Goal: Task Accomplishment & Management: Manage account settings

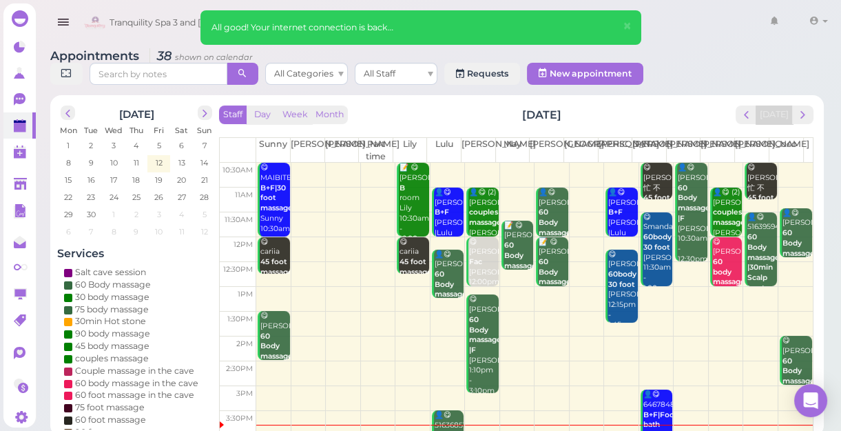
scroll to position [125, 0]
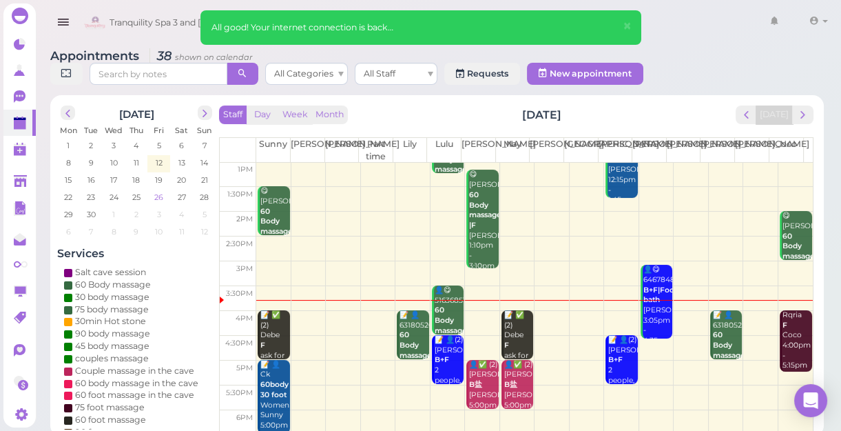
click at [160, 194] on span "26" at bounding box center [159, 197] width 12 height 12
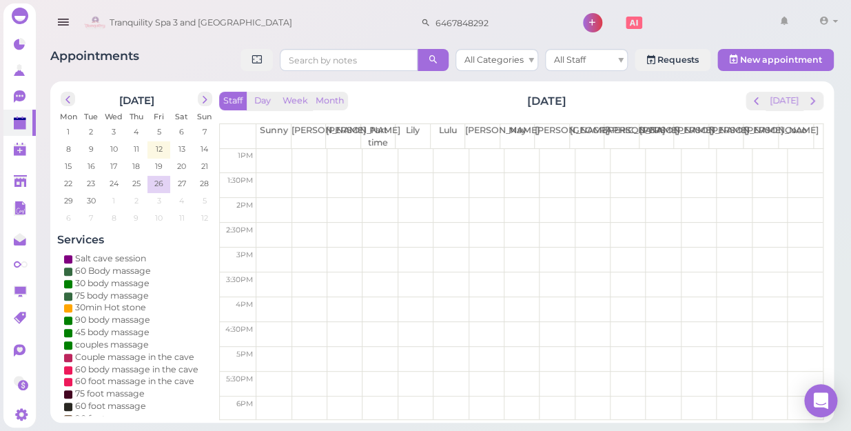
click at [271, 251] on td at bounding box center [539, 259] width 566 height 25
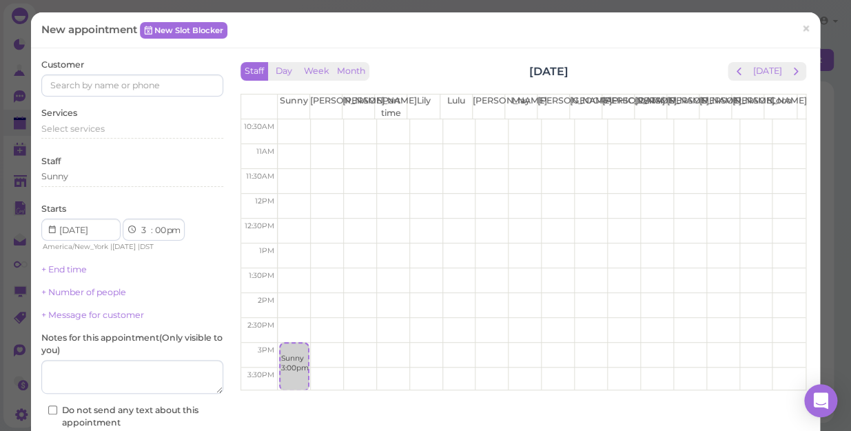
click at [411, 346] on td at bounding box center [542, 354] width 528 height 25
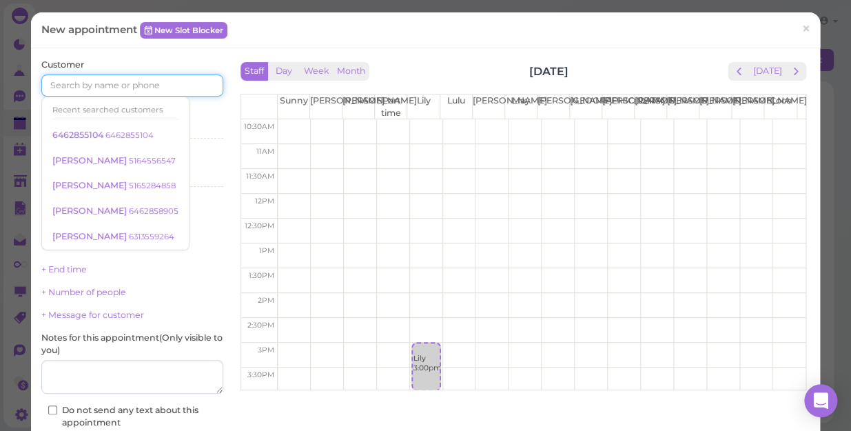
click at [125, 86] on input at bounding box center [132, 85] width 182 height 22
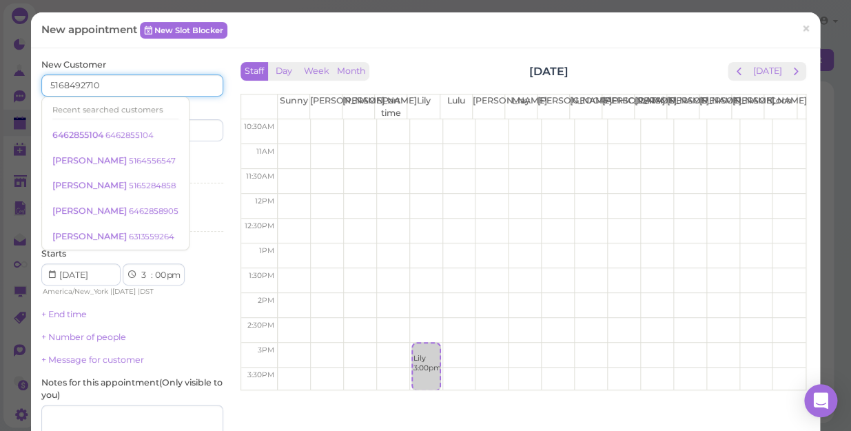
type input "5168492710"
click at [194, 131] on input at bounding box center [180, 130] width 88 height 22
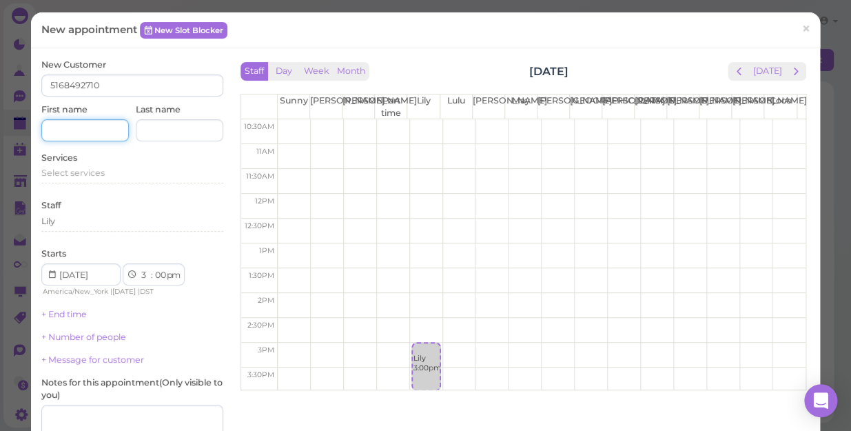
click at [55, 128] on input at bounding box center [85, 130] width 88 height 22
type input "[PERSON_NAME]"
click at [106, 231] on div "Lily" at bounding box center [132, 223] width 182 height 17
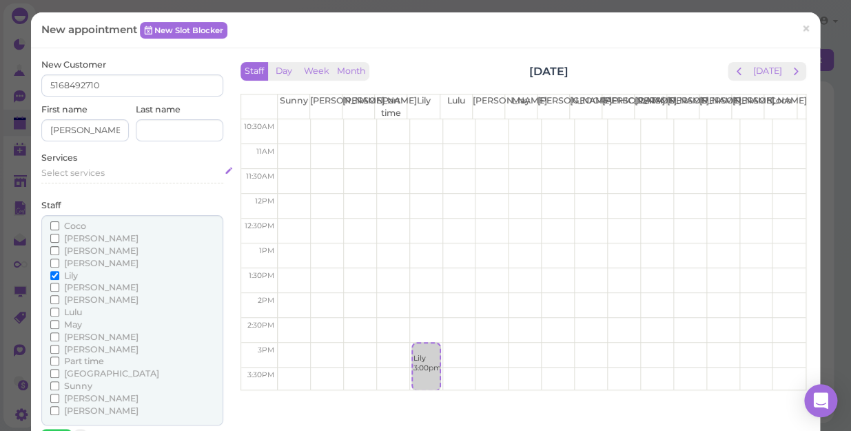
click at [85, 169] on span "Select services" at bounding box center [72, 172] width 63 height 10
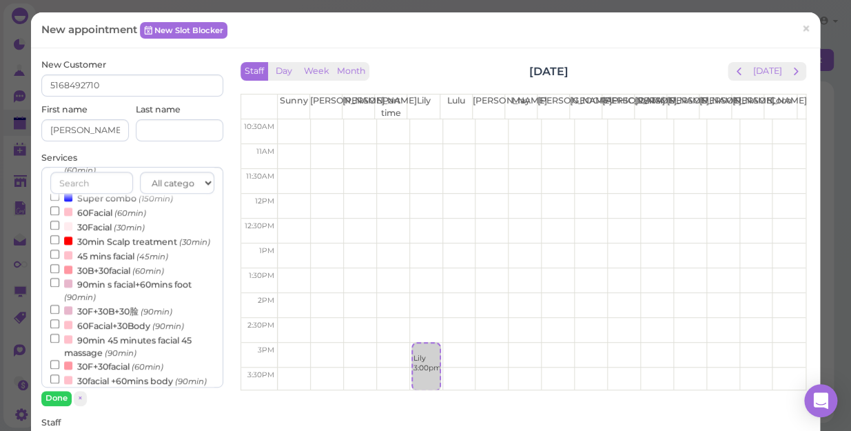
scroll to position [443, 0]
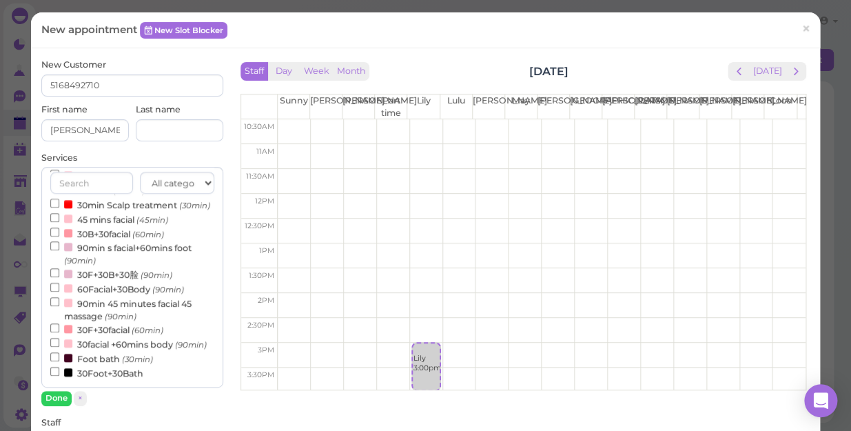
click at [116, 226] on label "30B+30facial (60min)" at bounding box center [107, 233] width 114 height 14
click at [59, 227] on input "30B+30facial (60min)" at bounding box center [54, 231] width 9 height 9
click at [116, 226] on label "30B+30facial (60min)" at bounding box center [107, 233] width 114 height 14
click at [59, 227] on input "30B+30facial (60min)" at bounding box center [54, 231] width 9 height 9
click at [54, 227] on input "30B+30facial (60min)" at bounding box center [54, 231] width 9 height 9
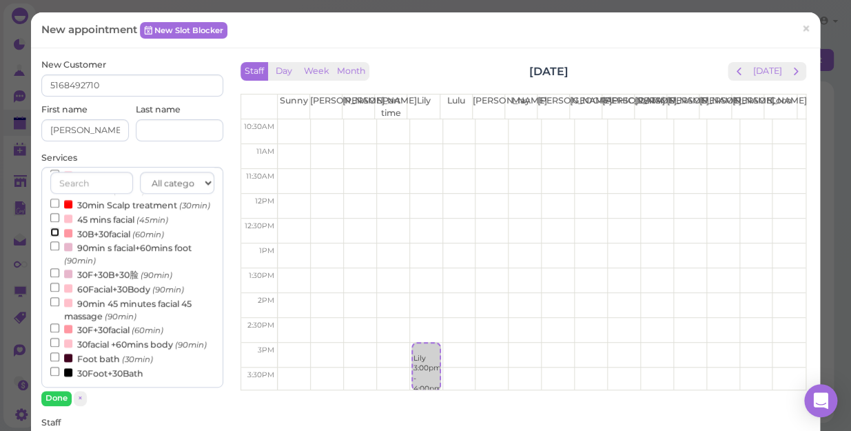
click at [50, 227] on input "30B+30facial (60min)" at bounding box center [54, 231] width 9 height 9
click at [48, 396] on button "Done" at bounding box center [56, 398] width 30 height 14
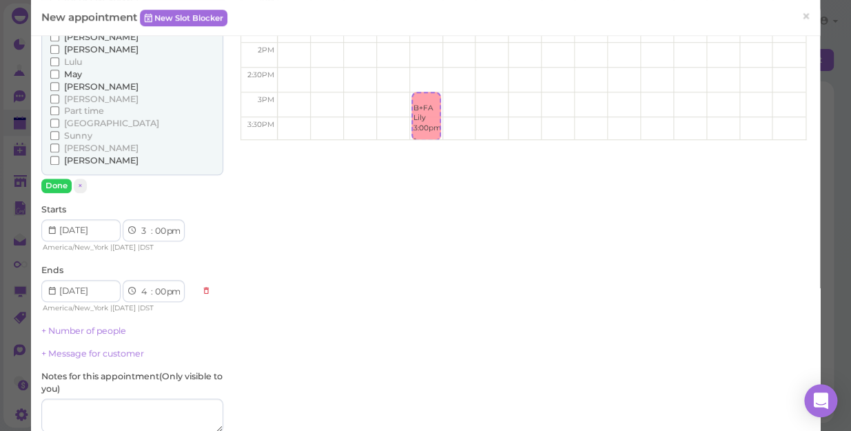
scroll to position [397, 0]
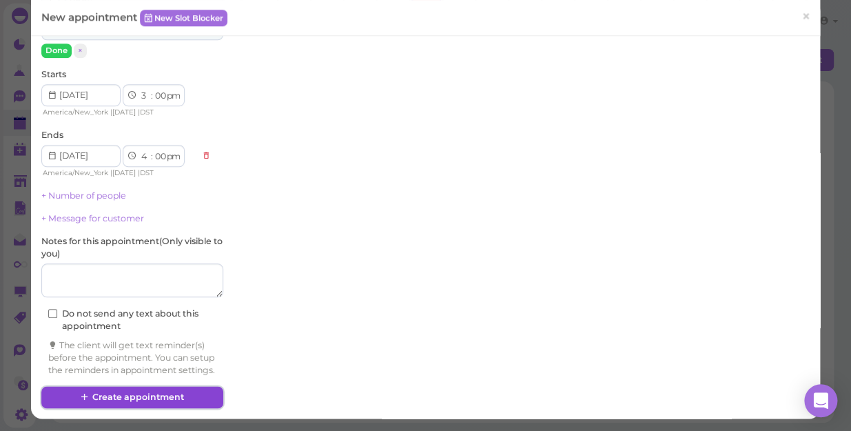
click at [163, 389] on button "Create appointment" at bounding box center [132, 397] width 182 height 22
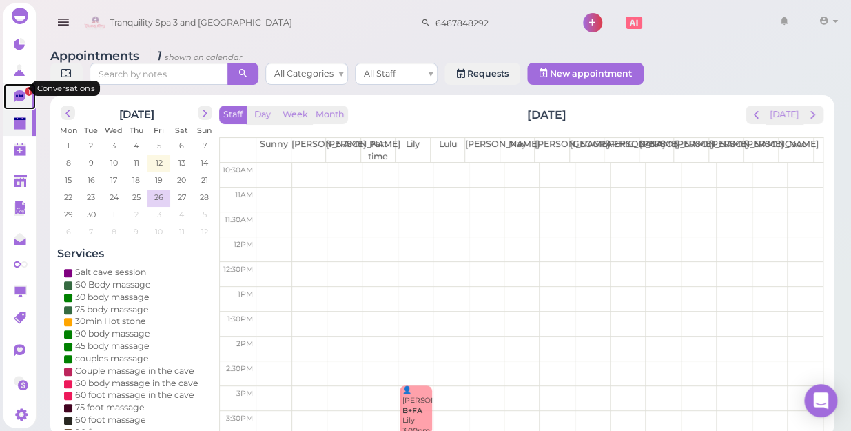
click at [25, 87] on span "1" at bounding box center [28, 91] width 7 height 9
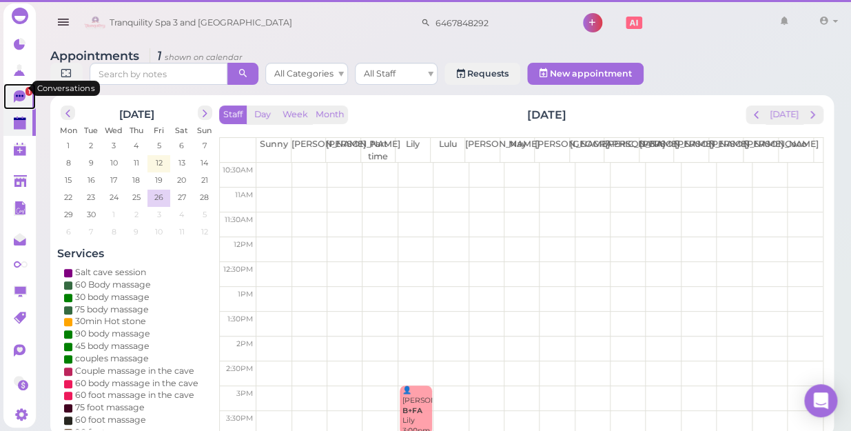
click at [25, 87] on span "1" at bounding box center [28, 91] width 7 height 9
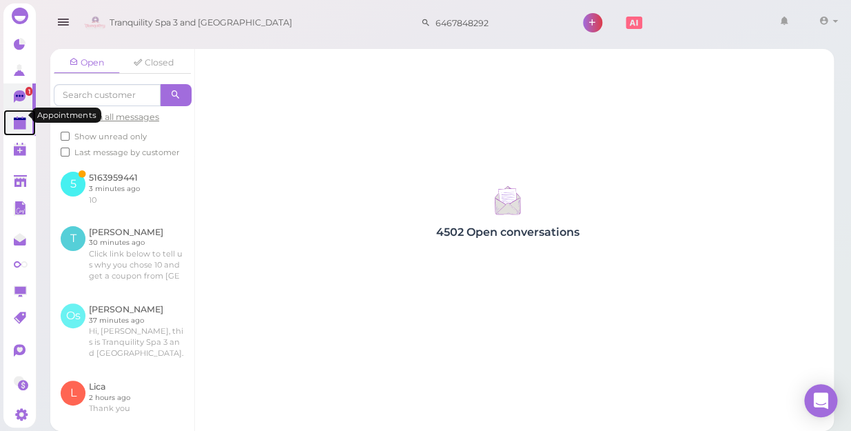
click at [15, 118] on polygon at bounding box center [20, 119] width 12 height 3
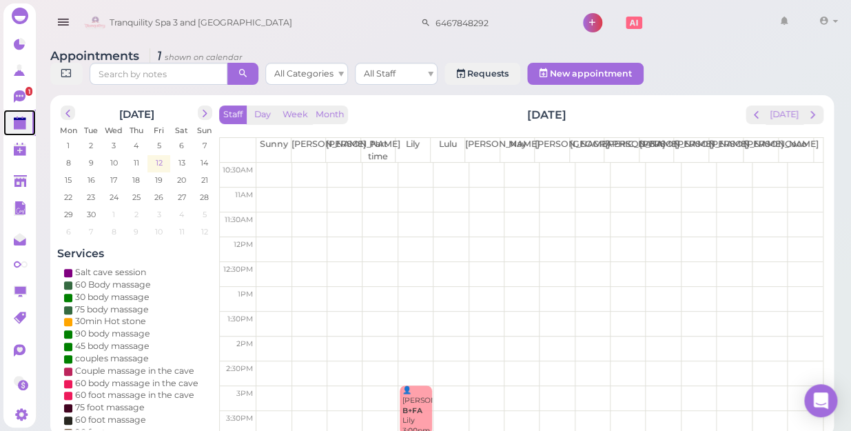
click at [161, 156] on span "12" at bounding box center [159, 162] width 10 height 12
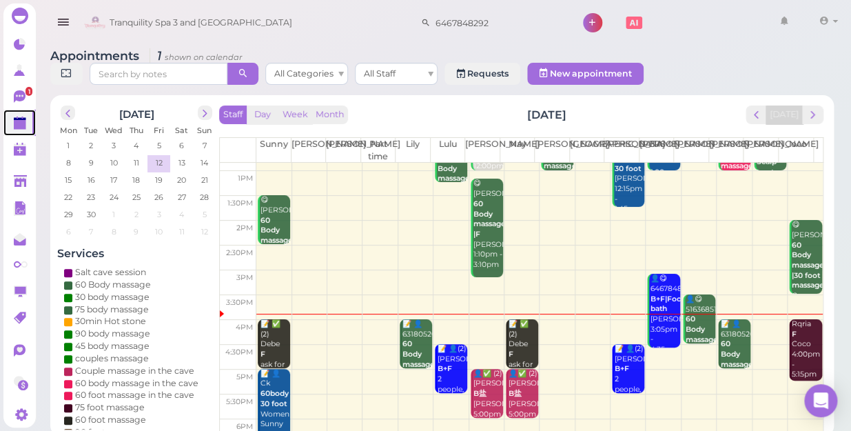
scroll to position [249, 0]
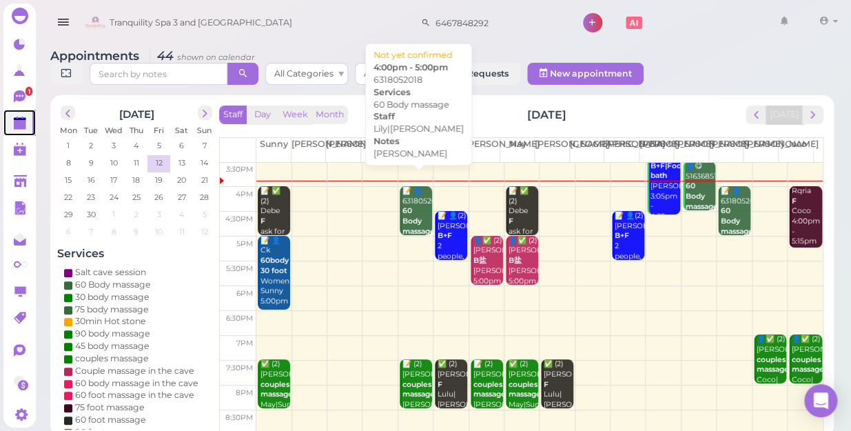
click at [408, 206] on b "60 Body massage" at bounding box center [418, 220] width 32 height 29
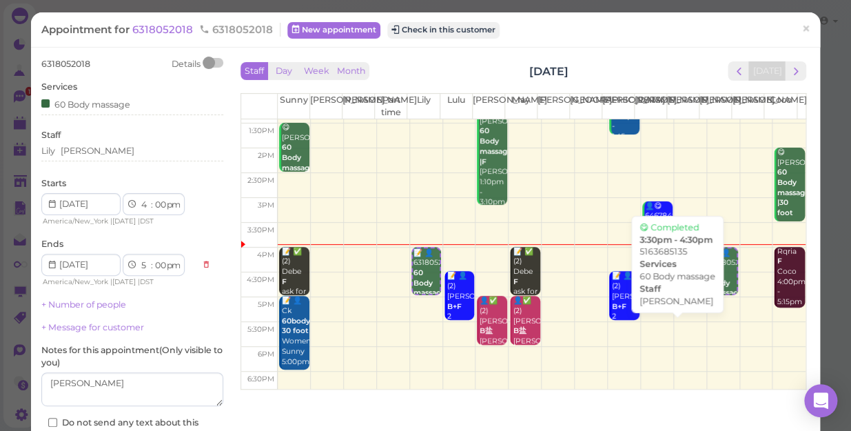
scroll to position [187, 0]
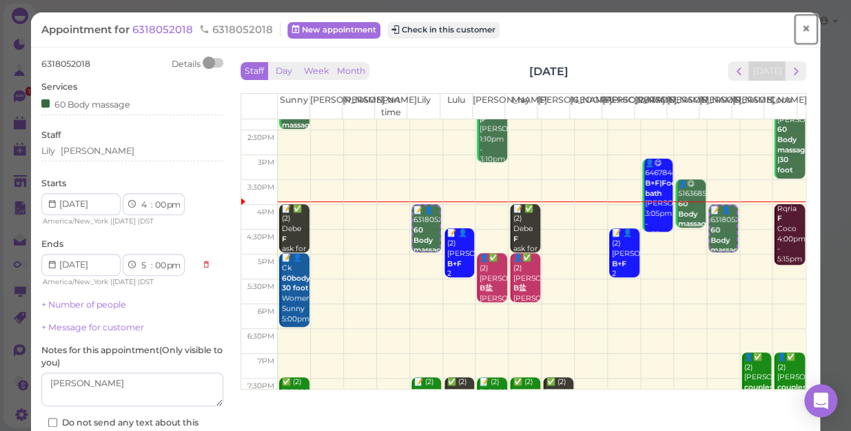
click at [801, 28] on span "×" at bounding box center [805, 28] width 9 height 19
click at [795, 28] on link at bounding box center [784, 22] width 40 height 39
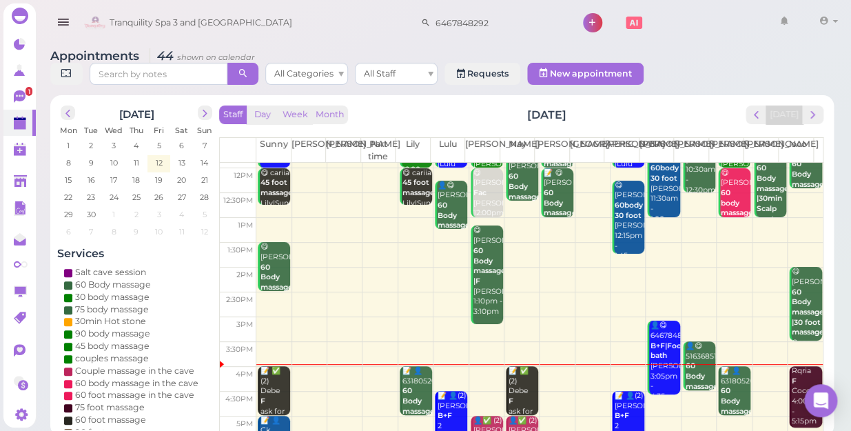
scroll to position [125, 0]
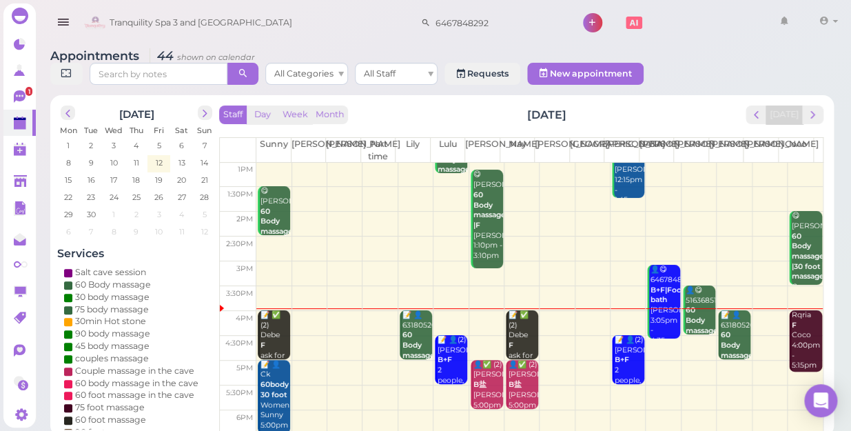
click at [517, 324] on div "📝 ✅ (2) Debe F ask for may May|Sunny 4:00pm - 5:00pm" at bounding box center [523, 360] width 30 height 101
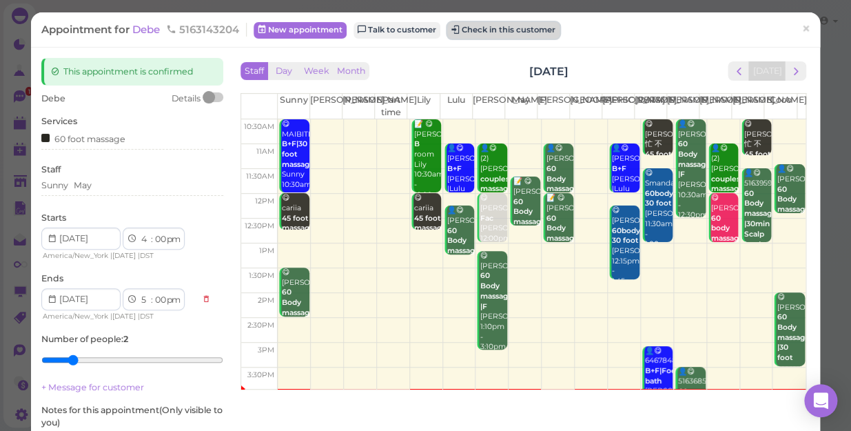
click at [525, 24] on button "Check in this customer" at bounding box center [503, 30] width 112 height 17
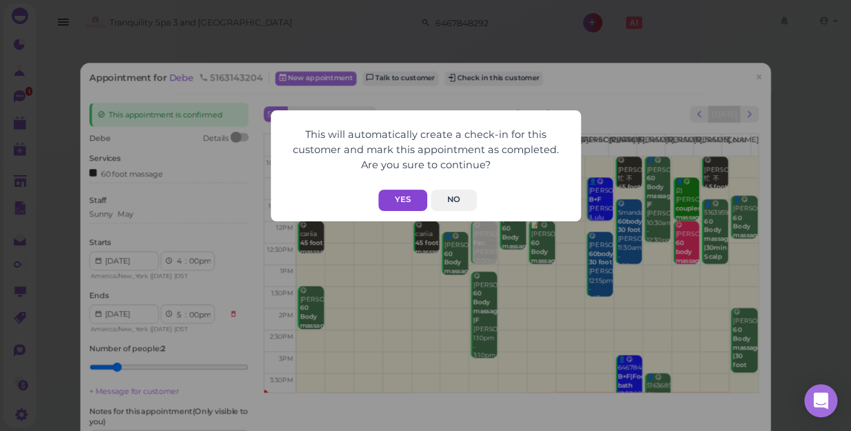
click at [406, 200] on button "Yes" at bounding box center [402, 199] width 49 height 21
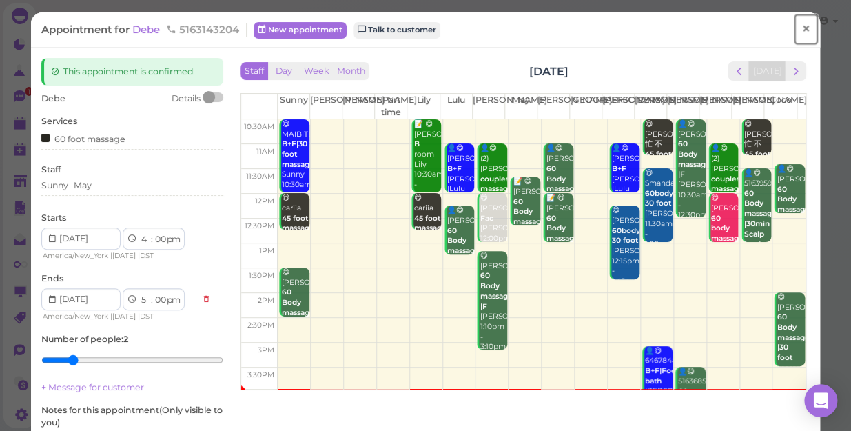
click at [801, 28] on span "×" at bounding box center [805, 28] width 9 height 19
click at [794, 28] on link at bounding box center [784, 22] width 40 height 39
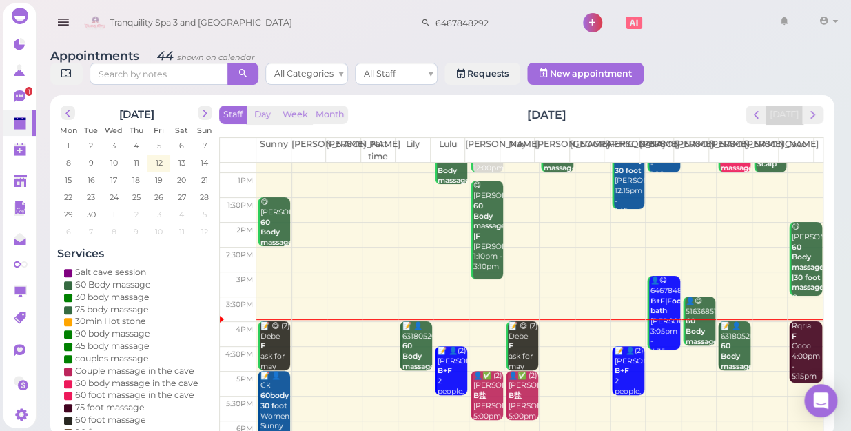
scroll to position [249, 0]
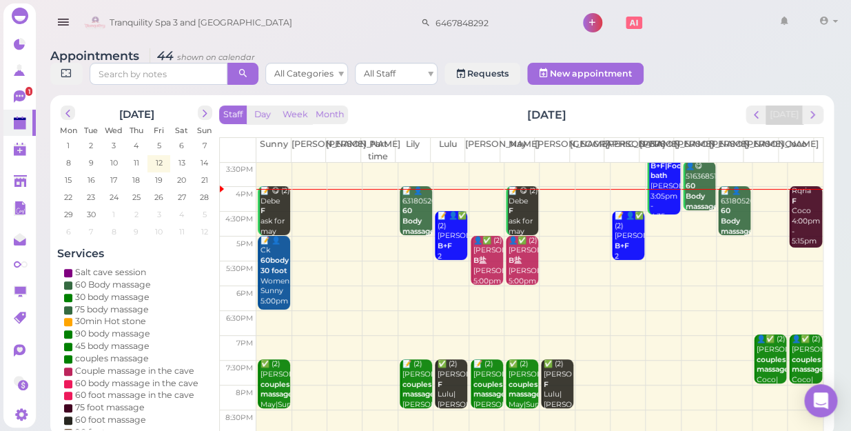
click at [763, 189] on td at bounding box center [539, 199] width 566 height 25
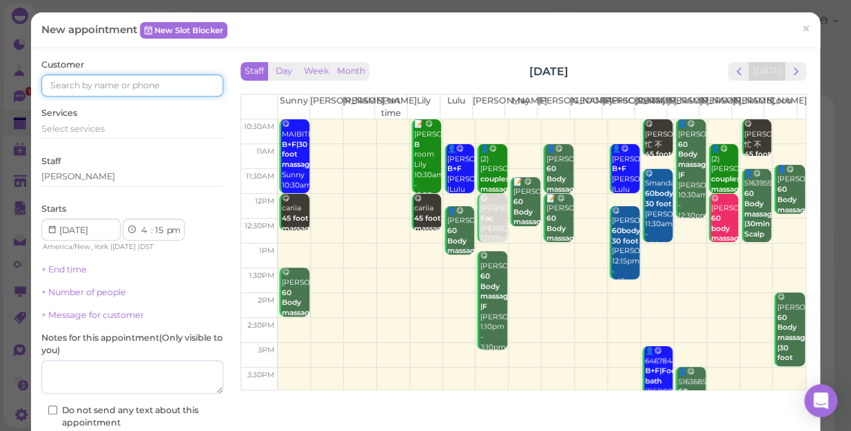
click at [101, 87] on input at bounding box center [132, 85] width 182 height 22
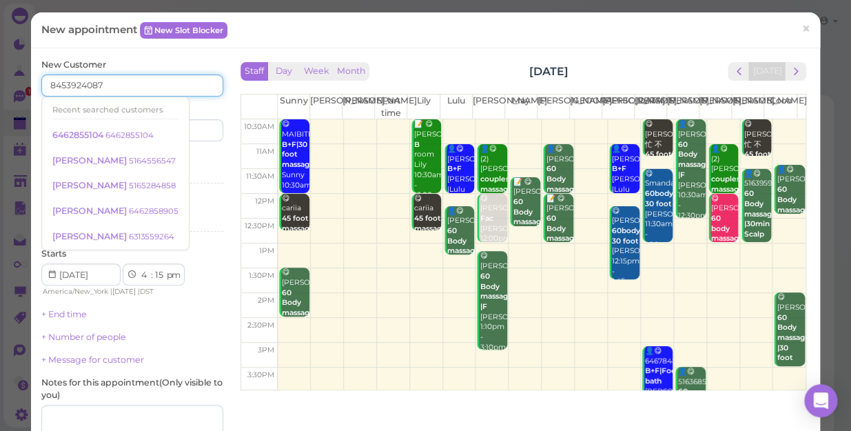
type input "8453924087"
click at [188, 133] on input at bounding box center [180, 130] width 88 height 22
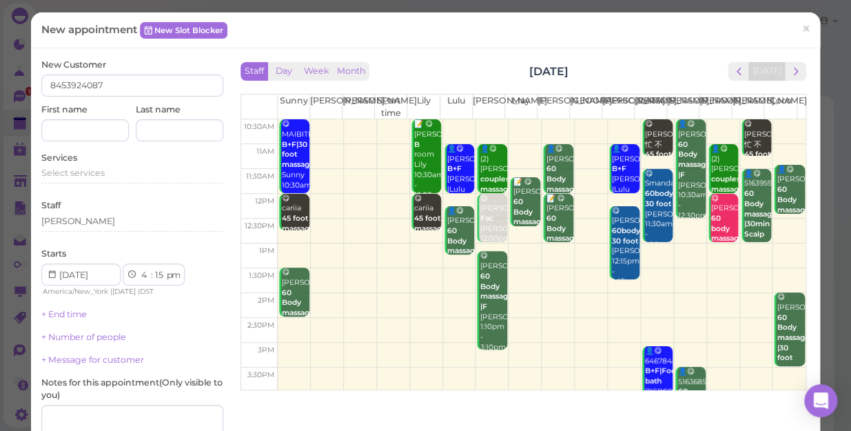
click at [96, 117] on div "First name" at bounding box center [85, 122] width 88 height 38
click at [91, 127] on input at bounding box center [85, 130] width 88 height 22
type input "Mia"
click at [86, 176] on span "Select services" at bounding box center [72, 172] width 63 height 10
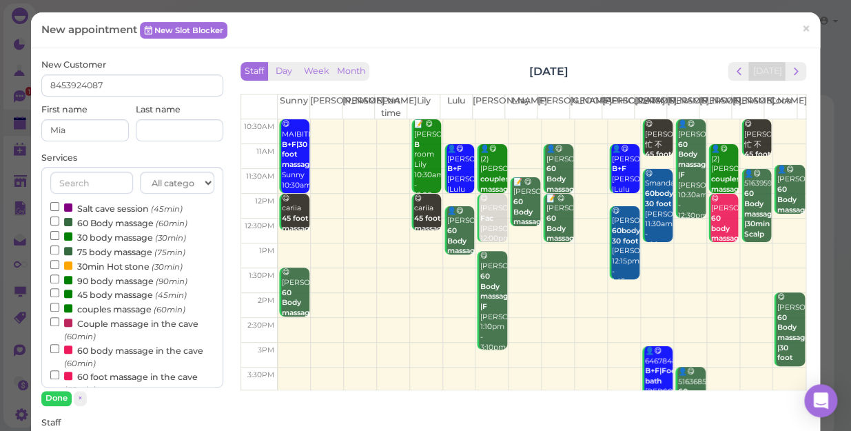
click at [138, 310] on label "couples massage (60min)" at bounding box center [117, 308] width 135 height 14
click at [59, 310] on input "couples massage (60min)" at bounding box center [54, 306] width 9 height 9
click at [54, 400] on button "Done" at bounding box center [56, 398] width 30 height 14
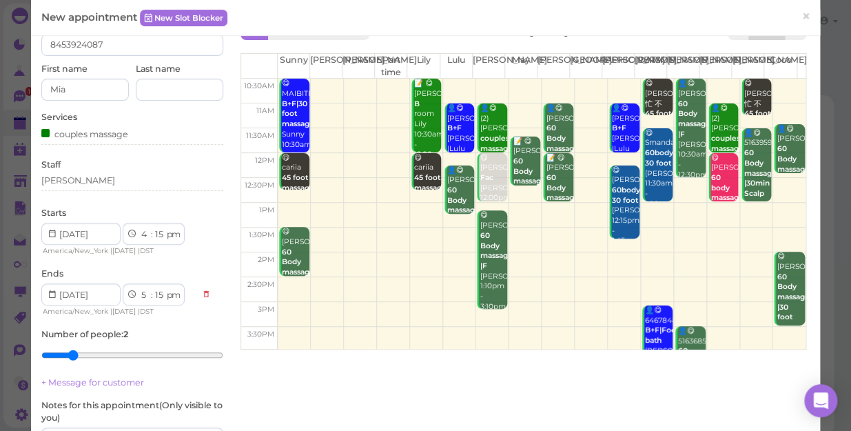
scroll to position [62, 0]
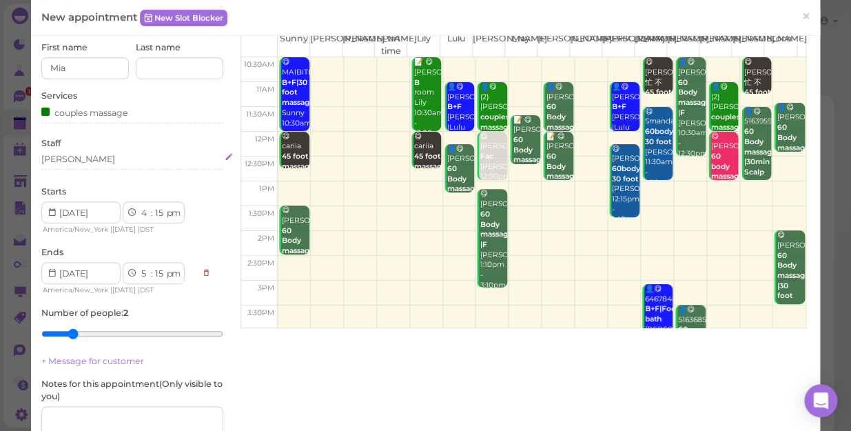
click at [96, 165] on div "[PERSON_NAME]" at bounding box center [132, 159] width 182 height 12
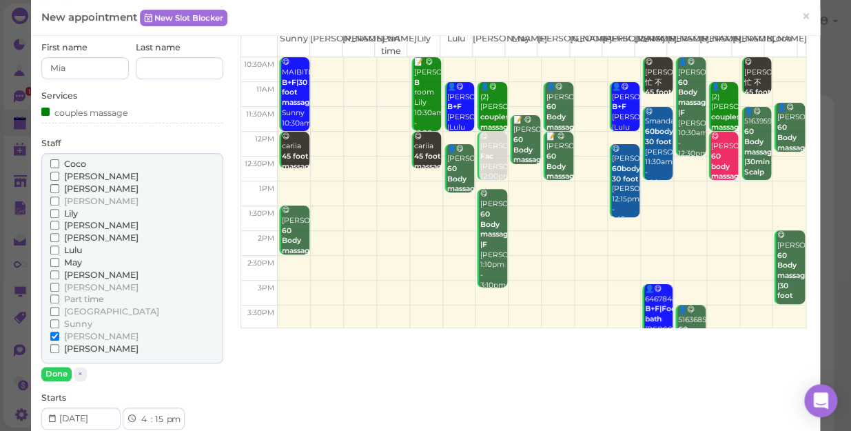
click at [82, 272] on span "[PERSON_NAME]" at bounding box center [101, 274] width 74 height 10
click at [59, 272] on input "[PERSON_NAME]" at bounding box center [54, 274] width 9 height 9
click at [81, 223] on span "[PERSON_NAME]" at bounding box center [101, 225] width 74 height 10
click at [59, 223] on input "[PERSON_NAME]" at bounding box center [54, 224] width 9 height 9
click at [67, 333] on span "[PERSON_NAME]" at bounding box center [101, 336] width 74 height 10
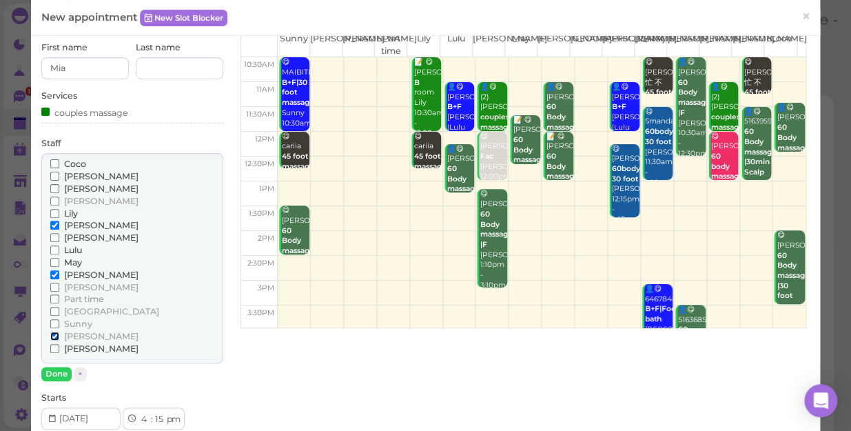
click at [59, 333] on input "[PERSON_NAME]" at bounding box center [54, 335] width 9 height 9
click at [66, 371] on button "Done" at bounding box center [56, 374] width 30 height 14
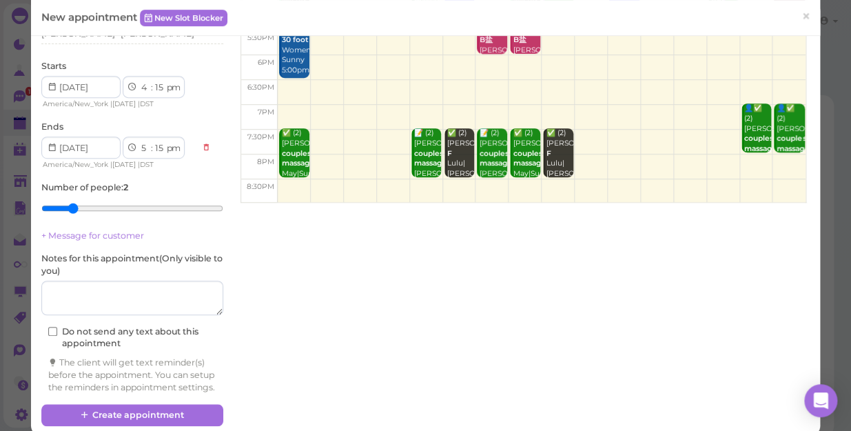
scroll to position [216, 0]
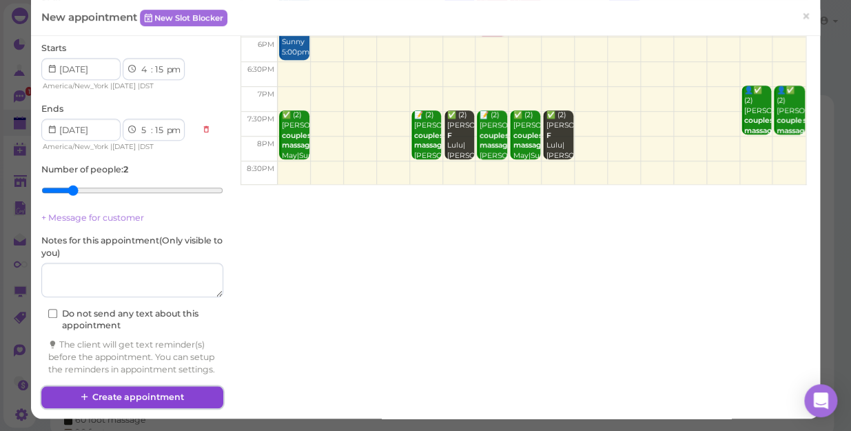
click at [158, 392] on button "Create appointment" at bounding box center [132, 397] width 182 height 22
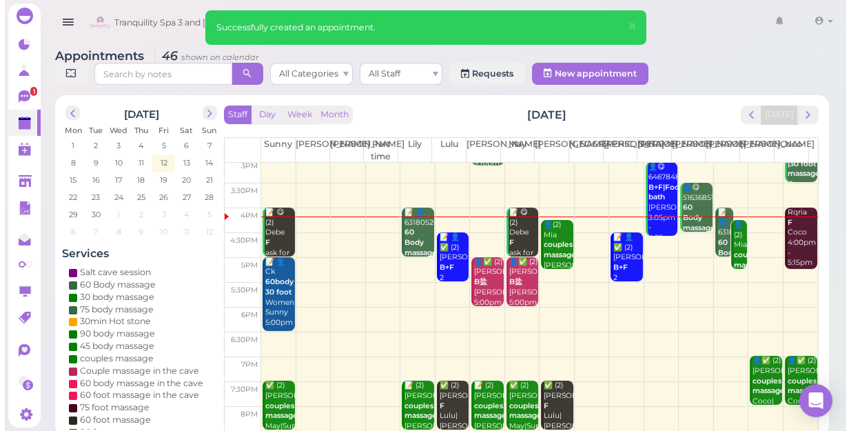
scroll to position [249, 0]
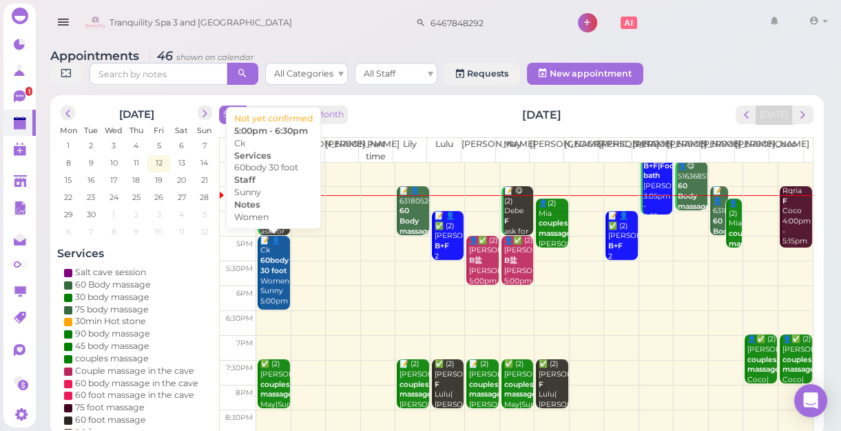
click at [271, 276] on div "📝 👤Ck 60body 30 foot Women Sunny 5:00pm - 6:30pm" at bounding box center [275, 281] width 30 height 91
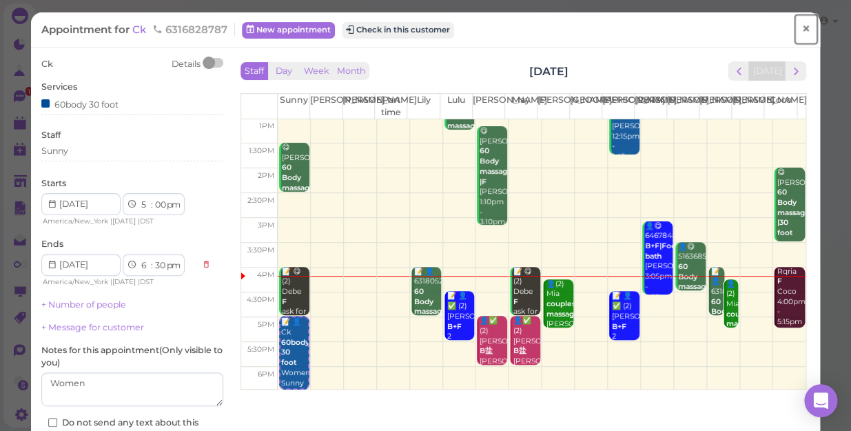
click at [801, 29] on span "×" at bounding box center [805, 28] width 9 height 19
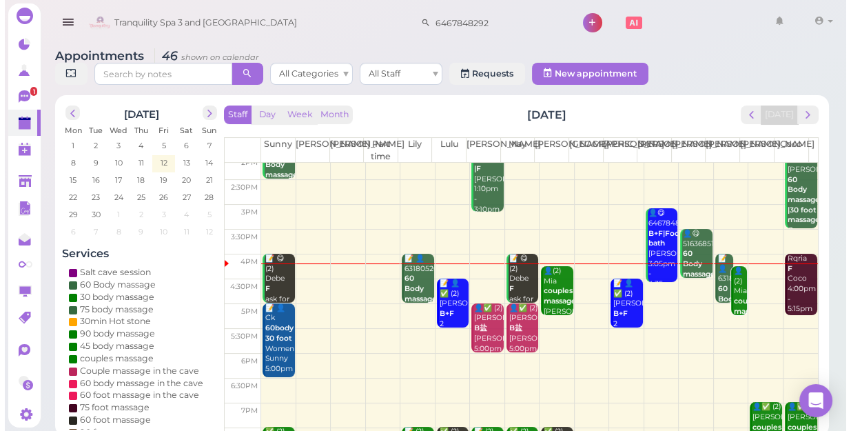
scroll to position [187, 0]
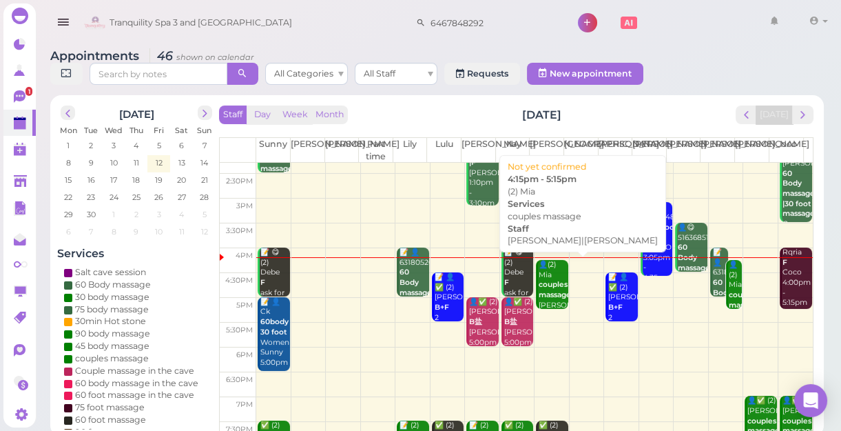
click at [550, 285] on b "couples massage" at bounding box center [555, 289] width 32 height 19
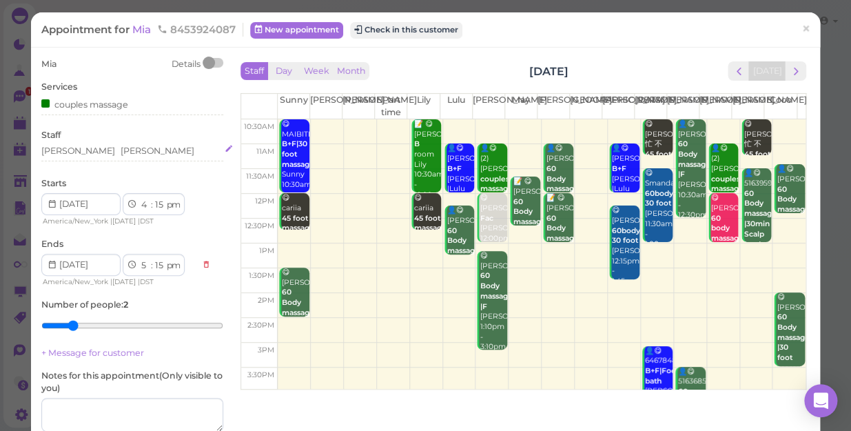
click at [116, 150] on div "[PERSON_NAME] [PERSON_NAME]" at bounding box center [132, 151] width 182 height 12
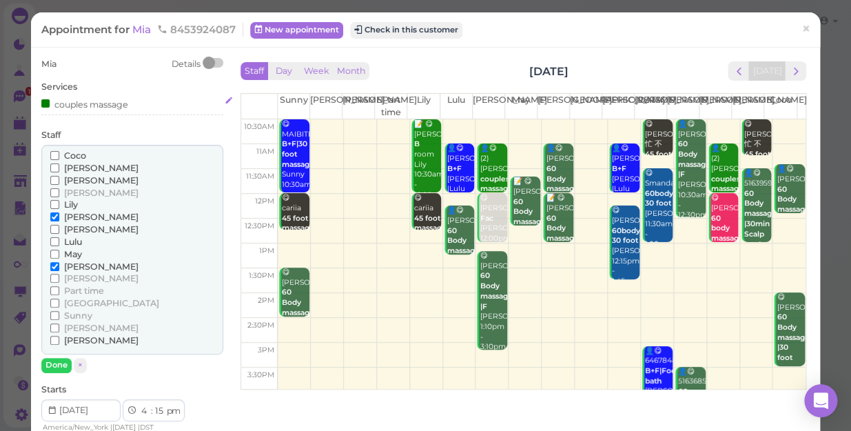
click at [105, 103] on div "couples massage" at bounding box center [84, 103] width 87 height 14
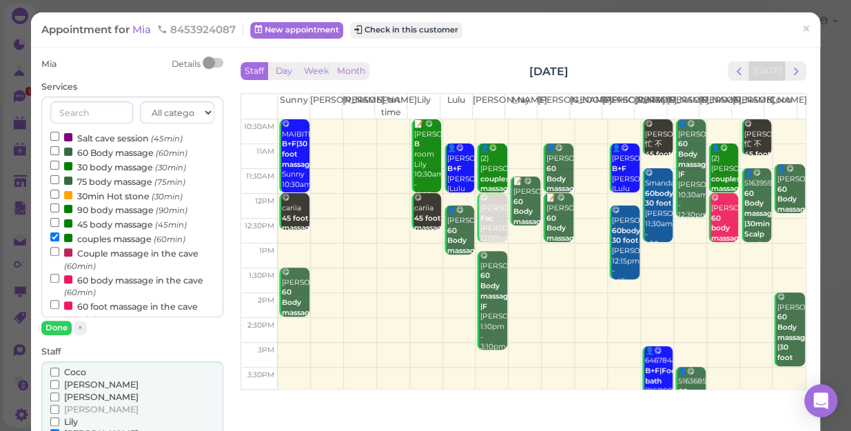
click at [141, 256] on label "Couple massage in the cave (60min)" at bounding box center [132, 258] width 164 height 27
click at [59, 256] on input "Couple massage in the cave (60min)" at bounding box center [54, 251] width 9 height 9
click at [141, 256] on label "Couple massage in the cave (60min)" at bounding box center [132, 258] width 164 height 27
click at [59, 256] on input "Couple massage in the cave (60min)" at bounding box center [54, 251] width 9 height 9
click at [141, 256] on label "Couple massage in the cave (60min)" at bounding box center [132, 258] width 164 height 27
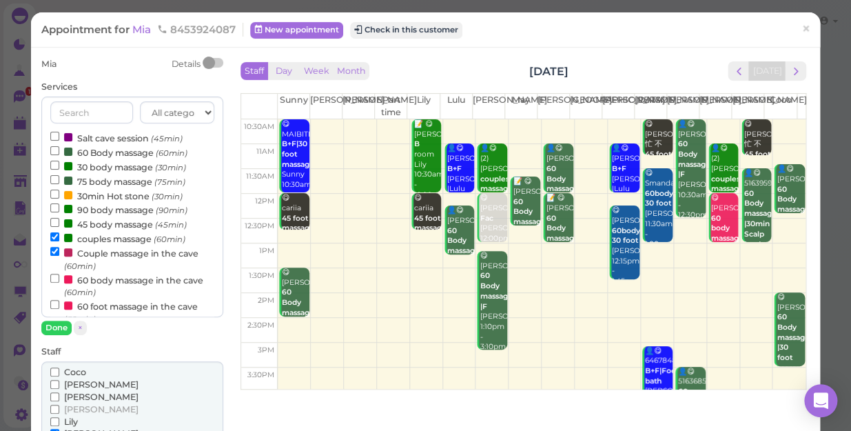
click at [59, 256] on input "Couple massage in the cave (60min)" at bounding box center [54, 251] width 9 height 9
click at [64, 252] on div at bounding box center [68, 252] width 8 height 8
click at [59, 252] on input "Couple massage in the cave (60min)" at bounding box center [54, 251] width 9 height 9
click at [64, 252] on div at bounding box center [68, 252] width 8 height 8
click at [59, 252] on input "Couple massage in the cave (60min)" at bounding box center [54, 251] width 9 height 9
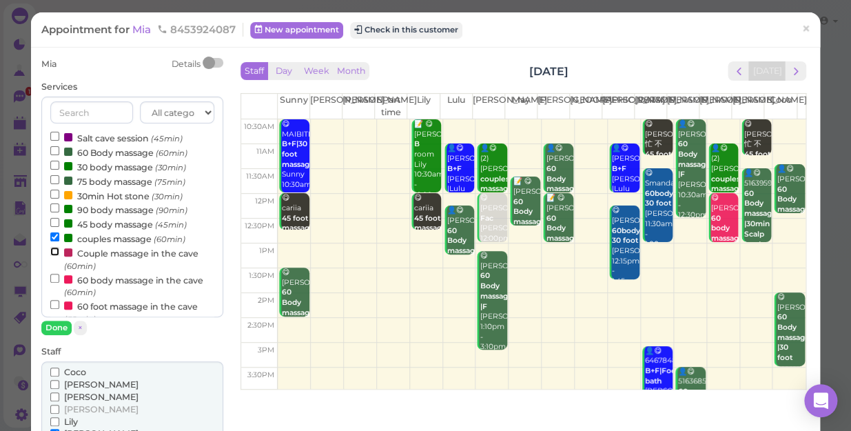
click at [54, 249] on input "Couple massage in the cave (60min)" at bounding box center [54, 251] width 9 height 9
click at [57, 240] on input "couples massage (60min)" at bounding box center [54, 236] width 9 height 9
select select "5"
click at [62, 326] on button "Done" at bounding box center [56, 327] width 30 height 14
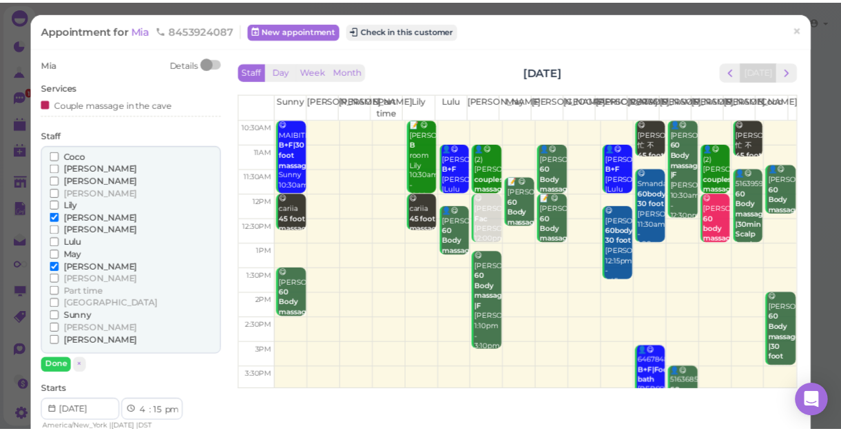
scroll to position [125, 0]
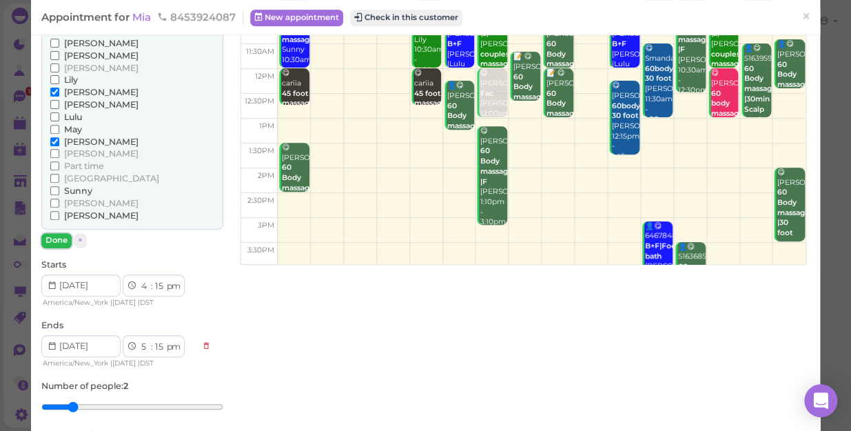
click at [59, 238] on button "Done" at bounding box center [56, 240] width 30 height 14
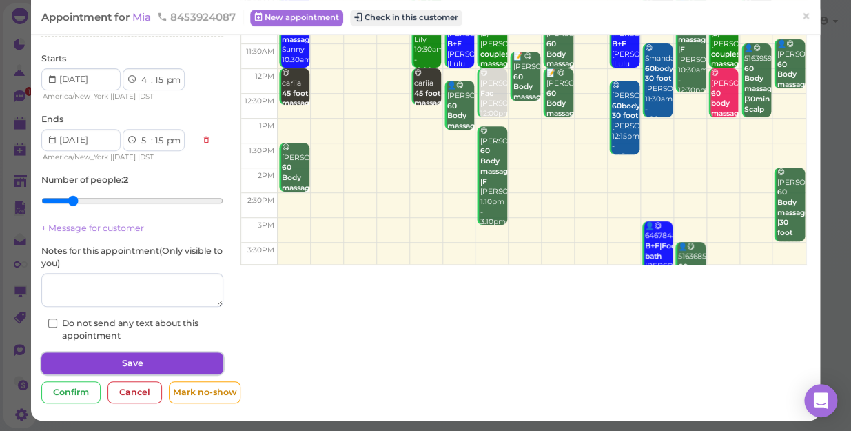
click at [198, 360] on button "Save" at bounding box center [132, 363] width 182 height 22
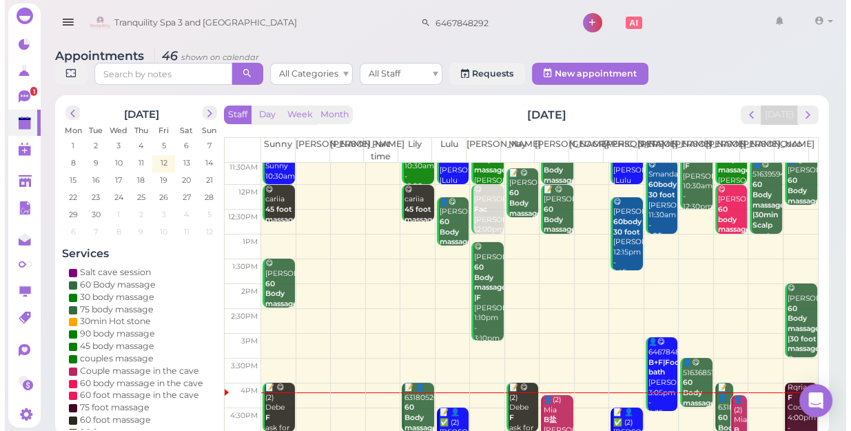
scroll to position [125, 0]
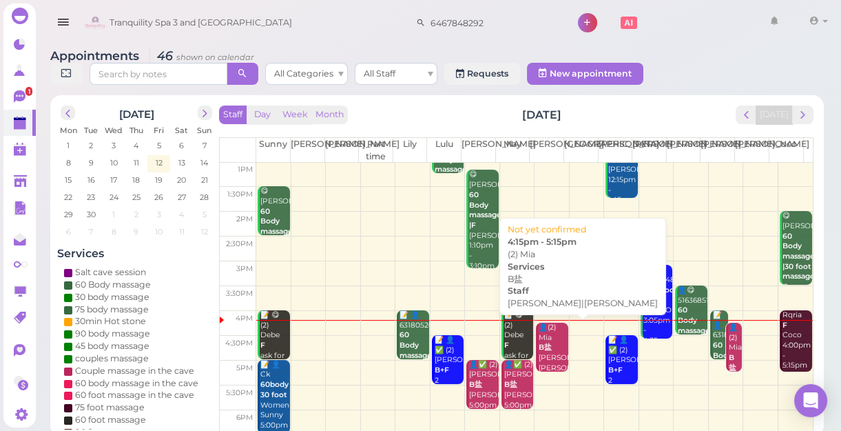
click at [550, 344] on div "👤(2) [PERSON_NAME]盐 [PERSON_NAME]|[PERSON_NAME] 4:15pm - 5:15pm" at bounding box center [553, 362] width 30 height 81
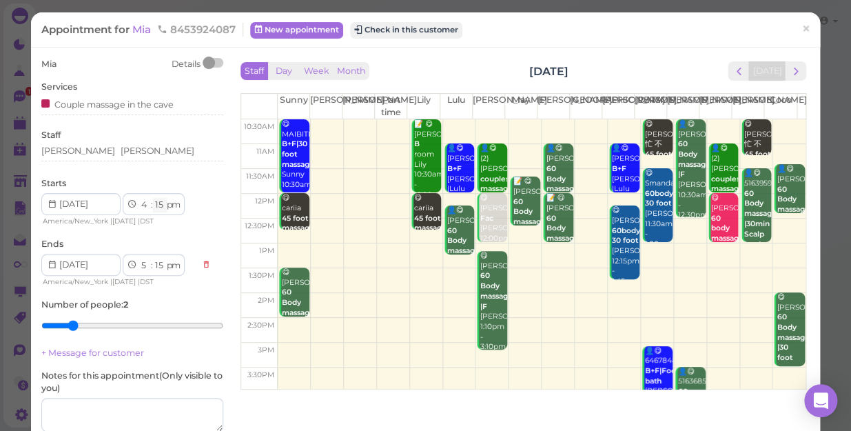
click at [159, 204] on select "00 05 10 15 20 25 30 35 40 45 50 55" at bounding box center [160, 205] width 14 height 14
select select "05"
click at [153, 198] on select "00 05 10 15 20 25 30 35 40 45 50 55" at bounding box center [160, 205] width 14 height 14
select select "05"
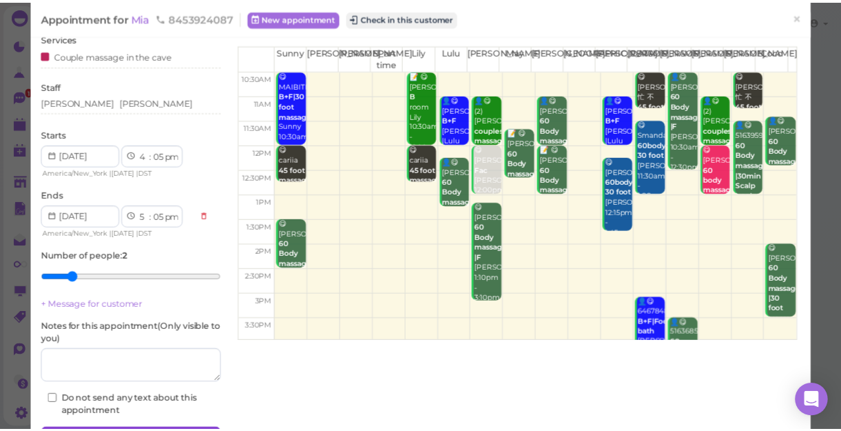
scroll to position [125, 0]
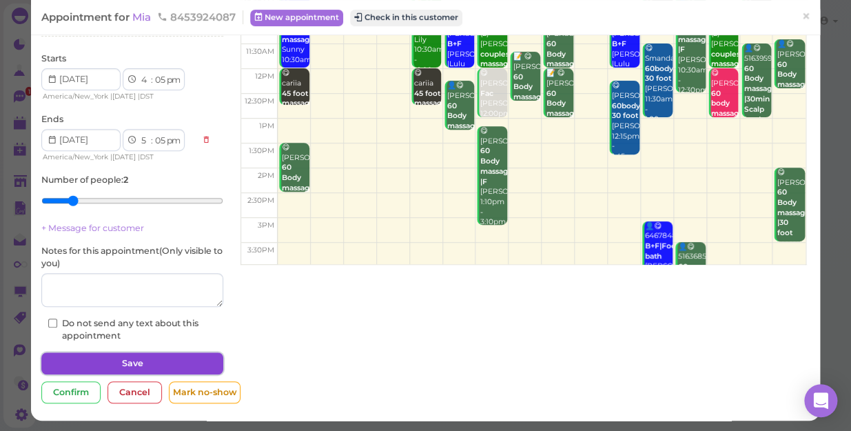
click at [165, 356] on button "Save" at bounding box center [132, 363] width 182 height 22
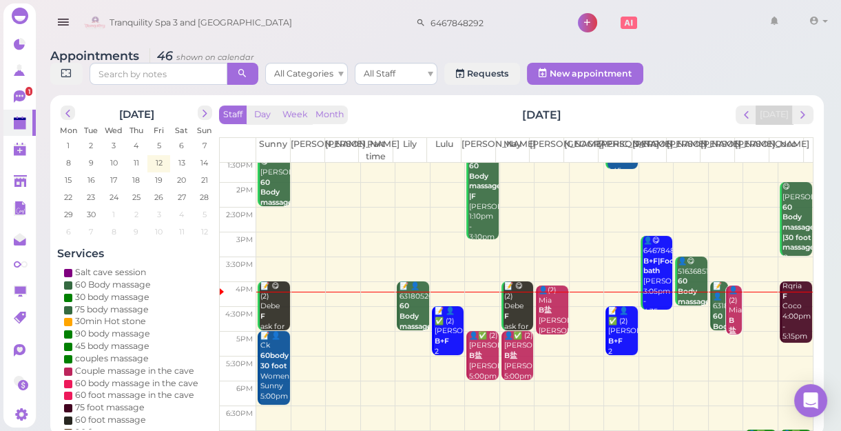
scroll to position [187, 0]
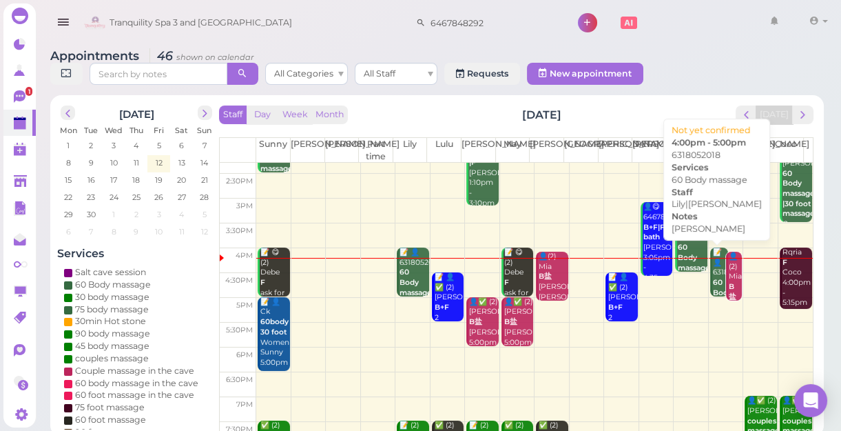
click at [713, 285] on b "60 Body massage" at bounding box center [729, 292] width 32 height 29
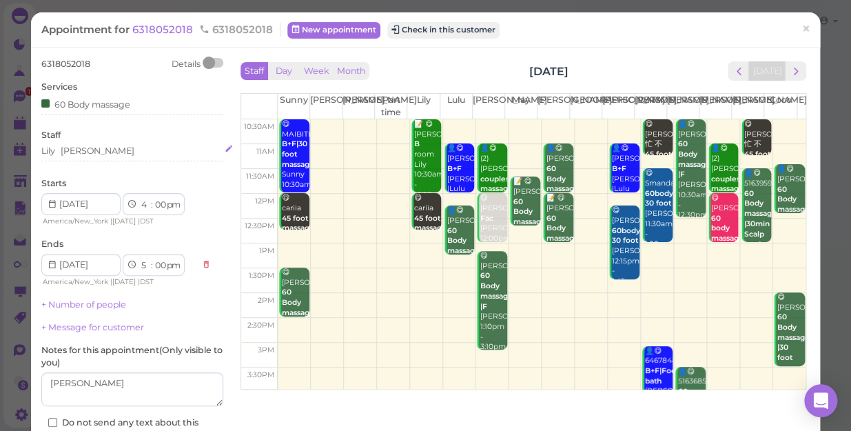
click at [113, 146] on div "Lily [PERSON_NAME]" at bounding box center [132, 151] width 182 height 12
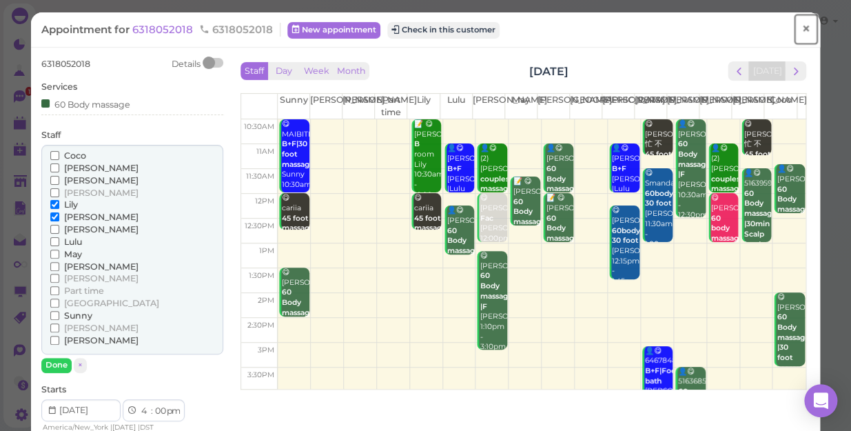
click at [801, 27] on span "×" at bounding box center [805, 28] width 9 height 19
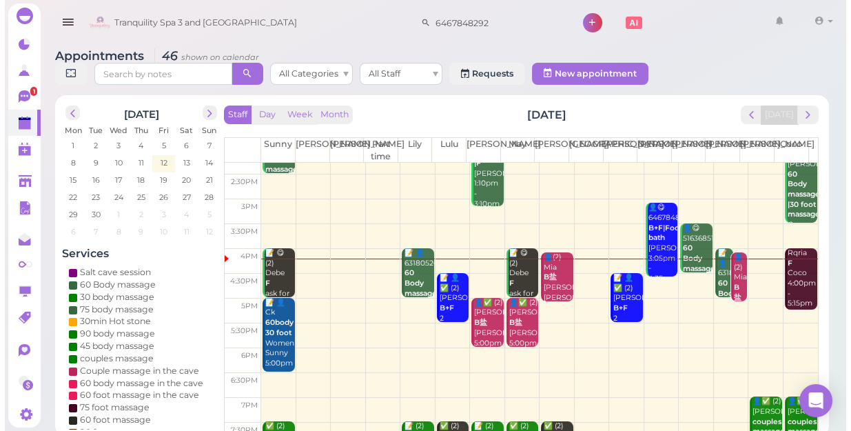
scroll to position [187, 0]
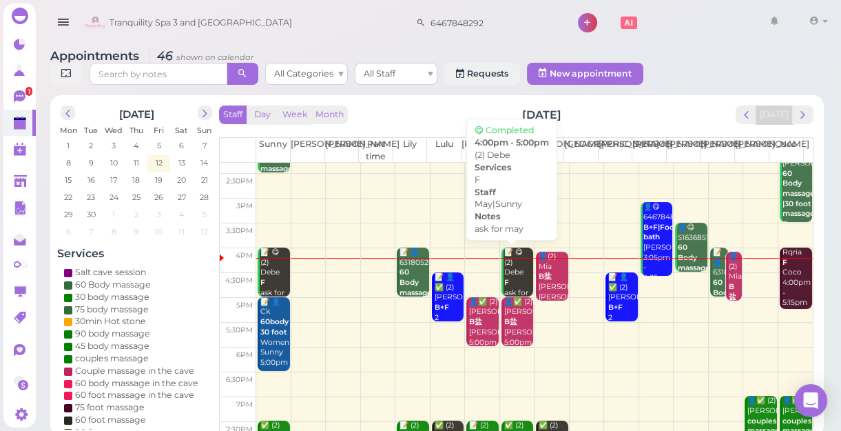
click at [505, 270] on div "📝 😋 (2) Debe F ask for may May|Sunny 4:00pm - 5:00pm" at bounding box center [519, 297] width 30 height 101
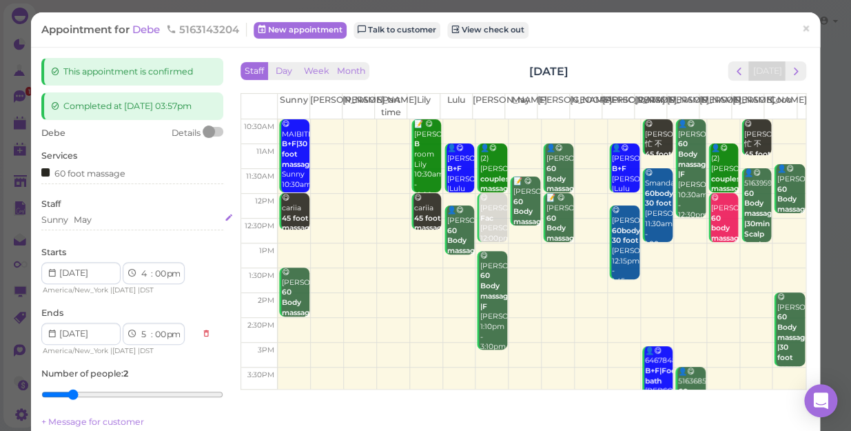
click at [120, 219] on div "Sunny May" at bounding box center [132, 220] width 182 height 12
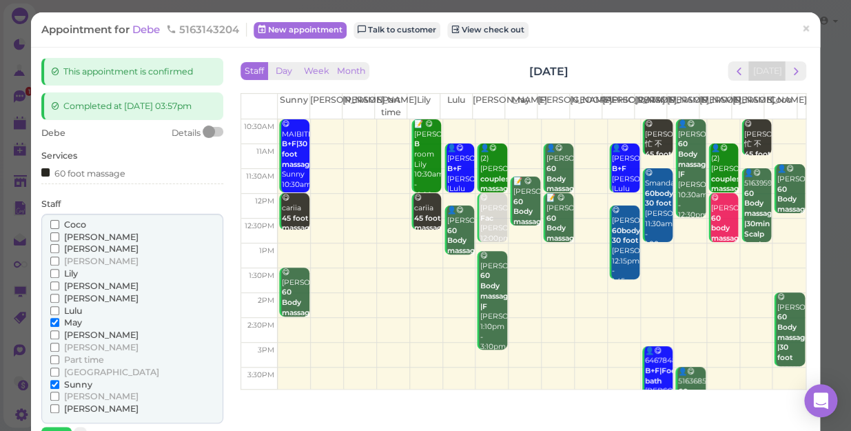
click at [81, 249] on span "[PERSON_NAME]" at bounding box center [101, 248] width 74 height 10
click at [59, 249] on input "[PERSON_NAME]" at bounding box center [54, 248] width 9 height 9
click at [73, 381] on span "Sunny" at bounding box center [78, 384] width 28 height 10
click at [59, 381] on input "Sunny" at bounding box center [54, 384] width 9 height 9
click at [73, 381] on span "Sunny" at bounding box center [78, 384] width 28 height 10
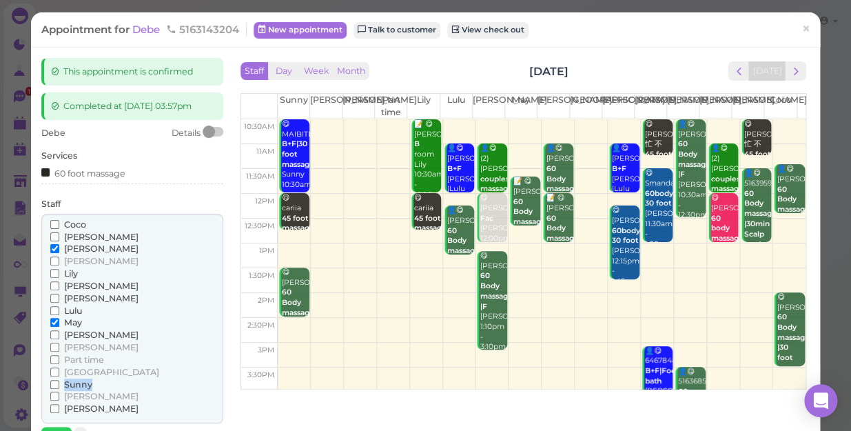
click at [59, 381] on input "Sunny" at bounding box center [54, 384] width 9 height 9
click at [79, 383] on span "Sunny" at bounding box center [78, 384] width 28 height 10
click at [59, 383] on input "Sunny" at bounding box center [54, 384] width 9 height 9
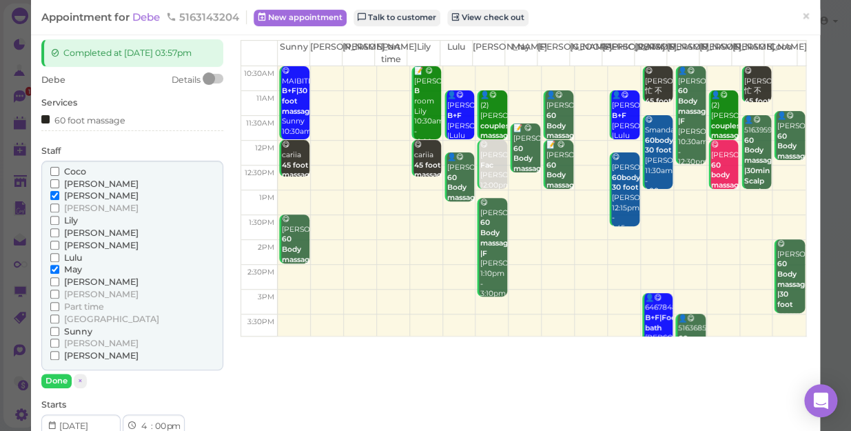
scroll to position [125, 0]
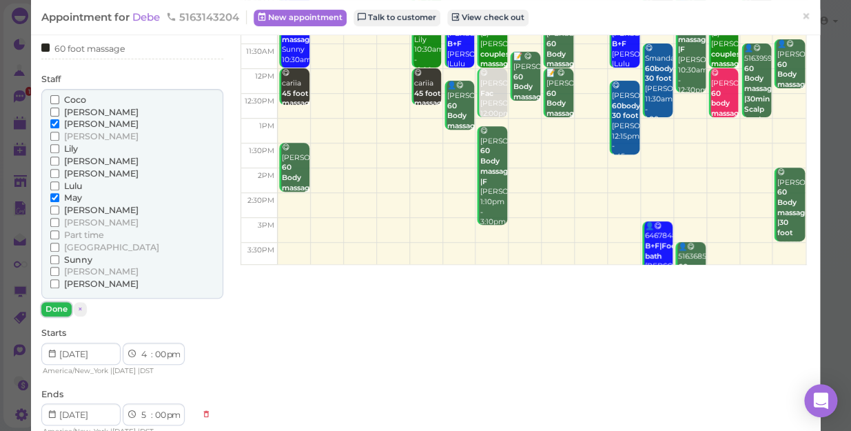
click at [54, 309] on button "Done" at bounding box center [56, 309] width 30 height 14
click at [54, 309] on div "Debe Details Services 60 foot massage Staff [PERSON_NAME] [PERSON_NAME]" at bounding box center [132, 309] width 182 height 614
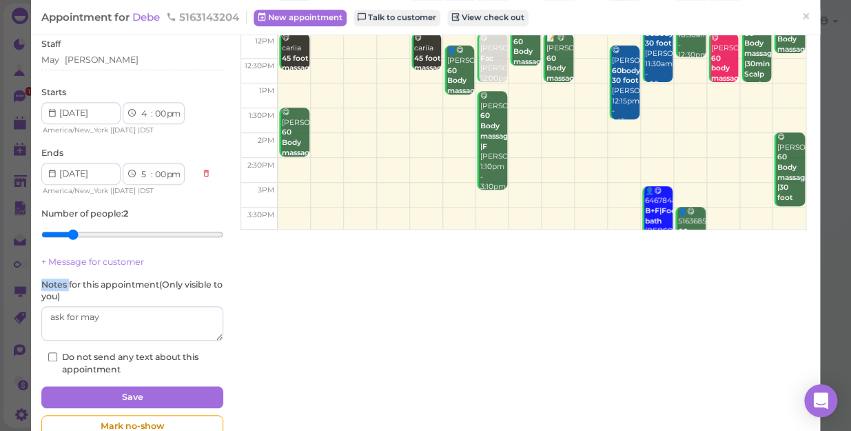
scroll to position [194, 0]
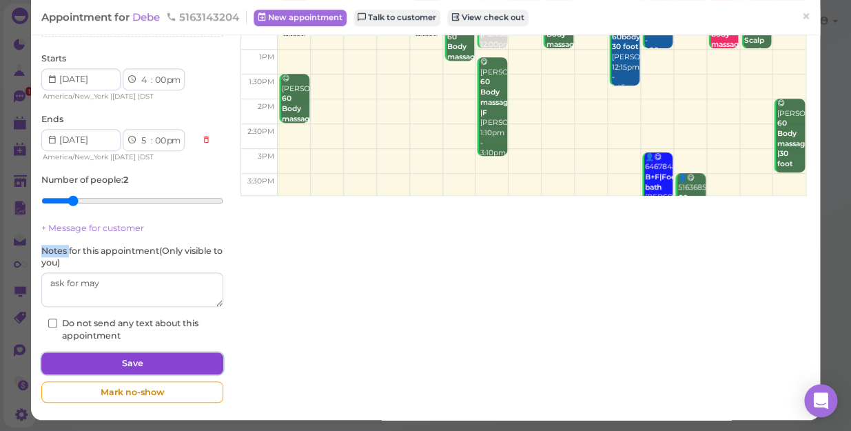
click at [166, 352] on button "Save" at bounding box center [132, 363] width 182 height 22
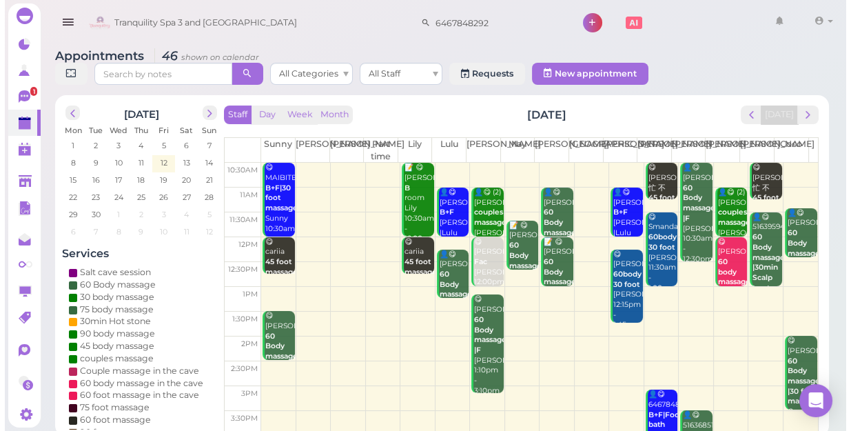
scroll to position [125, 0]
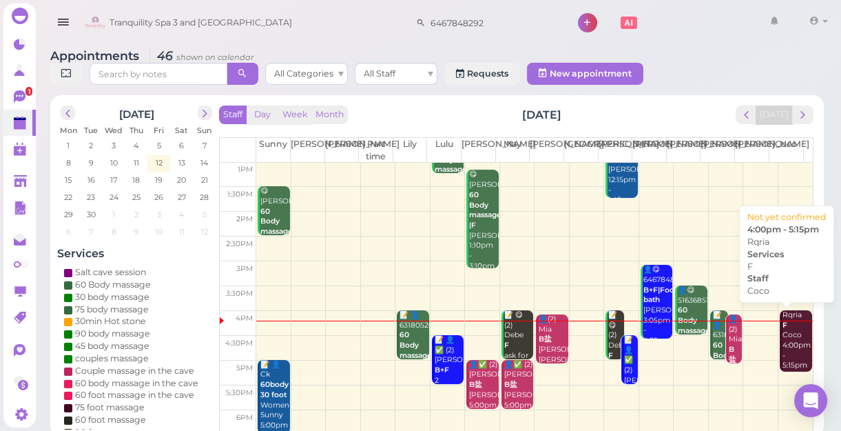
click at [782, 325] on div "Rqria F Coco 4:00pm - 5:15pm" at bounding box center [797, 340] width 30 height 61
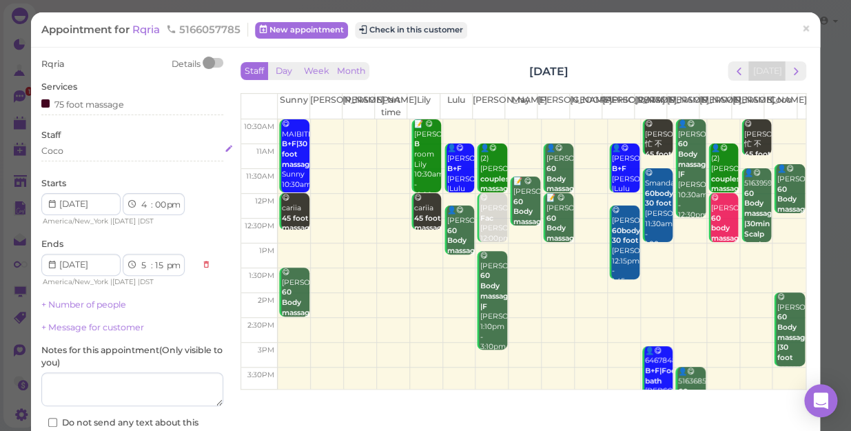
click at [85, 149] on div "Coco" at bounding box center [132, 151] width 182 height 12
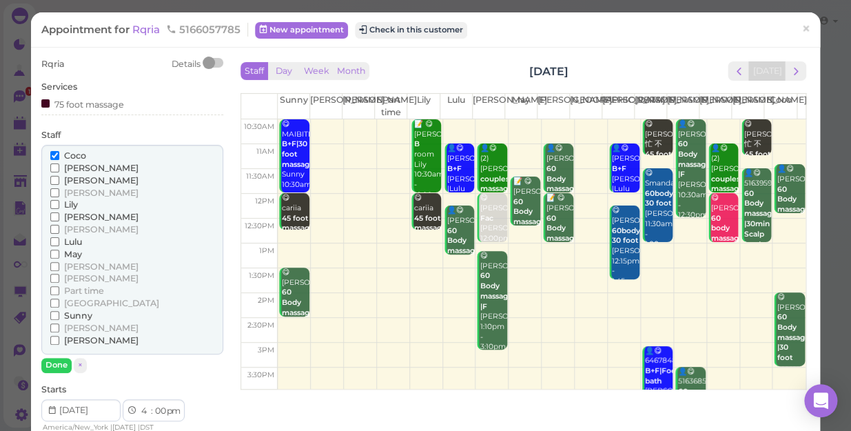
click at [79, 311] on span "Sunny" at bounding box center [78, 315] width 28 height 10
click at [59, 311] on input "Sunny" at bounding box center [54, 315] width 9 height 9
click at [81, 157] on span "Coco" at bounding box center [75, 155] width 22 height 10
click at [59, 157] on input "Coco" at bounding box center [54, 155] width 9 height 9
click at [52, 365] on button "Done" at bounding box center [56, 365] width 30 height 14
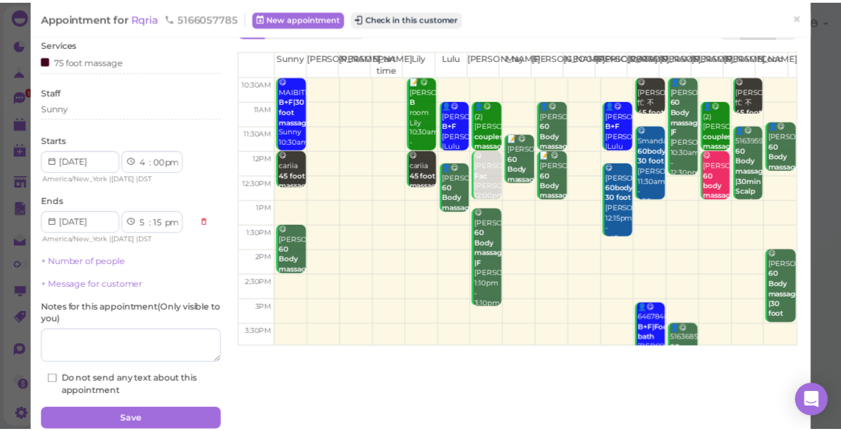
scroll to position [100, 0]
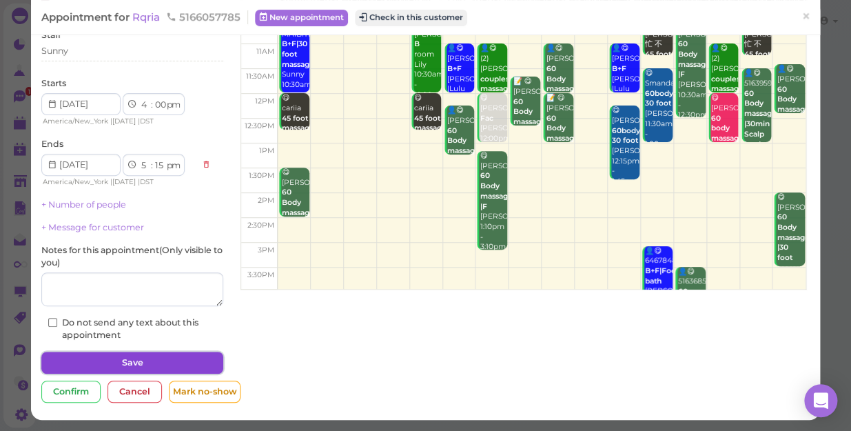
click at [118, 363] on button "Save" at bounding box center [132, 362] width 182 height 22
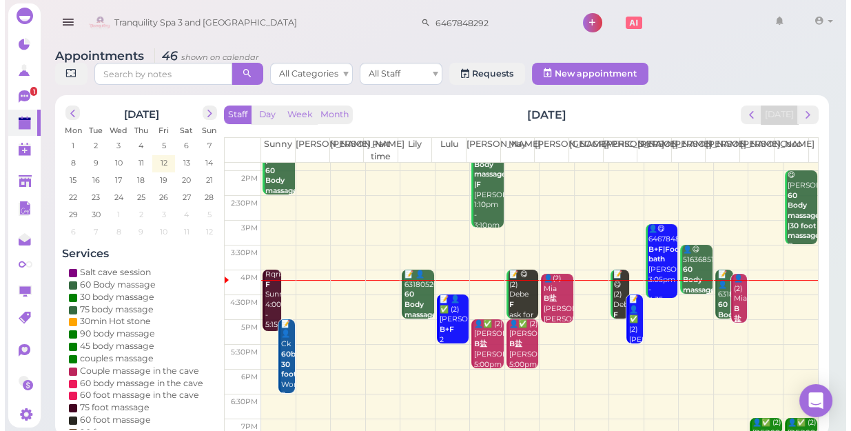
scroll to position [187, 0]
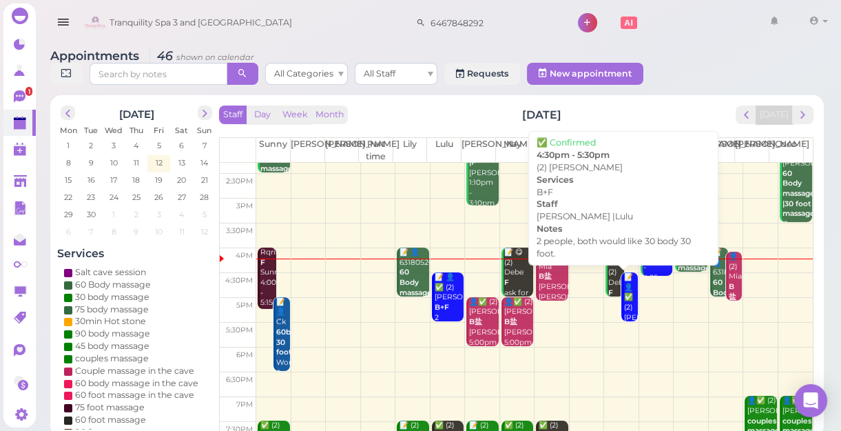
click at [626, 305] on div "📝 👤✅ (2) [PERSON_NAME] B+F 2 people, both would like 30 body 30 foot. [PERSON_N…" at bounding box center [631, 373] width 14 height 203
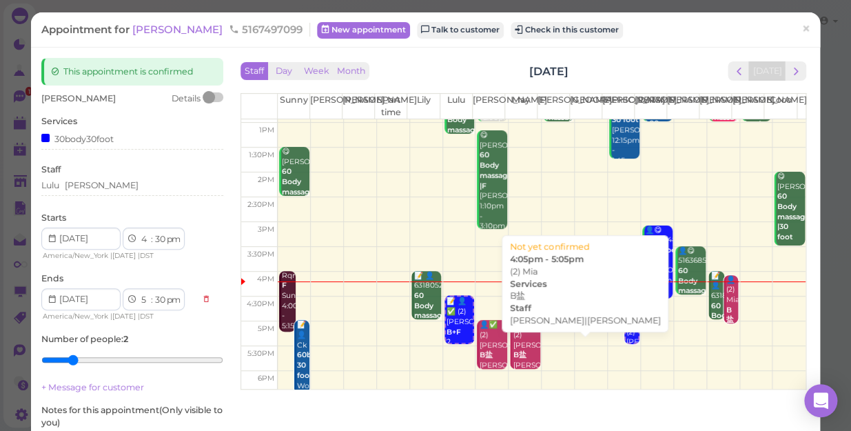
scroll to position [125, 0]
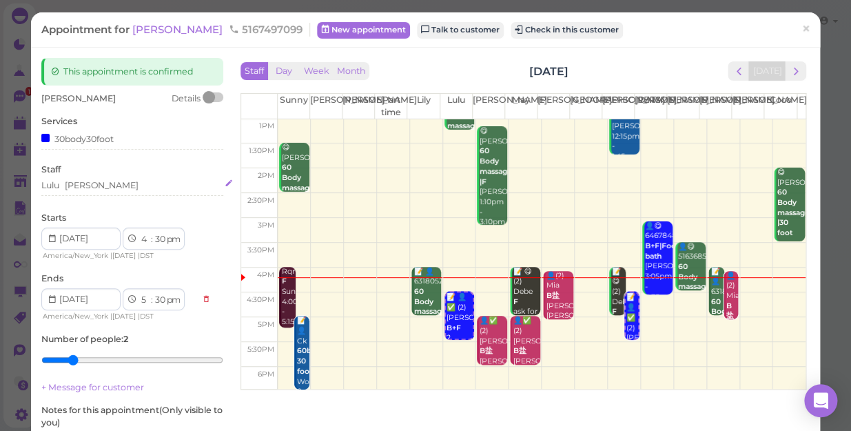
click at [133, 189] on div "Lulu [PERSON_NAME]" at bounding box center [132, 185] width 182 height 12
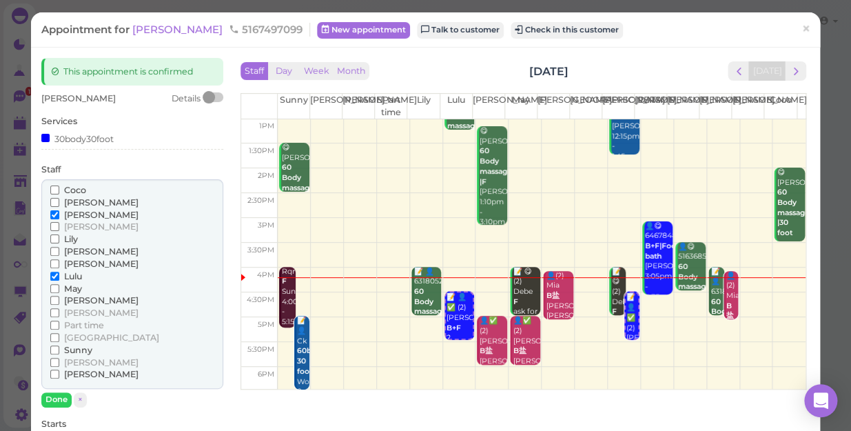
click at [75, 189] on span "Coco" at bounding box center [75, 190] width 22 height 10
click at [59, 189] on input "Coco" at bounding box center [54, 189] width 9 height 9
click at [76, 214] on span "[PERSON_NAME]" at bounding box center [101, 214] width 74 height 10
click at [59, 214] on input "[PERSON_NAME]" at bounding box center [54, 214] width 9 height 9
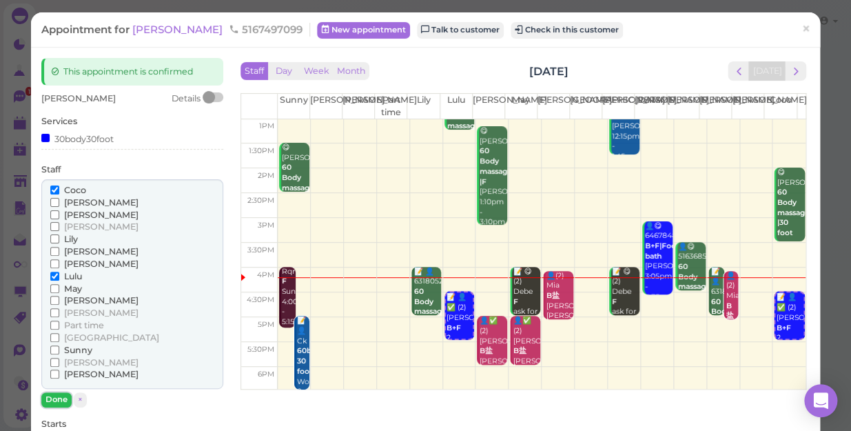
click at [54, 398] on button "Done" at bounding box center [56, 399] width 30 height 14
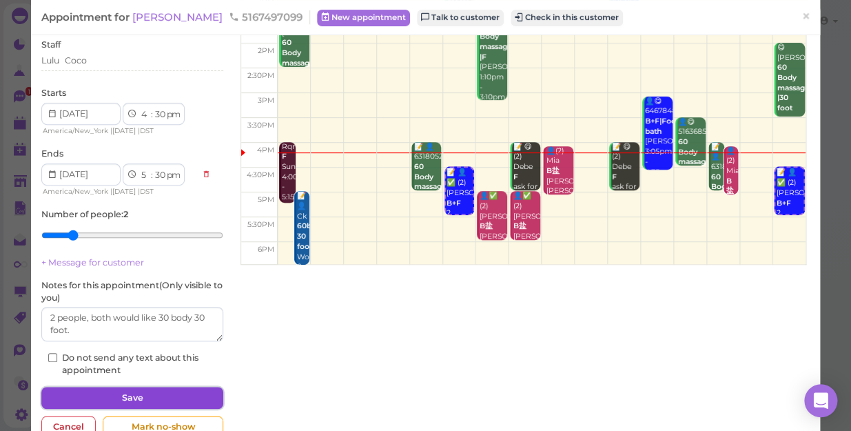
click at [156, 393] on button "Save" at bounding box center [132, 398] width 182 height 22
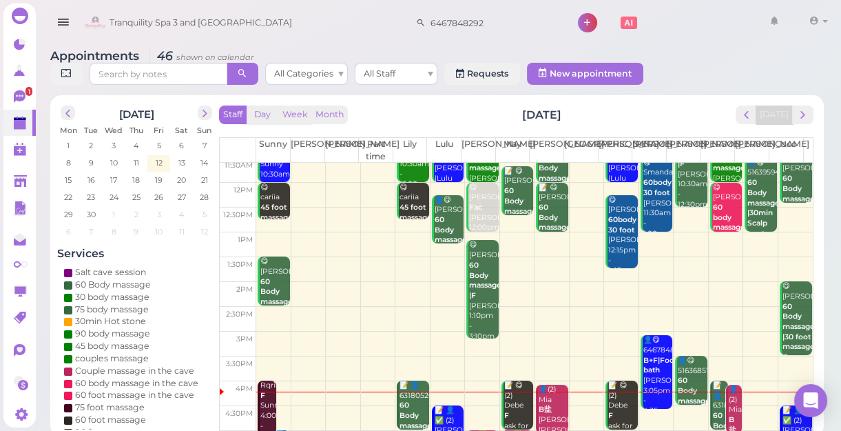
scroll to position [187, 0]
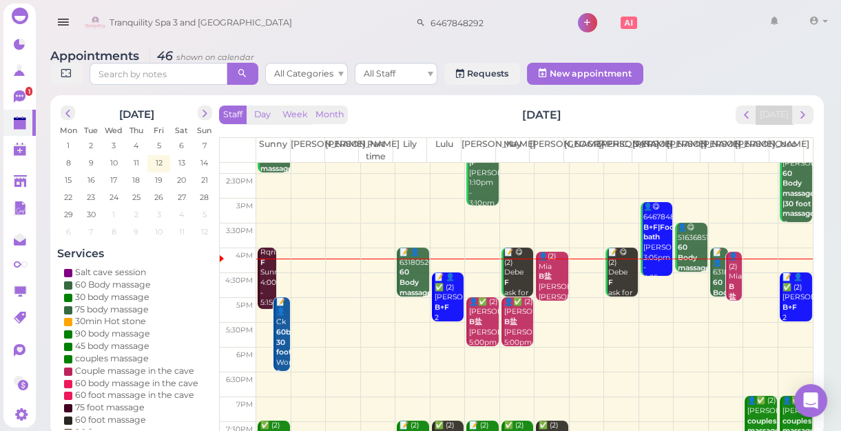
click at [720, 323] on td at bounding box center [534, 334] width 557 height 25
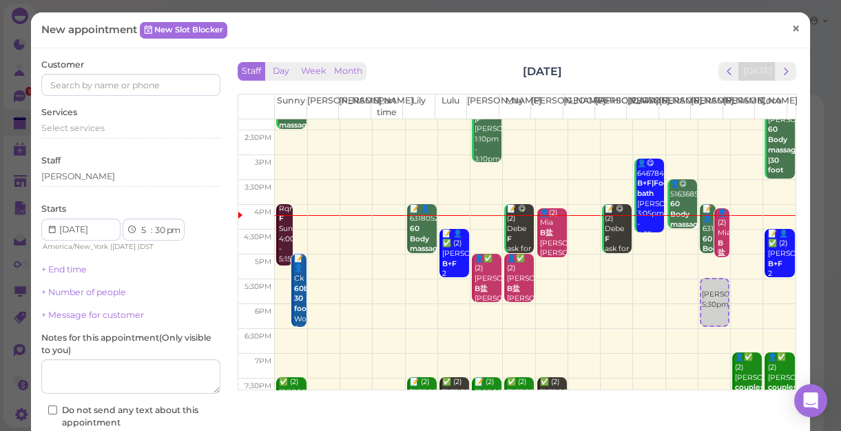
click at [792, 28] on span "×" at bounding box center [796, 28] width 9 height 19
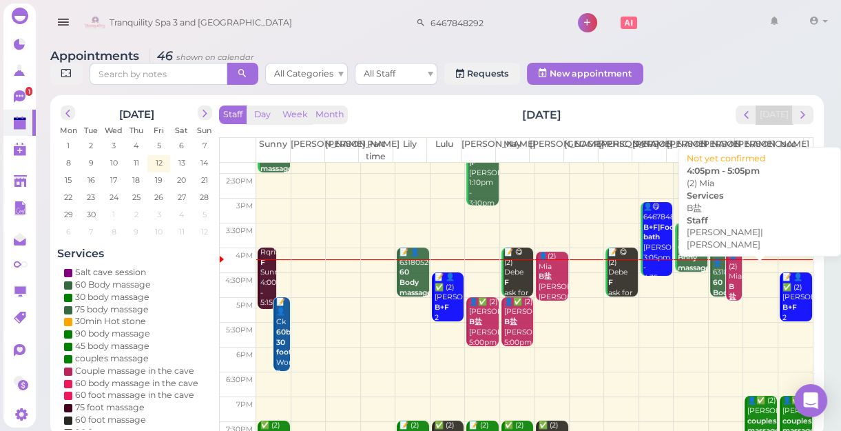
click at [728, 279] on div "👤(2) [PERSON_NAME]盐 [PERSON_NAME]|[PERSON_NAME] 4:05pm - 5:05pm" at bounding box center [735, 301] width 14 height 101
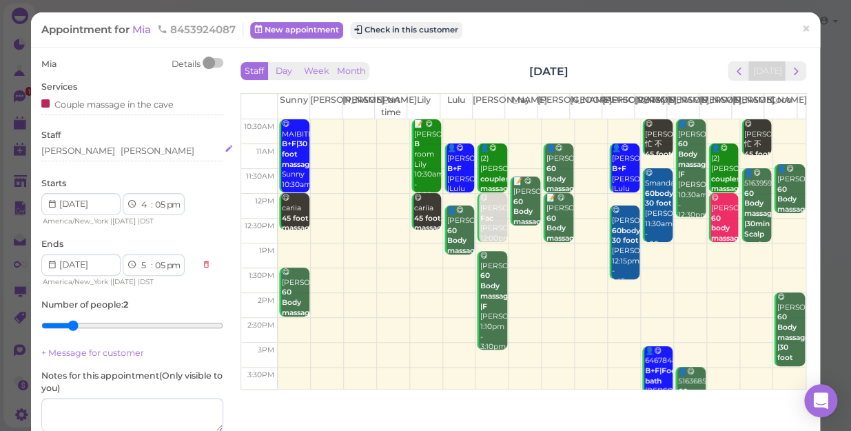
click at [101, 150] on div "[PERSON_NAME] [PERSON_NAME]" at bounding box center [132, 151] width 182 height 12
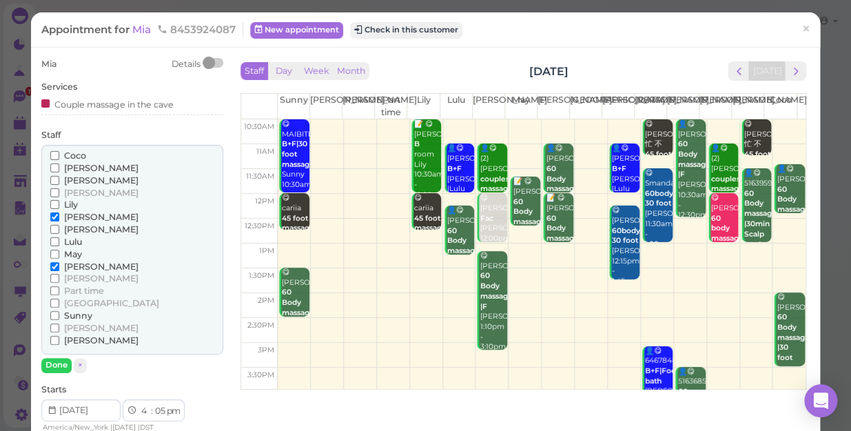
click at [72, 240] on span "Lulu" at bounding box center [73, 241] width 18 height 10
click at [59, 240] on input "Lulu" at bounding box center [54, 241] width 9 height 9
click at [74, 213] on span "[PERSON_NAME]" at bounding box center [101, 217] width 74 height 10
click at [59, 213] on input "[PERSON_NAME]" at bounding box center [54, 216] width 9 height 9
click at [61, 364] on button "Done" at bounding box center [56, 365] width 30 height 14
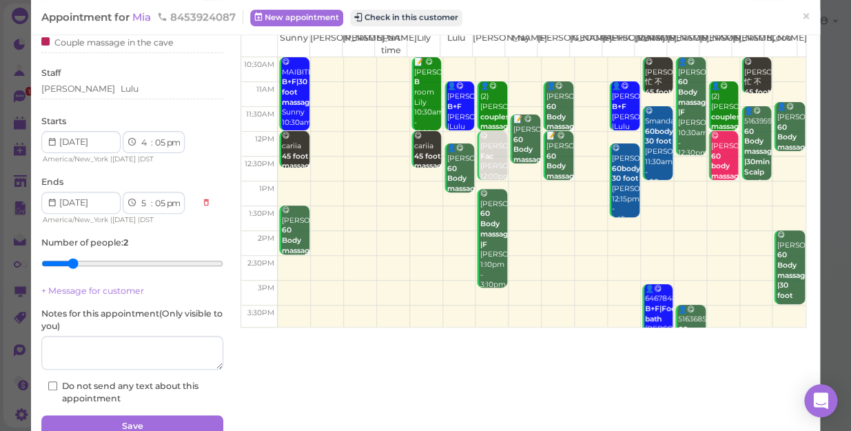
scroll to position [125, 0]
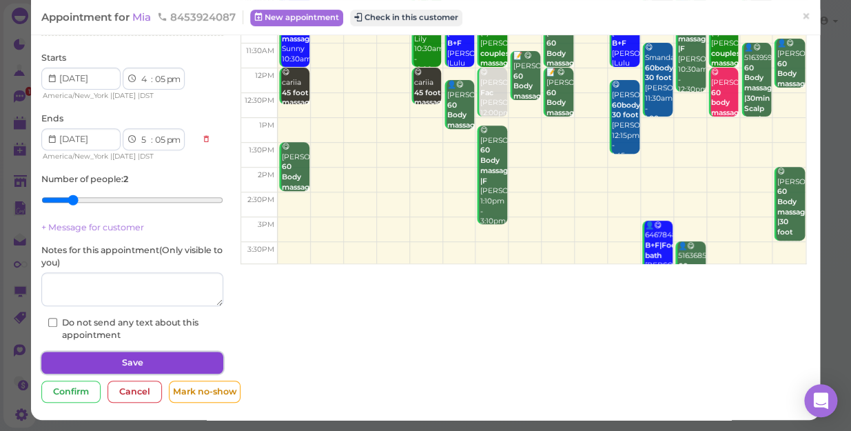
click at [94, 356] on button "Save" at bounding box center [132, 362] width 182 height 22
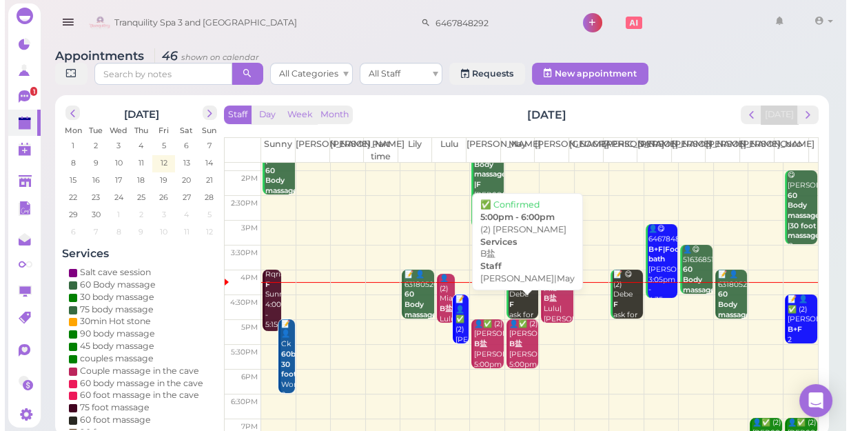
scroll to position [187, 0]
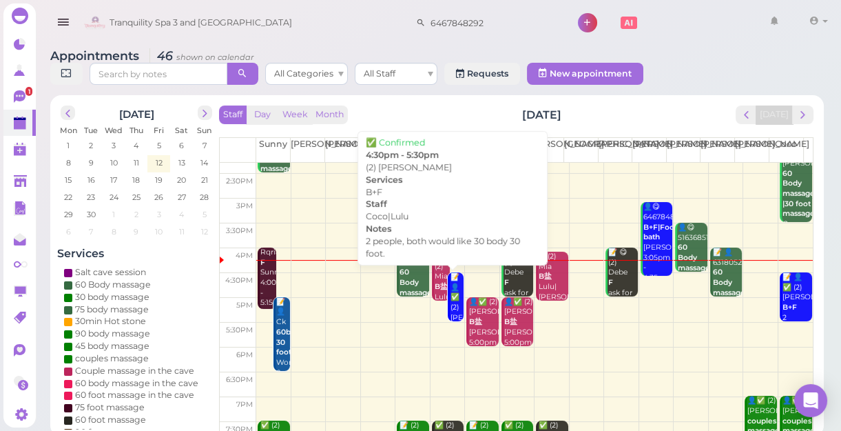
click at [453, 296] on div "📝 👤✅ (2) [PERSON_NAME] B+F 2 people, both would like 30 body 30 foot. Coco|Lulu…" at bounding box center [457, 368] width 14 height 192
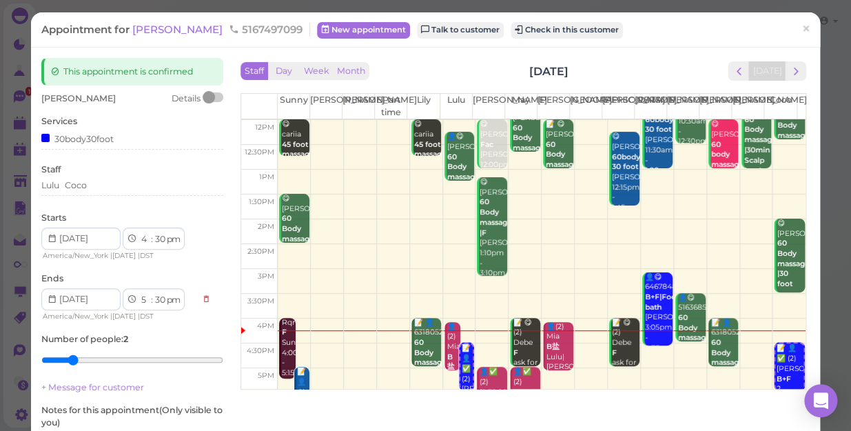
scroll to position [187, 0]
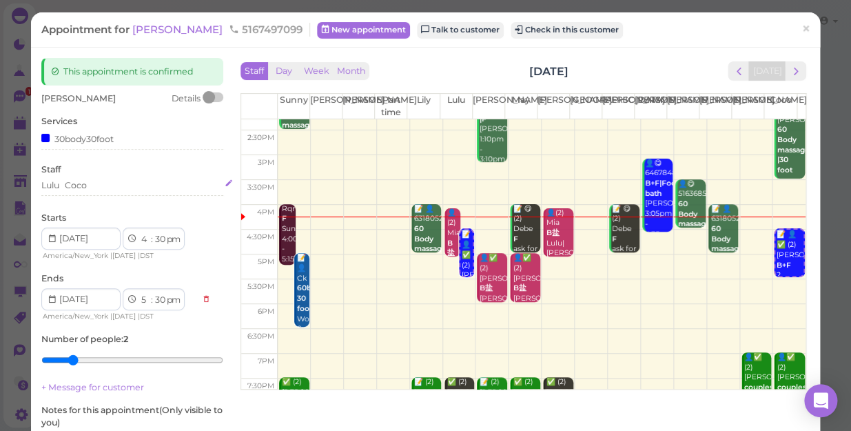
click at [115, 183] on div "Lulu Coco" at bounding box center [132, 185] width 182 height 12
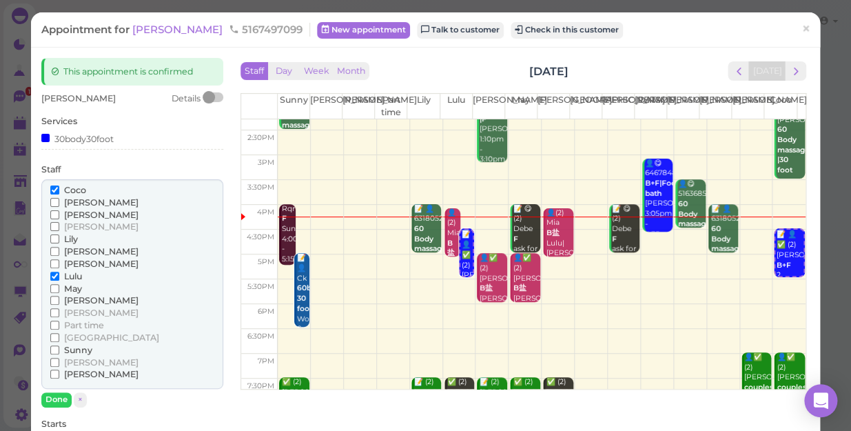
click at [76, 275] on span "Lulu" at bounding box center [73, 276] width 18 height 10
click at [59, 275] on input "Lulu" at bounding box center [54, 275] width 9 height 9
click at [74, 260] on span "[PERSON_NAME]" at bounding box center [101, 263] width 74 height 10
click at [59, 260] on input "[PERSON_NAME]" at bounding box center [54, 263] width 9 height 9
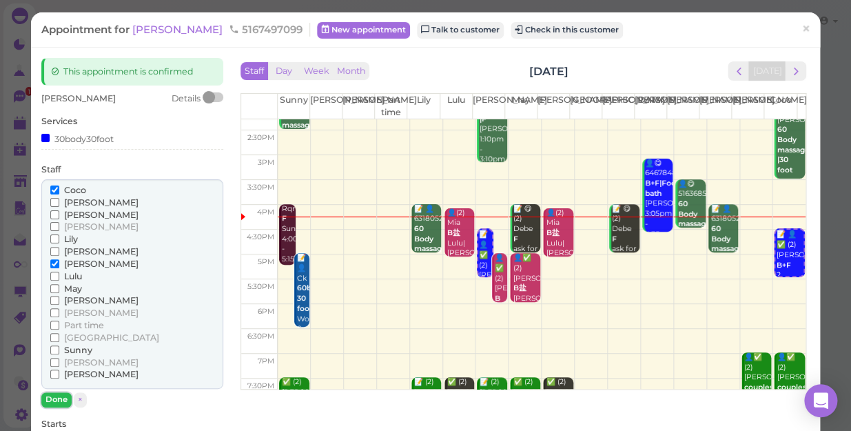
click at [48, 398] on button "Done" at bounding box center [56, 399] width 30 height 14
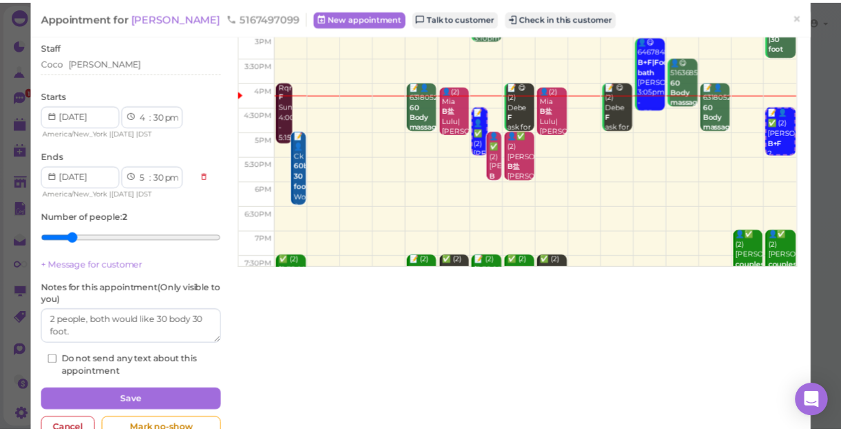
scroll to position [125, 0]
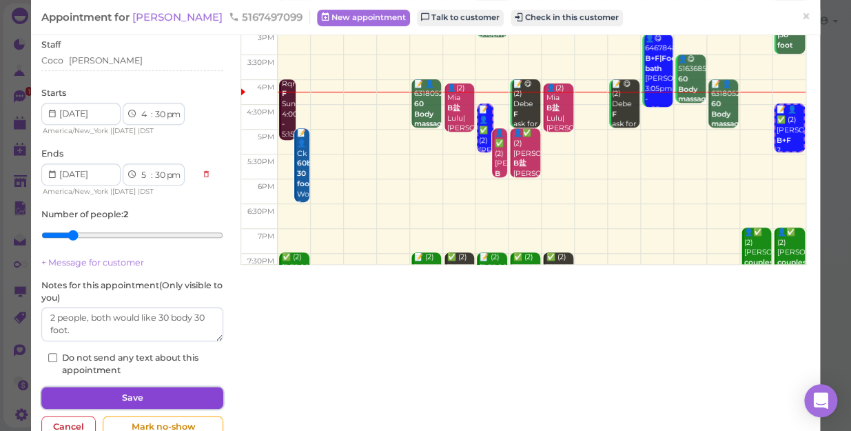
click at [175, 396] on button "Save" at bounding box center [132, 398] width 182 height 22
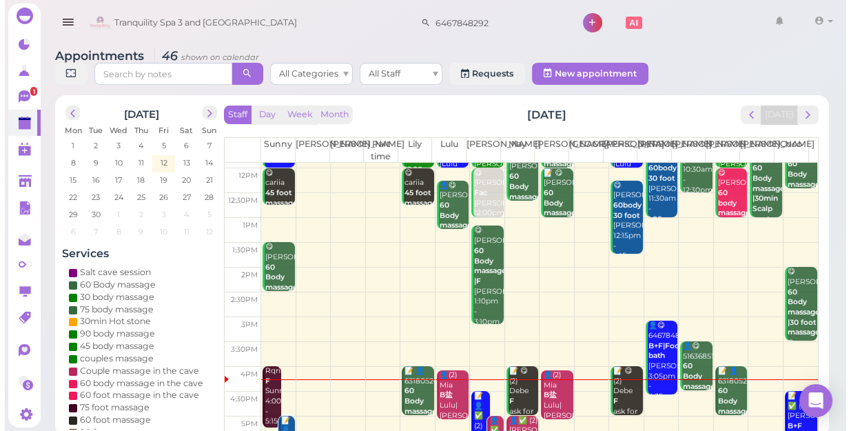
scroll to position [187, 0]
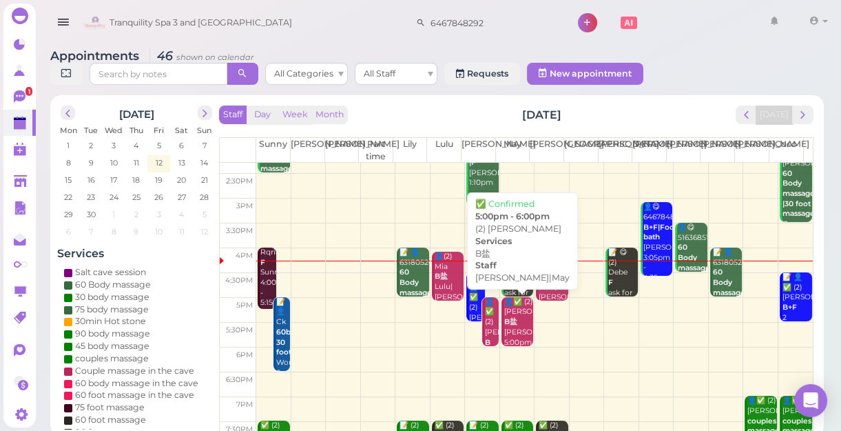
click at [506, 326] on b "B盐" at bounding box center [510, 321] width 13 height 9
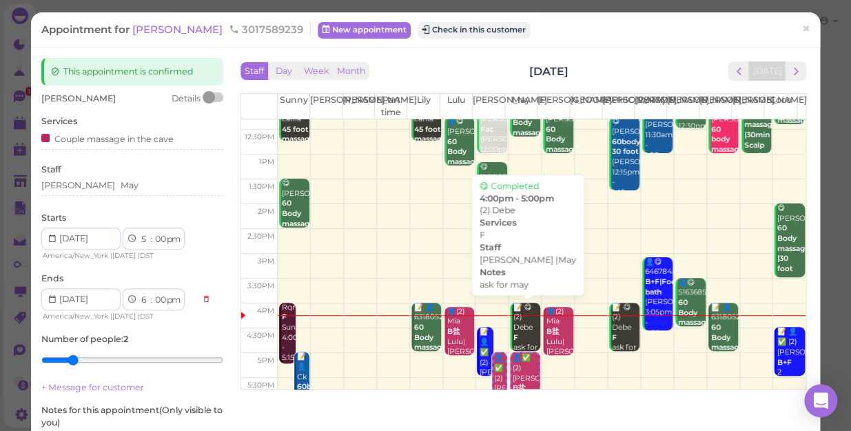
scroll to position [249, 0]
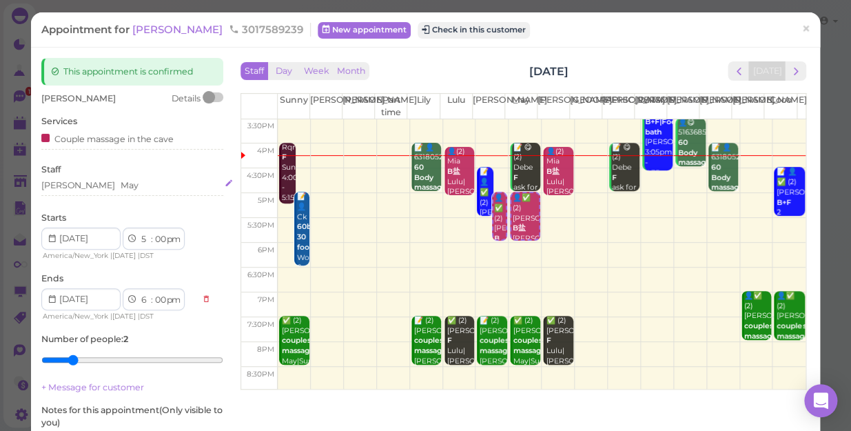
click at [116, 182] on div "[PERSON_NAME]" at bounding box center [132, 185] width 182 height 12
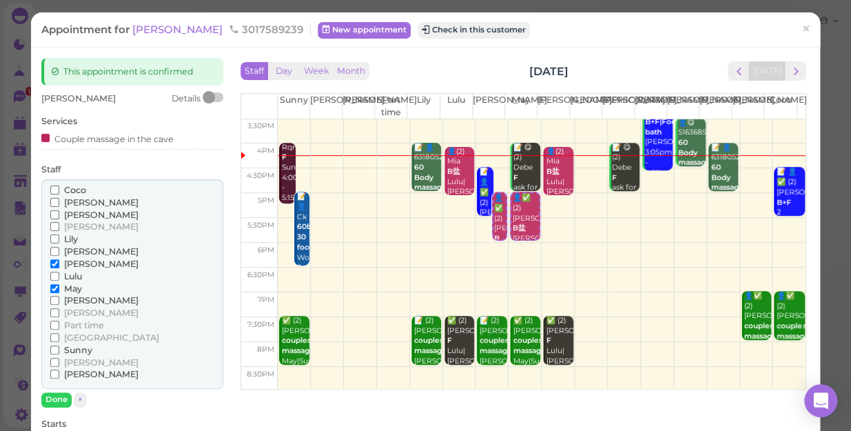
click at [70, 261] on span "[PERSON_NAME]" at bounding box center [101, 263] width 74 height 10
click at [59, 261] on input "[PERSON_NAME]" at bounding box center [54, 263] width 9 height 9
click at [68, 240] on span "Lily" at bounding box center [71, 239] width 14 height 10
click at [59, 240] on input "Lily" at bounding box center [54, 238] width 9 height 9
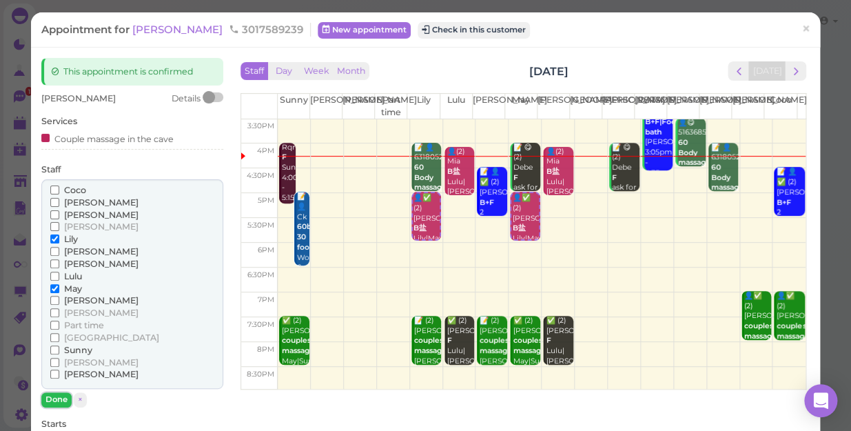
click at [62, 396] on button "Done" at bounding box center [56, 399] width 30 height 14
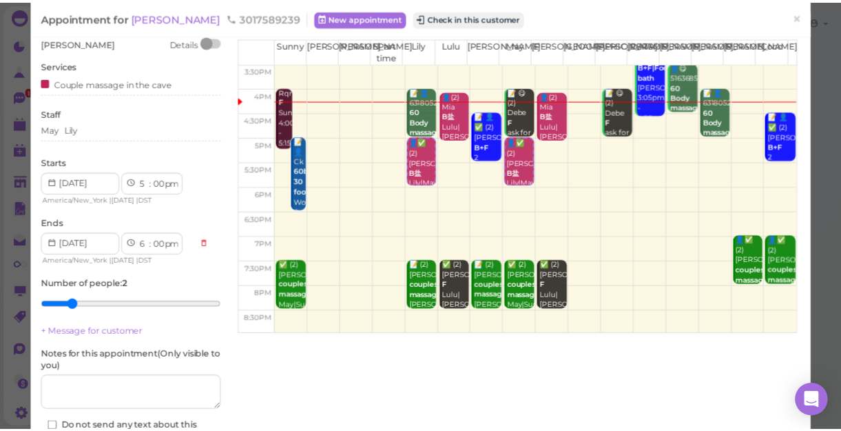
scroll to position [125, 0]
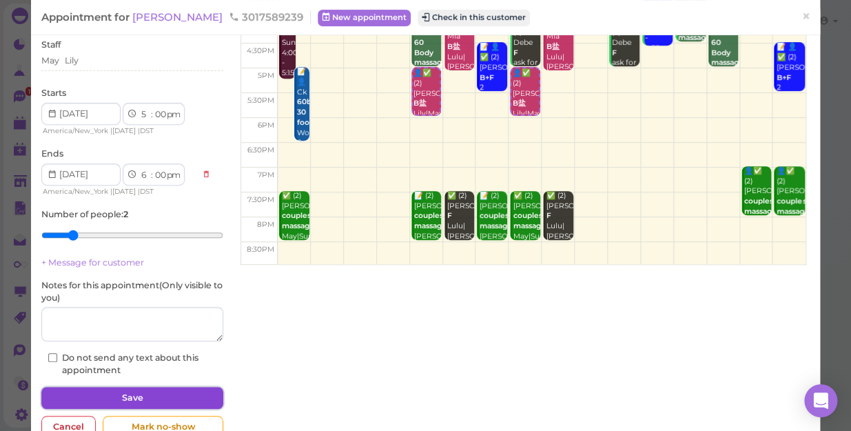
click at [148, 395] on button "Save" at bounding box center [132, 398] width 182 height 22
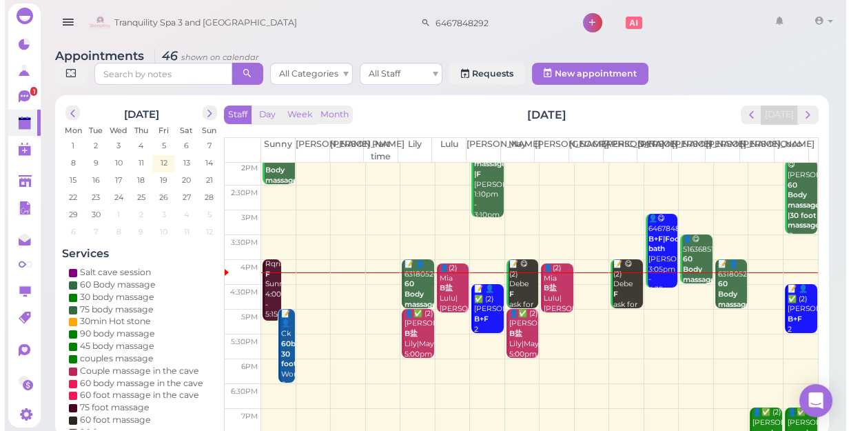
scroll to position [187, 0]
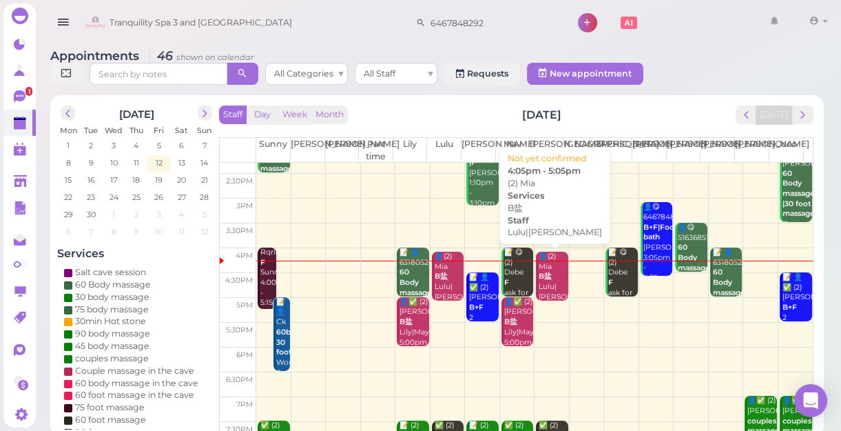
click at [546, 282] on div "👤(2) [PERSON_NAME]盐 [PERSON_NAME]|[PERSON_NAME] 4:05pm - 5:05pm" at bounding box center [553, 291] width 30 height 81
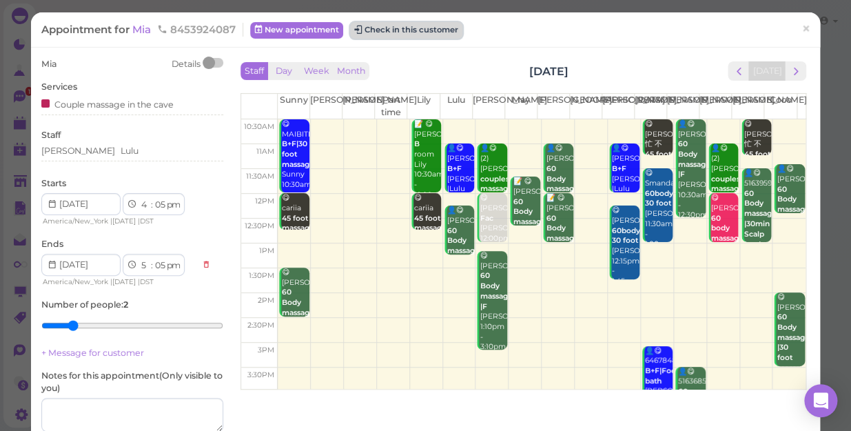
click at [420, 28] on button "Check in this customer" at bounding box center [406, 30] width 112 height 17
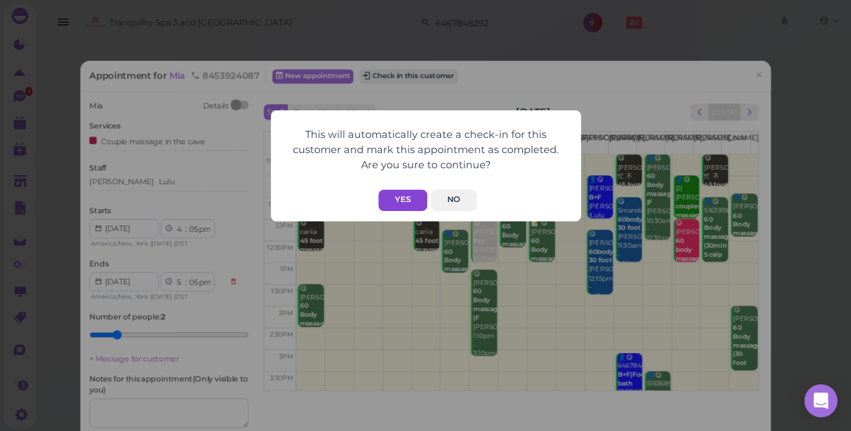
click at [401, 198] on button "Yes" at bounding box center [402, 199] width 49 height 21
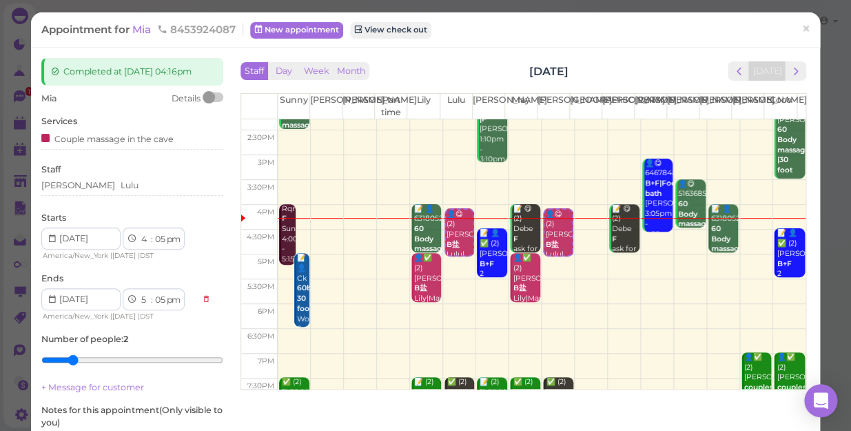
scroll to position [160, 0]
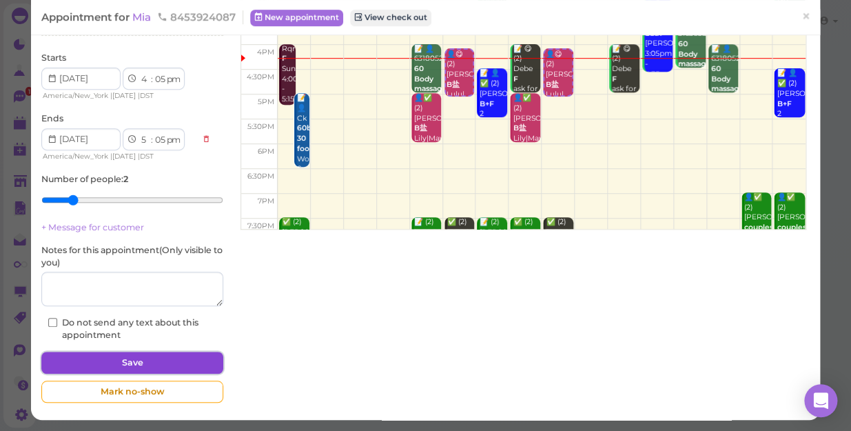
click at [193, 363] on button "Save" at bounding box center [132, 362] width 182 height 22
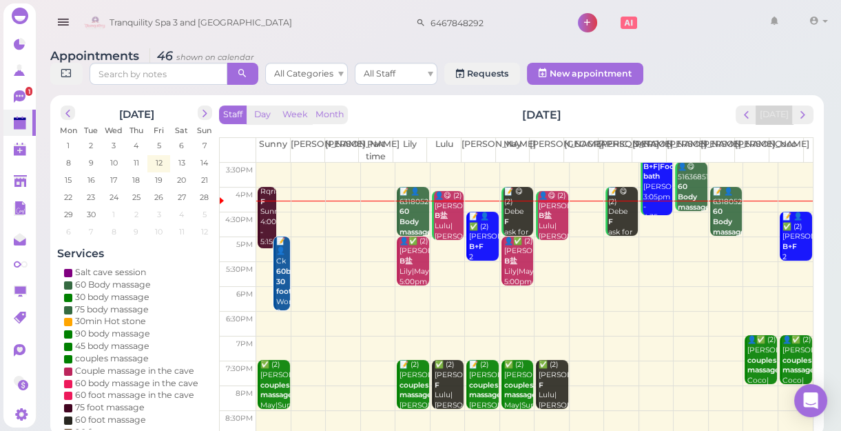
scroll to position [249, 0]
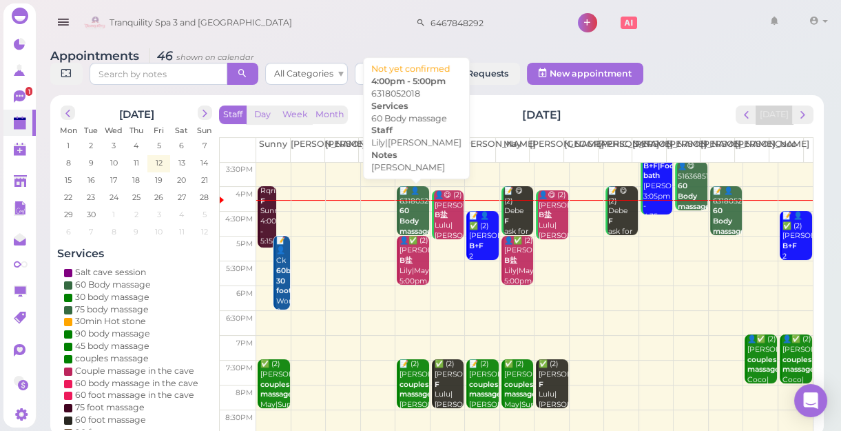
click at [410, 210] on div "📝 👤6318052018 60 Body massage [PERSON_NAME]|[PERSON_NAME] 4:00pm - 5:00pm" at bounding box center [414, 242] width 30 height 112
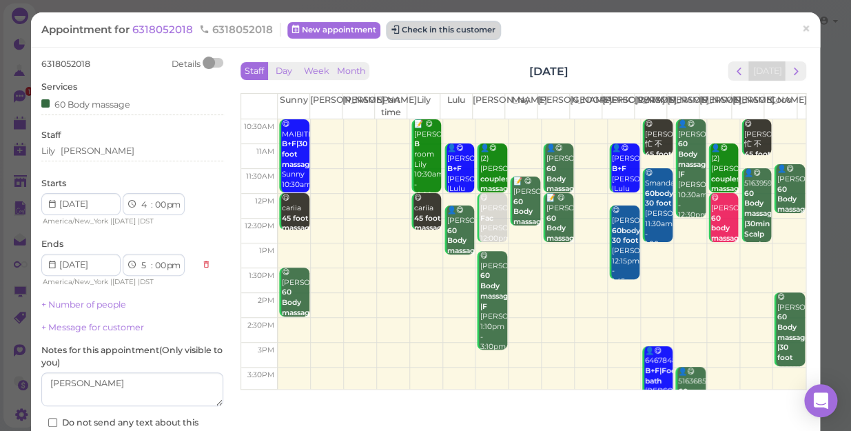
click at [406, 28] on button "Check in this customer" at bounding box center [443, 30] width 112 height 17
drag, startPoint x: 406, startPoint y: 28, endPoint x: 582, endPoint y: 21, distance: 175.8
click at [582, 21] on div "Appointment for 6318052018 6318052018 New appointment Check in this customer ×" at bounding box center [425, 29] width 789 height 35
click at [469, 29] on button "Check in this customer" at bounding box center [443, 30] width 112 height 17
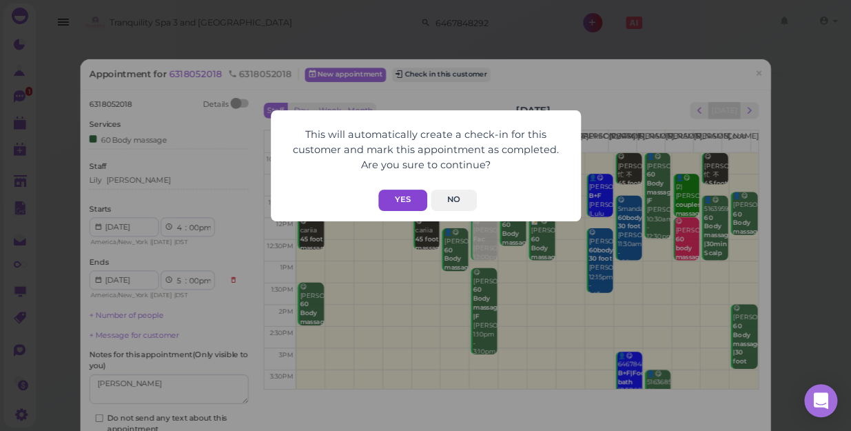
click at [415, 200] on button "Yes" at bounding box center [402, 199] width 49 height 21
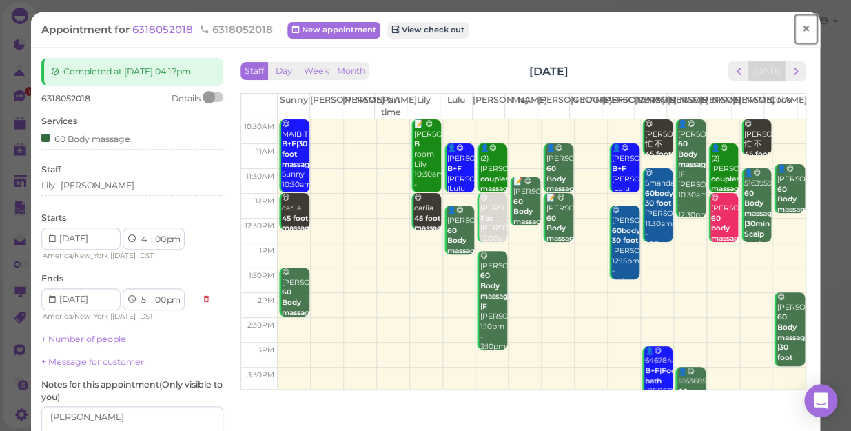
click at [801, 29] on span "×" at bounding box center [805, 28] width 9 height 19
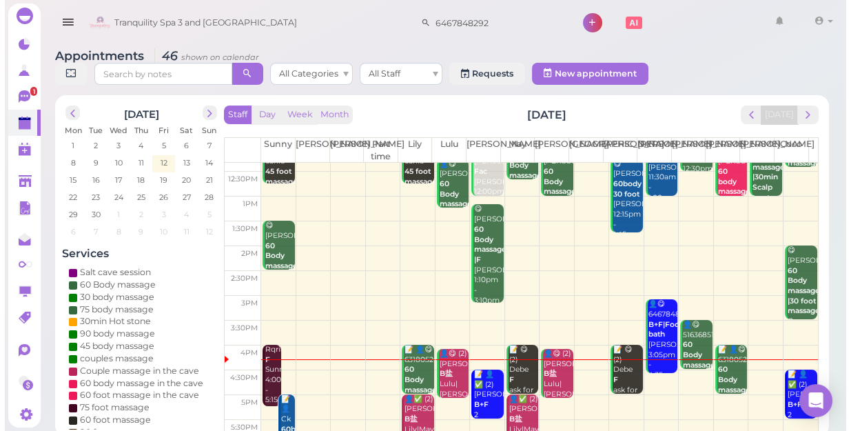
scroll to position [187, 0]
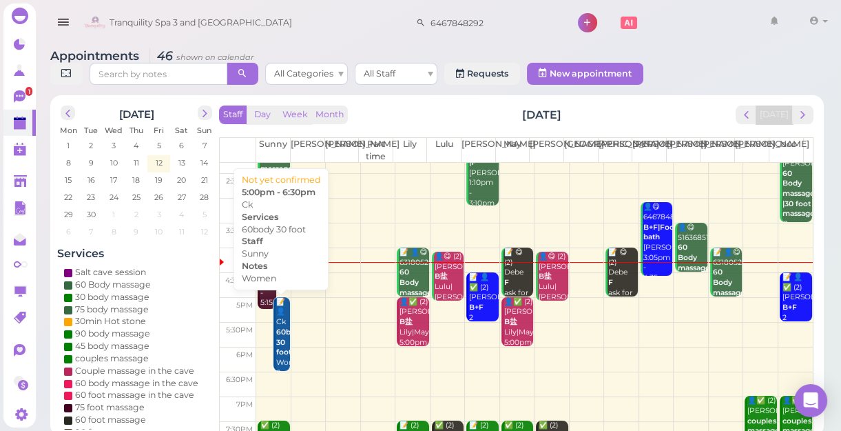
click at [282, 351] on b "60body 30 foot" at bounding box center [290, 341] width 28 height 29
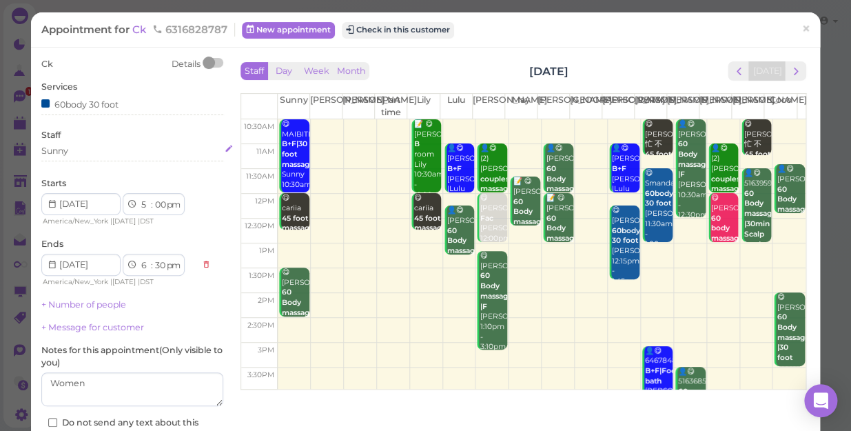
click at [82, 151] on div "Sunny" at bounding box center [132, 151] width 182 height 12
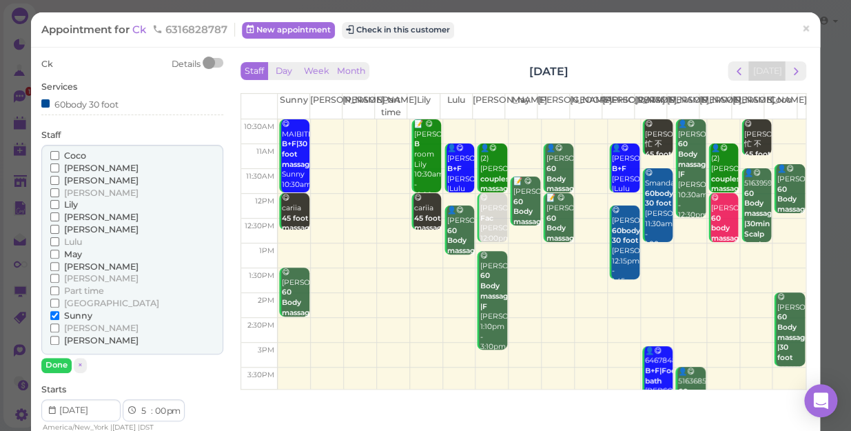
click at [79, 328] on span "[PERSON_NAME]" at bounding box center [101, 327] width 74 height 10
click at [59, 328] on input "[PERSON_NAME]" at bounding box center [54, 327] width 9 height 9
click at [83, 312] on span "Sunny" at bounding box center [78, 315] width 28 height 10
click at [81, 317] on span "Sunny" at bounding box center [78, 315] width 28 height 10
click at [59, 317] on input "Sunny" at bounding box center [54, 315] width 9 height 9
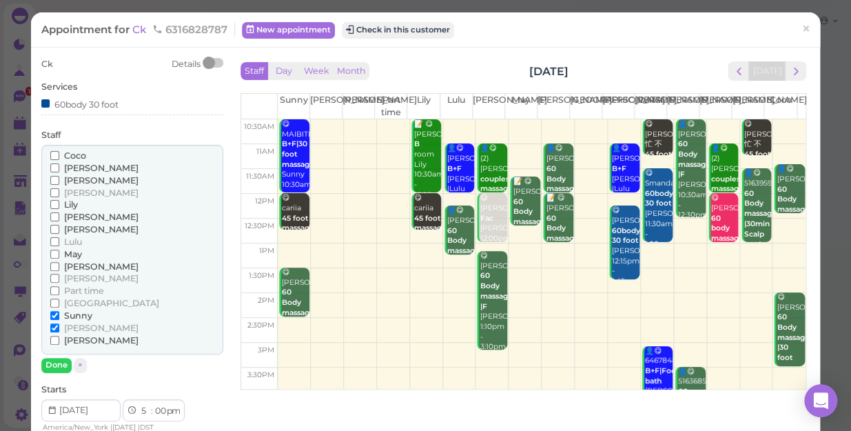
click at [63, 313] on label "Sunny" at bounding box center [71, 315] width 42 height 12
click at [59, 313] on input "Sunny" at bounding box center [54, 315] width 9 height 9
click at [52, 365] on button "Done" at bounding box center [56, 365] width 30 height 14
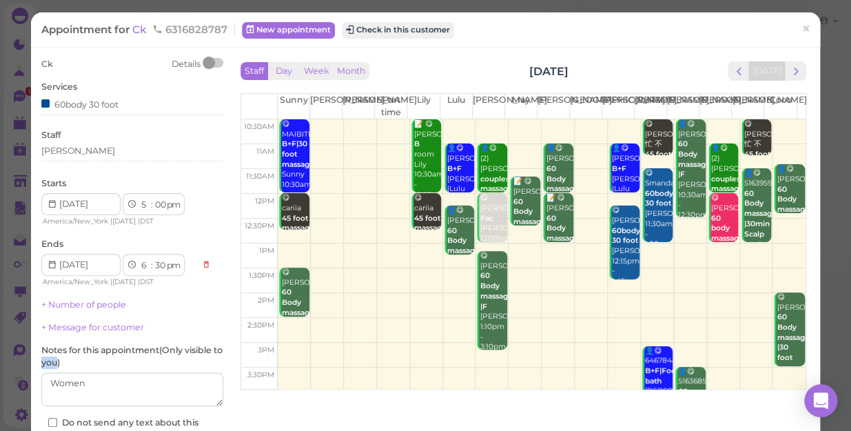
click at [52, 365] on label "Notes for this appointment ( Only visible to you )" at bounding box center [132, 356] width 182 height 25
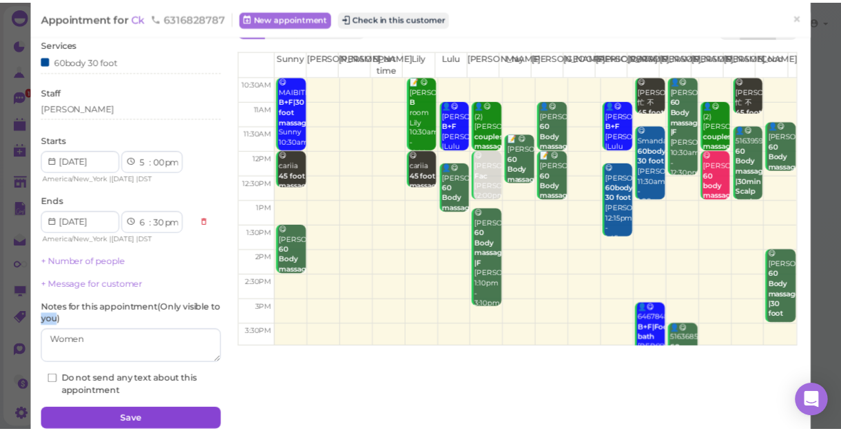
scroll to position [100, 0]
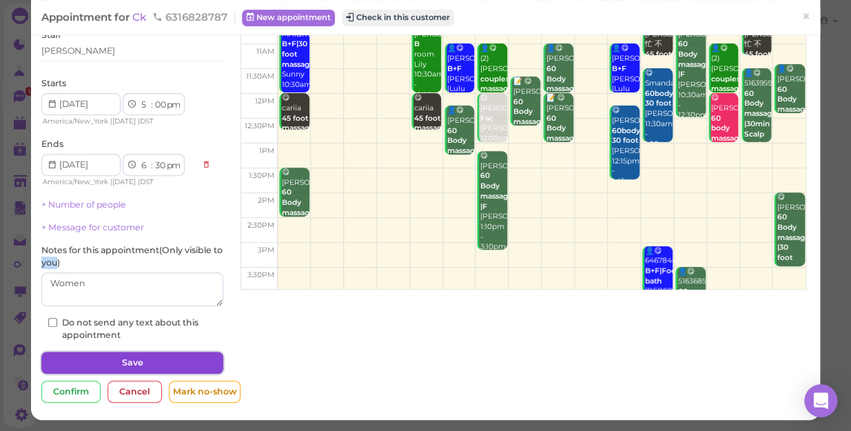
click at [113, 362] on button "Save" at bounding box center [132, 362] width 182 height 22
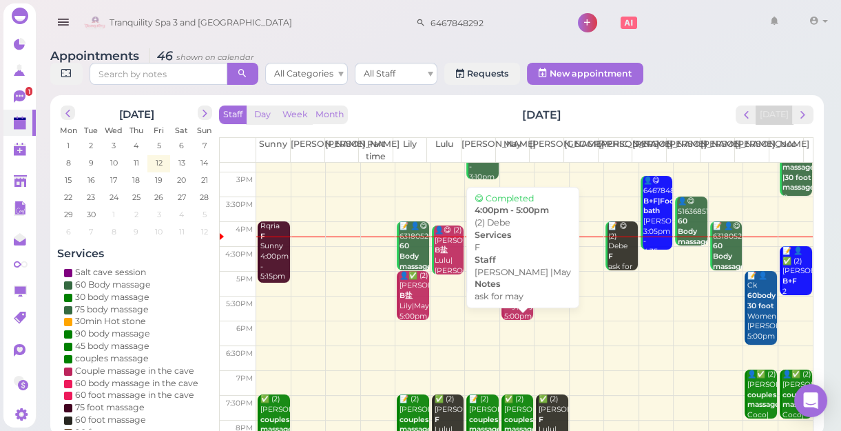
scroll to position [249, 0]
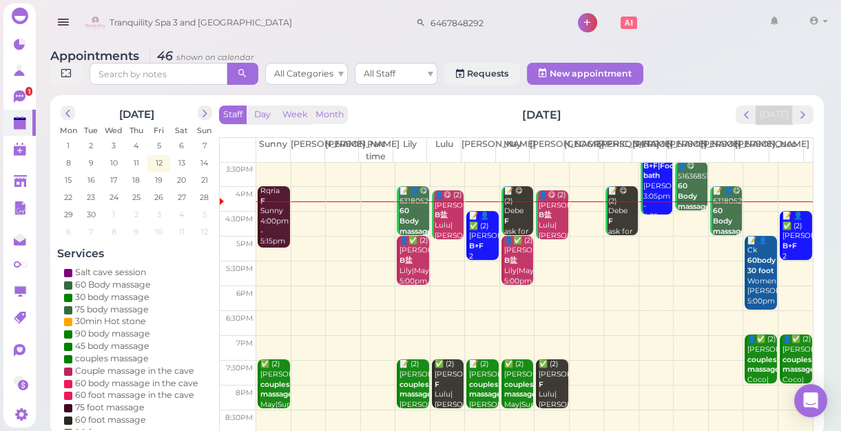
click at [648, 236] on td at bounding box center [534, 248] width 557 height 25
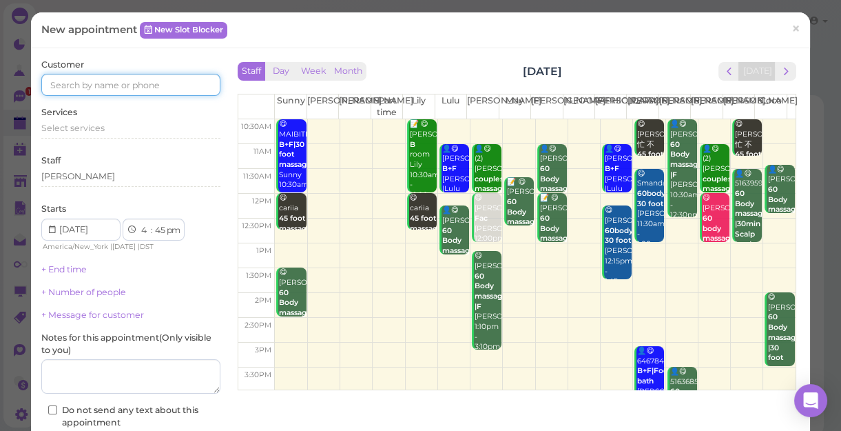
click at [129, 84] on input at bounding box center [130, 85] width 179 height 22
type input "7722400423"
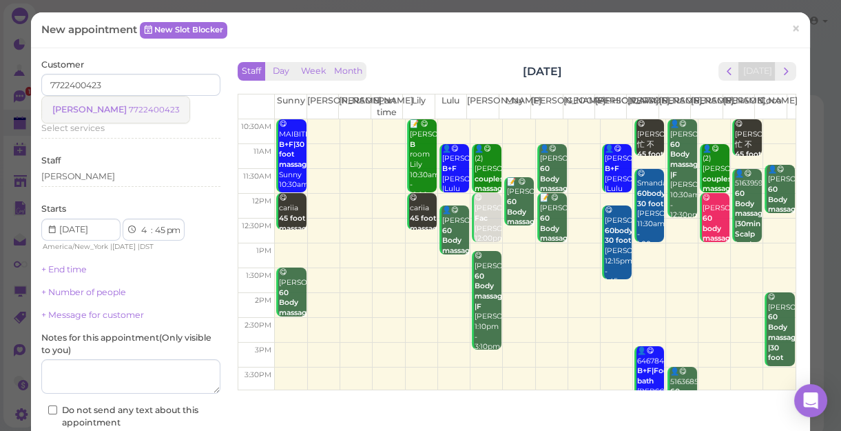
click at [129, 109] on small "7722400423" at bounding box center [154, 110] width 50 height 10
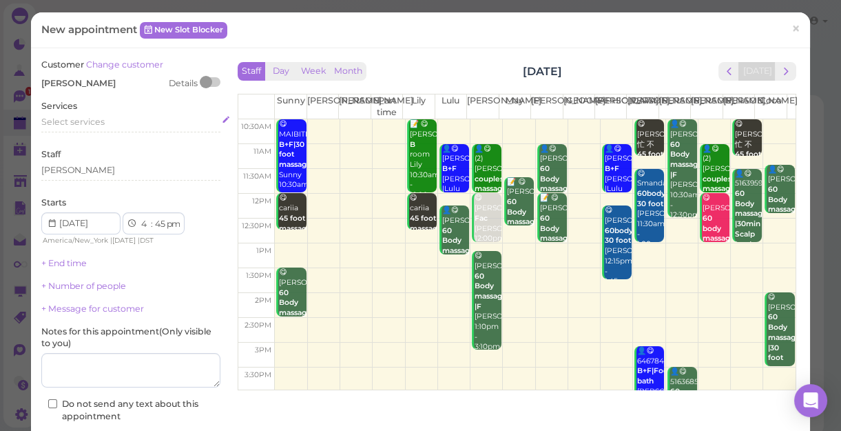
click at [88, 121] on span "Select services" at bounding box center [72, 121] width 63 height 10
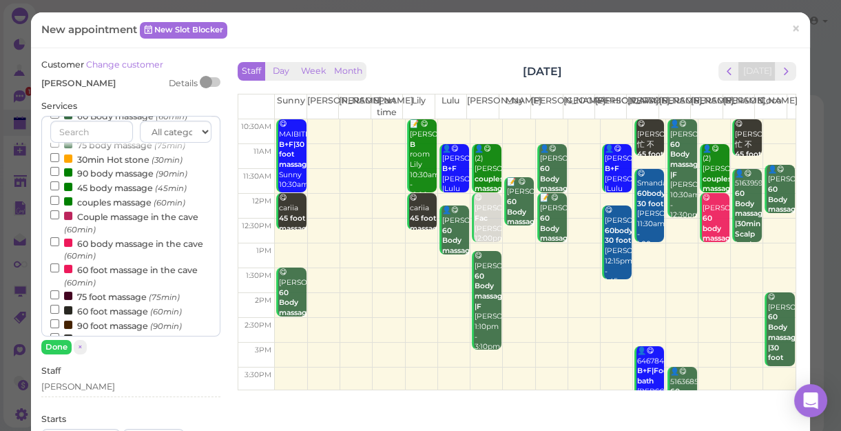
scroll to position [125, 0]
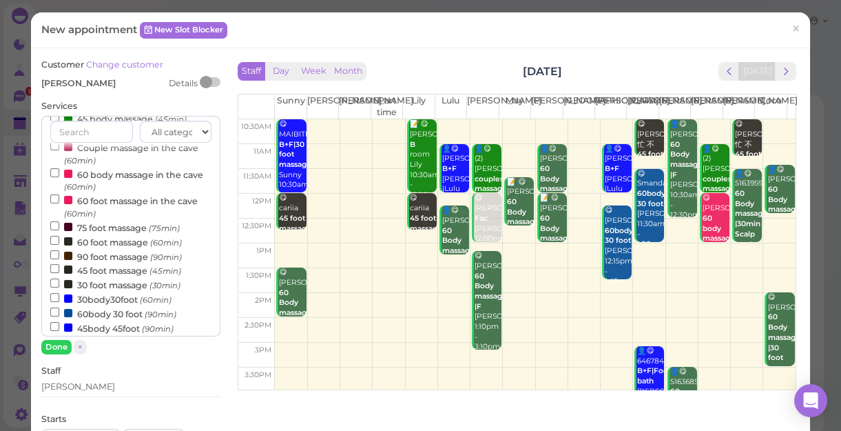
click at [101, 243] on label "60 foot massage (60min)" at bounding box center [116, 241] width 132 height 14
click at [59, 243] on input "60 foot massage (60min)" at bounding box center [54, 240] width 9 height 9
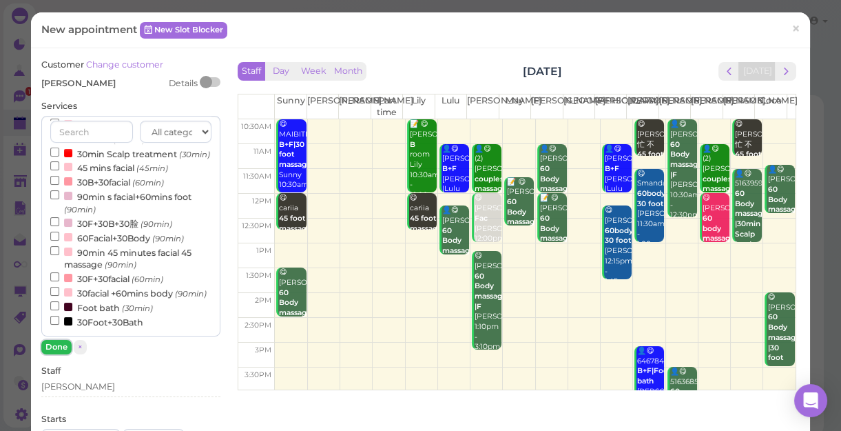
click at [55, 348] on button "Done" at bounding box center [56, 347] width 30 height 14
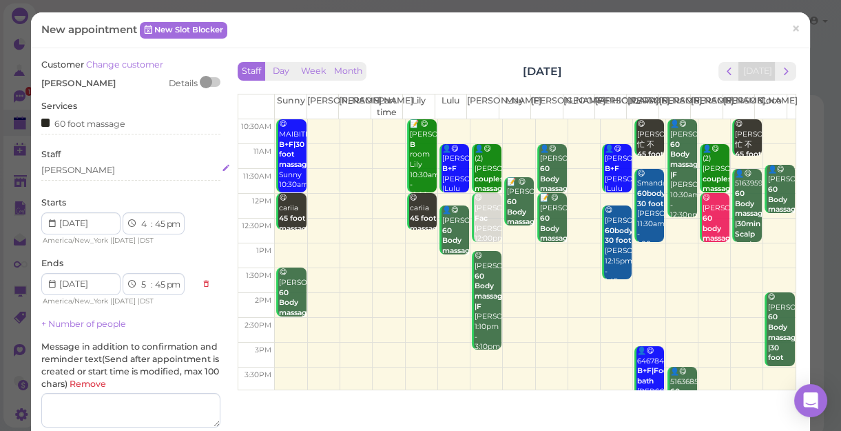
click at [96, 174] on div "[PERSON_NAME]" at bounding box center [130, 170] width 179 height 12
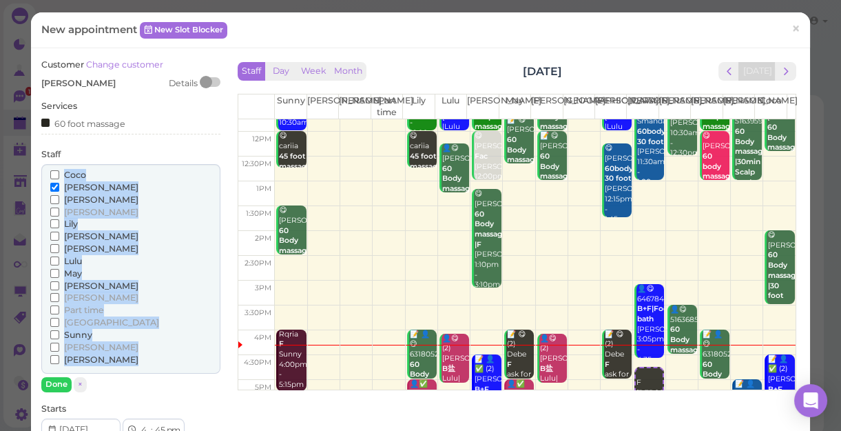
scroll to position [125, 0]
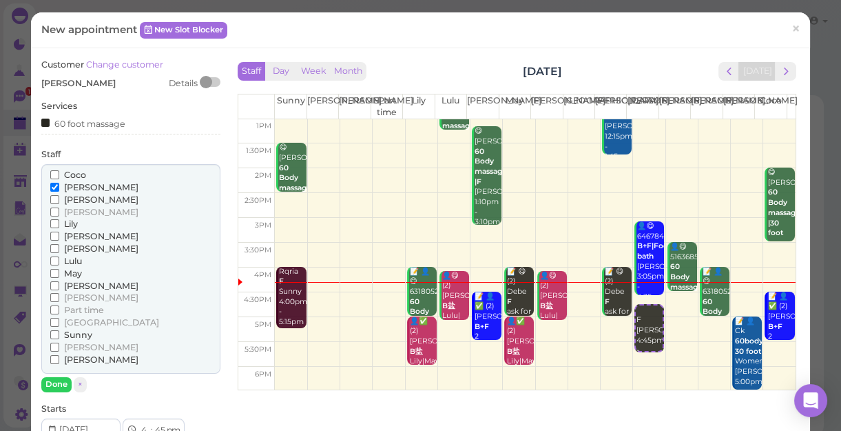
click at [75, 353] on label "[PERSON_NAME]" at bounding box center [94, 359] width 88 height 12
click at [59, 355] on input "[PERSON_NAME]" at bounding box center [54, 359] width 9 height 9
click at [52, 382] on button "Done" at bounding box center [56, 384] width 30 height 14
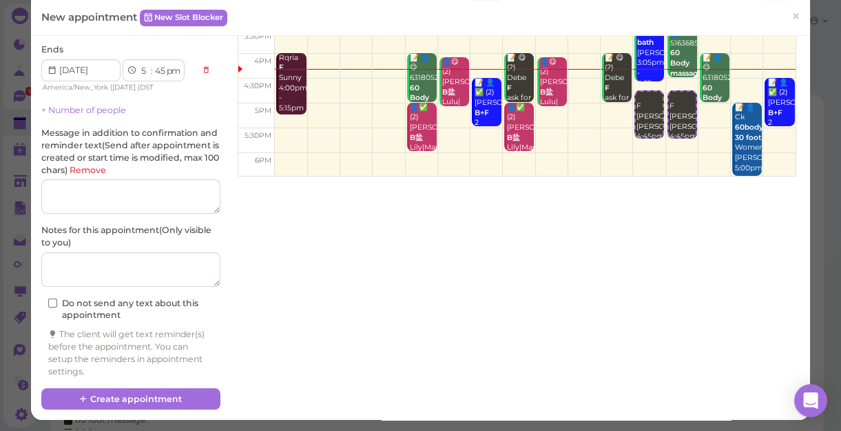
scroll to position [214, 0]
click at [151, 391] on button "Create appointment" at bounding box center [130, 399] width 179 height 22
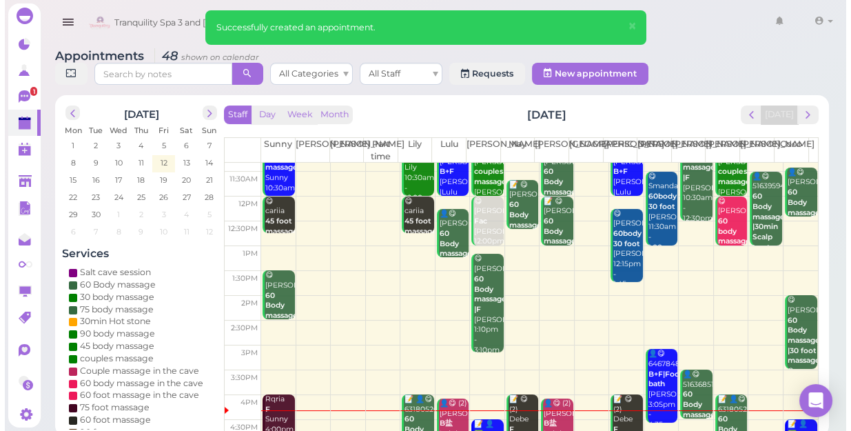
scroll to position [62, 0]
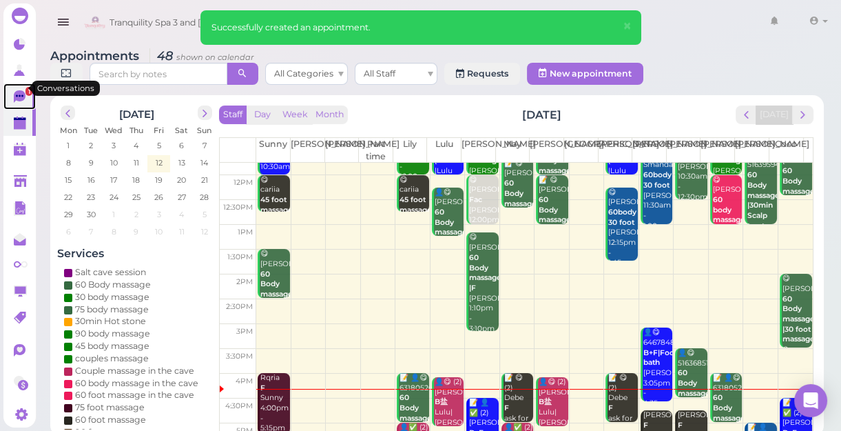
click at [25, 87] on span "1" at bounding box center [28, 91] width 7 height 9
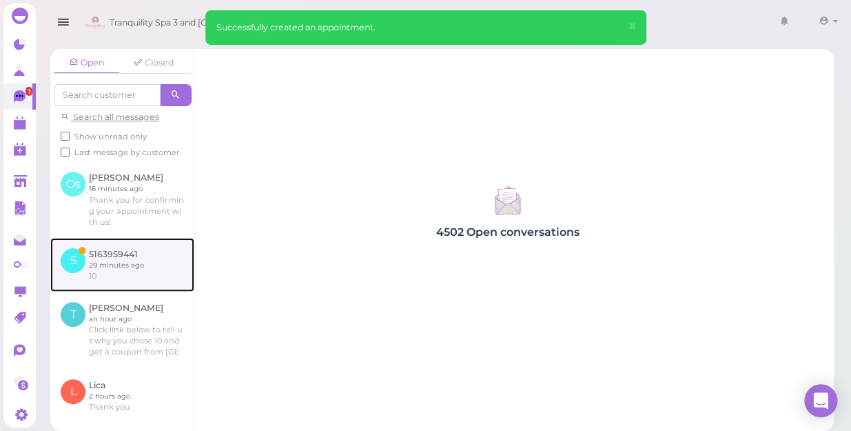
click at [104, 269] on link at bounding box center [122, 265] width 144 height 54
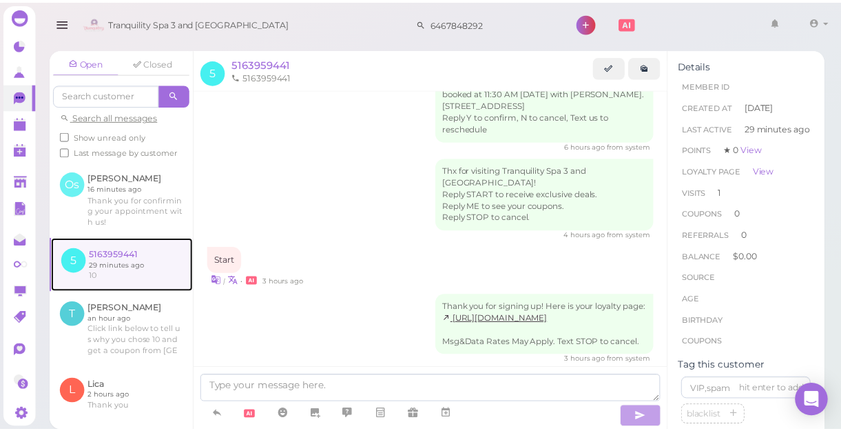
scroll to position [206, 0]
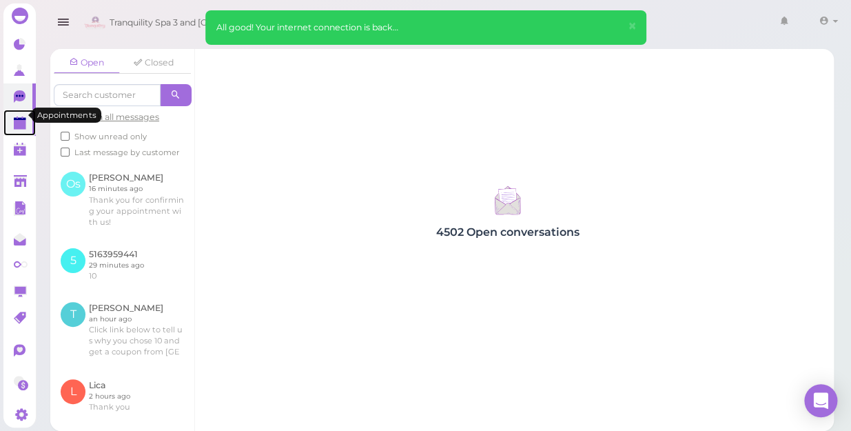
click at [14, 120] on polygon at bounding box center [20, 125] width 12 height 10
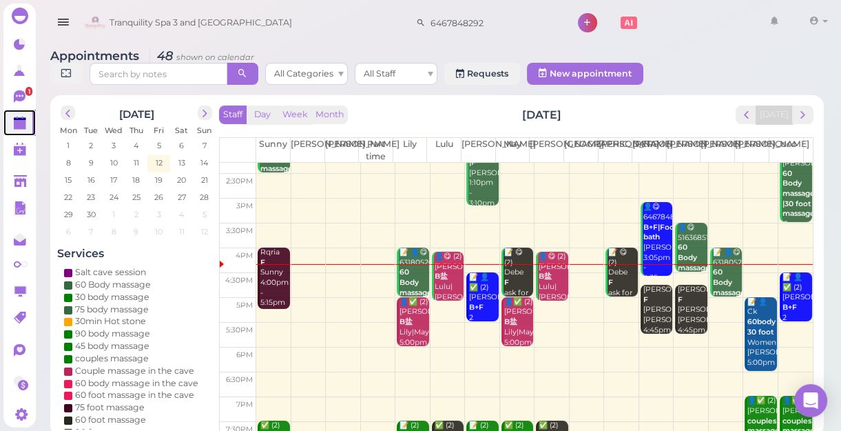
scroll to position [125, 0]
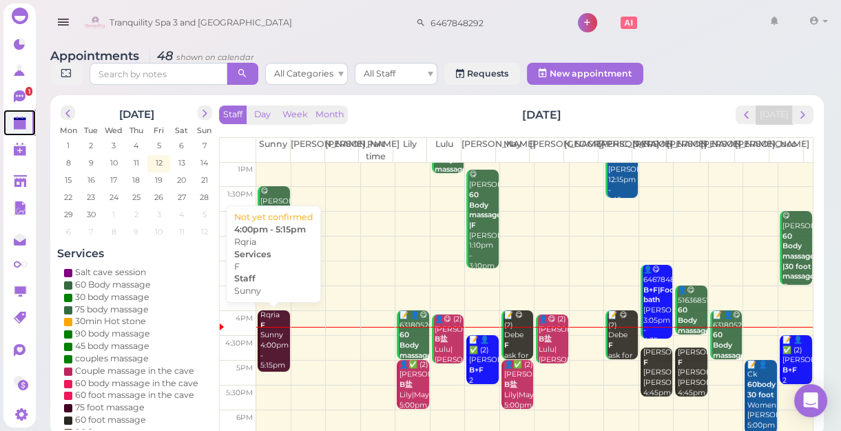
click at [266, 339] on div "Rqria F Sunny 4:00pm - 5:15pm" at bounding box center [275, 340] width 30 height 61
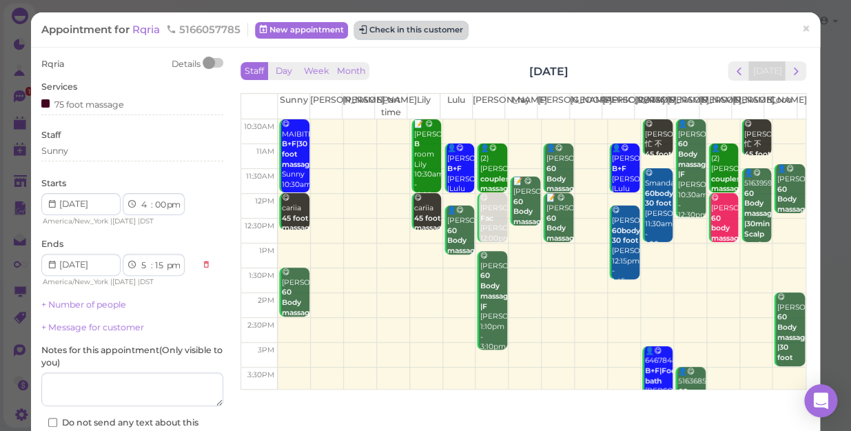
click at [374, 28] on button "Check in this customer" at bounding box center [411, 30] width 112 height 17
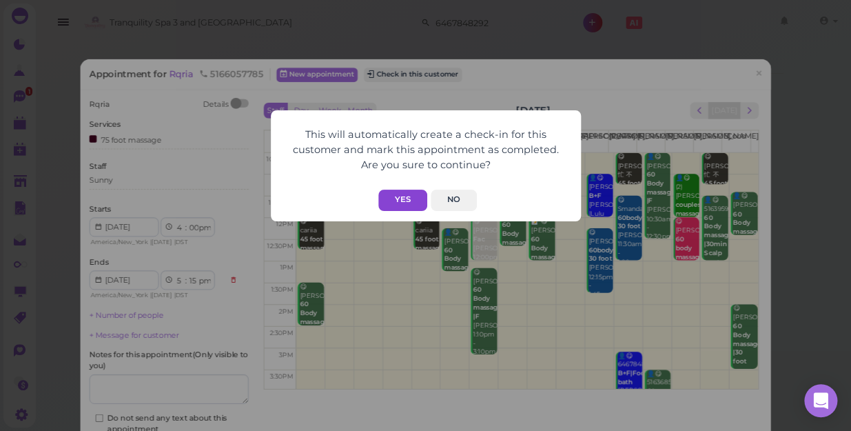
click at [393, 202] on button "Yes" at bounding box center [402, 199] width 49 height 21
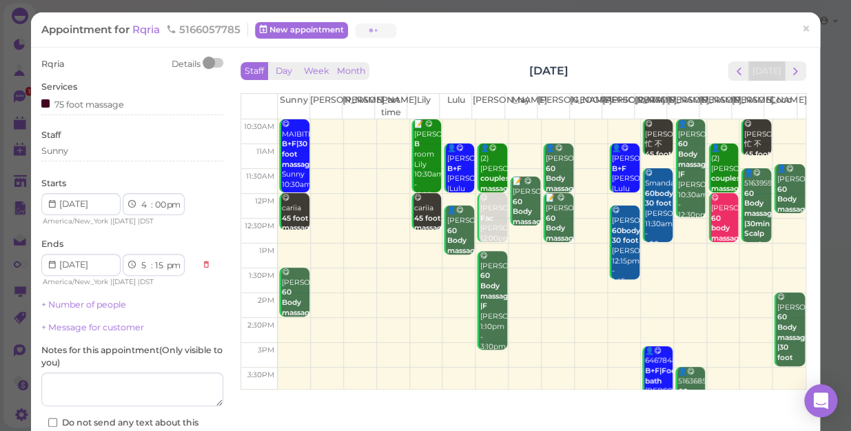
click at [393, 183] on button "Yes" at bounding box center [402, 172] width 49 height 21
click at [393, 183] on div "Yes No" at bounding box center [426, 172] width 282 height 21
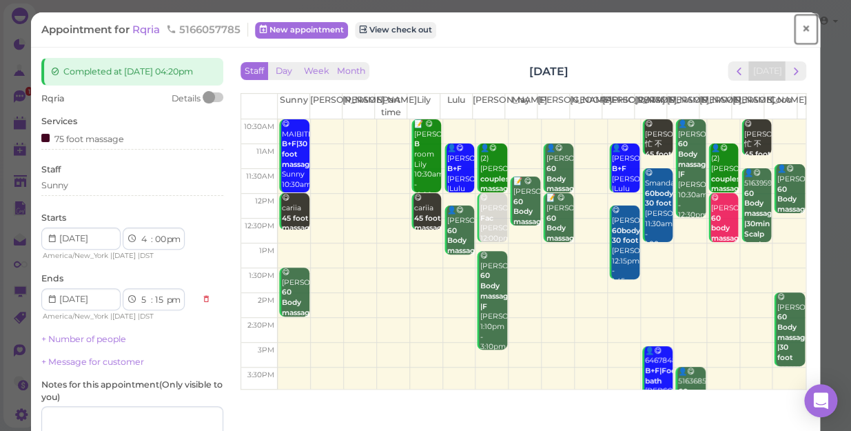
click at [801, 26] on span "×" at bounding box center [805, 28] width 9 height 19
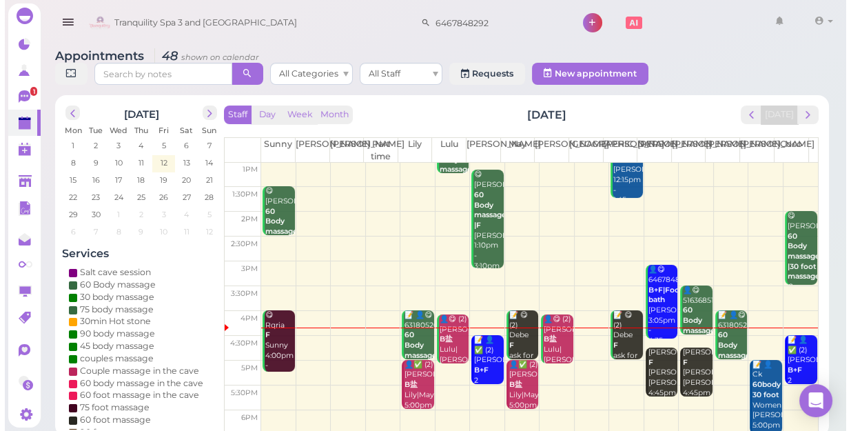
scroll to position [187, 0]
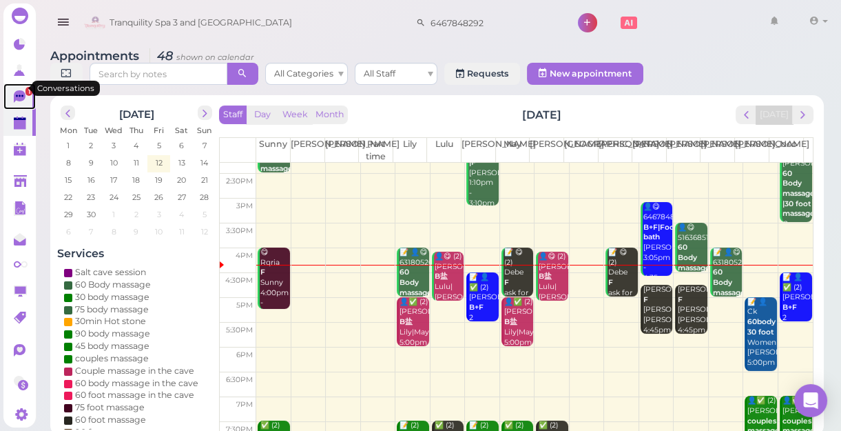
click at [17, 90] on icon at bounding box center [20, 96] width 12 height 12
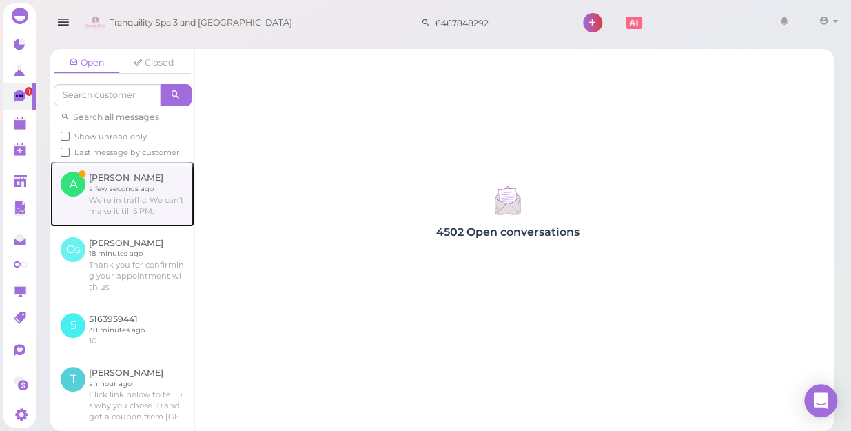
click at [97, 200] on link at bounding box center [122, 193] width 144 height 65
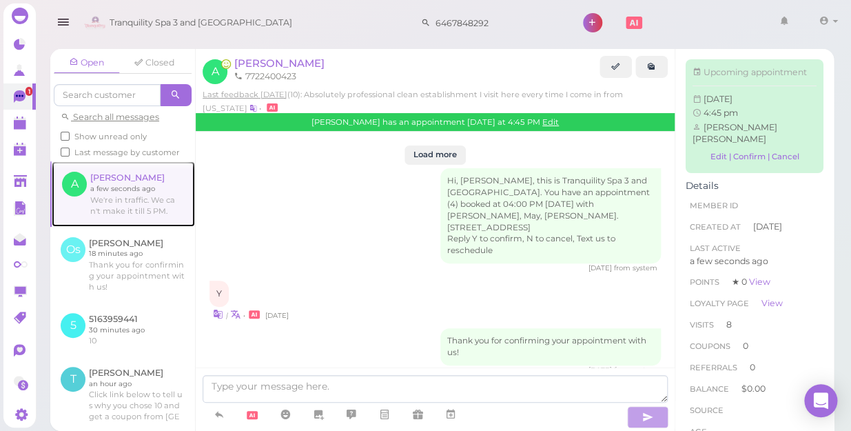
scroll to position [1973, 0]
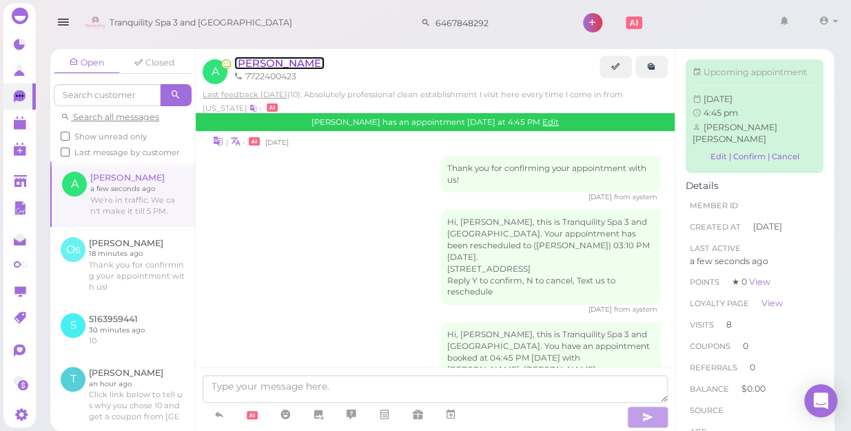
click at [249, 63] on span "[PERSON_NAME]" at bounding box center [279, 62] width 90 height 13
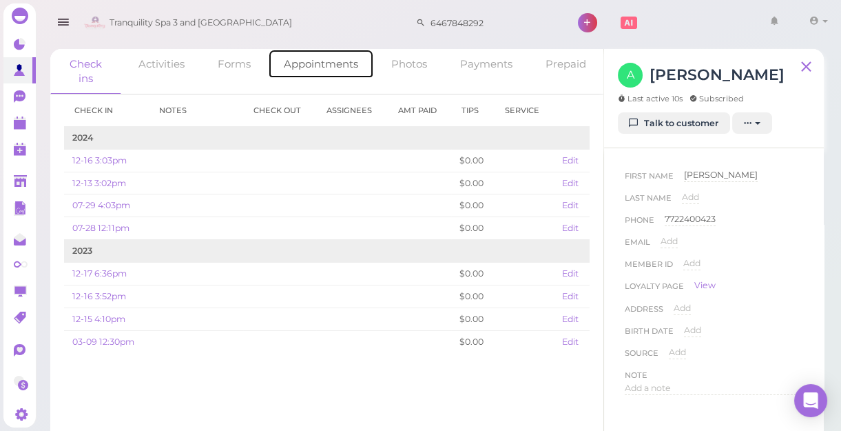
click at [296, 62] on link "Appointments" at bounding box center [321, 64] width 106 height 30
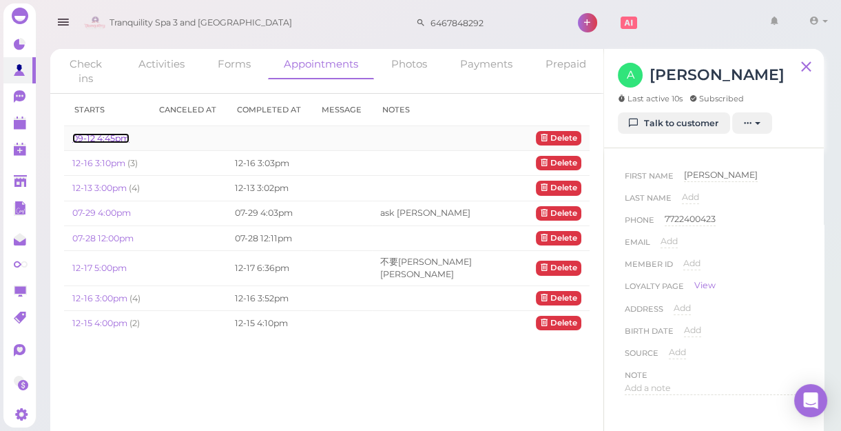
click at [94, 137] on link "09-12 4:45pm" at bounding box center [100, 138] width 57 height 10
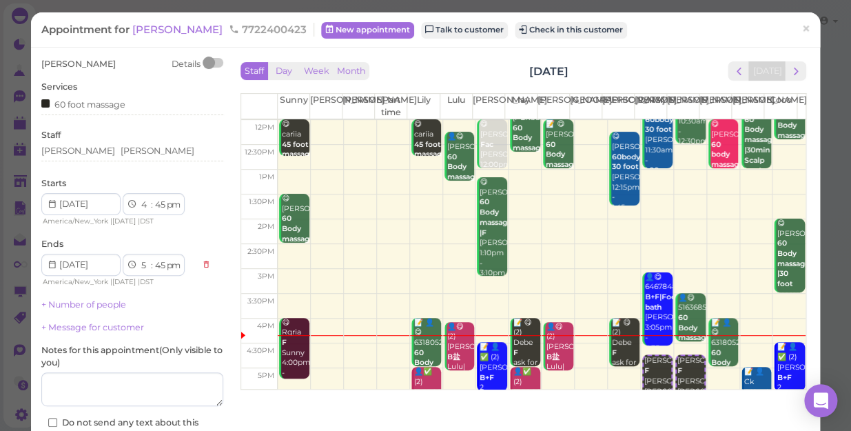
scroll to position [187, 0]
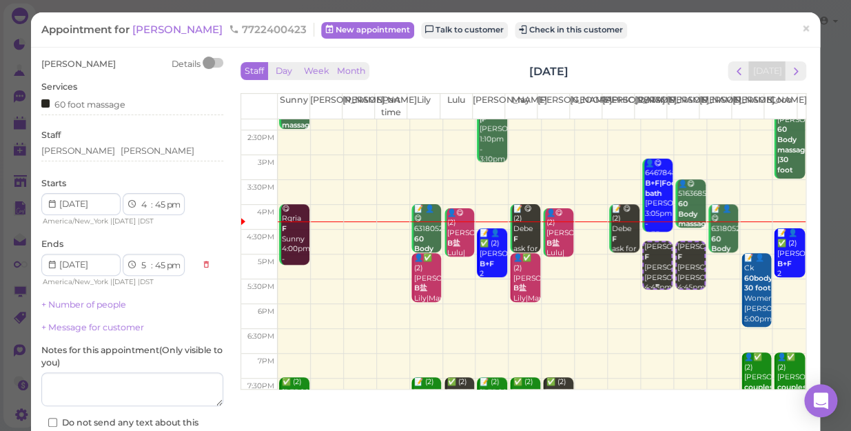
click at [644, 276] on div "[PERSON_NAME] F [PERSON_NAME]|[PERSON_NAME] 4:45pm - 5:45pm" at bounding box center [658, 277] width 28 height 71
click at [147, 207] on select "1 2 3 4 5 6 7 8 9 10 11 12" at bounding box center [145, 205] width 12 height 14
click at [147, 205] on select "1 2 3 4 5 6 7 8 9 10 11 12" at bounding box center [145, 205] width 12 height 14
select select "5"
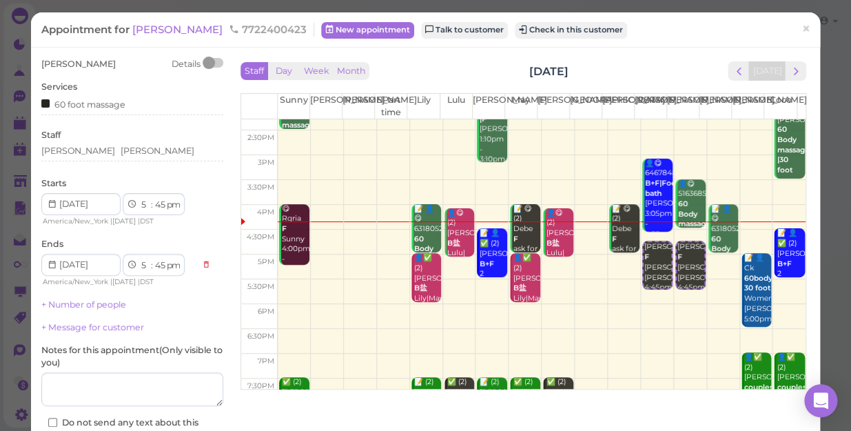
click at [139, 198] on select "1 2 3 4 5 6 7 8 9 10 11 12" at bounding box center [145, 205] width 12 height 14
select select "6"
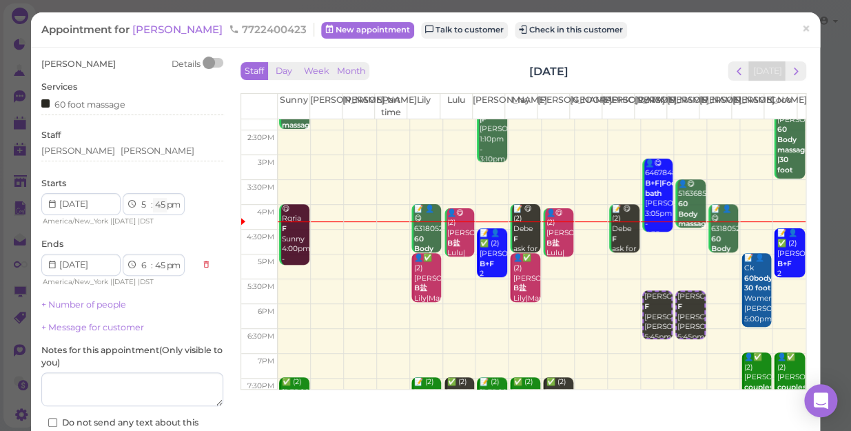
click at [159, 200] on select "00 05 10 15 20 25 30 35 40 45 50 55" at bounding box center [160, 205] width 14 height 14
select select "00"
click at [153, 198] on select "00 05 10 15 20 25 30 35 40 45 50 55" at bounding box center [160, 205] width 14 height 14
select select "00"
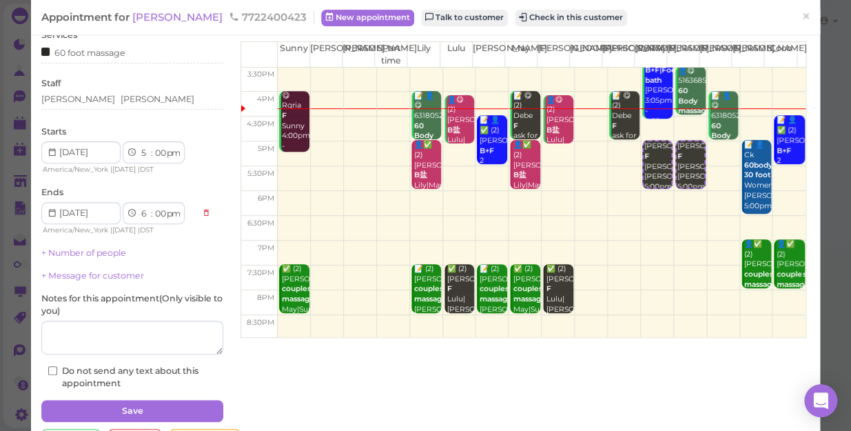
scroll to position [100, 0]
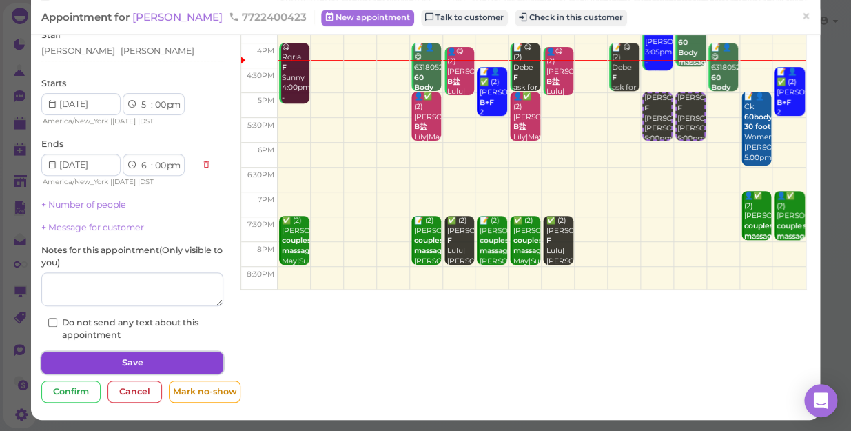
click at [170, 358] on button "Save" at bounding box center [132, 362] width 182 height 22
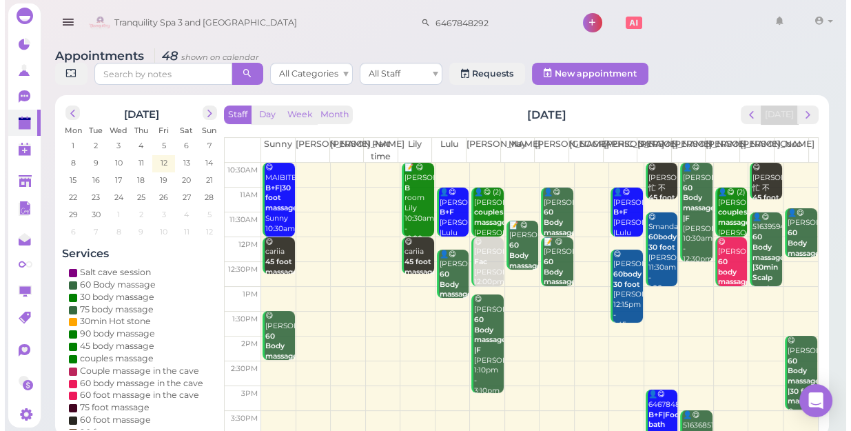
scroll to position [249, 0]
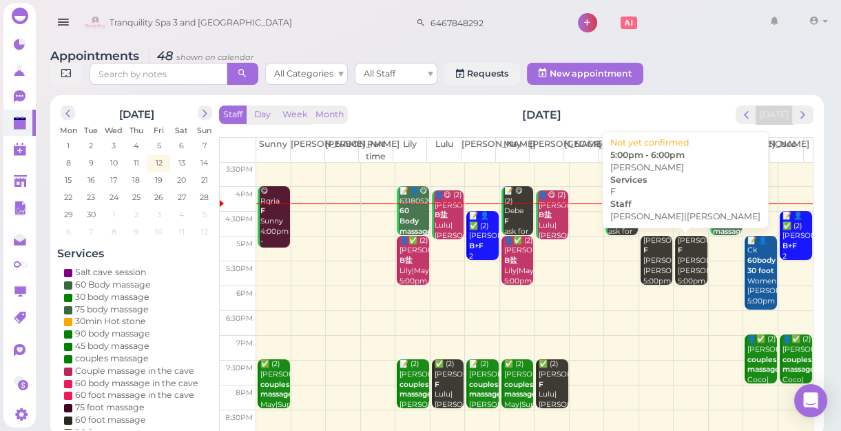
click at [654, 263] on div "[PERSON_NAME] F [PERSON_NAME]|[PERSON_NAME] 5:00pm - 6:00pm" at bounding box center [658, 271] width 30 height 71
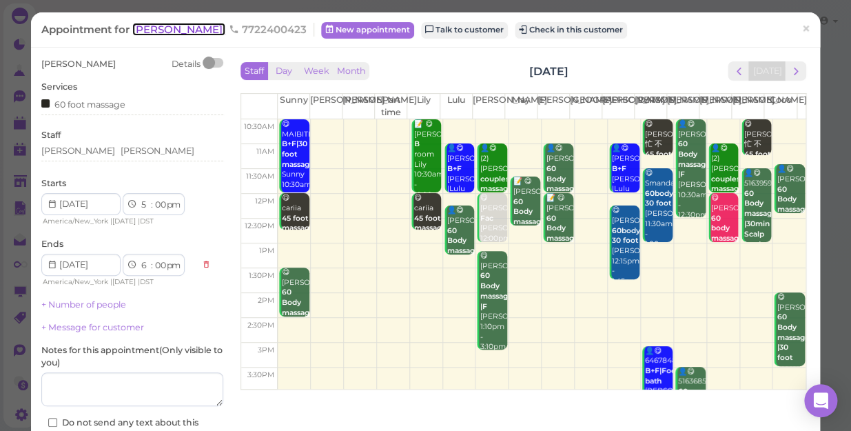
click at [145, 30] on span "[PERSON_NAME]" at bounding box center [178, 29] width 93 height 13
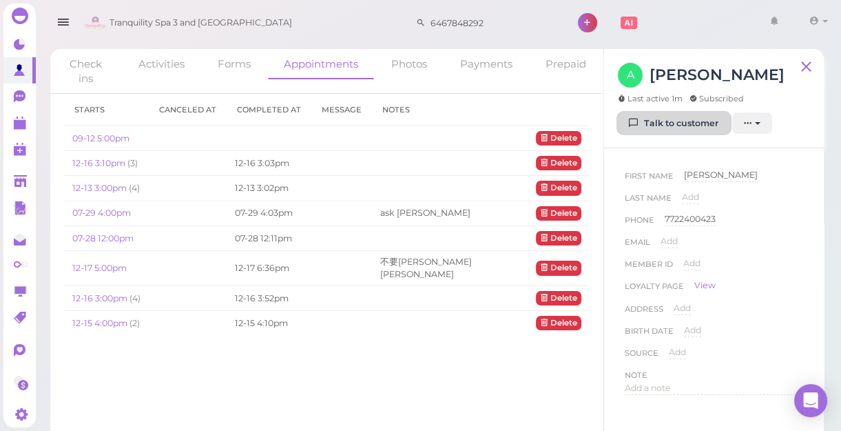
click at [694, 122] on link "Talk to customer" at bounding box center [674, 123] width 112 height 22
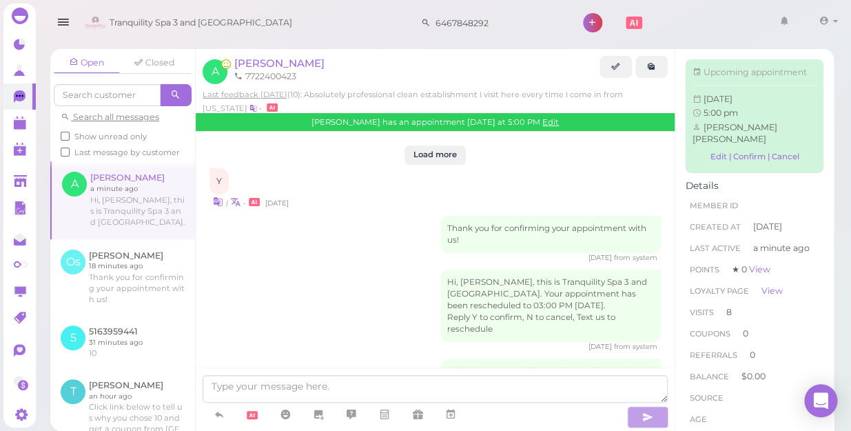
scroll to position [1973, 0]
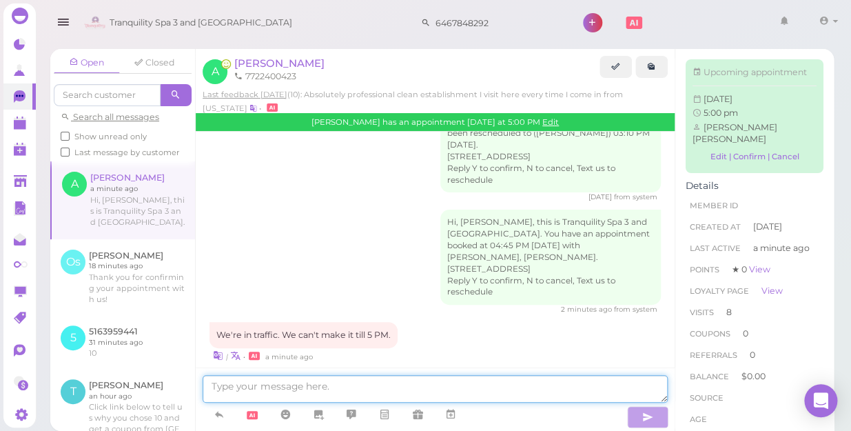
click at [524, 396] on textarea at bounding box center [435, 389] width 465 height 28
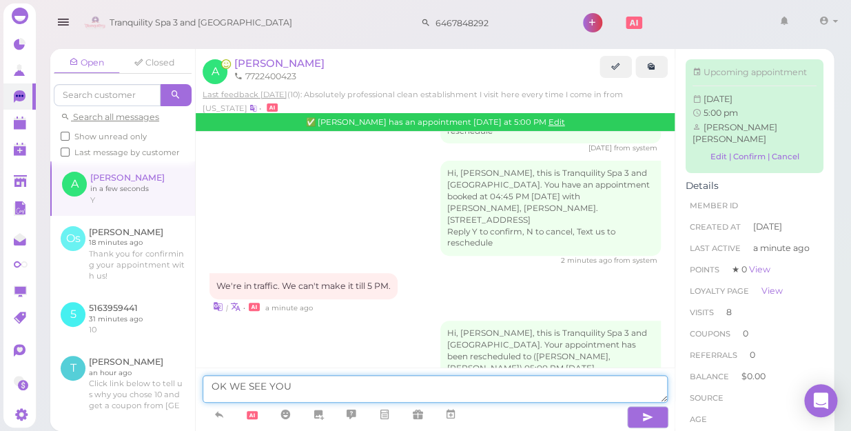
scroll to position [2075, 0]
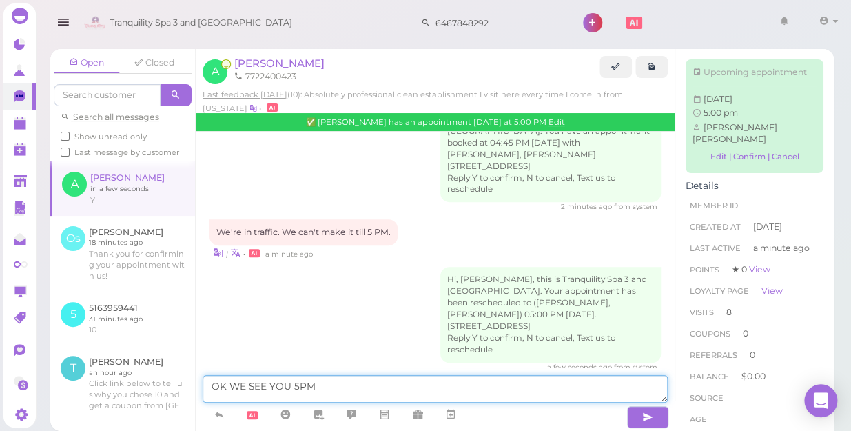
type textarea "OK WE SEE YOU 5PM"
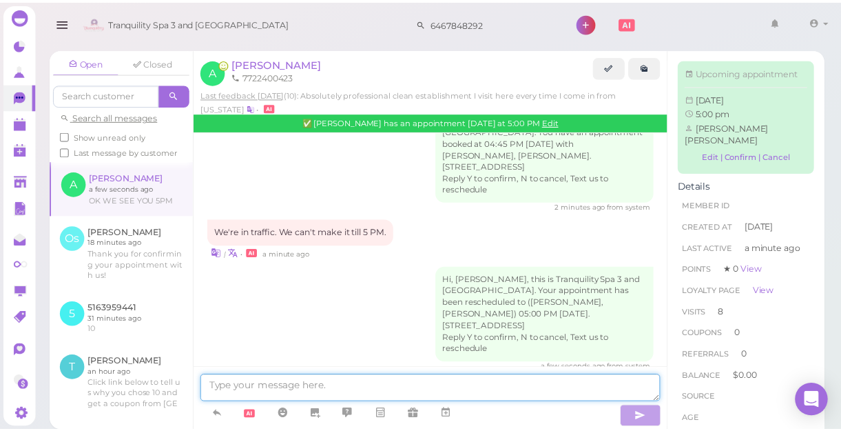
scroll to position [2108, 0]
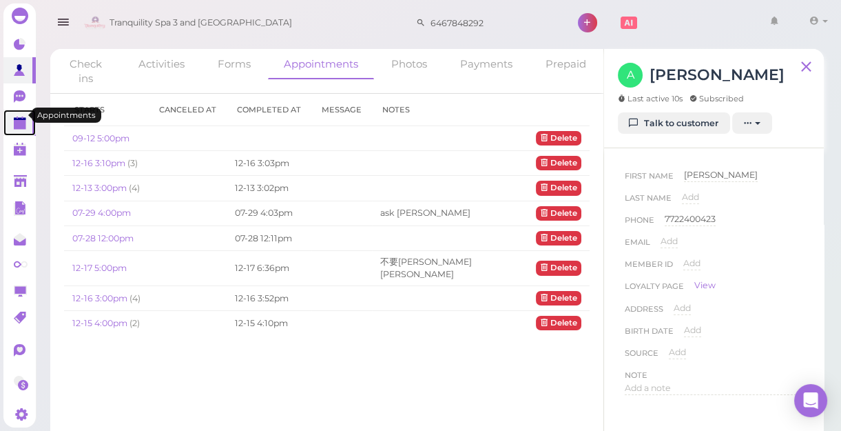
click at [23, 120] on polygon at bounding box center [20, 125] width 12 height 10
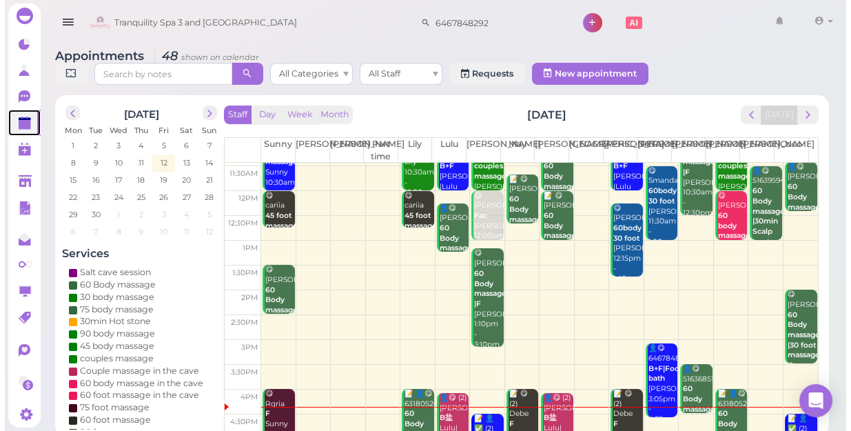
scroll to position [187, 0]
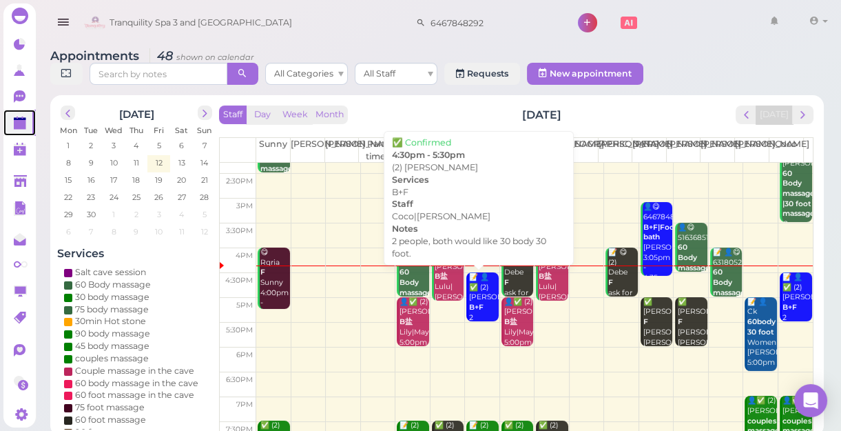
click at [480, 291] on div "📝 👤✅ (2) [PERSON_NAME] B+F 2 people, both would like 30 body 30 foot. Coco|[PER…" at bounding box center [484, 353] width 30 height 162
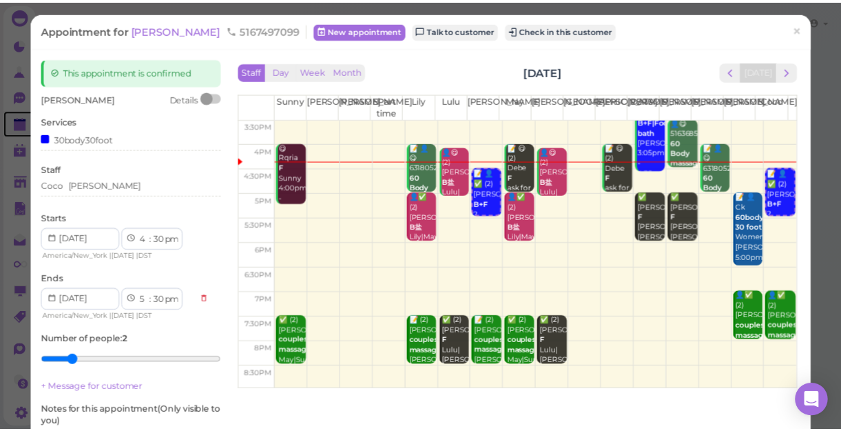
scroll to position [62, 0]
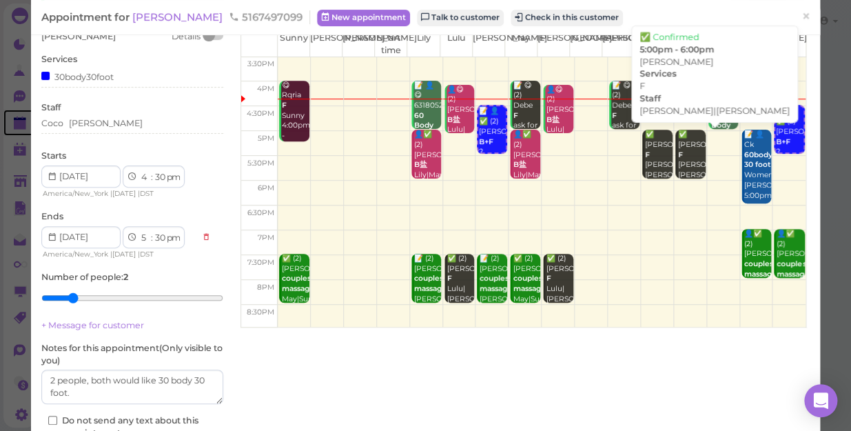
click at [677, 150] on div "✅ [PERSON_NAME] F [PERSON_NAME]|[PERSON_NAME] 5:00pm - 6:00pm" at bounding box center [691, 170] width 28 height 81
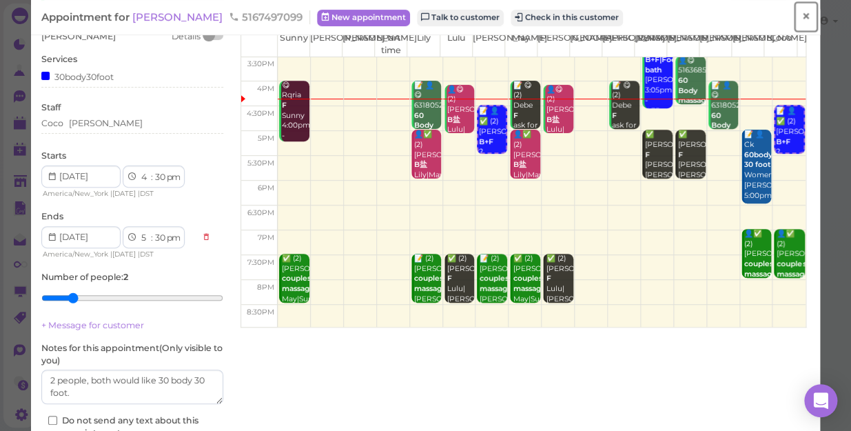
click at [801, 14] on span "×" at bounding box center [805, 16] width 9 height 19
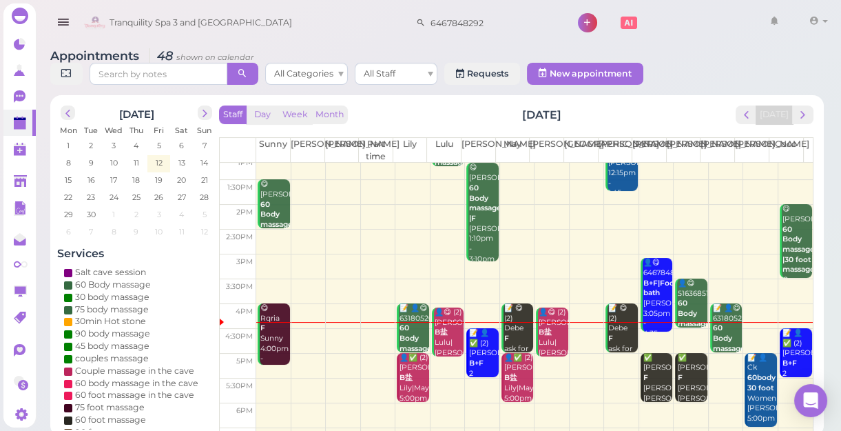
scroll to position [187, 0]
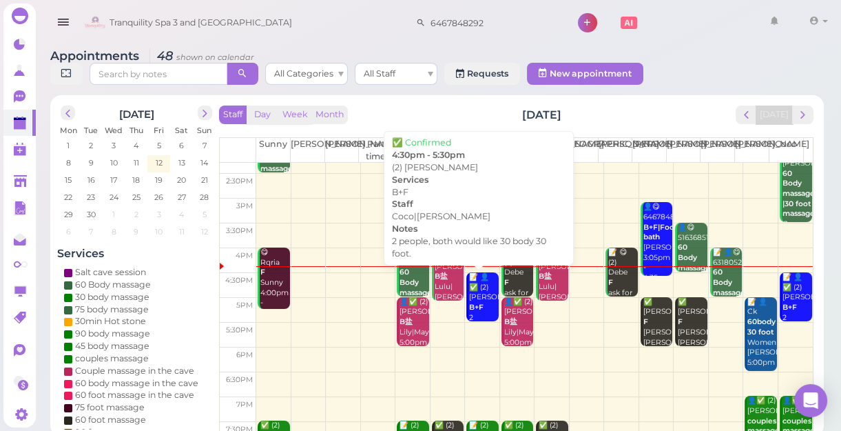
click at [473, 296] on div "📝 👤✅ (2) [PERSON_NAME] B+F 2 people, both would like 30 body 30 foot. Coco|[PER…" at bounding box center [484, 353] width 30 height 162
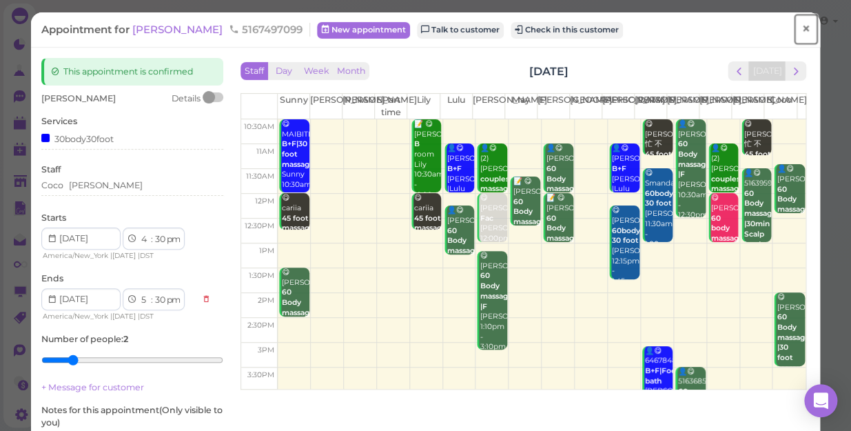
click at [801, 28] on span "×" at bounding box center [805, 28] width 9 height 19
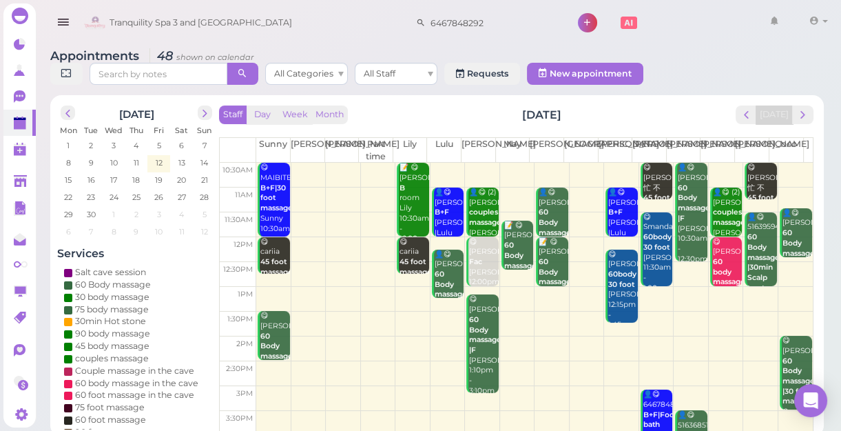
click at [488, 10] on div "6467848292" at bounding box center [484, 18] width 152 height 30
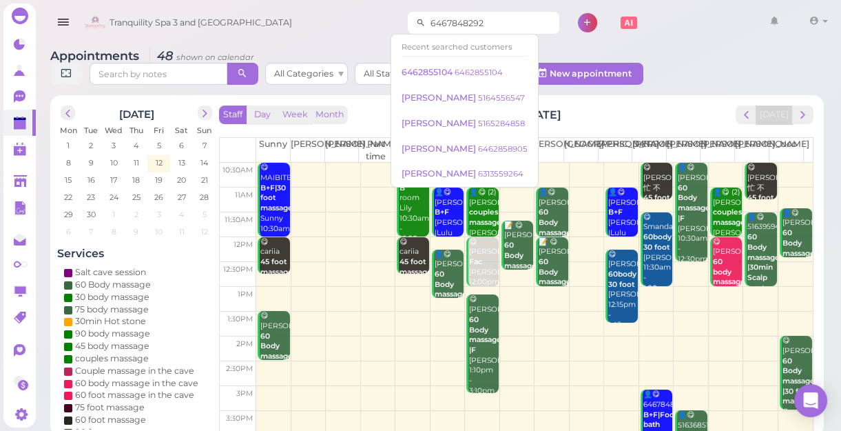
click at [488, 12] on input "6467848292" at bounding box center [493, 23] width 134 height 22
click at [491, 27] on input "6467848292" at bounding box center [493, 23] width 134 height 22
type input "6"
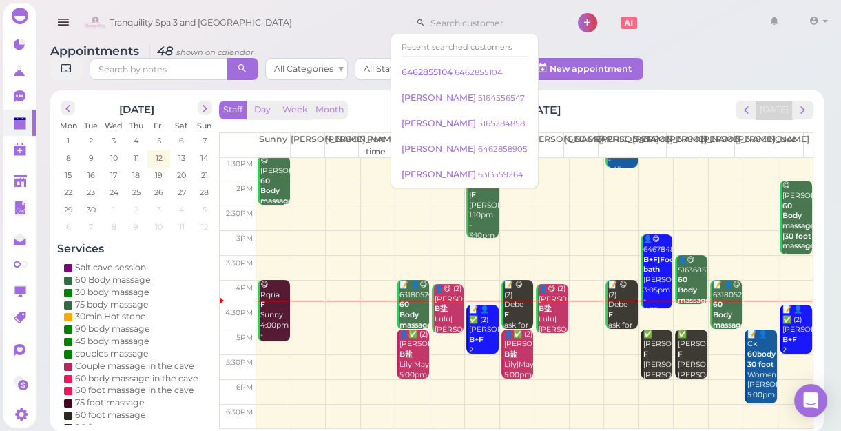
scroll to position [249, 0]
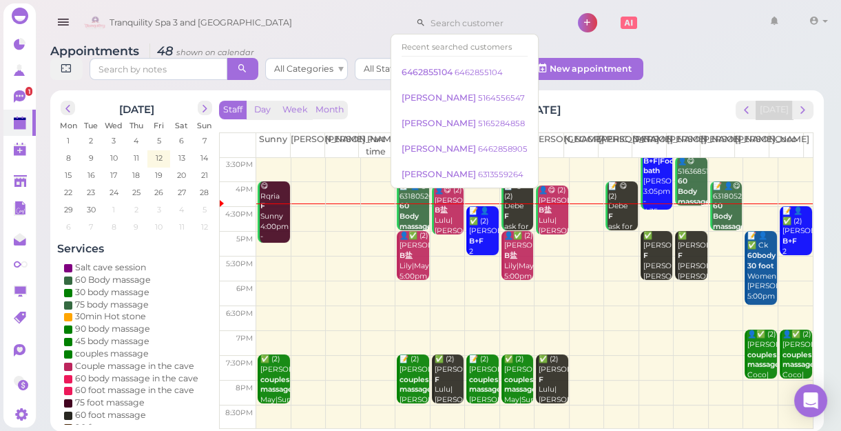
click at [595, 312] on td at bounding box center [534, 318] width 557 height 25
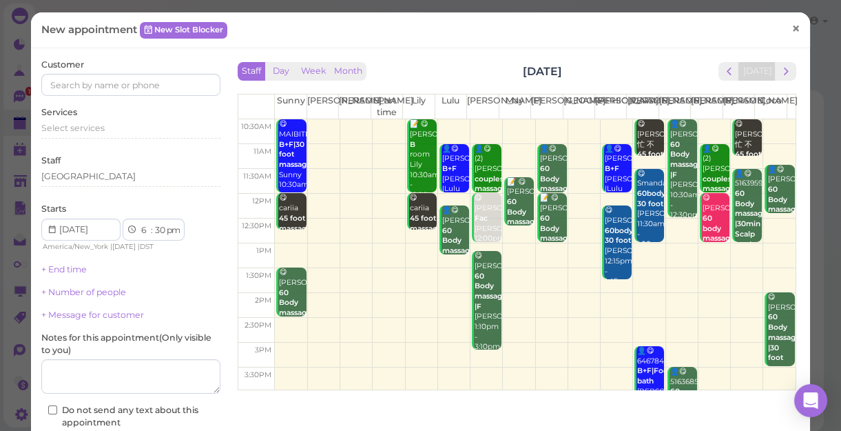
click at [792, 26] on span "×" at bounding box center [796, 28] width 9 height 19
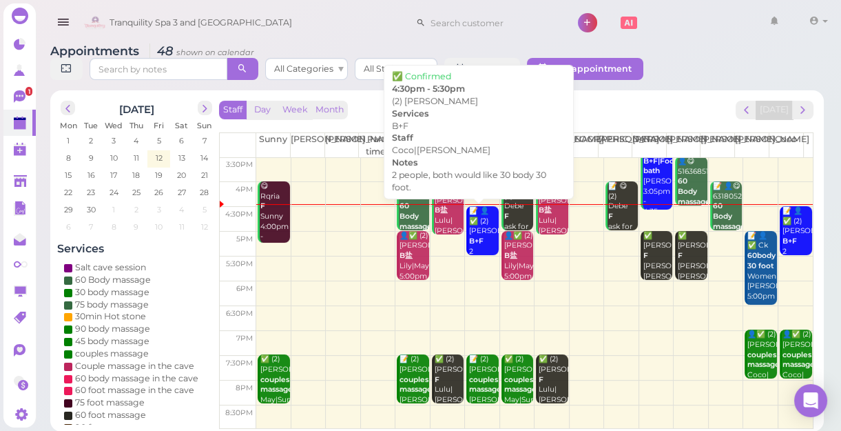
click at [475, 234] on div "📝 👤✅ (2) [PERSON_NAME] B+F 2 people, both would like 30 body 30 foot. Coco|[PER…" at bounding box center [484, 287] width 30 height 162
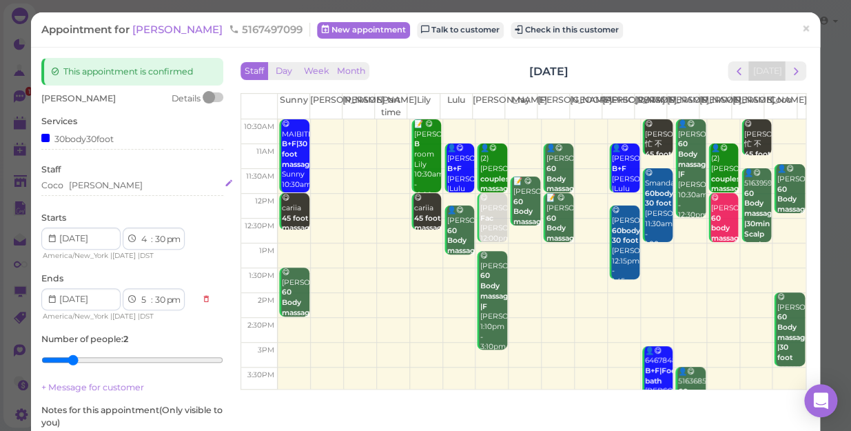
click at [96, 189] on div "[PERSON_NAME]" at bounding box center [132, 185] width 182 height 12
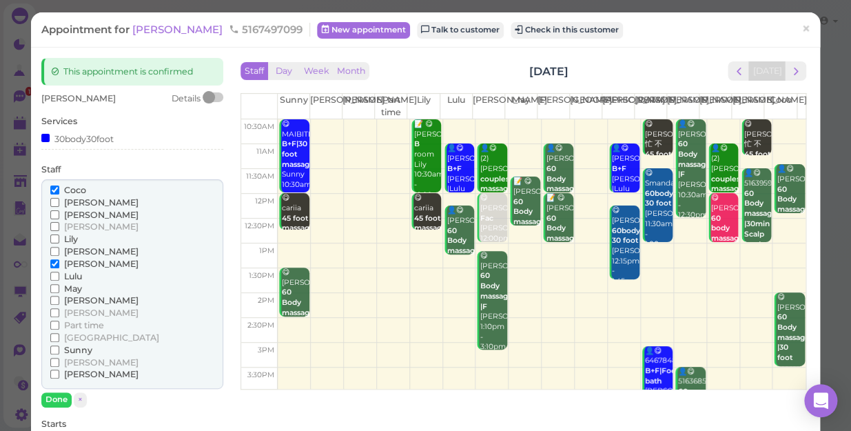
click at [67, 360] on span "[PERSON_NAME]" at bounding box center [101, 362] width 74 height 10
click at [59, 360] on input "[PERSON_NAME]" at bounding box center [54, 362] width 9 height 9
click at [66, 260] on span "[PERSON_NAME]" at bounding box center [101, 263] width 74 height 10
click at [59, 260] on input "[PERSON_NAME]" at bounding box center [54, 263] width 9 height 9
click at [63, 398] on button "Done" at bounding box center [56, 399] width 30 height 14
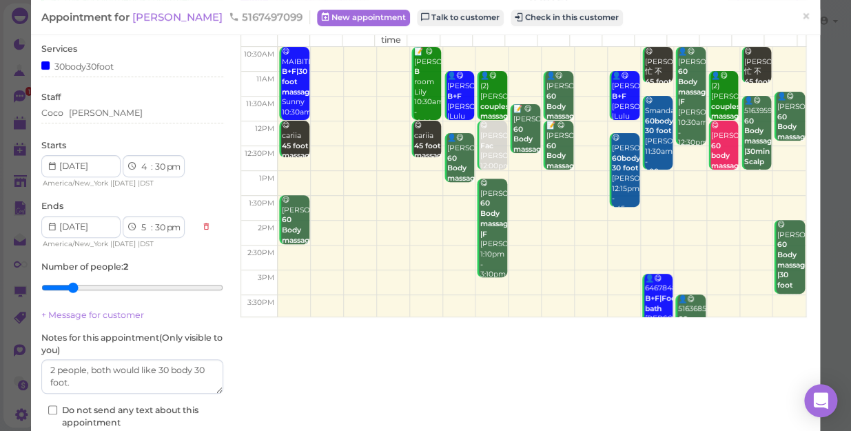
scroll to position [160, 0]
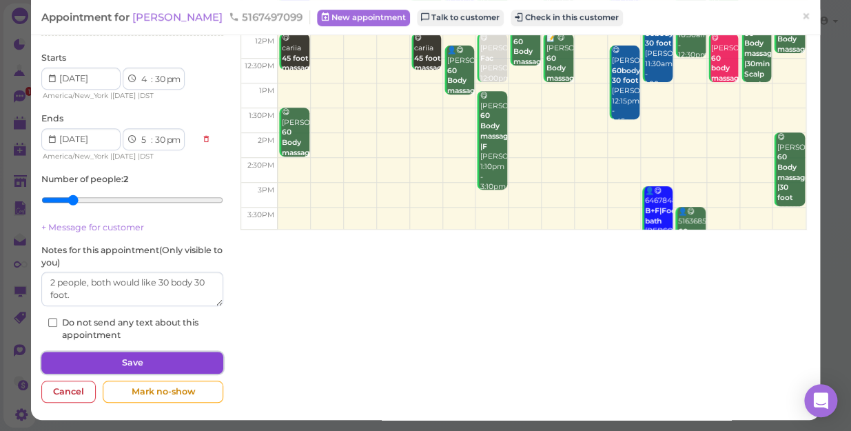
click at [136, 360] on button "Save" at bounding box center [132, 362] width 182 height 22
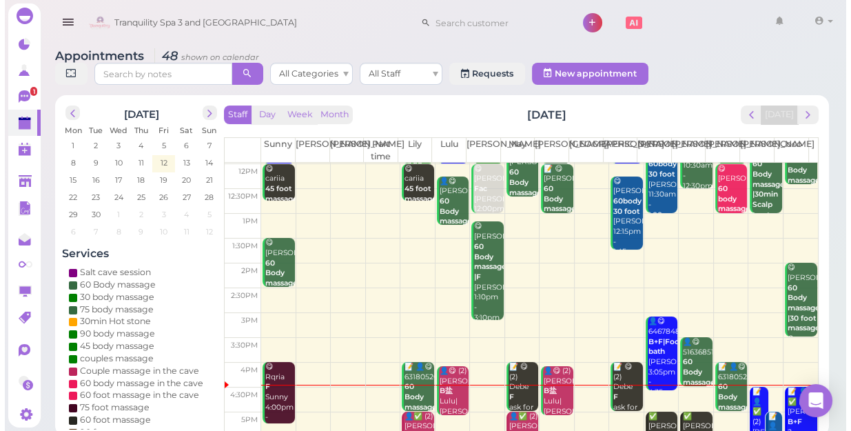
scroll to position [187, 0]
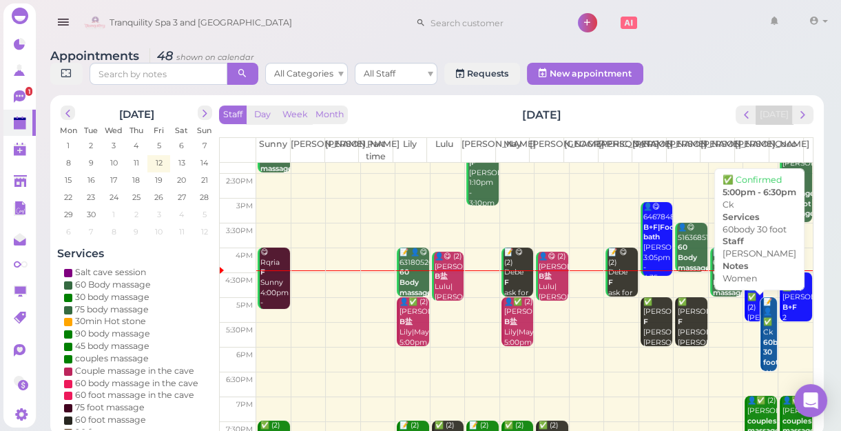
click at [763, 349] on b "60body 30 foot" at bounding box center [777, 352] width 28 height 29
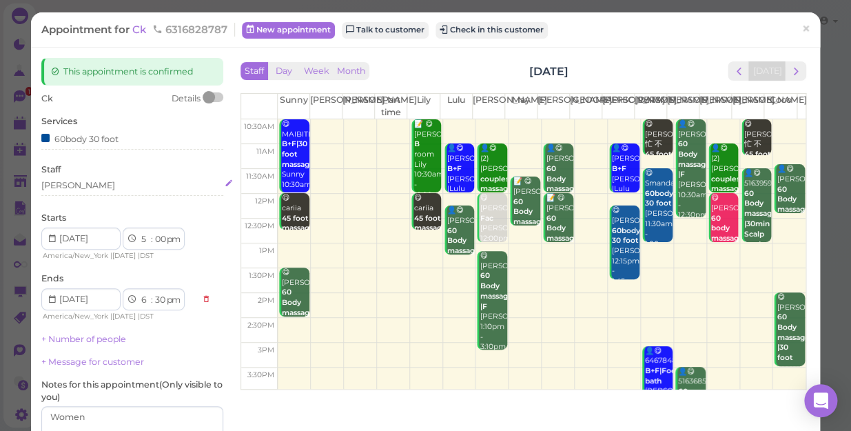
click at [65, 187] on div "[PERSON_NAME]" at bounding box center [132, 185] width 182 height 12
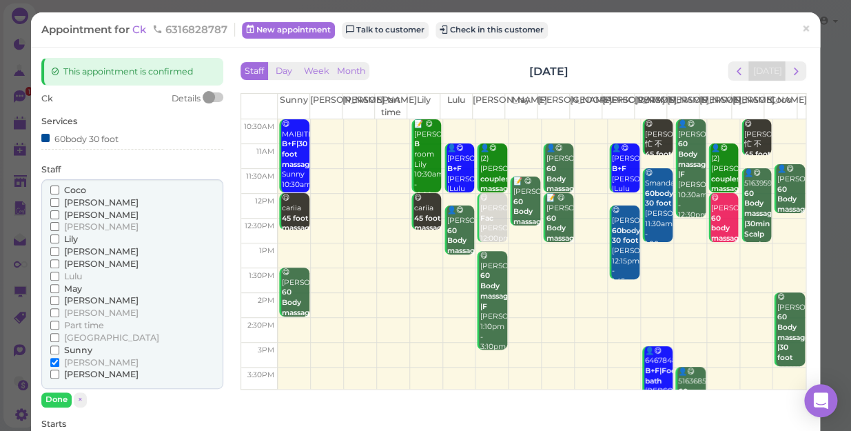
click at [79, 250] on span "[PERSON_NAME]" at bounding box center [101, 251] width 74 height 10
click at [59, 250] on input "[PERSON_NAME]" at bounding box center [54, 251] width 9 height 9
click at [69, 362] on span "[PERSON_NAME]" at bounding box center [101, 362] width 74 height 10
click at [59, 362] on input "[PERSON_NAME]" at bounding box center [54, 362] width 9 height 9
click at [62, 398] on button "Done" at bounding box center [56, 399] width 30 height 14
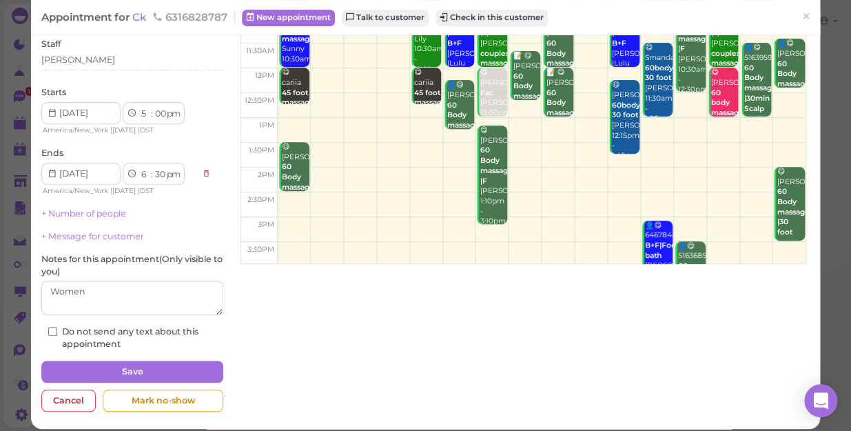
scroll to position [134, 0]
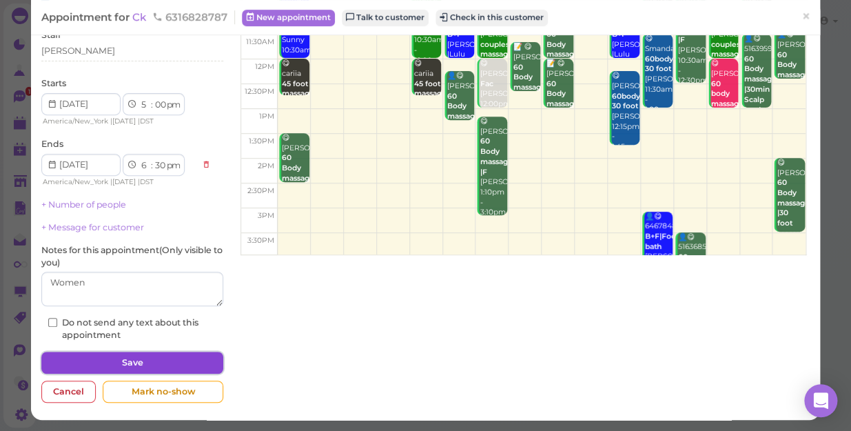
click at [155, 360] on button "Save" at bounding box center [132, 362] width 182 height 22
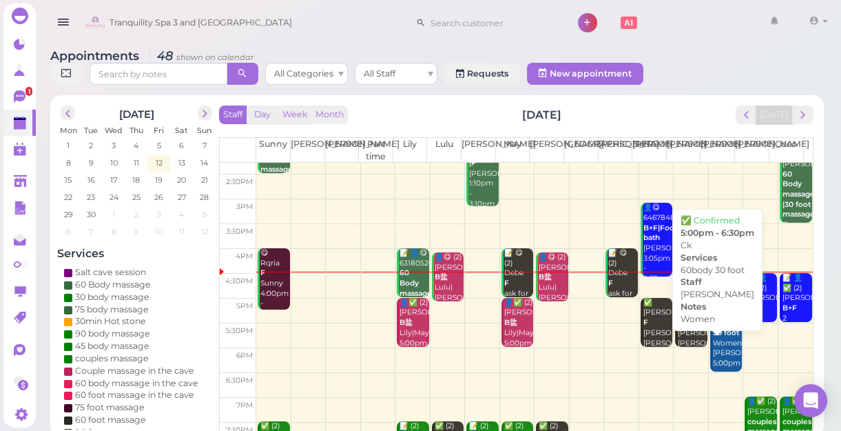
scroll to position [187, 0]
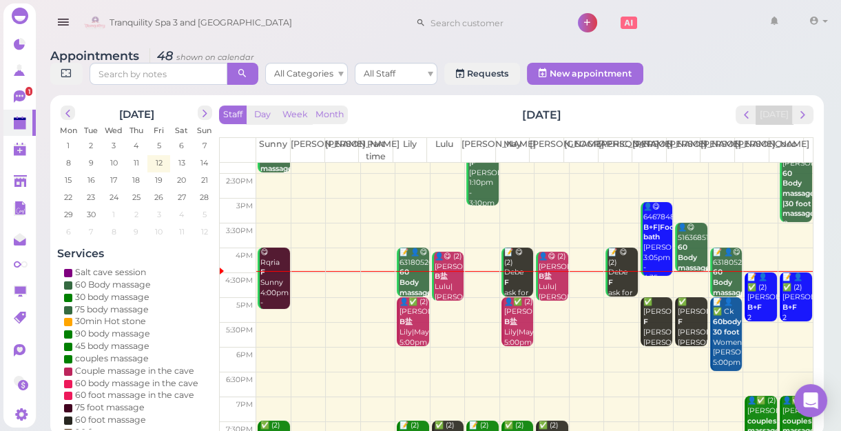
click at [469, 276] on td at bounding box center [534, 285] width 557 height 25
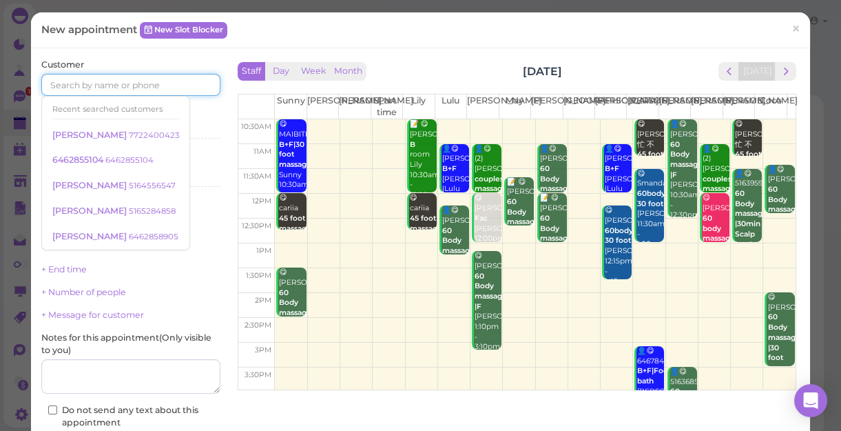
click at [121, 83] on input at bounding box center [130, 85] width 179 height 22
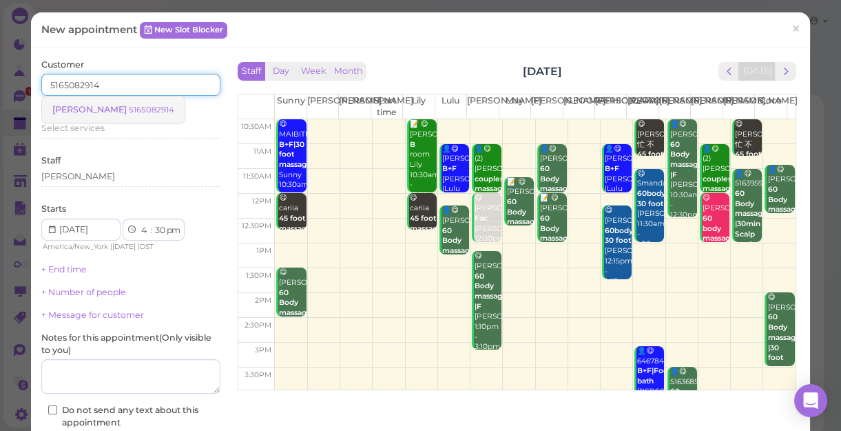
type input "5165082914"
click at [129, 108] on small "5165082914" at bounding box center [151, 110] width 45 height 10
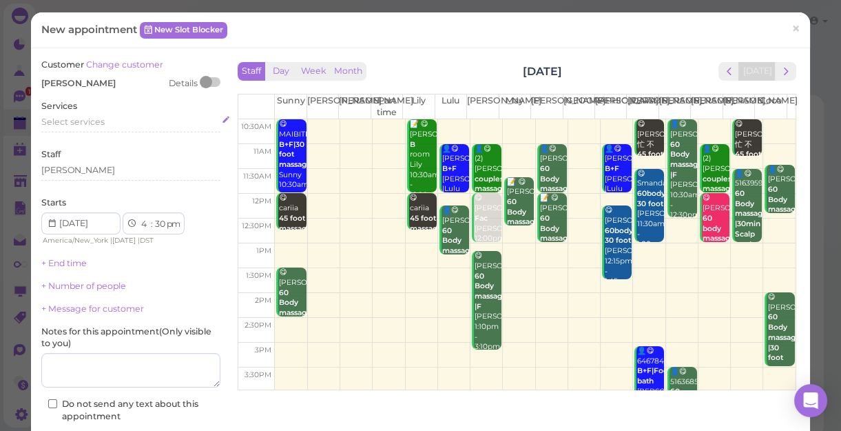
click at [79, 124] on span "Select services" at bounding box center [72, 121] width 63 height 10
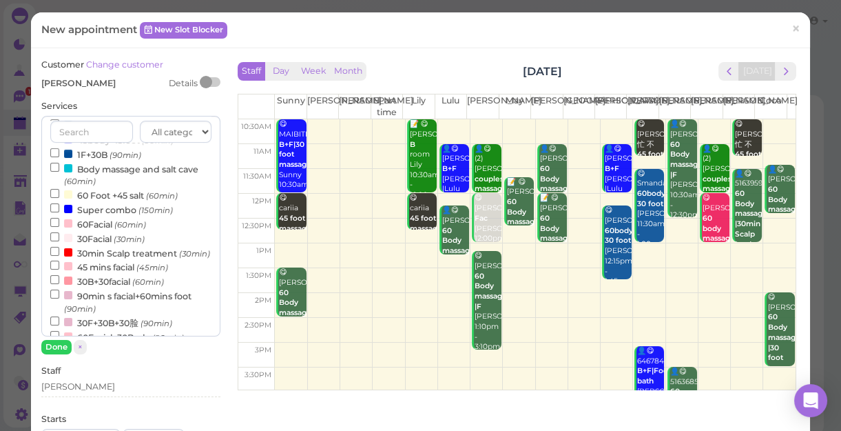
scroll to position [125, 0]
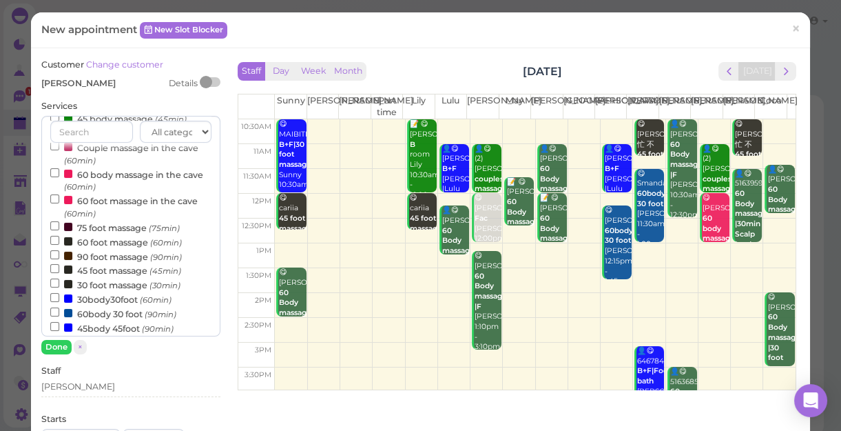
click at [111, 243] on label "60 foot massage (60min)" at bounding box center [116, 241] width 132 height 14
click at [59, 243] on input "60 foot massage (60min)" at bounding box center [54, 240] width 9 height 9
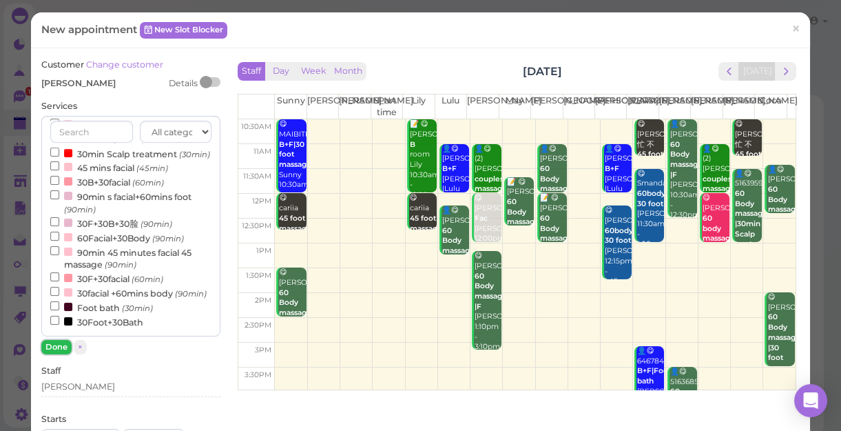
click at [56, 347] on button "Done" at bounding box center [56, 347] width 30 height 14
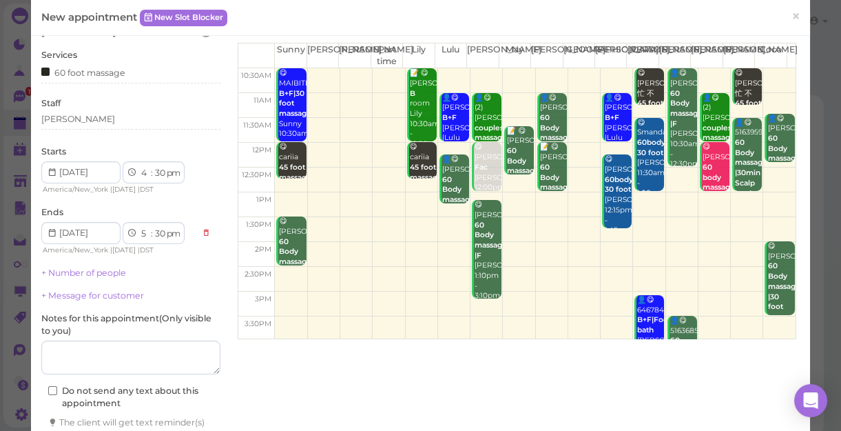
scroll to position [140, 0]
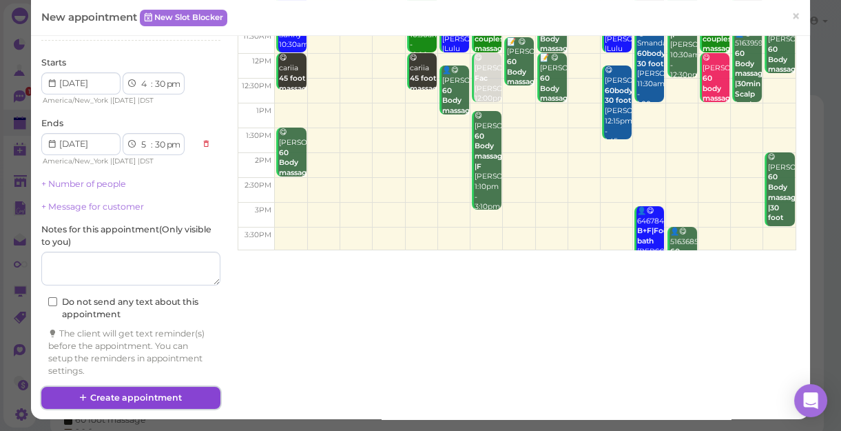
click at [124, 395] on button "Create appointment" at bounding box center [130, 398] width 179 height 22
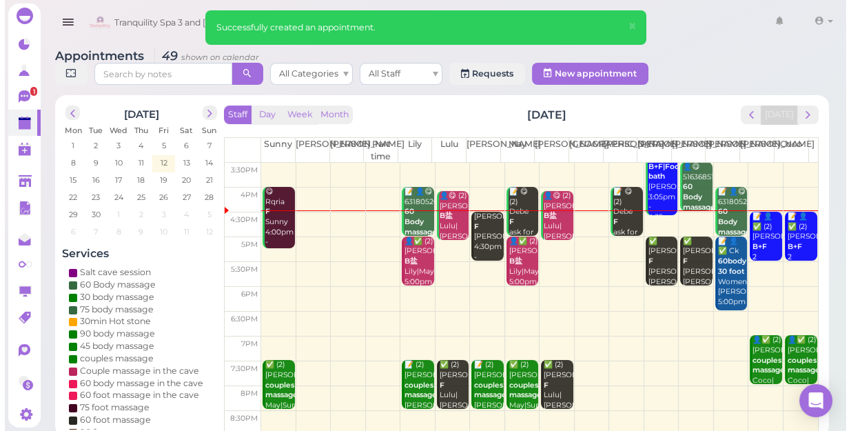
scroll to position [249, 0]
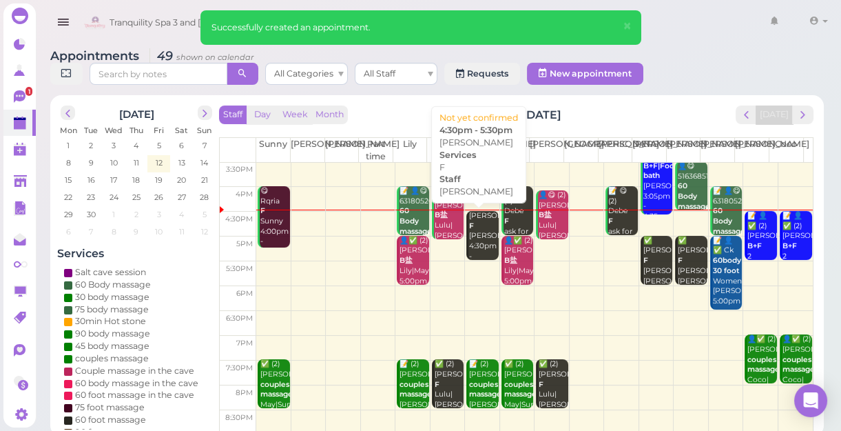
click at [478, 234] on div "[PERSON_NAME] F [PERSON_NAME] 4:30pm - 5:30pm" at bounding box center [484, 241] width 30 height 61
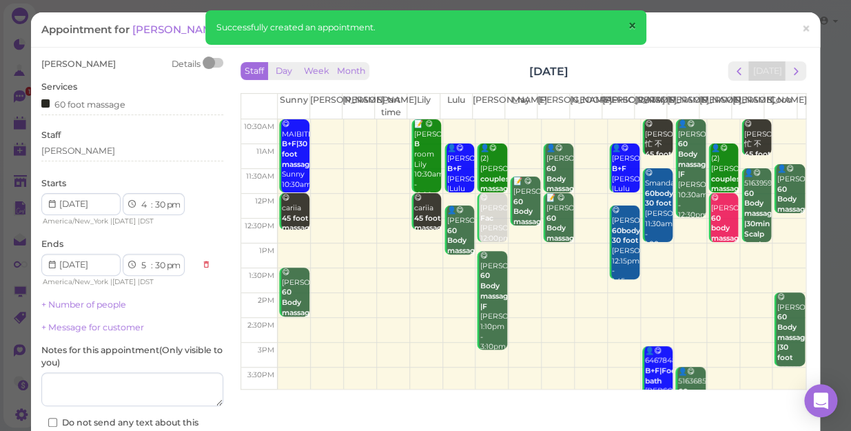
click at [630, 26] on span "×" at bounding box center [631, 26] width 9 height 19
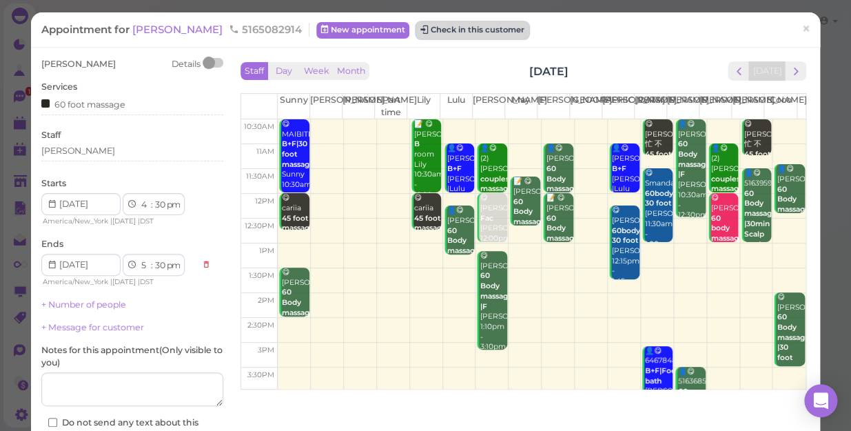
click at [427, 30] on button "Check in this customer" at bounding box center [472, 30] width 112 height 17
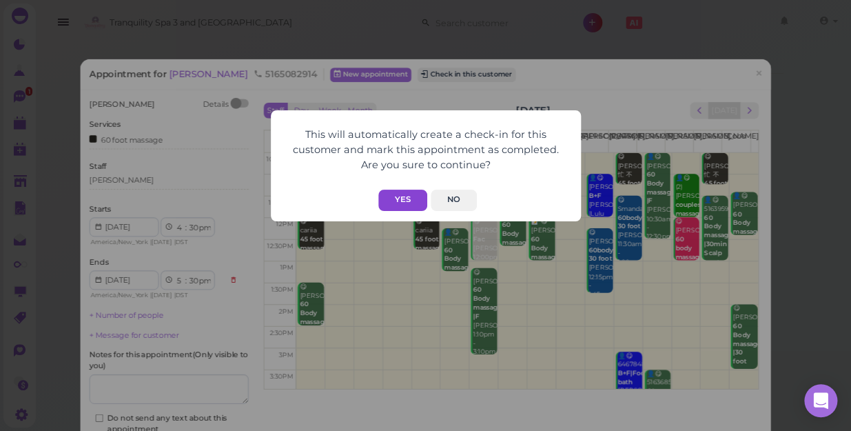
click at [406, 192] on button "Yes" at bounding box center [402, 199] width 49 height 21
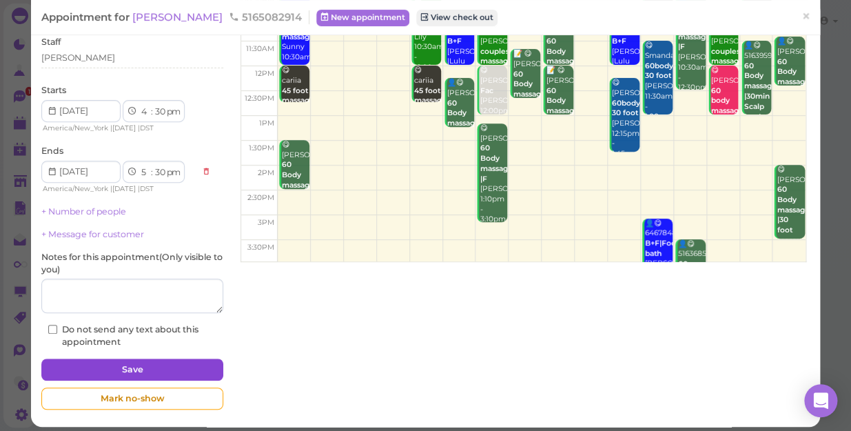
scroll to position [134, 0]
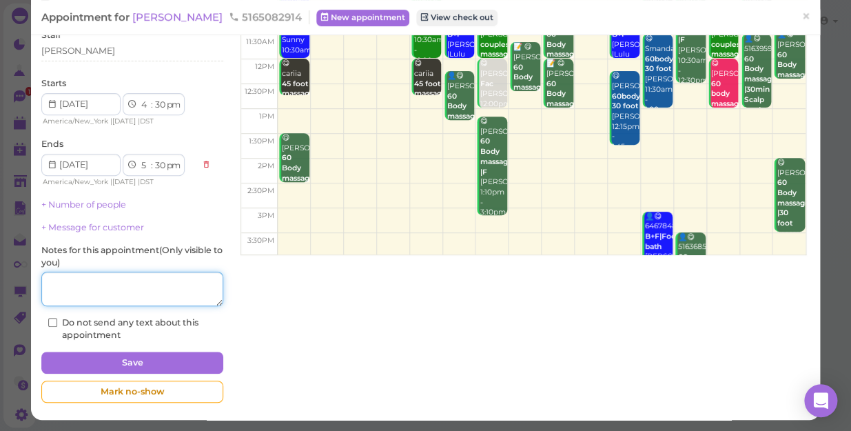
click at [141, 298] on textarea at bounding box center [132, 288] width 182 height 34
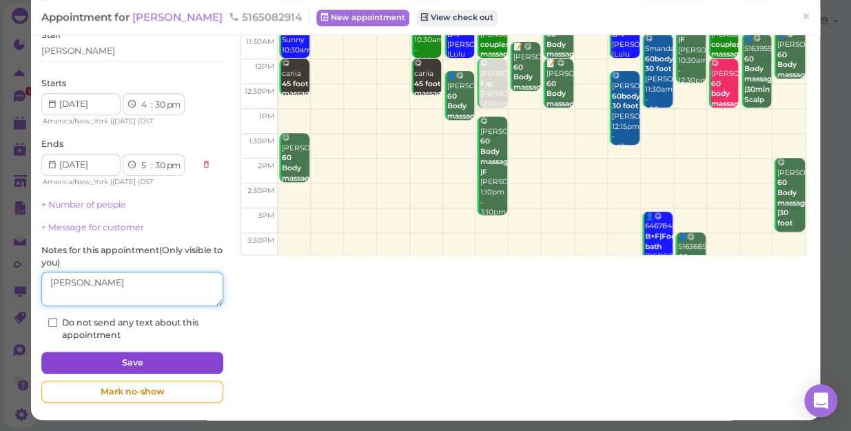
type textarea "[PERSON_NAME]"
click at [169, 361] on button "Save" at bounding box center [132, 362] width 182 height 22
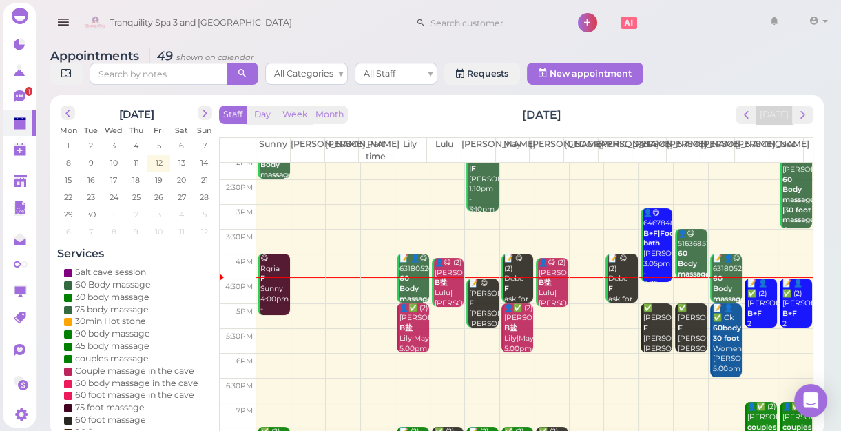
scroll to position [187, 0]
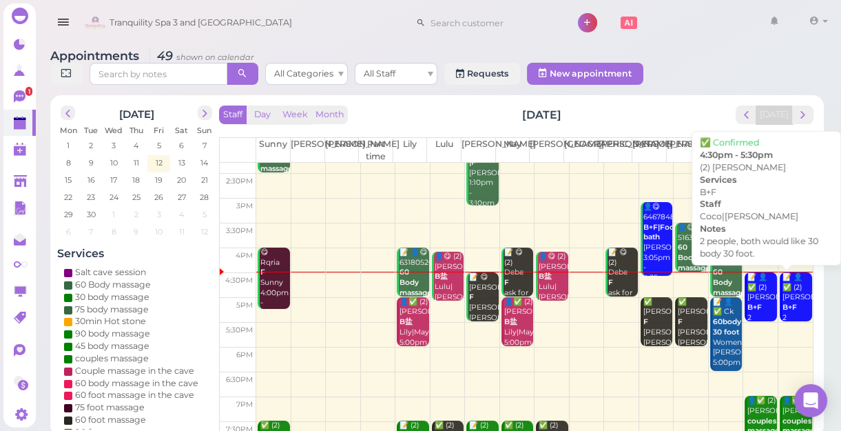
click at [783, 300] on div "📝 👤✅ (2) [PERSON_NAME] B+F 2 people, both would like 30 body 30 foot. Coco|[PER…" at bounding box center [797, 353] width 30 height 162
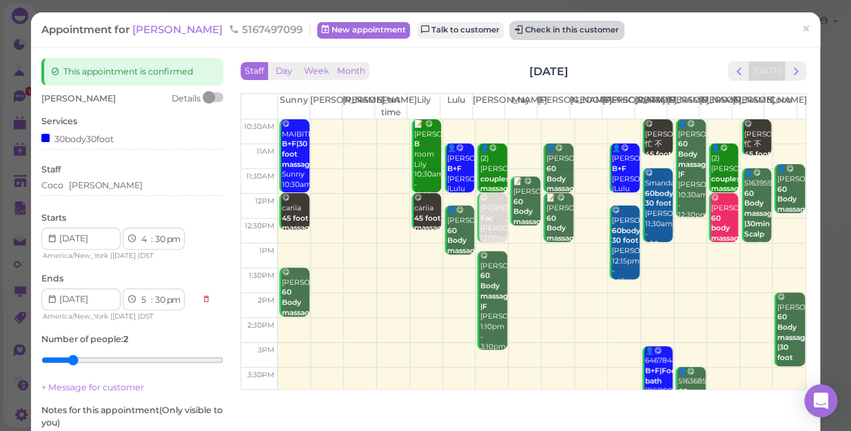
click at [538, 28] on button "Check in this customer" at bounding box center [567, 30] width 112 height 17
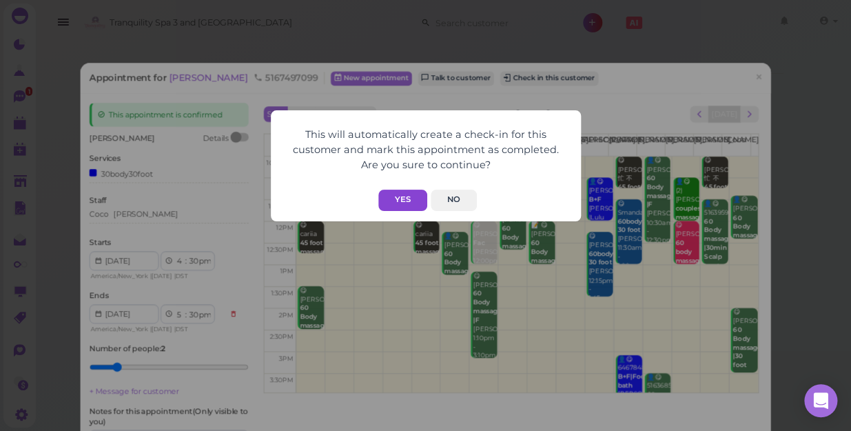
click at [400, 196] on button "Yes" at bounding box center [402, 199] width 49 height 21
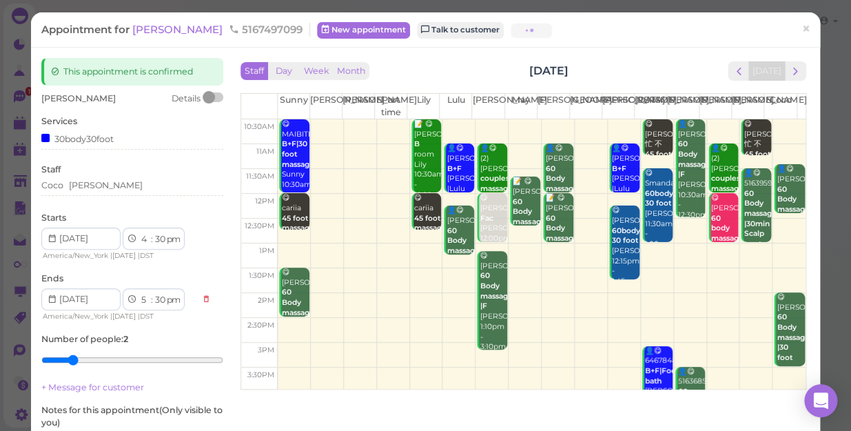
click at [400, 183] on button "Yes" at bounding box center [402, 172] width 49 height 21
click at [801, 28] on span "×" at bounding box center [805, 28] width 9 height 19
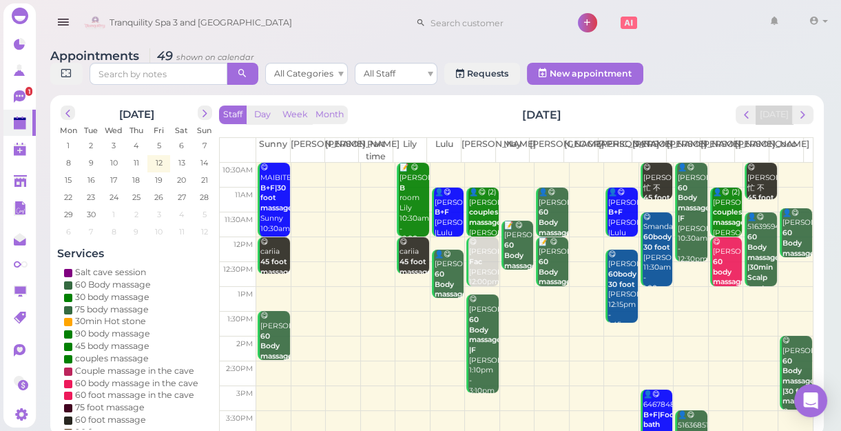
click at [740, 49] on div "Appointments 49 shown on calendar All Categories All Staff Requests New appoint…" at bounding box center [437, 68] width 774 height 39
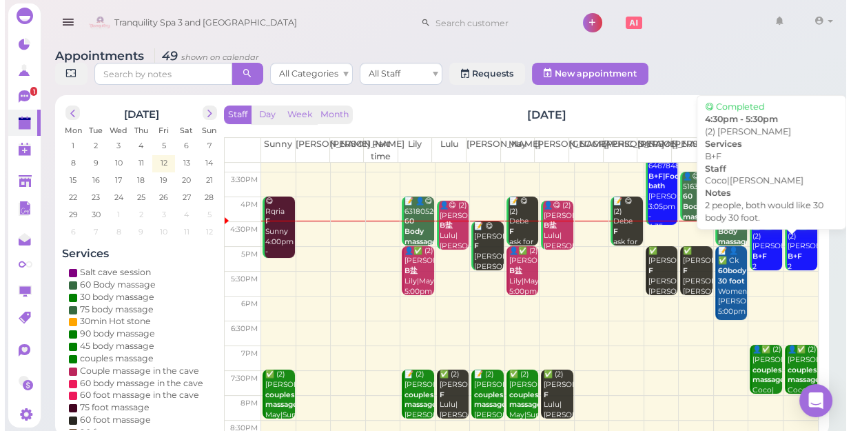
scroll to position [249, 0]
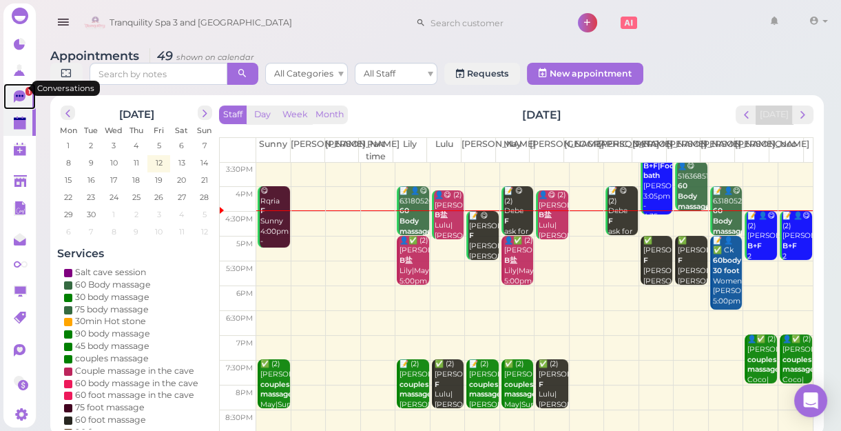
click at [25, 87] on span "1" at bounding box center [28, 91] width 7 height 9
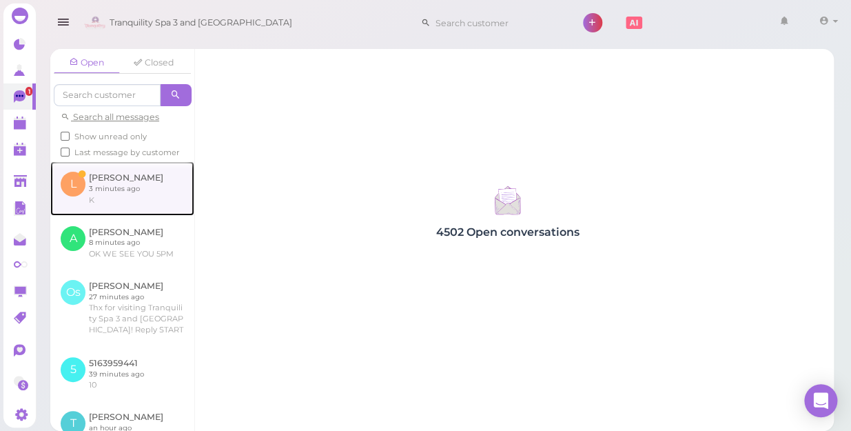
click at [117, 196] on link at bounding box center [122, 188] width 144 height 54
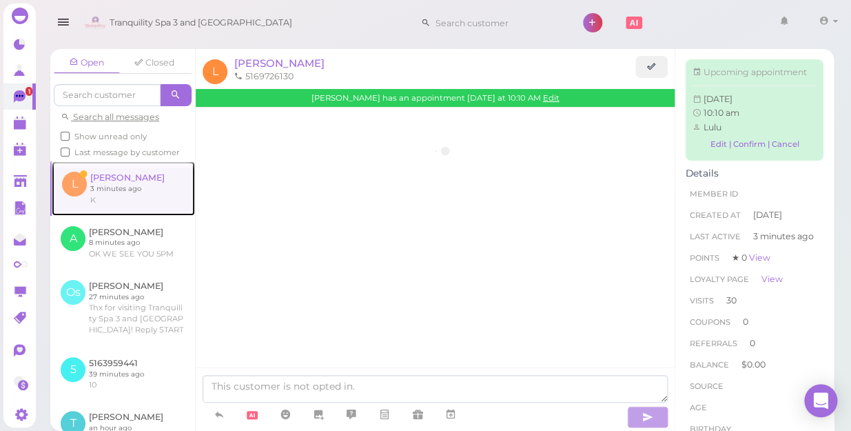
scroll to position [1943, 0]
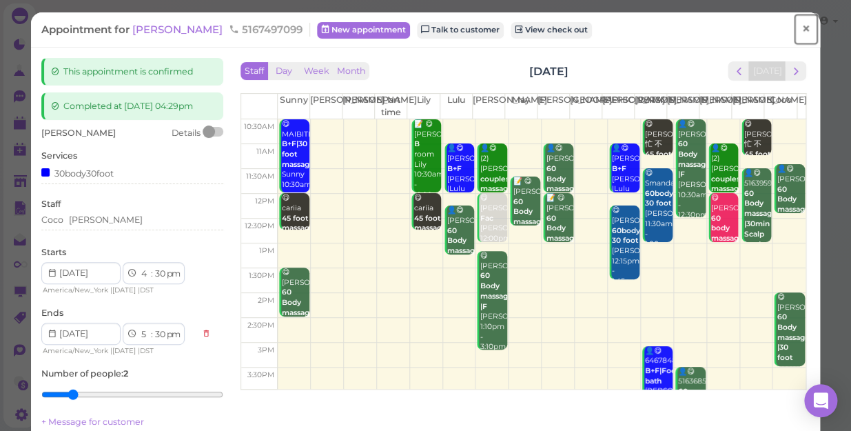
click at [801, 27] on span "×" at bounding box center [805, 28] width 9 height 19
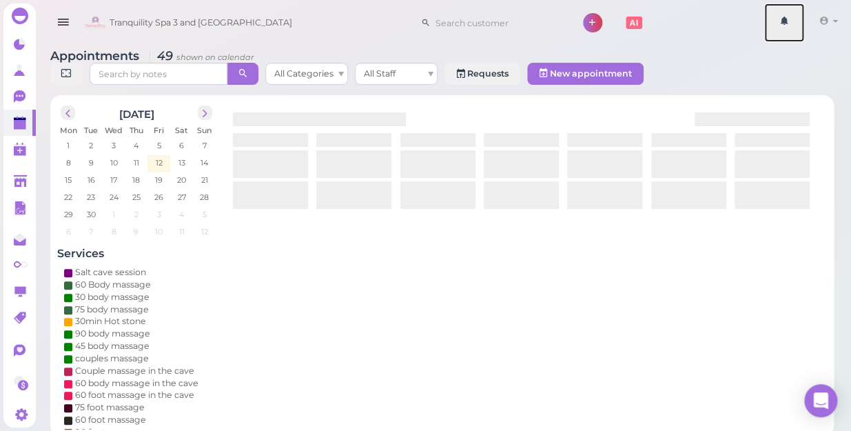
click at [795, 27] on link at bounding box center [784, 22] width 40 height 39
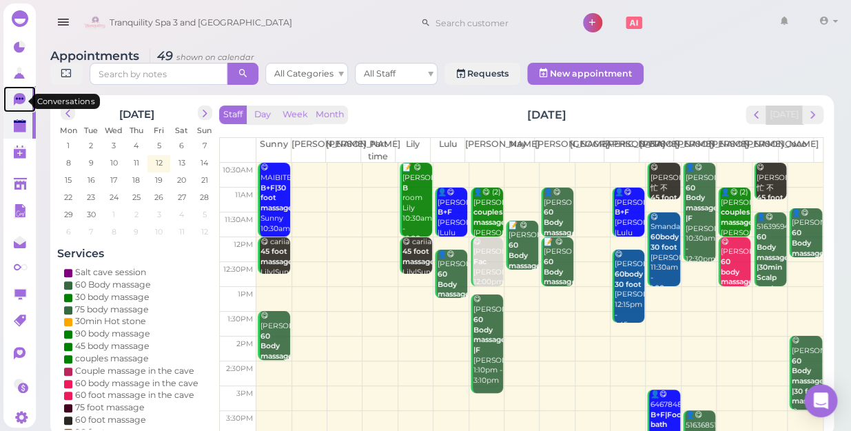
click at [14, 102] on icon at bounding box center [20, 99] width 12 height 12
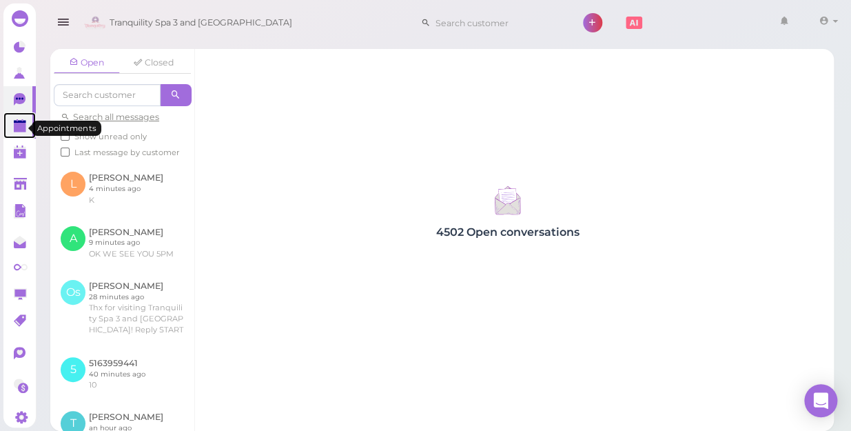
click at [23, 125] on polygon at bounding box center [20, 128] width 12 height 10
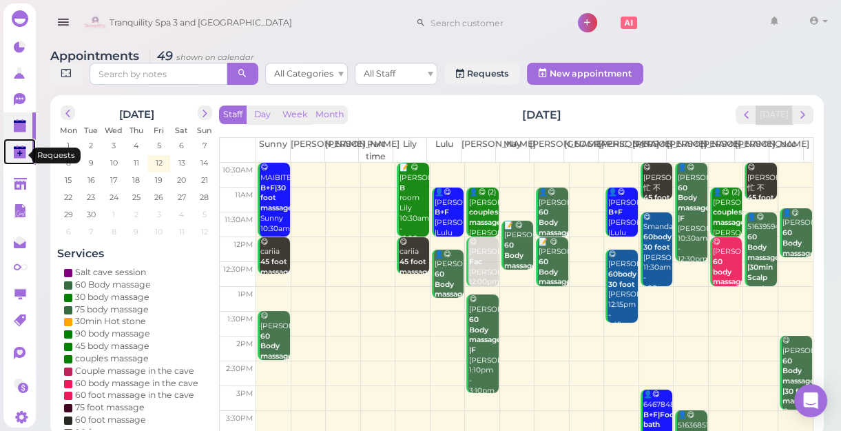
click at [21, 153] on polygon at bounding box center [20, 154] width 12 height 10
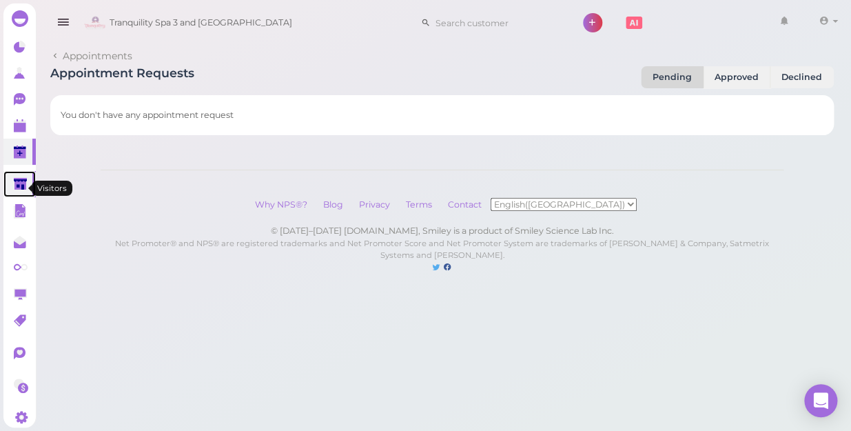
click at [24, 189] on polygon at bounding box center [20, 184] width 13 height 12
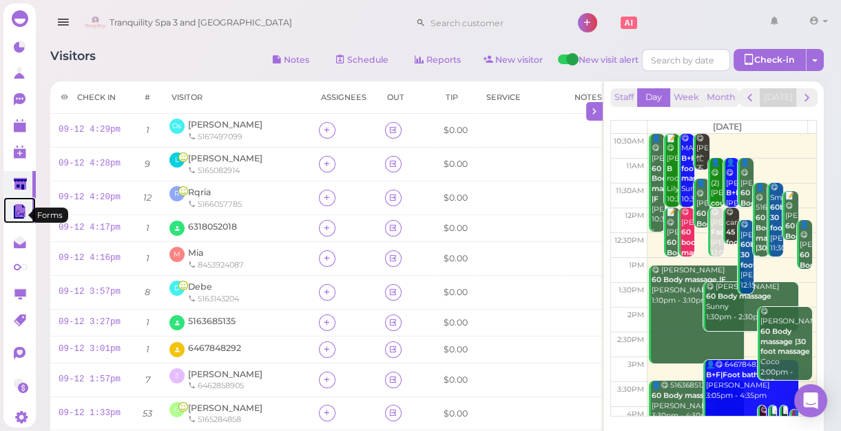
click at [20, 218] on icon at bounding box center [21, 211] width 14 height 14
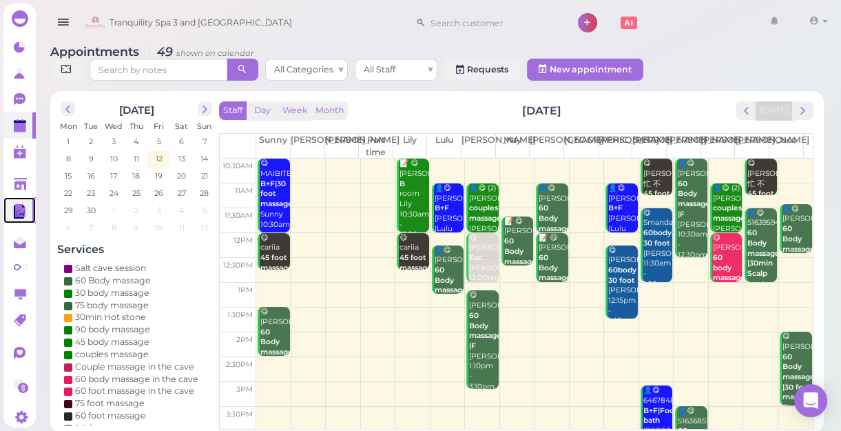
scroll to position [5, 0]
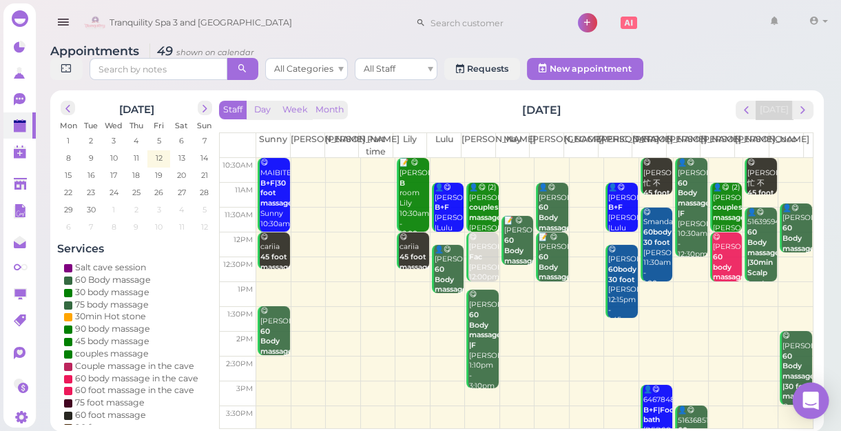
click at [814, 397] on icon "Open Intercom Messenger" at bounding box center [811, 400] width 16 height 18
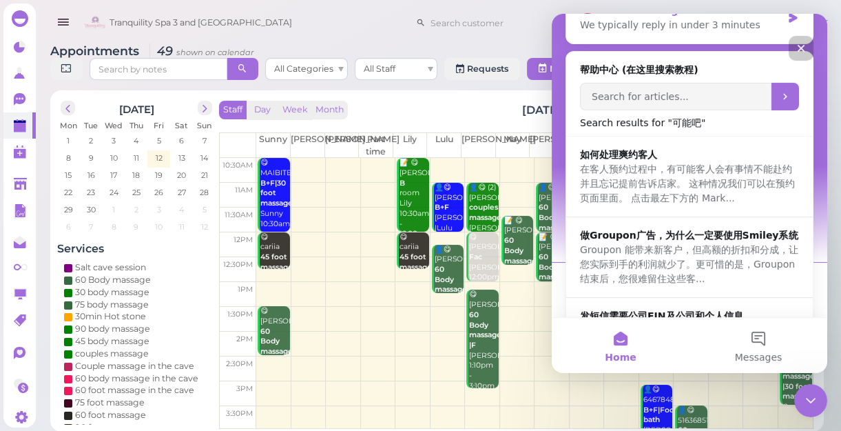
scroll to position [187, 0]
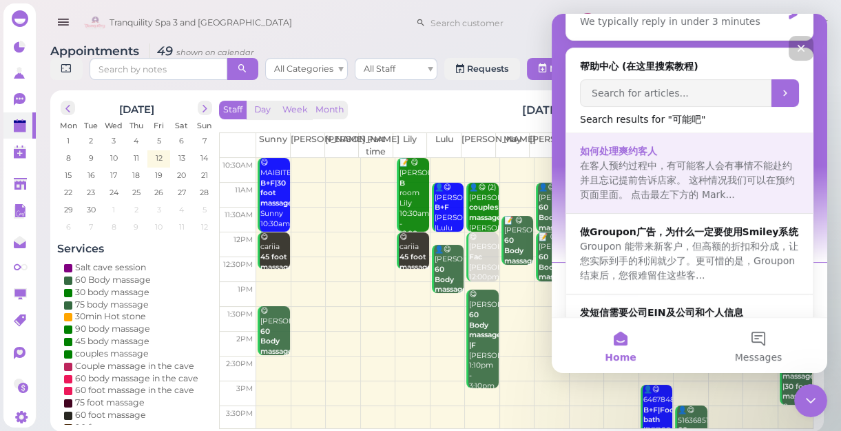
click at [694, 178] on span "在客人预约过程中，有可能客人会有事情不能赴约并且忘记提前告诉店家。 这种情况我们可以在预约页面里面。 点击最左下方的 Mark..." at bounding box center [687, 180] width 215 height 40
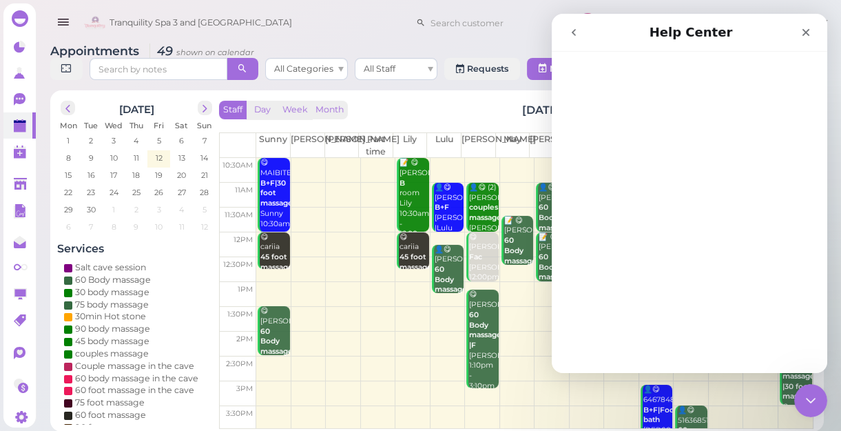
click at [576, 32] on icon "go back" at bounding box center [573, 32] width 11 height 11
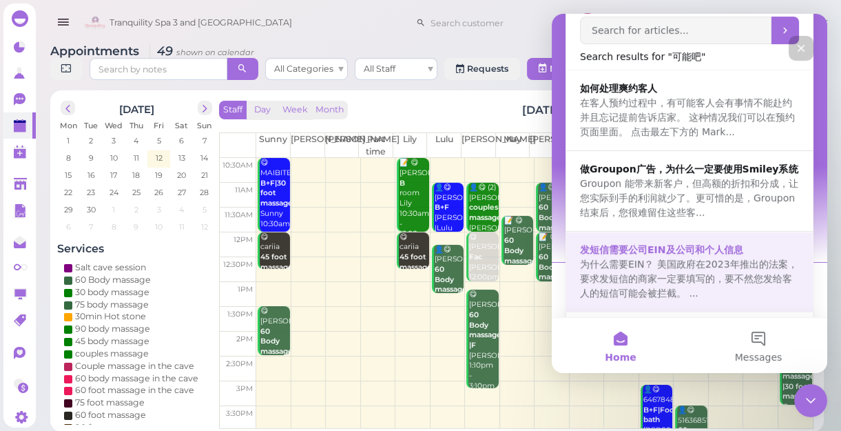
scroll to position [294, 0]
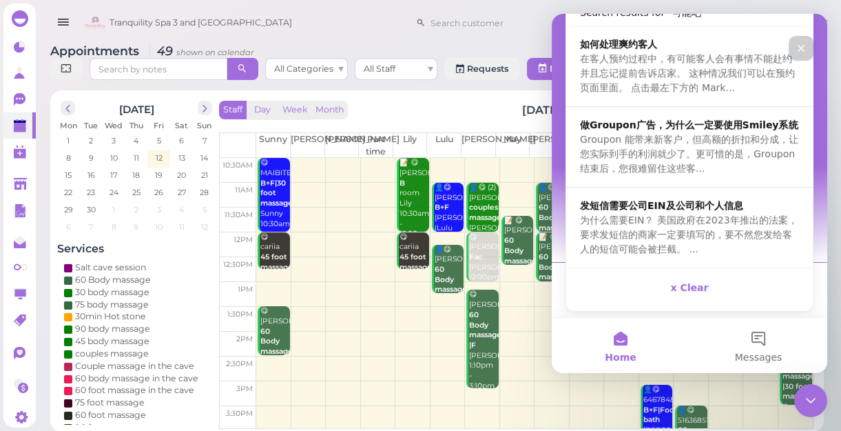
click at [800, 48] on icon "Close" at bounding box center [801, 48] width 11 height 11
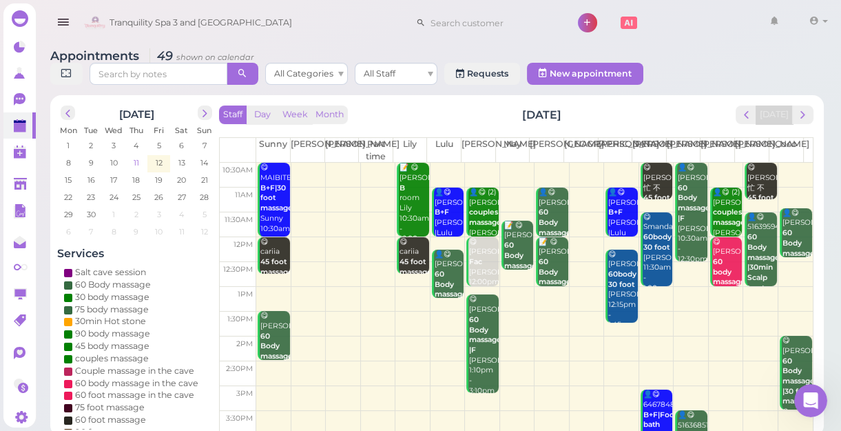
scroll to position [0, 0]
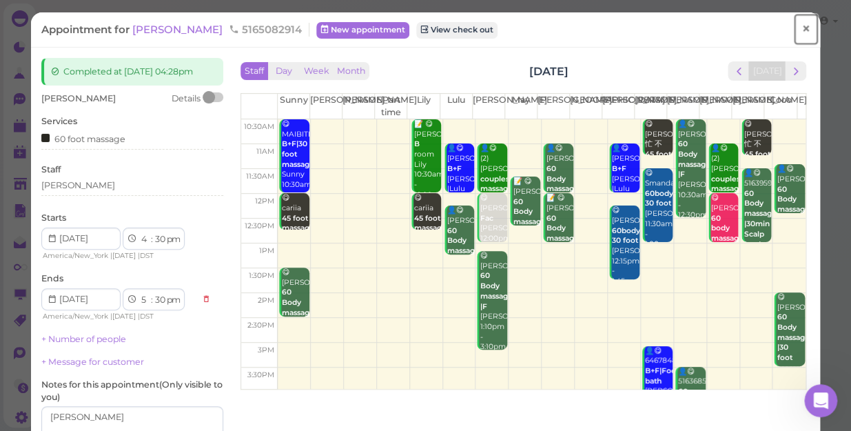
click at [801, 25] on span "×" at bounding box center [805, 28] width 9 height 19
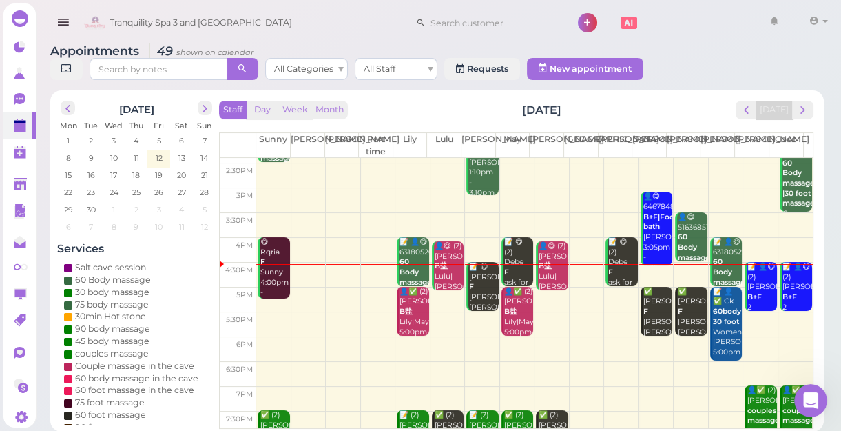
scroll to position [249, 0]
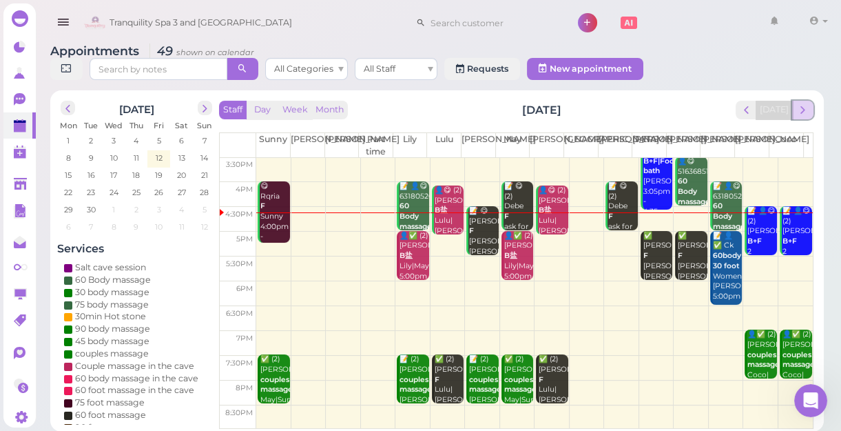
click at [805, 112] on span "next" at bounding box center [802, 109] width 13 height 13
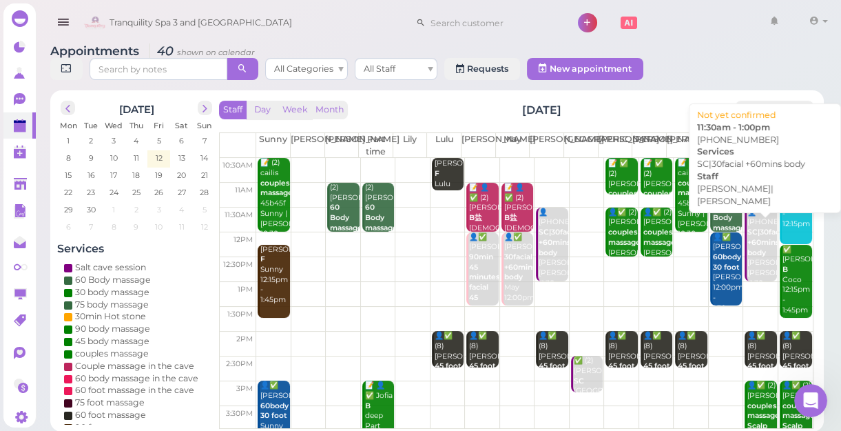
click at [751, 238] on b "SC|30facial +60mins body" at bounding box center [768, 241] width 41 height 29
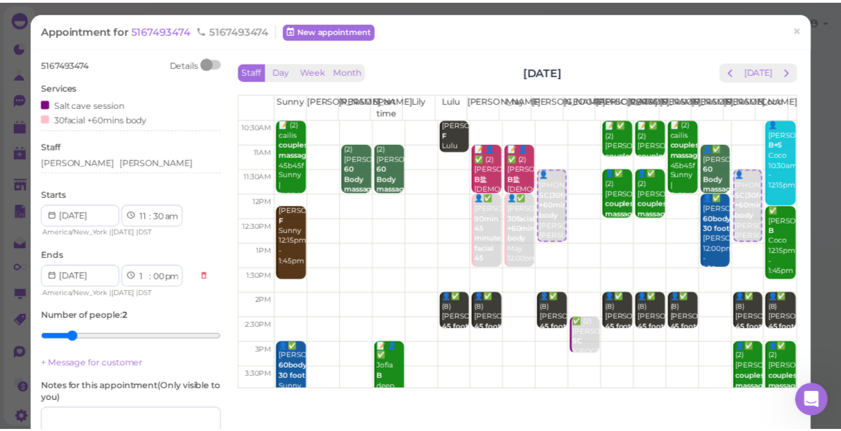
scroll to position [62, 0]
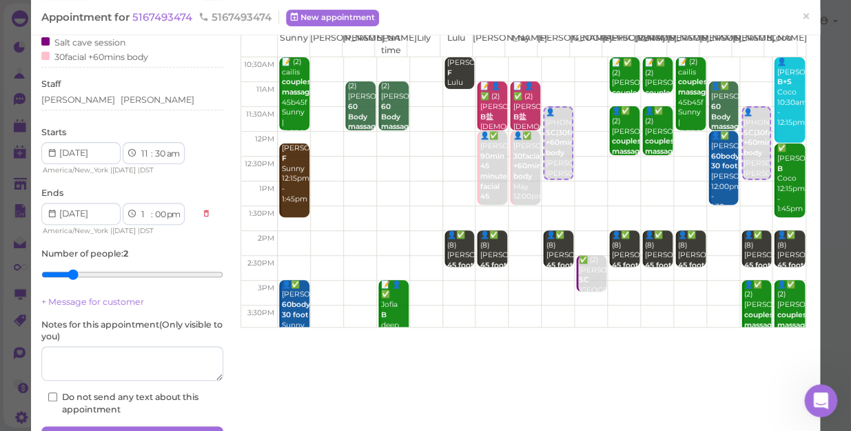
click at [130, 92] on div "Staff [PERSON_NAME] [PERSON_NAME]" at bounding box center [132, 97] width 182 height 38
click at [122, 98] on div "[PERSON_NAME] [PERSON_NAME]" at bounding box center [132, 100] width 182 height 12
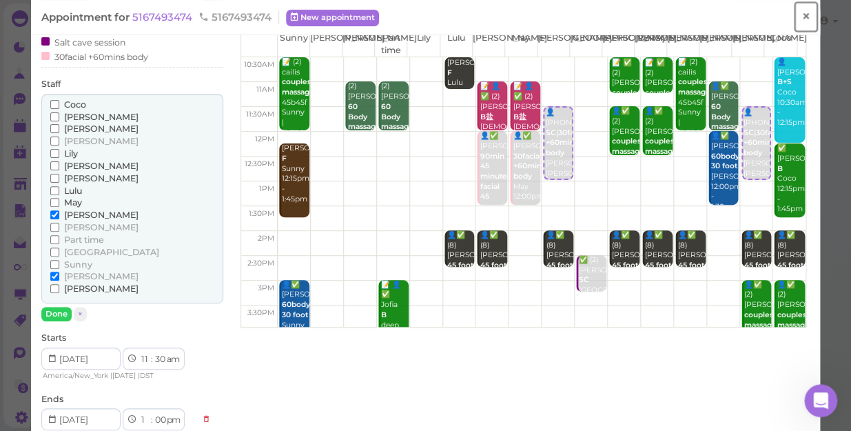
click at [801, 17] on span "×" at bounding box center [805, 16] width 9 height 19
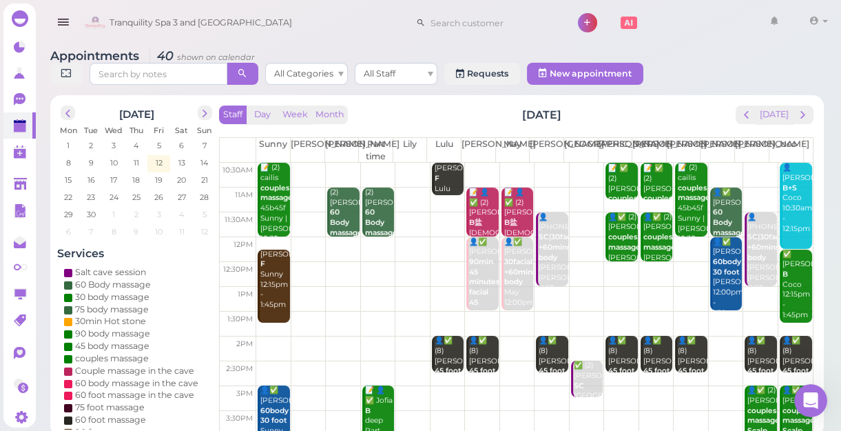
click at [406, 186] on td at bounding box center [534, 175] width 557 height 25
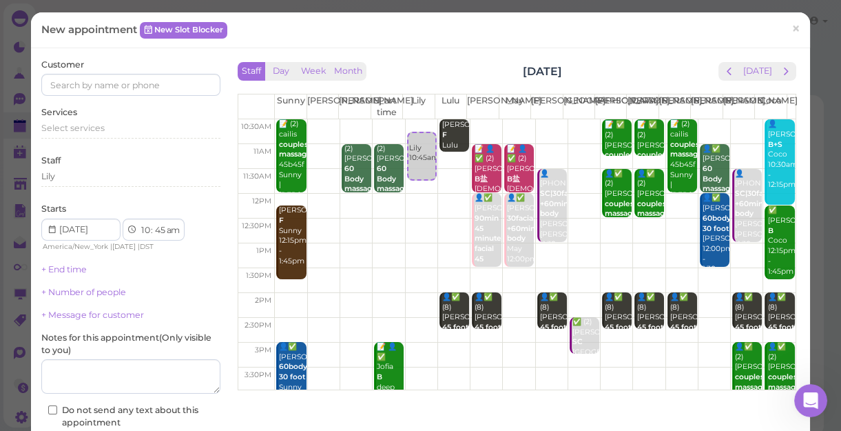
click at [408, 194] on td at bounding box center [535, 206] width 521 height 25
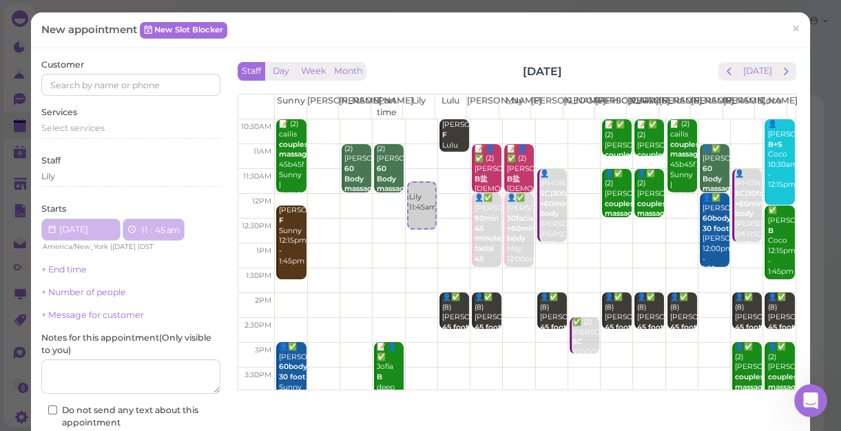
select select "11"
click at [404, 146] on td at bounding box center [535, 156] width 521 height 25
select select "00"
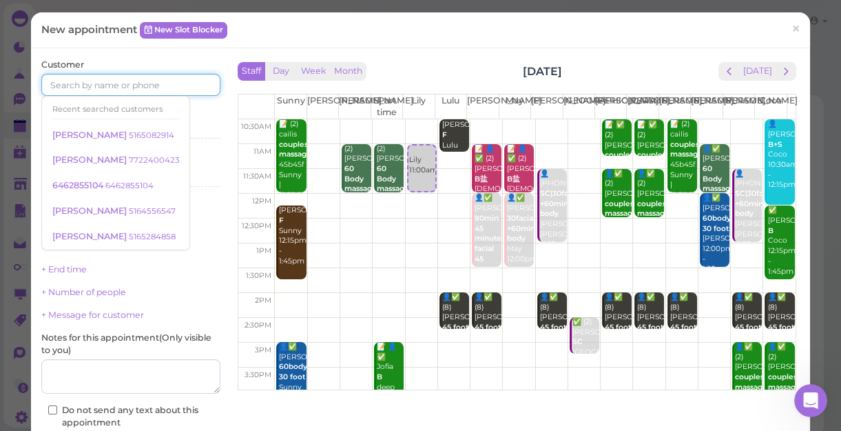
click at [136, 88] on input at bounding box center [130, 85] width 179 height 22
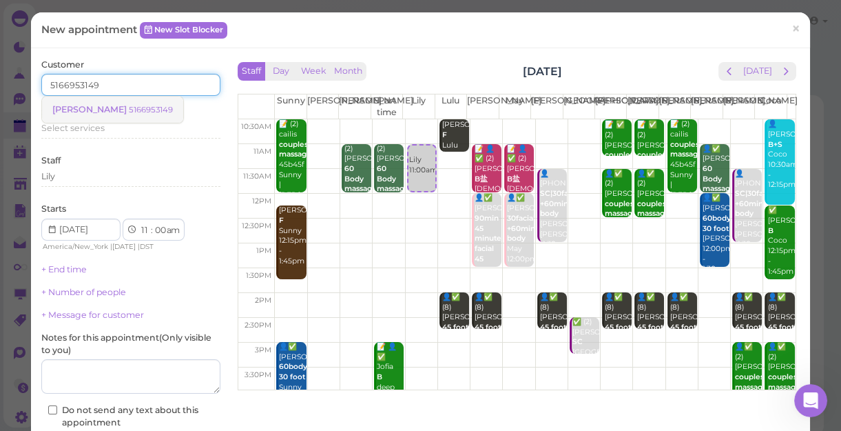
type input "5166953149"
click at [119, 107] on link "[PERSON_NAME] 5166953149" at bounding box center [112, 109] width 141 height 26
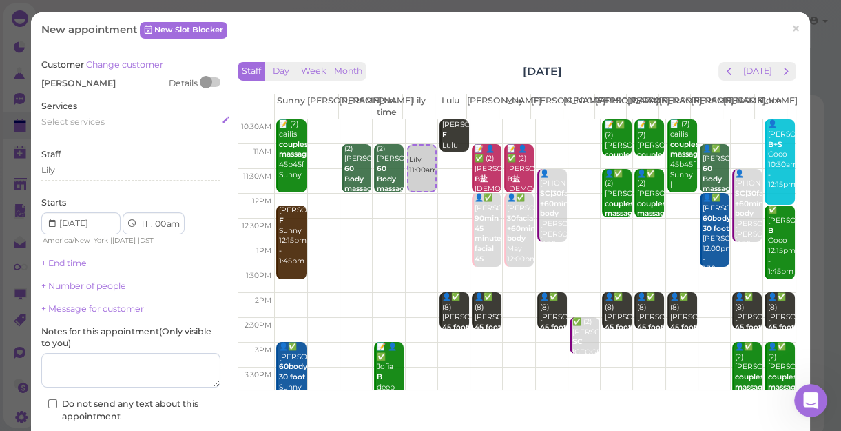
click at [95, 117] on span "Select services" at bounding box center [72, 121] width 63 height 10
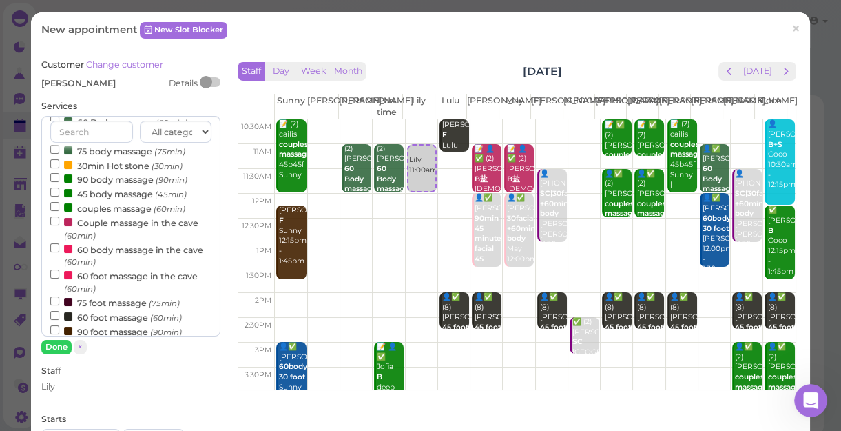
scroll to position [125, 0]
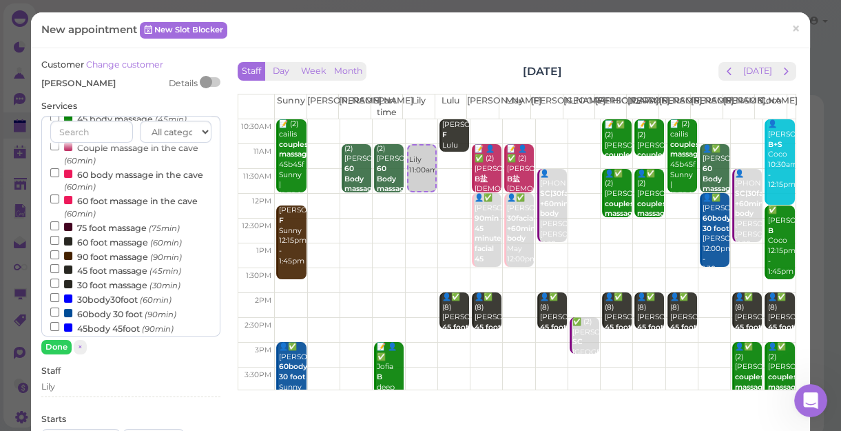
click at [142, 303] on small "(60min)" at bounding box center [156, 300] width 32 height 10
click at [59, 302] on input "30body30foot (60min)" at bounding box center [54, 297] width 9 height 9
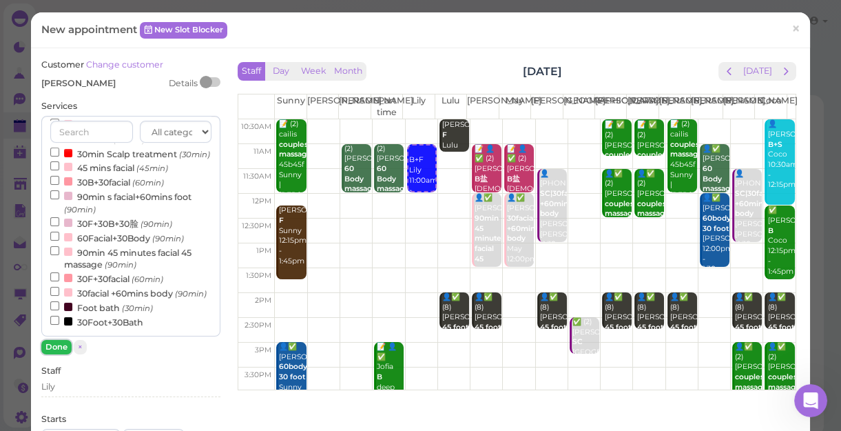
click at [50, 348] on button "Done" at bounding box center [56, 347] width 30 height 14
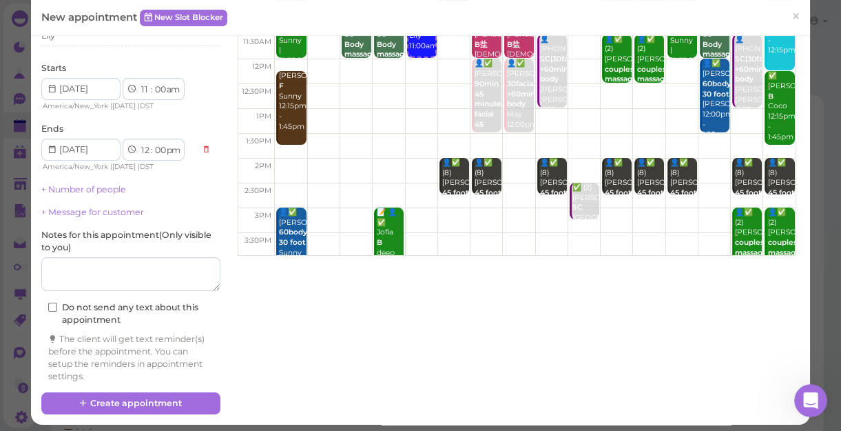
scroll to position [140, 0]
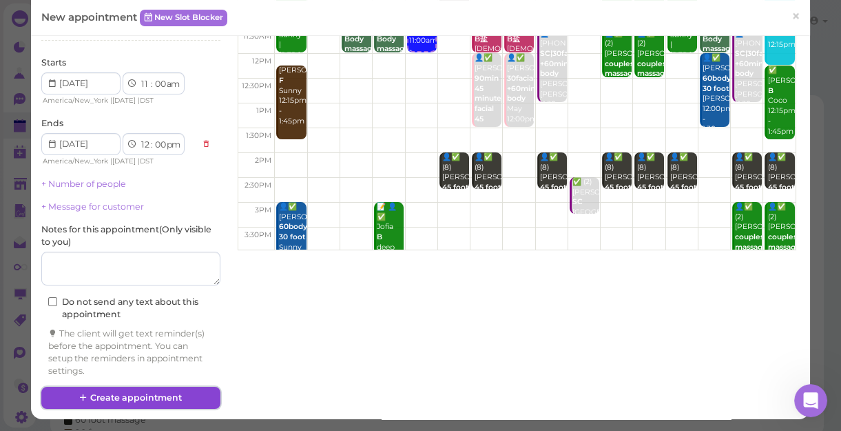
click at [143, 393] on button "Create appointment" at bounding box center [130, 398] width 179 height 22
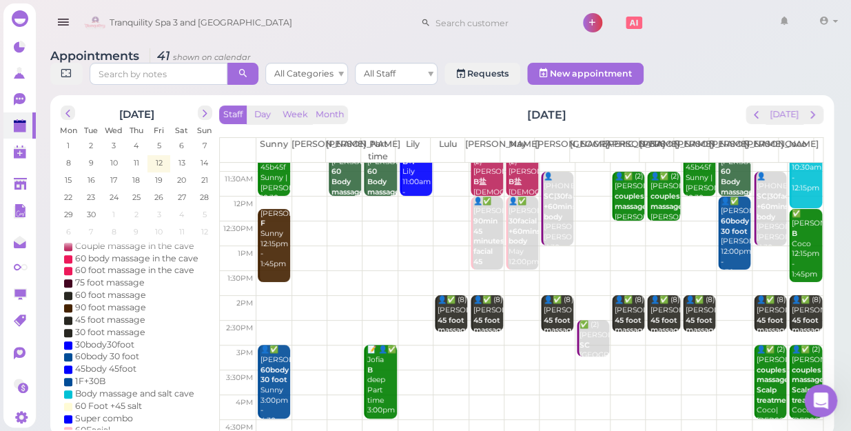
scroll to position [62, 0]
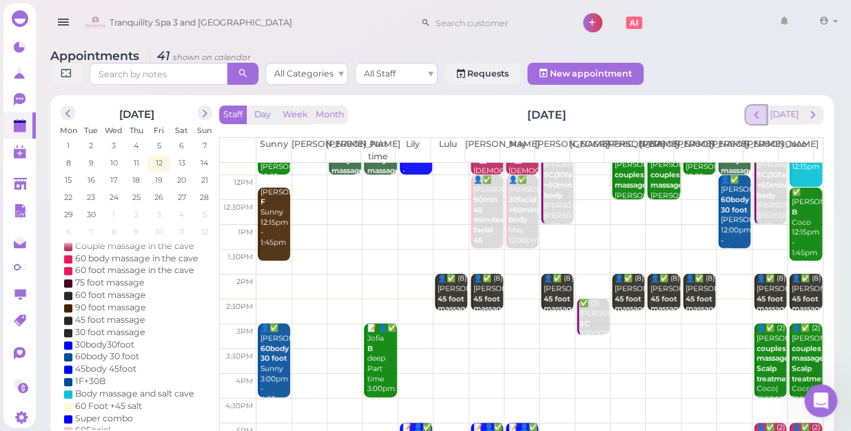
click at [761, 108] on span "prev" at bounding box center [756, 114] width 13 height 13
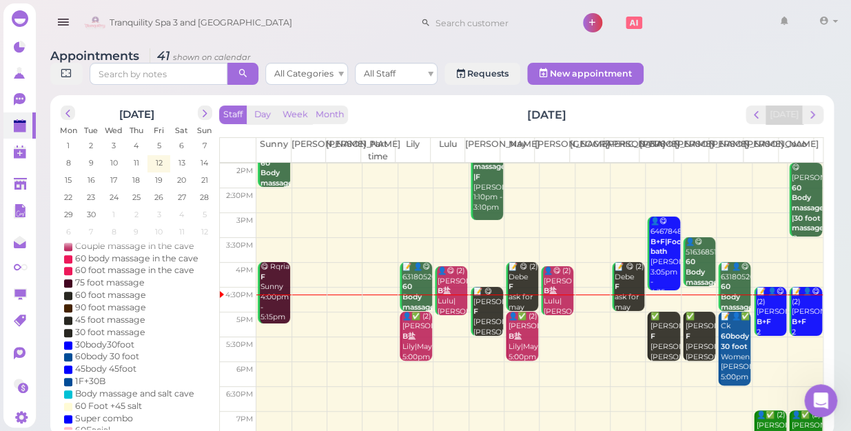
scroll to position [187, 0]
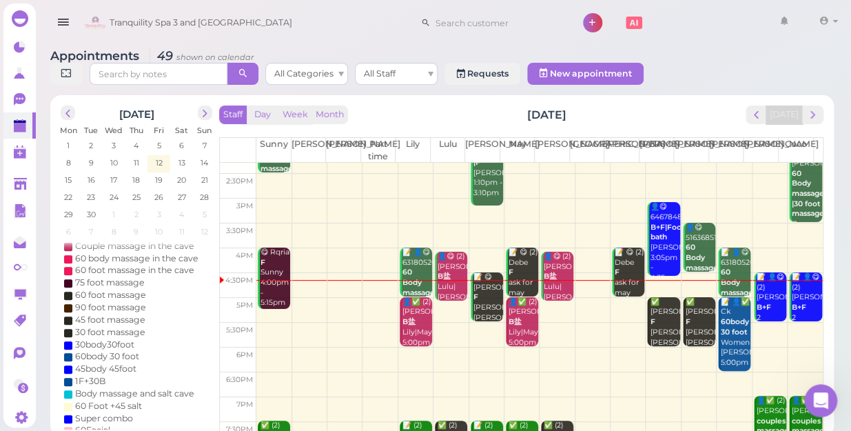
click at [715, 372] on td at bounding box center [539, 384] width 566 height 25
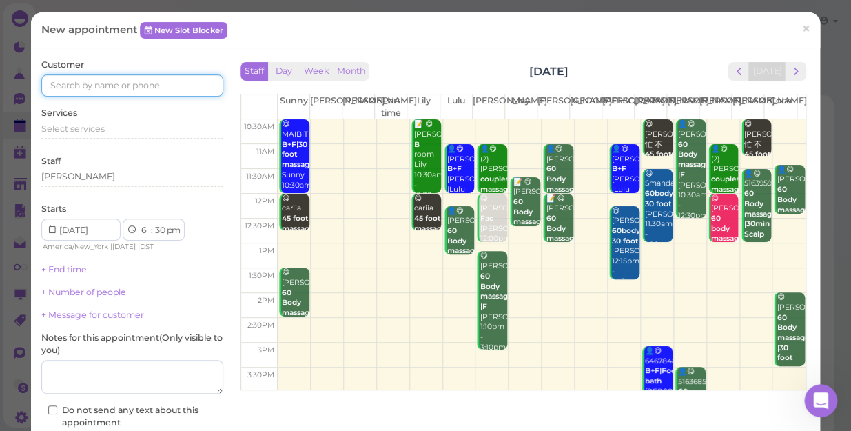
click at [150, 94] on input at bounding box center [132, 85] width 182 height 22
type input "5167784660"
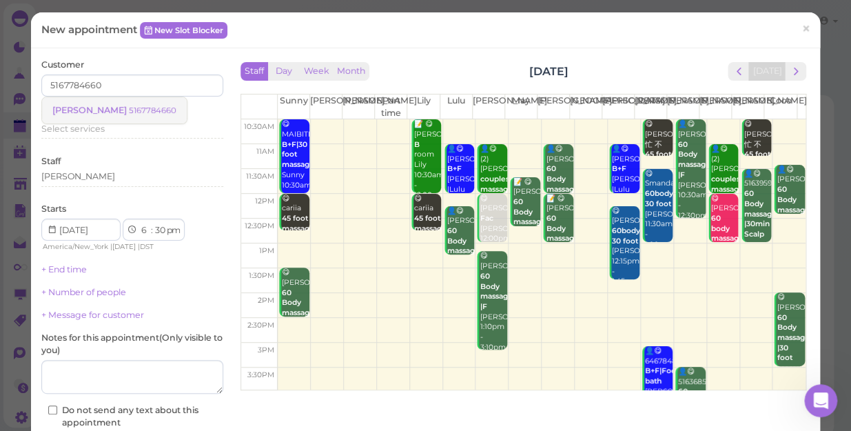
click at [129, 112] on small "5167784660" at bounding box center [153, 110] width 48 height 10
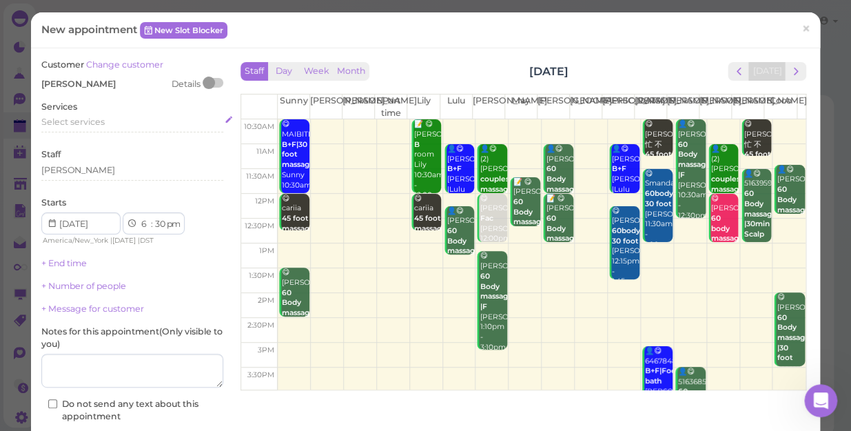
click at [89, 123] on span "Select services" at bounding box center [72, 121] width 63 height 10
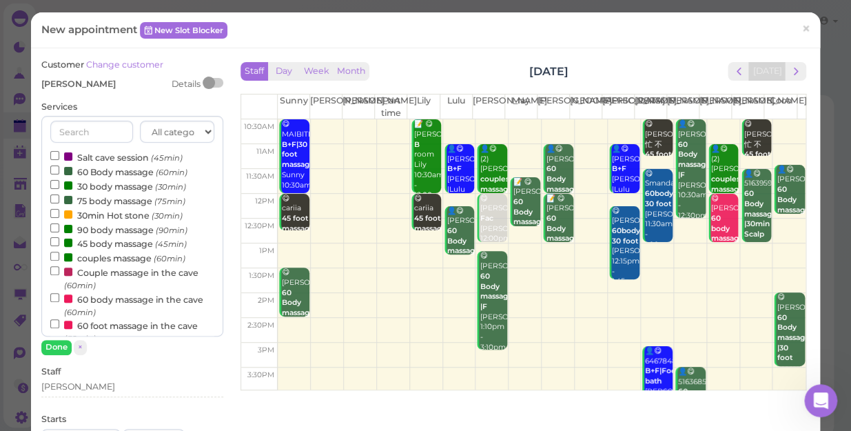
click at [101, 170] on label "60 Body massage (60min)" at bounding box center [118, 171] width 137 height 14
click at [59, 170] on input "60 Body massage (60min)" at bounding box center [54, 169] width 9 height 9
click at [114, 175] on label "60 Body massage (60min)" at bounding box center [118, 171] width 137 height 14
click at [59, 174] on input "60 Body massage (60min)" at bounding box center [54, 169] width 9 height 9
click at [56, 347] on button "Done" at bounding box center [56, 347] width 30 height 14
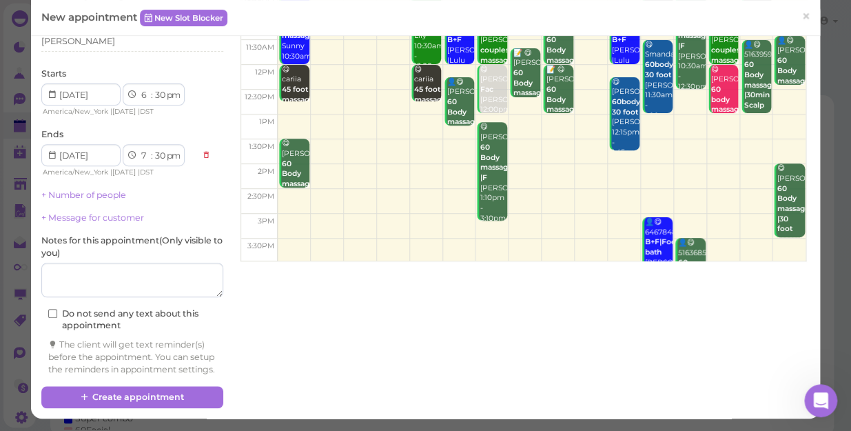
scroll to position [140, 0]
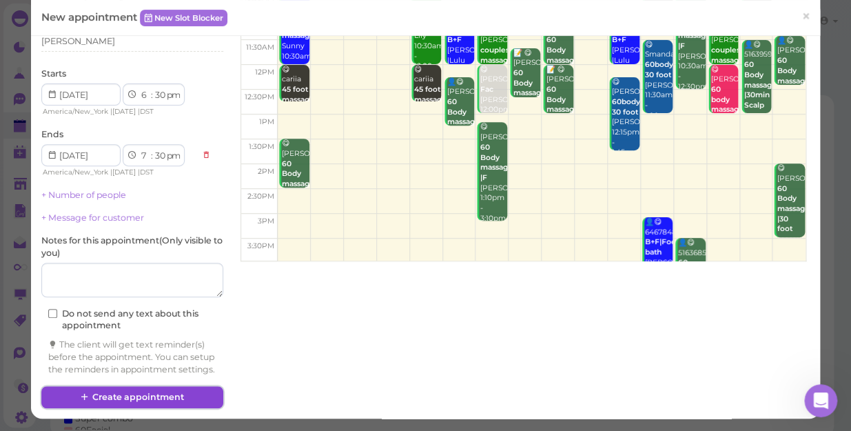
click at [123, 395] on button "Create appointment" at bounding box center [132, 397] width 182 height 22
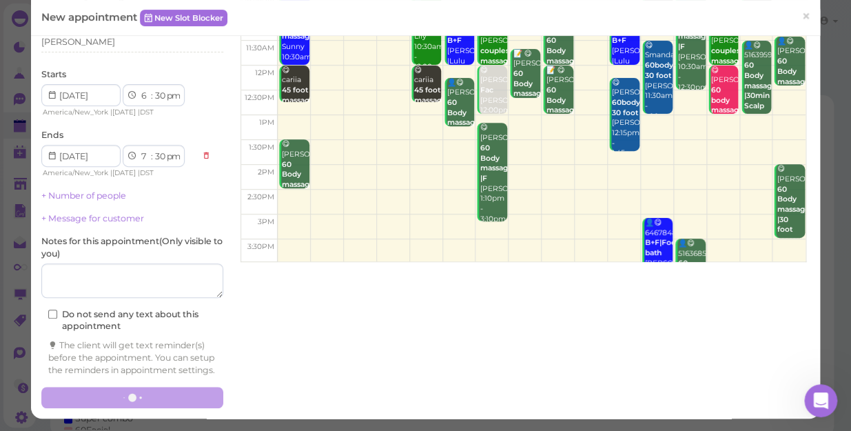
scroll to position [0, 0]
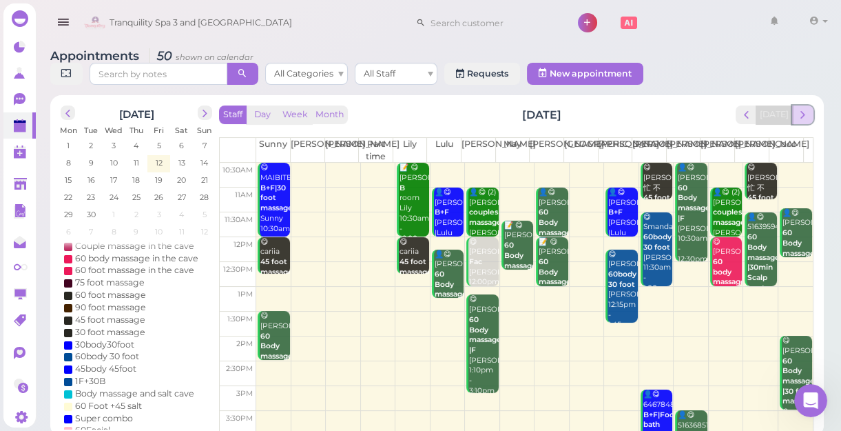
click at [805, 114] on span "next" at bounding box center [802, 114] width 13 height 13
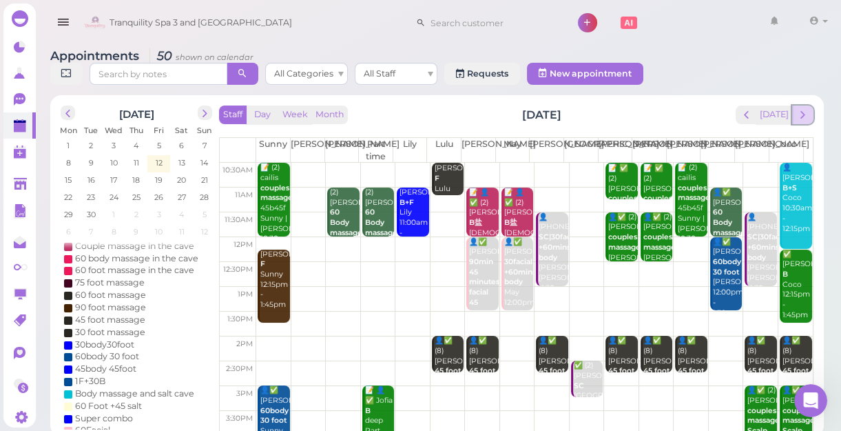
click at [803, 110] on span "next" at bounding box center [802, 114] width 13 height 13
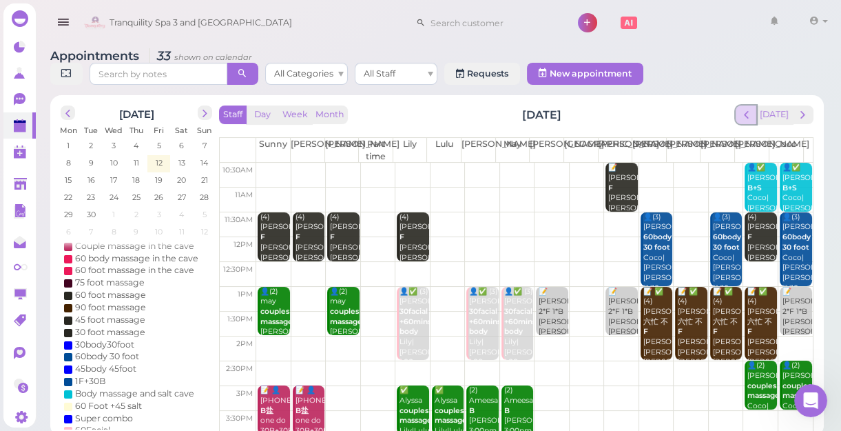
click at [751, 112] on span "prev" at bounding box center [746, 114] width 13 height 13
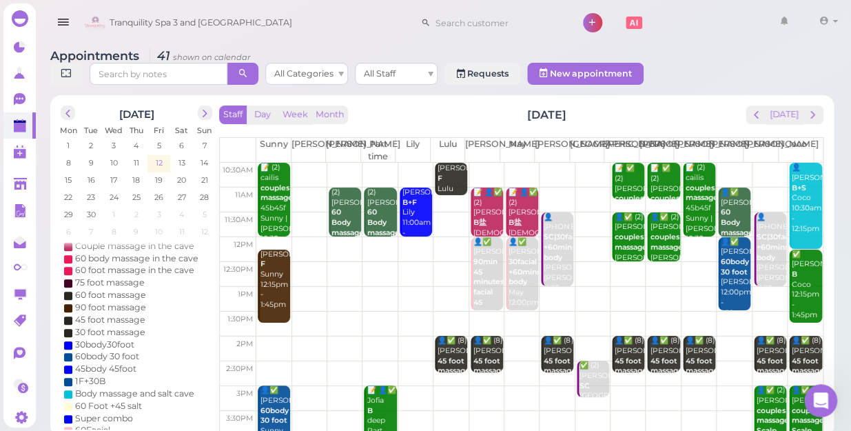
click at [158, 156] on span "12" at bounding box center [159, 162] width 10 height 12
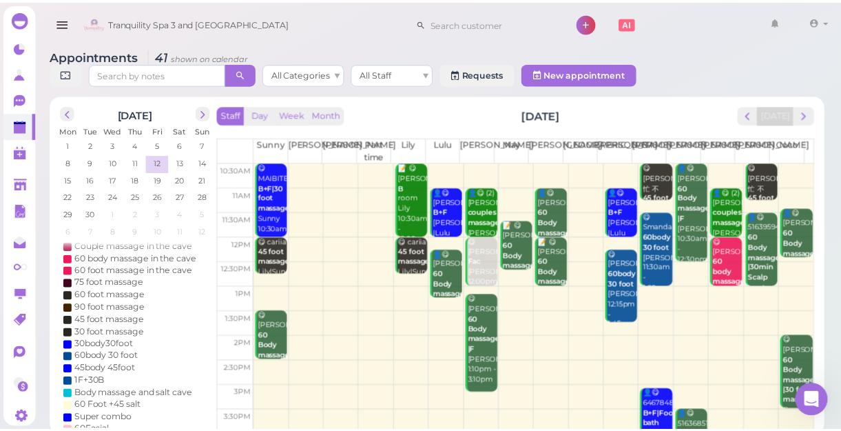
scroll to position [249, 0]
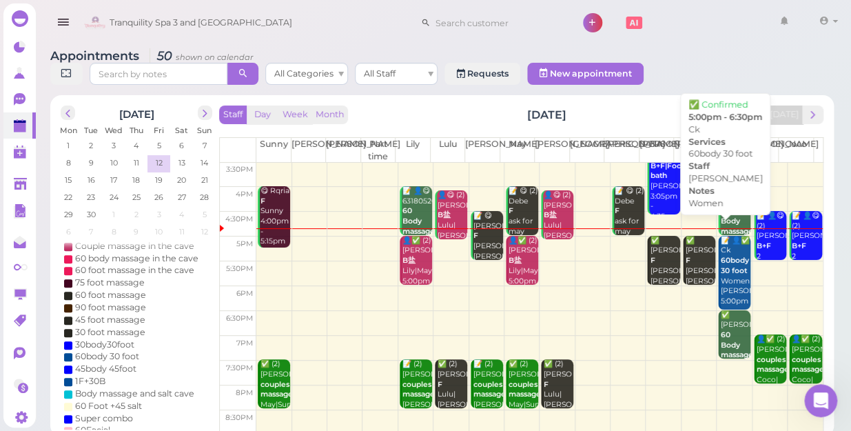
click at [722, 264] on div "📝 👤✅ Ck 60body 30 foot Women [PERSON_NAME] 5:00pm - 6:30pm" at bounding box center [735, 281] width 30 height 91
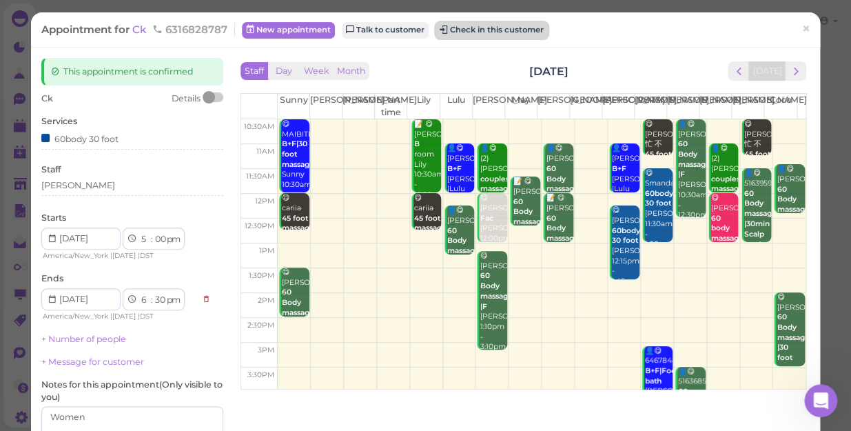
click at [477, 28] on button "Check in this customer" at bounding box center [491, 30] width 112 height 17
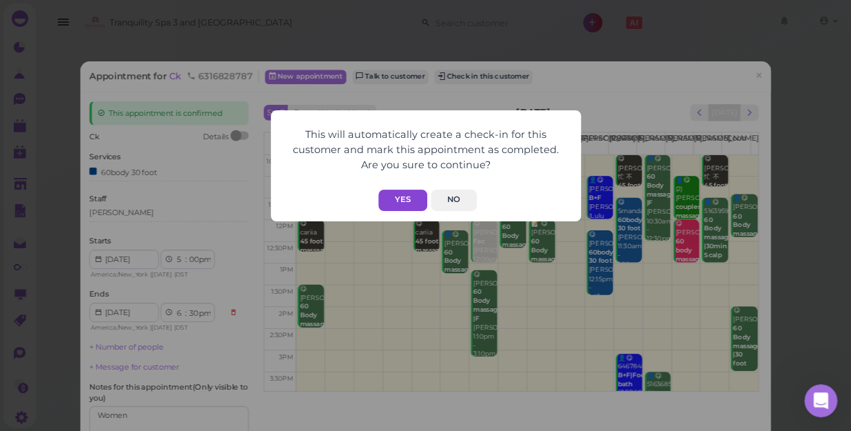
click at [408, 196] on button "Yes" at bounding box center [402, 199] width 49 height 21
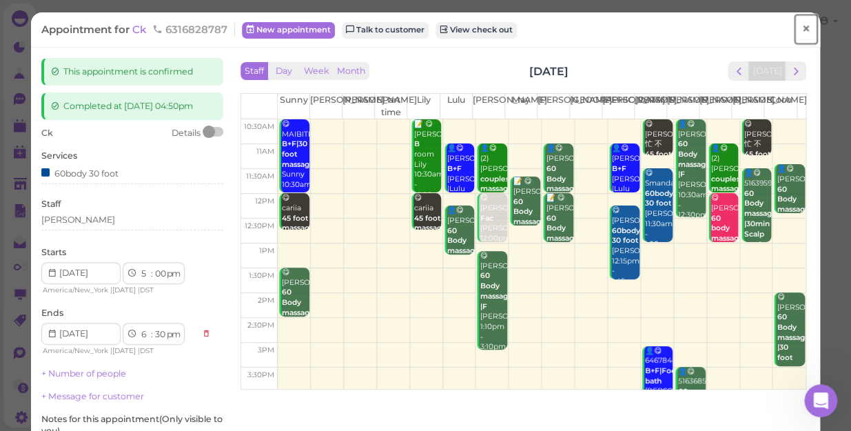
click at [801, 28] on span "×" at bounding box center [805, 28] width 9 height 19
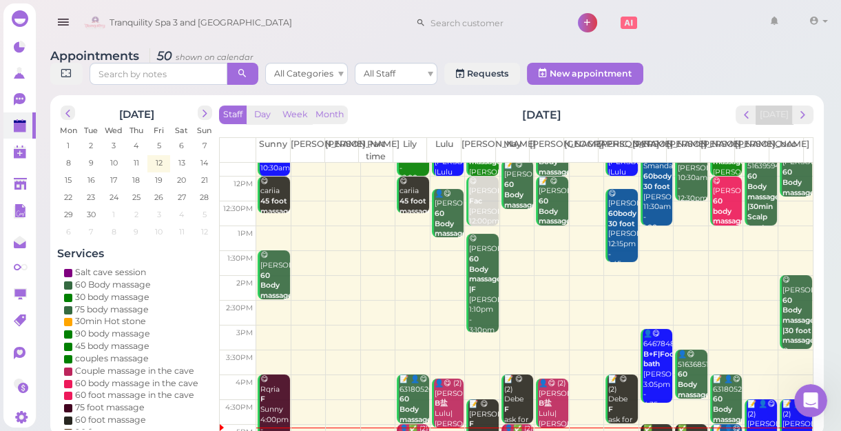
scroll to position [249, 0]
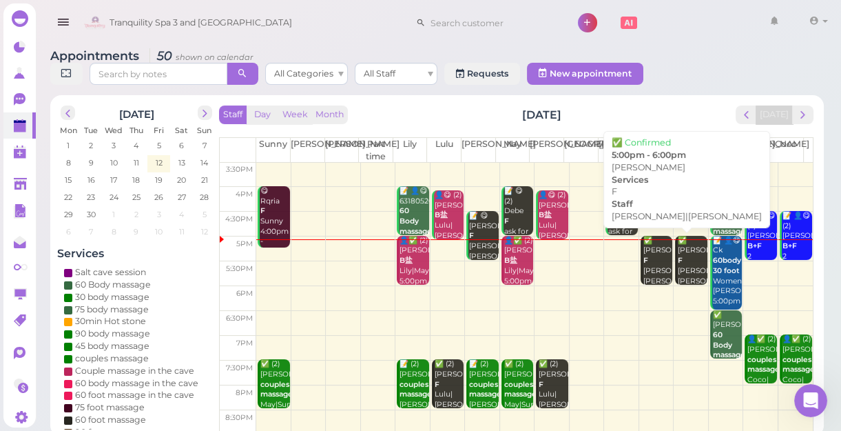
click at [649, 266] on div "✅ [PERSON_NAME] F [PERSON_NAME]|[PERSON_NAME] 5:00pm - 6:00pm" at bounding box center [658, 276] width 30 height 81
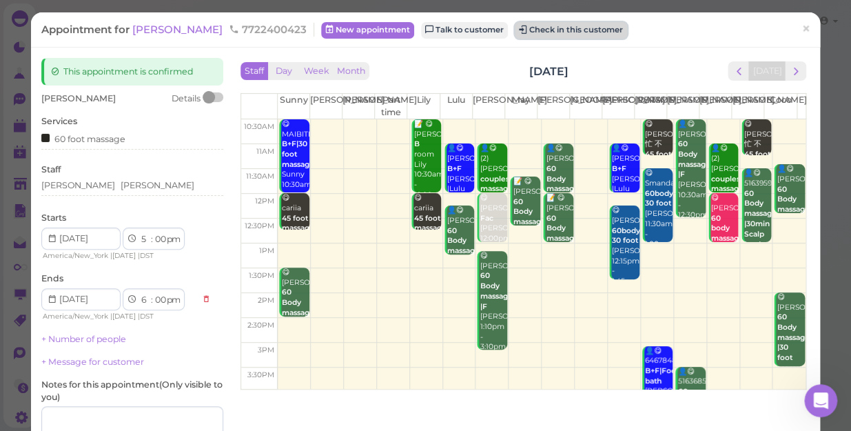
click at [515, 26] on button "Check in this customer" at bounding box center [571, 30] width 112 height 17
drag, startPoint x: 513, startPoint y: 26, endPoint x: 697, endPoint y: 33, distance: 183.4
click at [697, 33] on div "Appointment for [PERSON_NAME] 7722400423 New appointment Talk to customer Check…" at bounding box center [418, 30] width 754 height 14
click at [515, 29] on button "Check in this customer" at bounding box center [571, 30] width 112 height 17
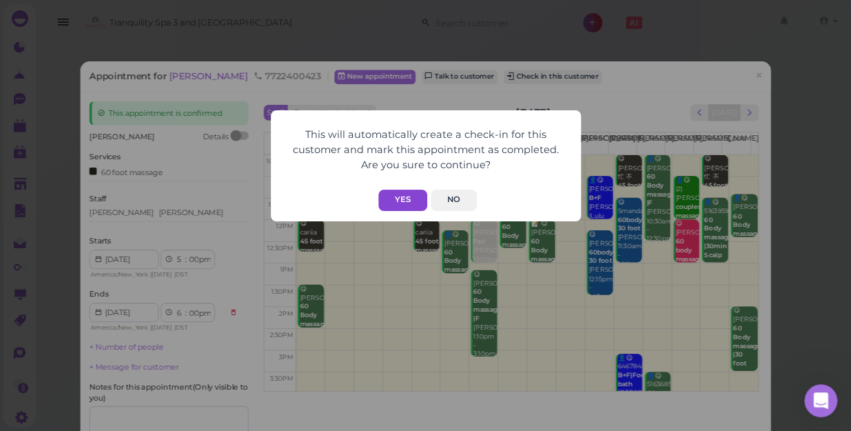
click at [409, 202] on button "Yes" at bounding box center [402, 199] width 49 height 21
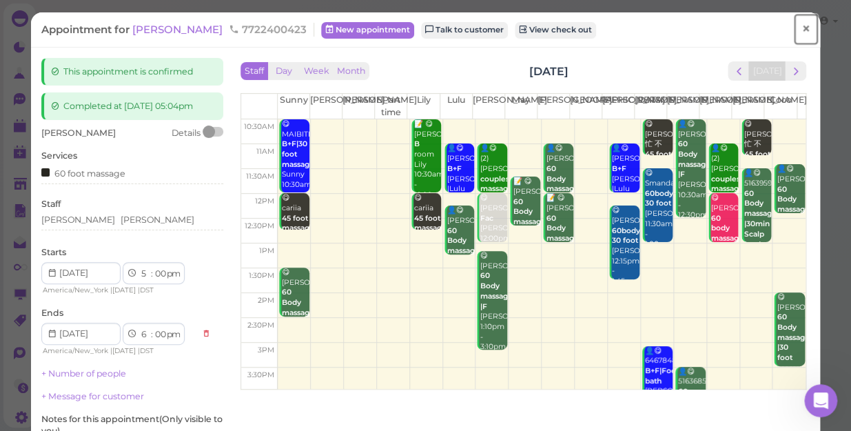
click at [801, 25] on span "×" at bounding box center [805, 28] width 9 height 19
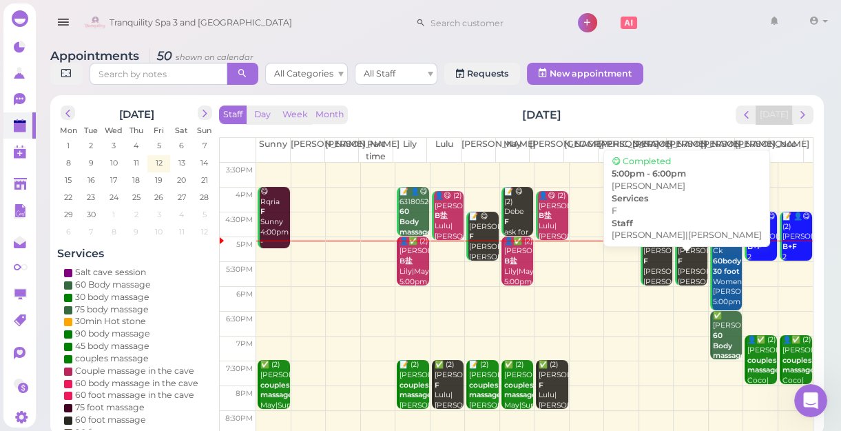
scroll to position [249, 0]
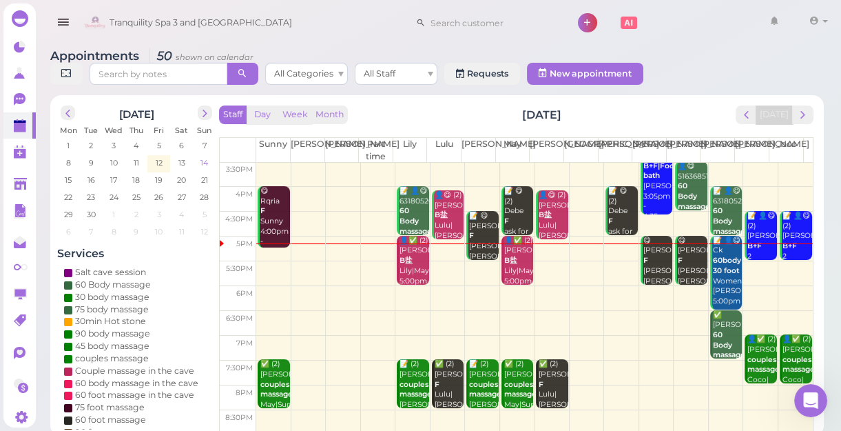
click at [206, 163] on span "14" at bounding box center [204, 162] width 10 height 12
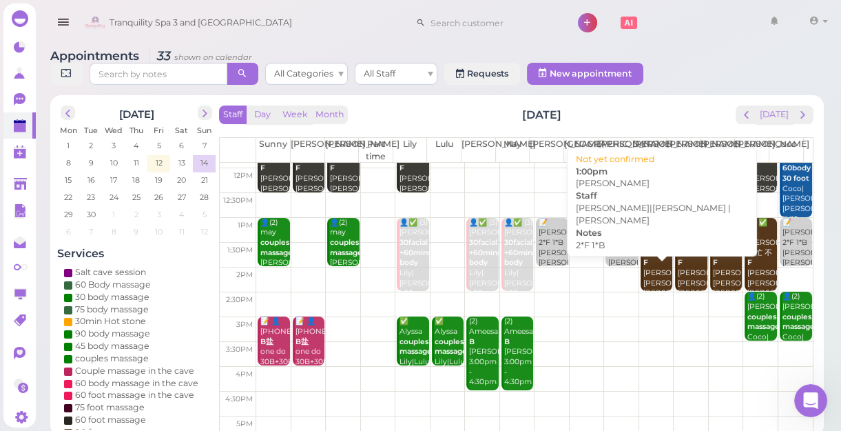
scroll to position [0, 0]
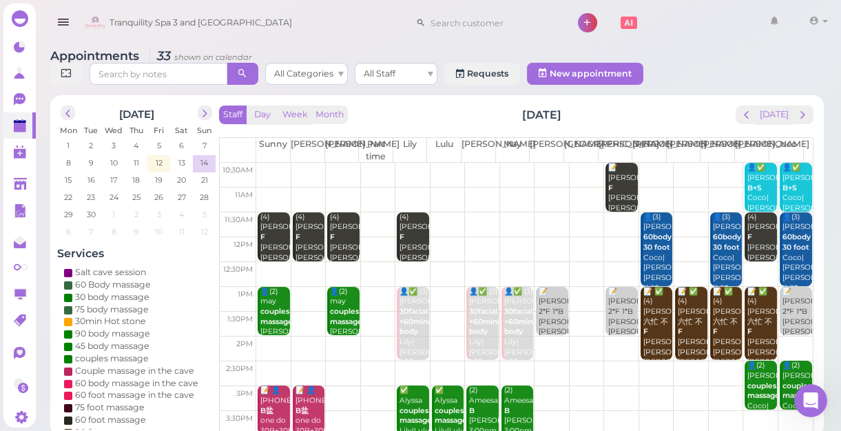
click at [265, 165] on td at bounding box center [534, 175] width 557 height 25
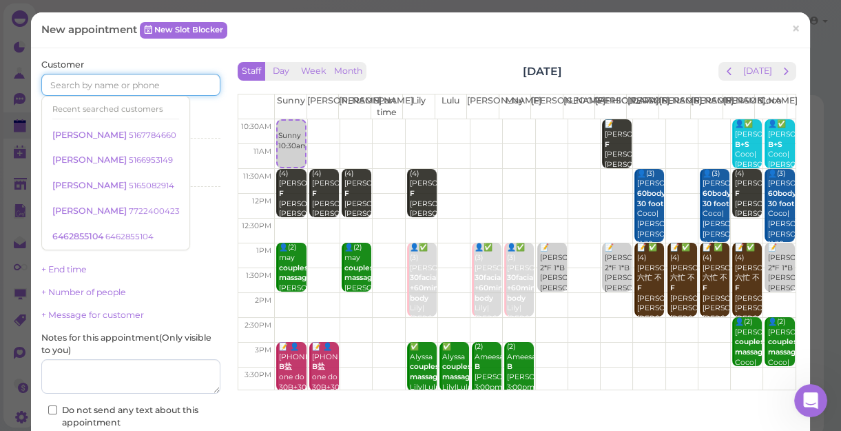
click at [142, 81] on input at bounding box center [130, 85] width 179 height 22
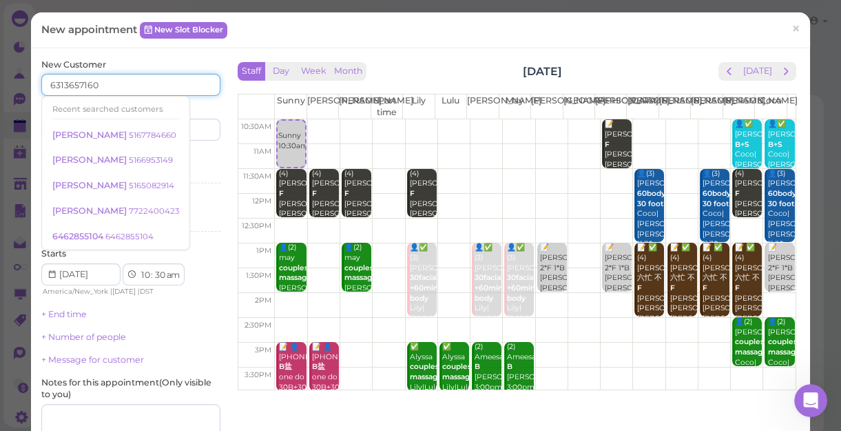
type input "6313657160"
click at [184, 127] on input at bounding box center [177, 130] width 86 height 22
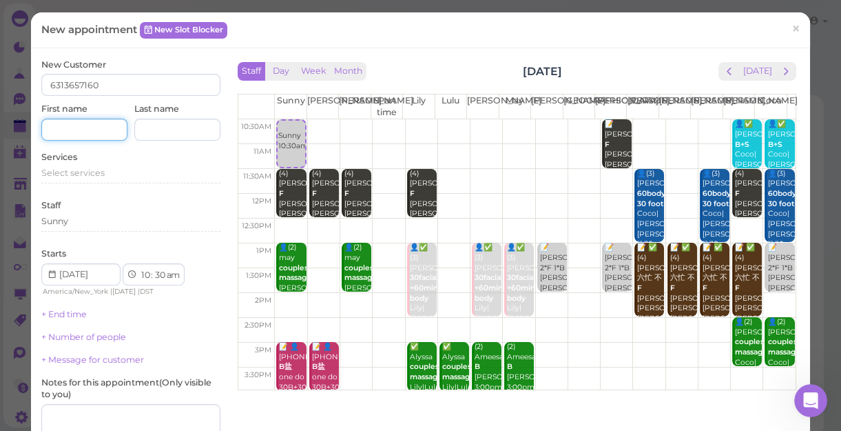
click at [88, 123] on input at bounding box center [84, 130] width 86 height 22
type input "[PERSON_NAME]"
click at [792, 28] on span "×" at bounding box center [796, 28] width 9 height 19
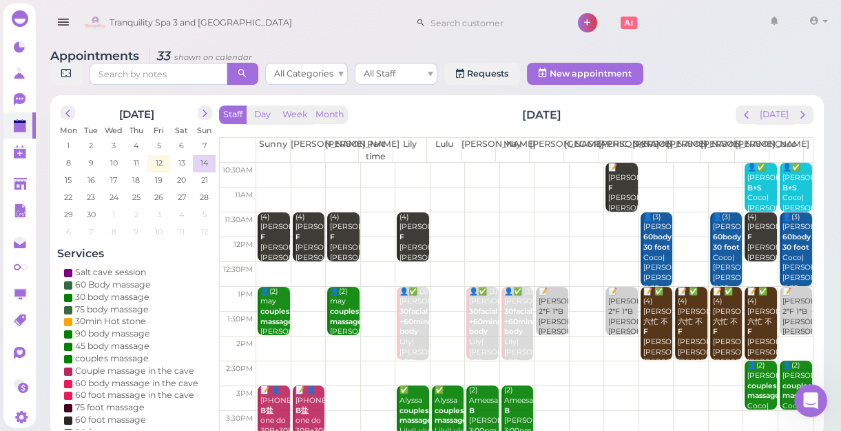
click at [473, 165] on td at bounding box center [534, 175] width 557 height 25
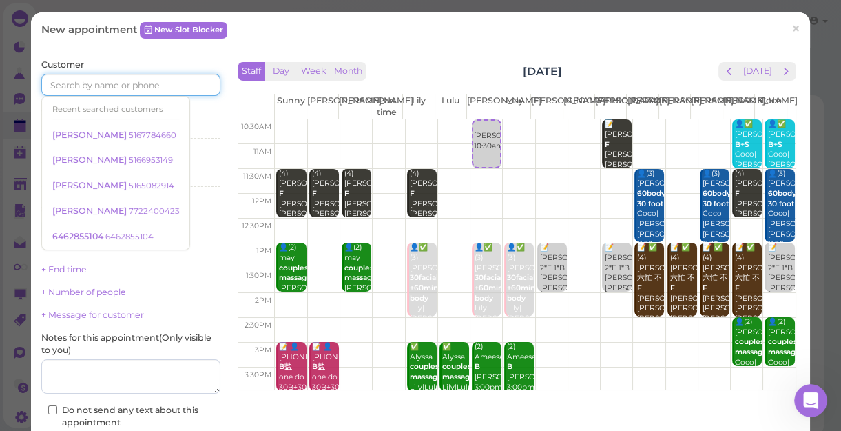
click at [105, 85] on input at bounding box center [130, 85] width 179 height 22
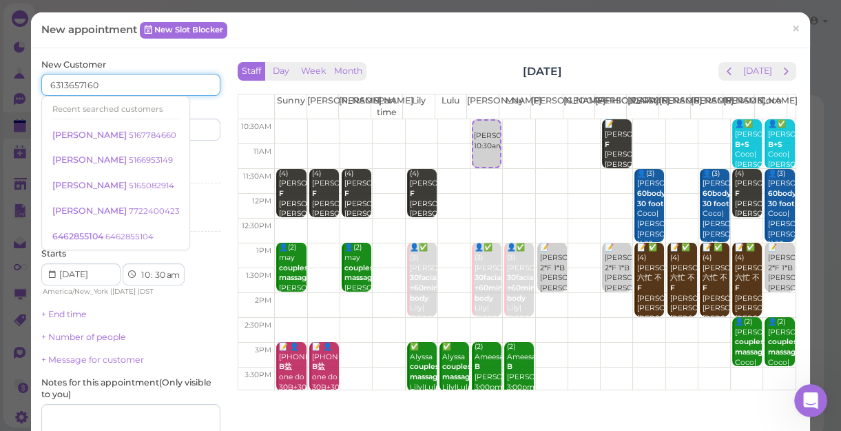
type input "6313657160"
click at [200, 130] on input at bounding box center [177, 130] width 86 height 22
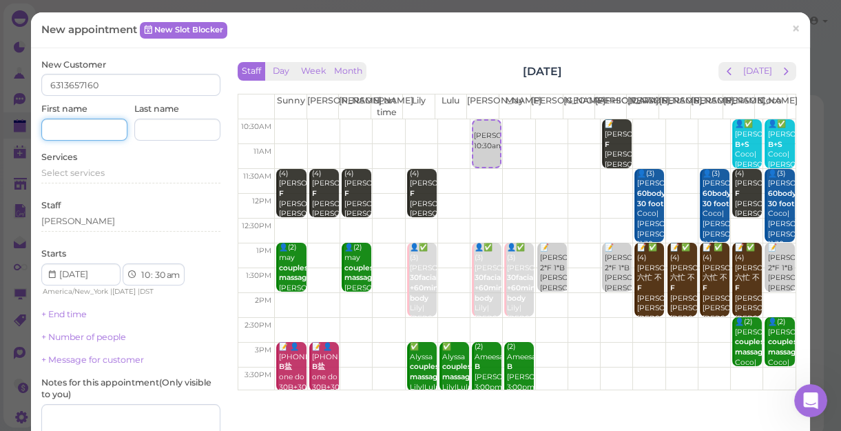
click at [70, 133] on input at bounding box center [84, 130] width 86 height 22
type input "[PERSON_NAME]"
click at [89, 172] on span "Select services" at bounding box center [72, 172] width 63 height 10
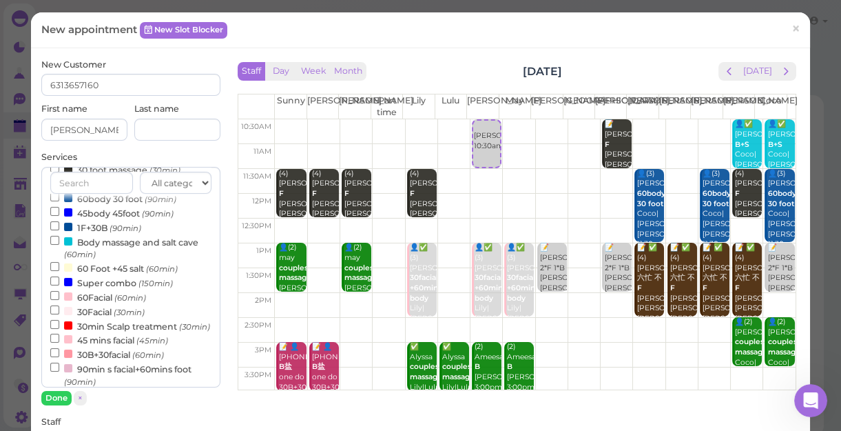
scroll to position [313, 0]
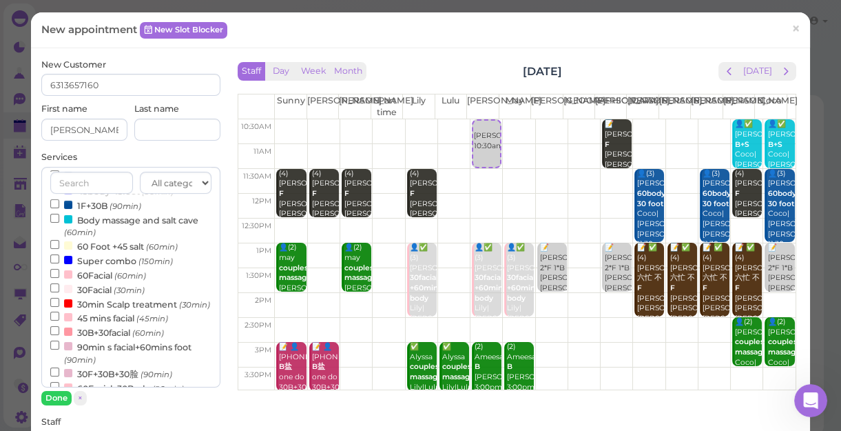
click at [129, 278] on small "(60min)" at bounding box center [130, 276] width 32 height 10
click at [59, 278] on input "60Facial (60min)" at bounding box center [54, 273] width 9 height 9
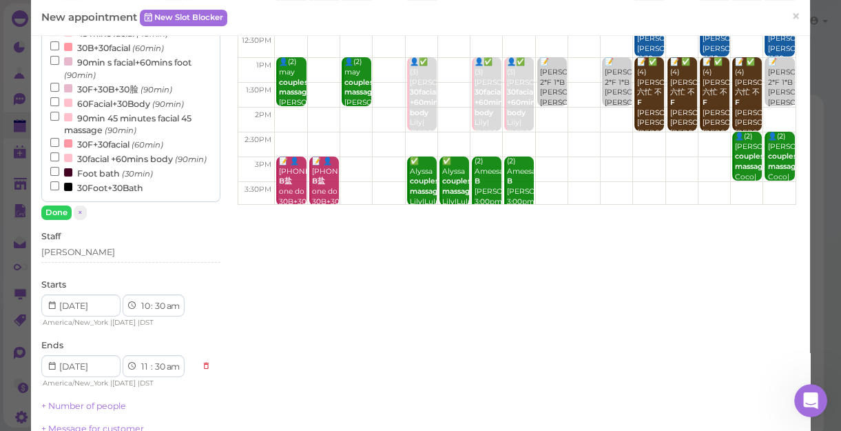
scroll to position [187, 0]
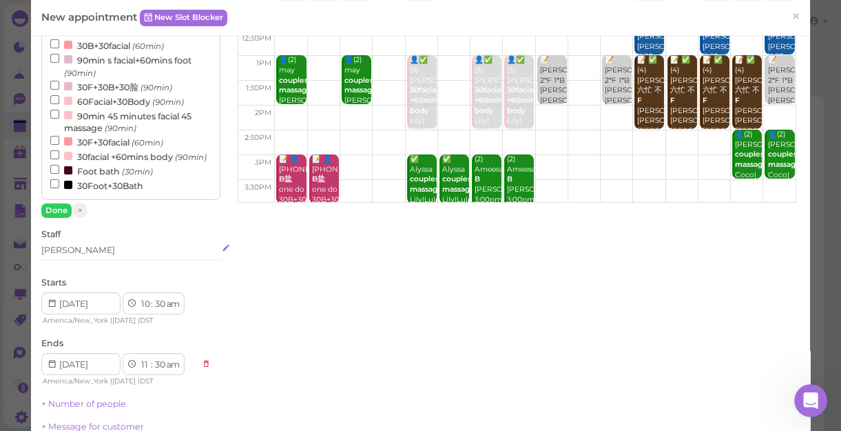
click at [76, 250] on div "[PERSON_NAME]" at bounding box center [130, 250] width 179 height 12
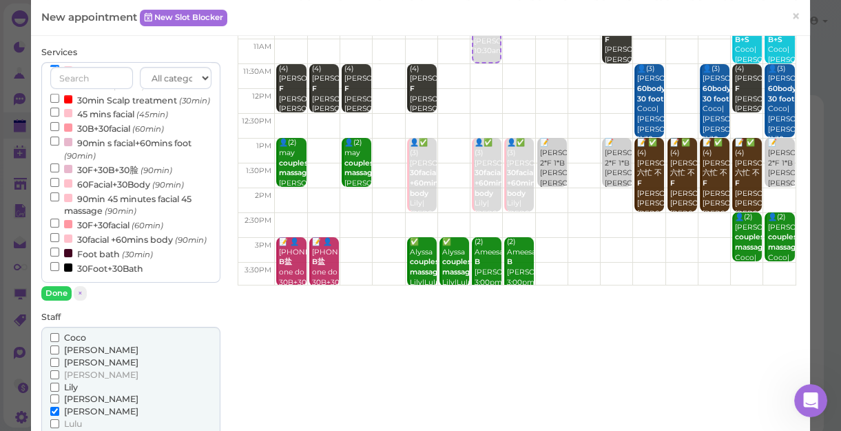
scroll to position [62, 0]
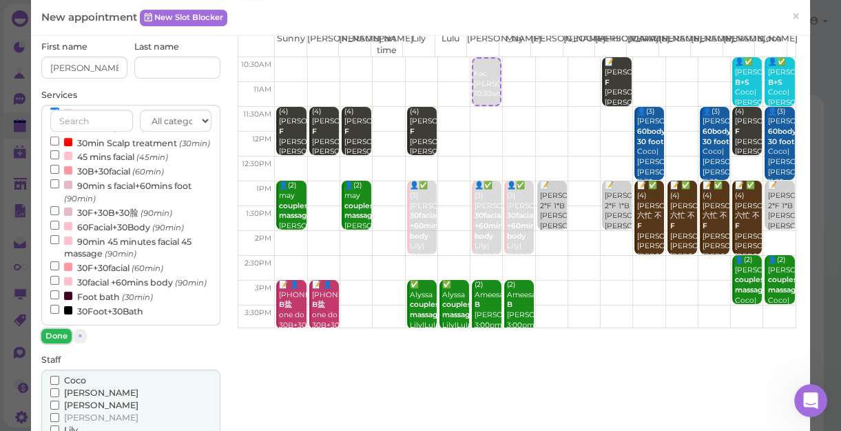
click at [58, 335] on button "Done" at bounding box center [56, 336] width 30 height 14
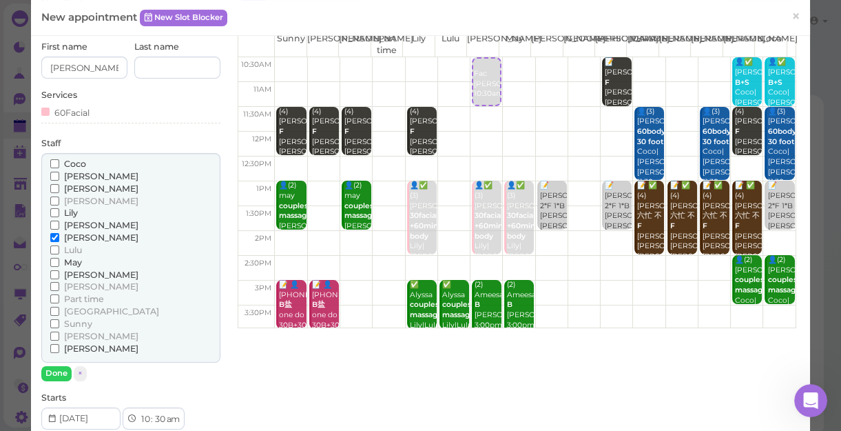
click at [68, 213] on span "Lily" at bounding box center [71, 212] width 14 height 10
click at [59, 213] on input "Lily" at bounding box center [54, 212] width 9 height 9
click at [60, 369] on button "Done" at bounding box center [56, 373] width 30 height 14
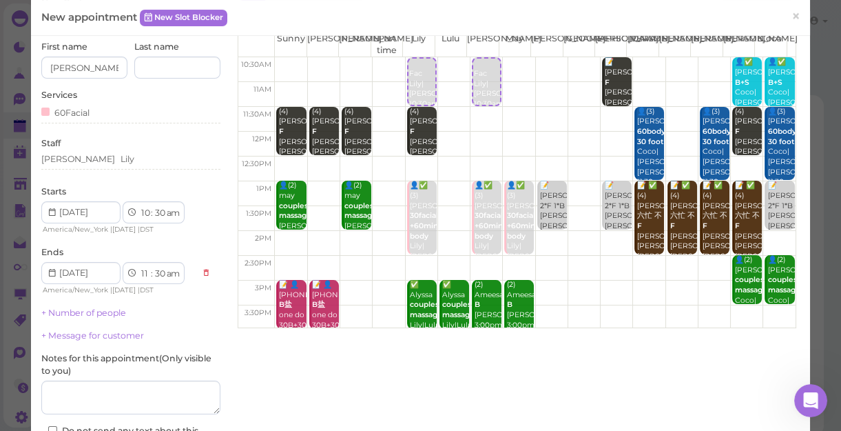
click at [60, 369] on label "Notes for this appointment ( Only visible to you )" at bounding box center [130, 364] width 179 height 25
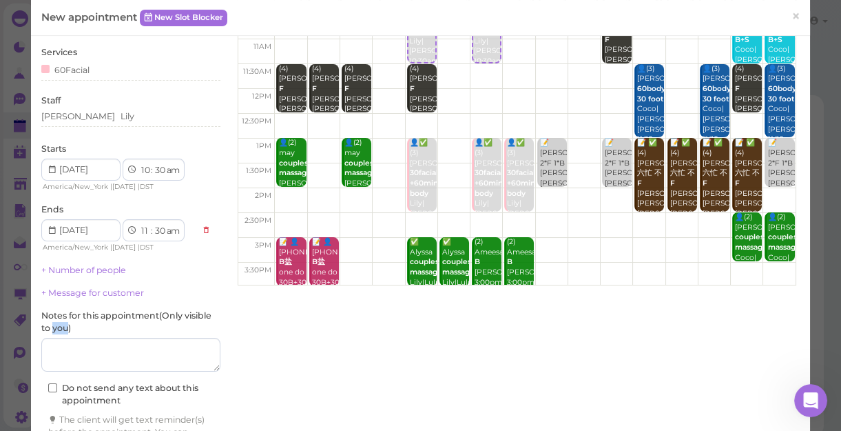
scroll to position [187, 0]
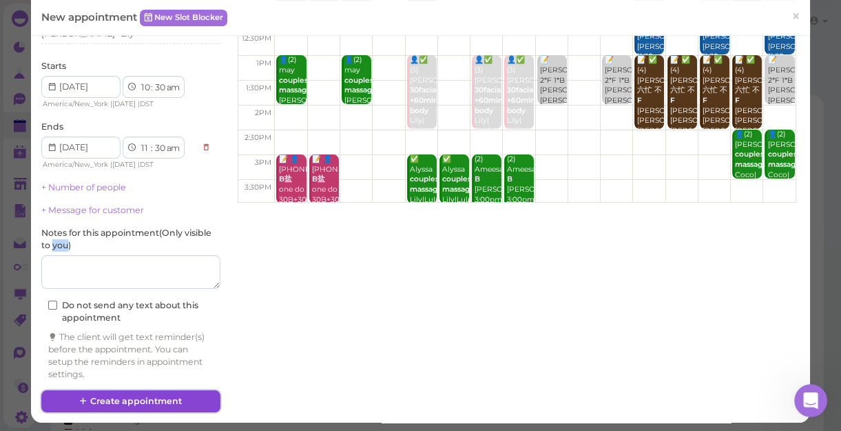
click at [164, 400] on button "Create appointment" at bounding box center [130, 401] width 179 height 22
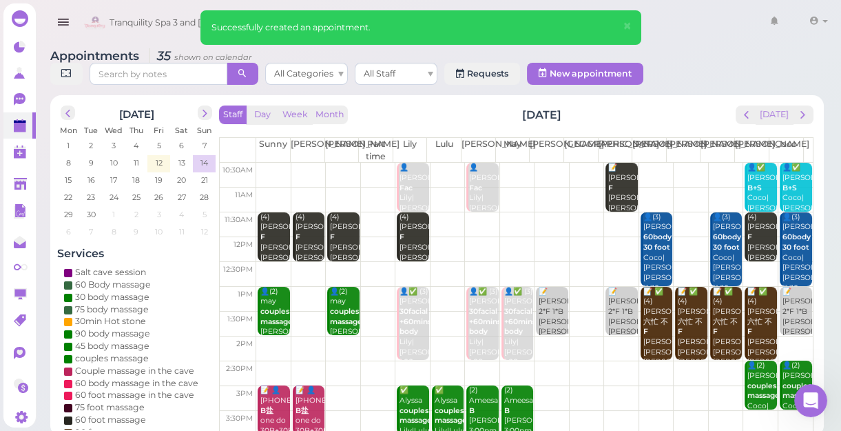
click at [472, 219] on td at bounding box center [534, 224] width 557 height 25
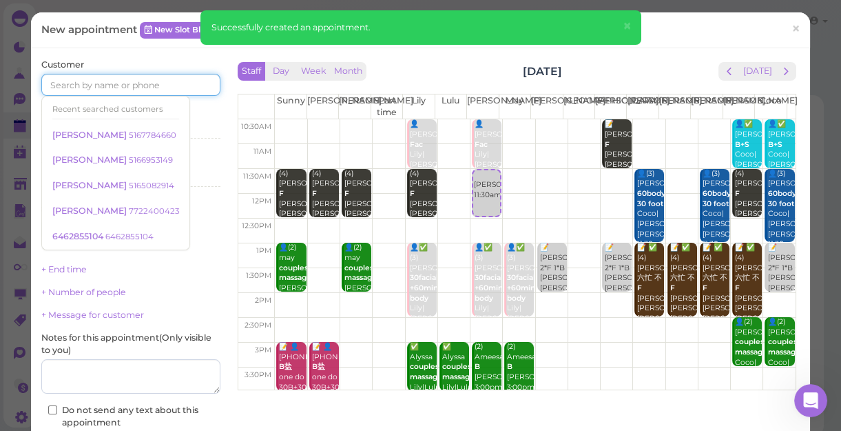
click at [149, 81] on input at bounding box center [130, 85] width 179 height 22
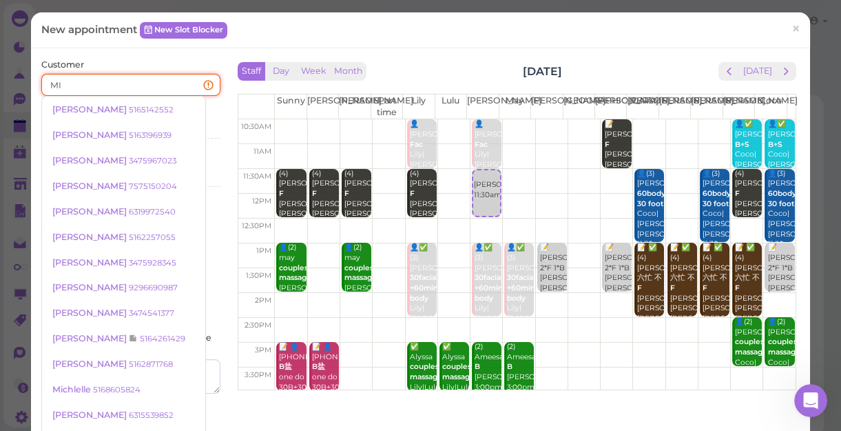
type input "M"
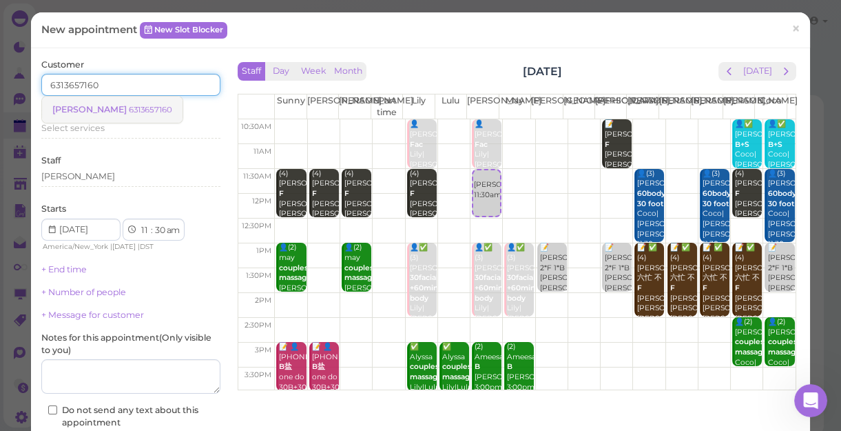
type input "6313657160"
click at [129, 107] on small "6313657160" at bounding box center [150, 110] width 43 height 10
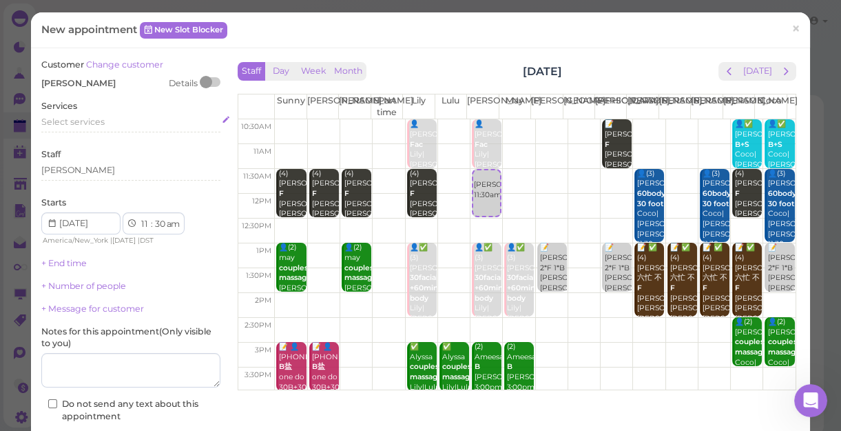
click at [84, 119] on span "Select services" at bounding box center [72, 121] width 63 height 10
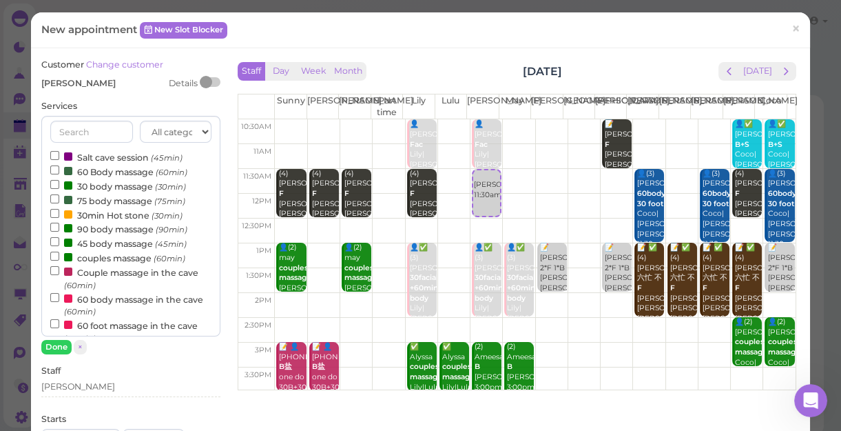
click at [103, 256] on label "couples massage (60min)" at bounding box center [117, 257] width 135 height 14
click at [59, 256] on input "couples massage (60min)" at bounding box center [54, 255] width 9 height 9
click at [45, 349] on button "Done" at bounding box center [56, 347] width 30 height 14
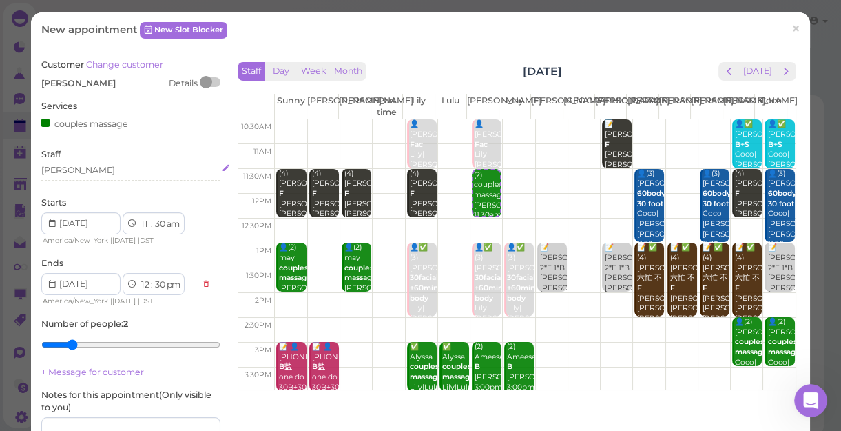
click at [67, 173] on div "[PERSON_NAME]" at bounding box center [130, 170] width 179 height 12
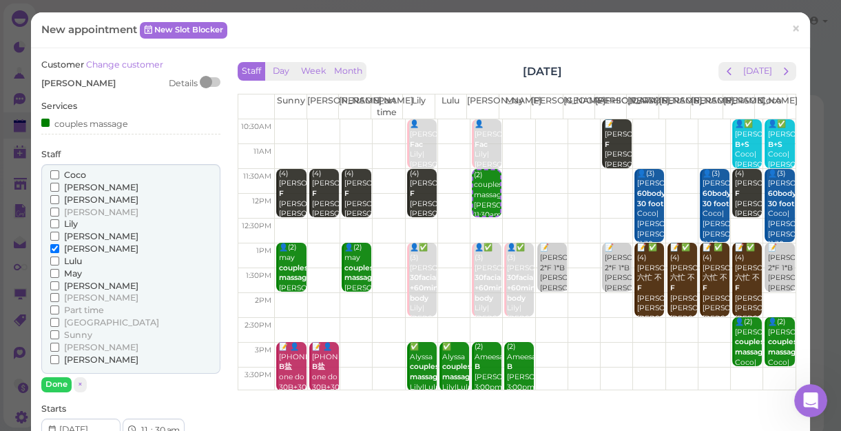
click at [68, 221] on span "Lily" at bounding box center [71, 223] width 14 height 10
click at [59, 221] on input "Lily" at bounding box center [54, 223] width 9 height 9
click at [54, 384] on button "Done" at bounding box center [56, 384] width 30 height 14
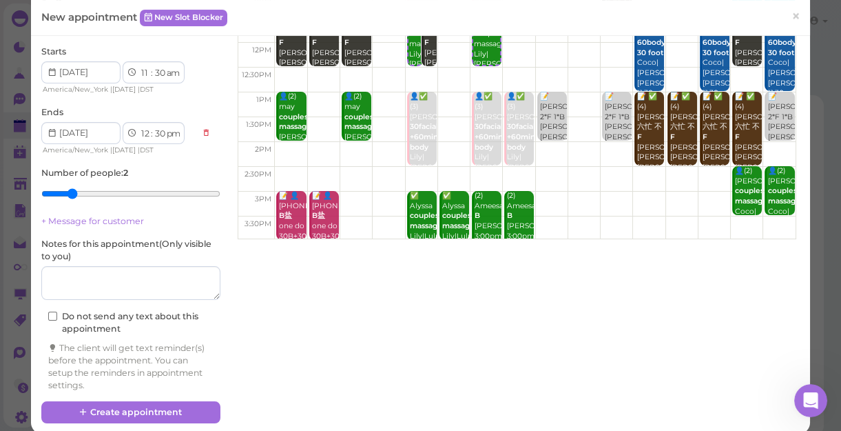
scroll to position [165, 0]
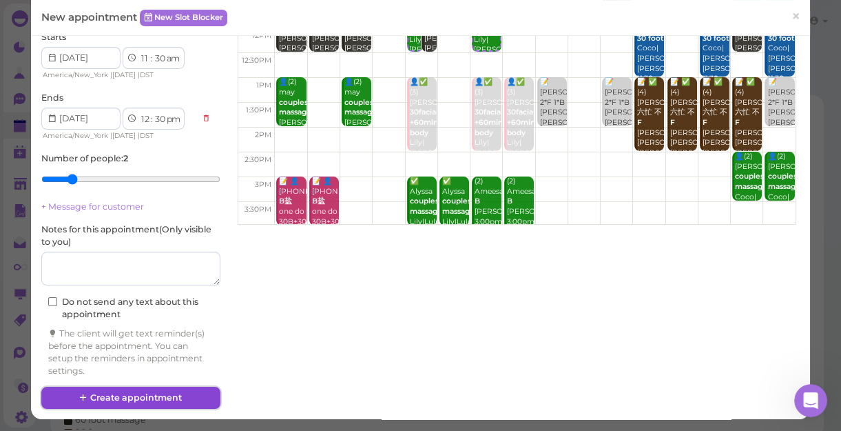
click at [153, 393] on button "Create appointment" at bounding box center [130, 398] width 179 height 22
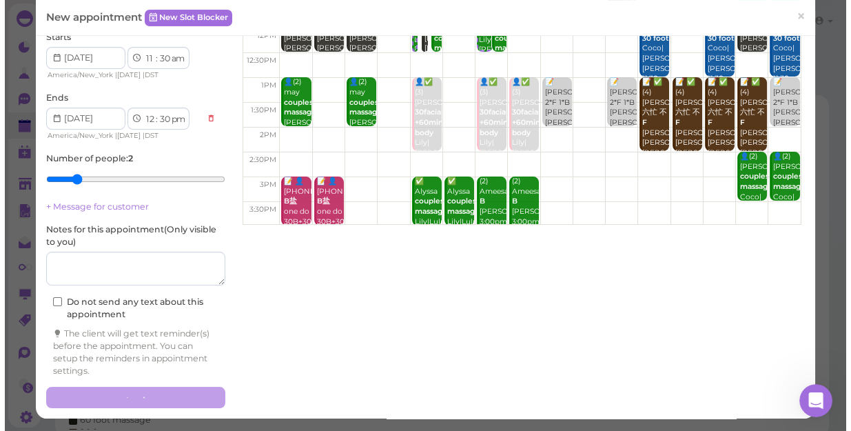
scroll to position [0, 0]
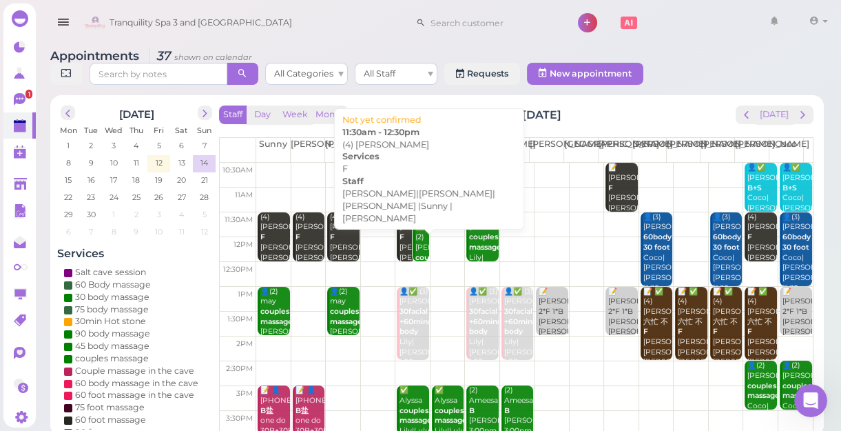
click at [400, 245] on div "(4) [PERSON_NAME]|[PERSON_NAME]|[PERSON_NAME] |[PERSON_NAME] |[PERSON_NAME] 11:…" at bounding box center [407, 272] width 16 height 121
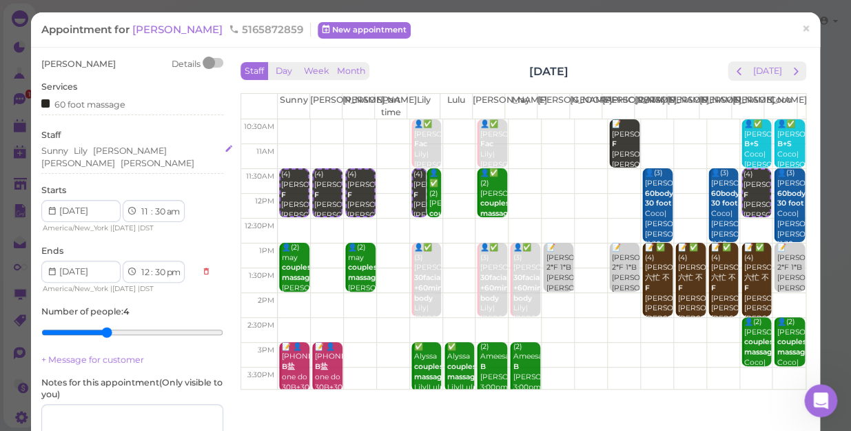
click at [82, 151] on div "Lily" at bounding box center [81, 151] width 14 height 12
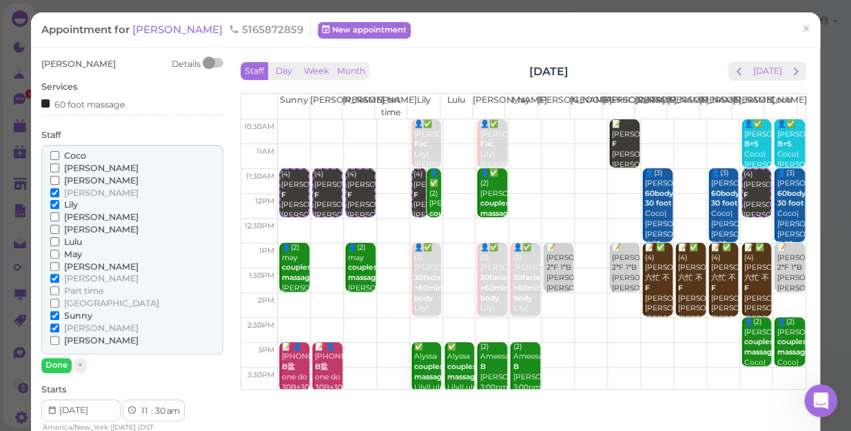
click at [74, 203] on span "Lily" at bounding box center [71, 204] width 14 height 10
click at [59, 203] on input "Lily" at bounding box center [54, 204] width 9 height 9
click at [75, 203] on span "Lily" at bounding box center [71, 204] width 14 height 10
click at [59, 203] on input "Lily" at bounding box center [54, 204] width 9 height 9
click at [55, 364] on button "Done" at bounding box center [56, 365] width 30 height 14
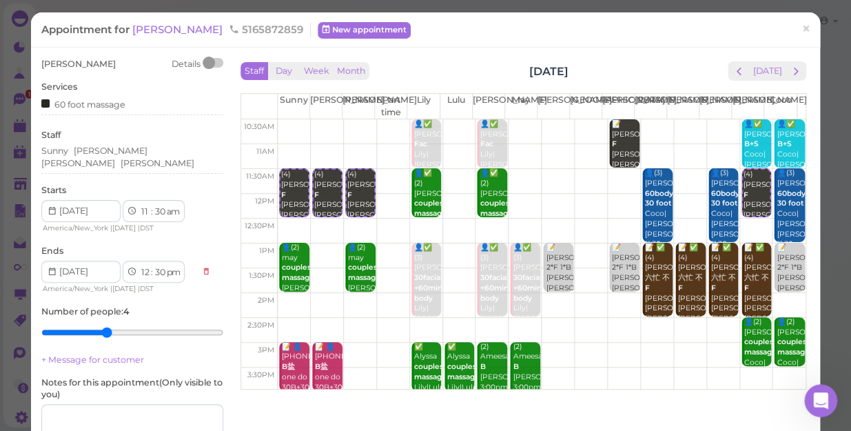
scroll to position [125, 0]
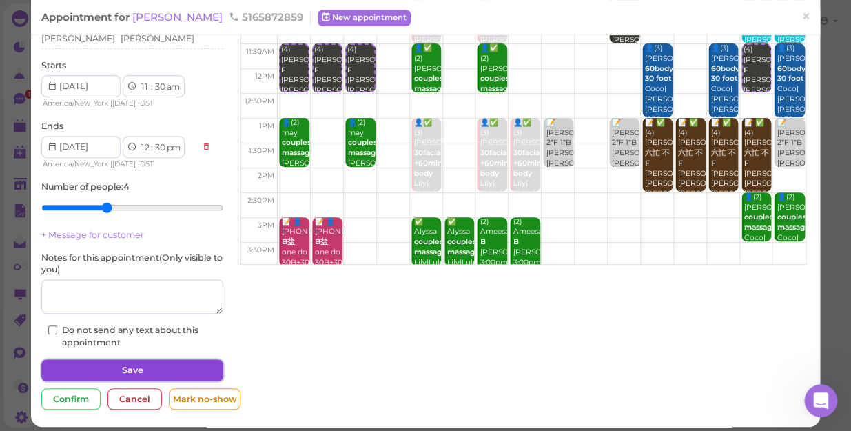
click at [126, 362] on button "Save" at bounding box center [132, 370] width 182 height 22
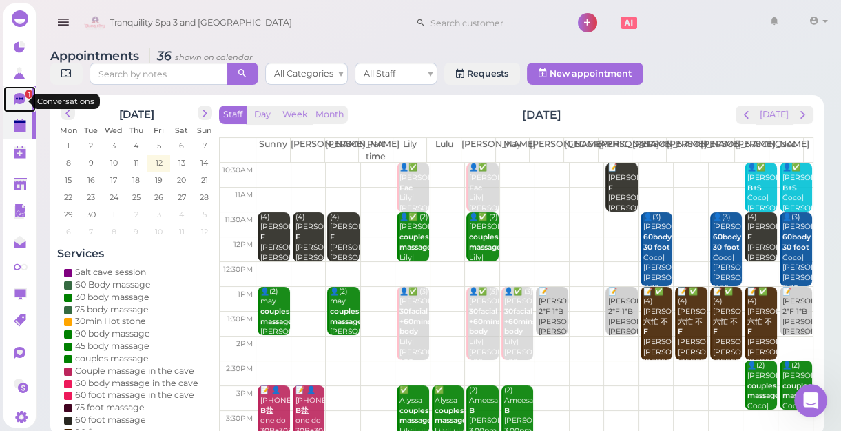
click at [23, 99] on icon at bounding box center [20, 99] width 12 height 12
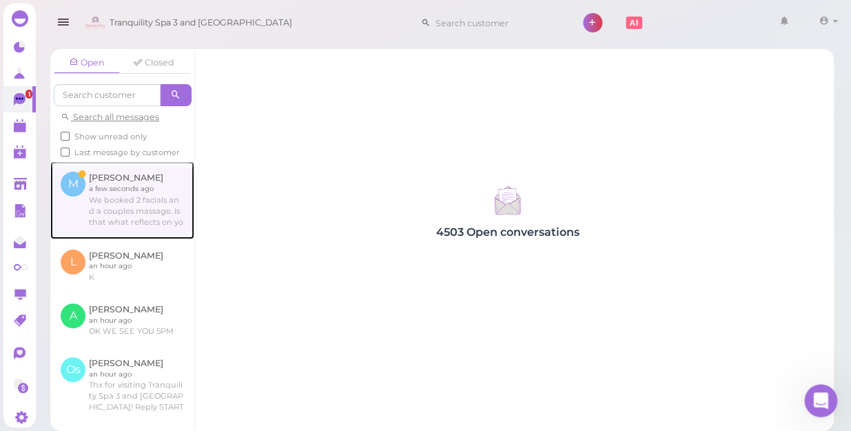
click at [123, 210] on link at bounding box center [122, 199] width 144 height 77
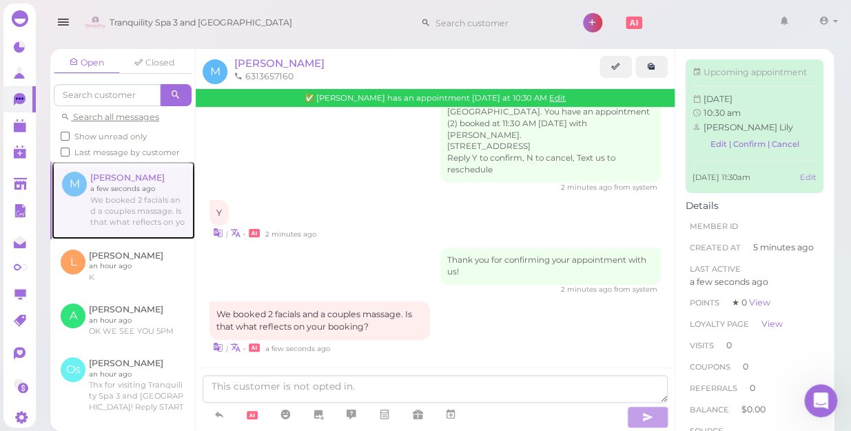
scroll to position [239, 0]
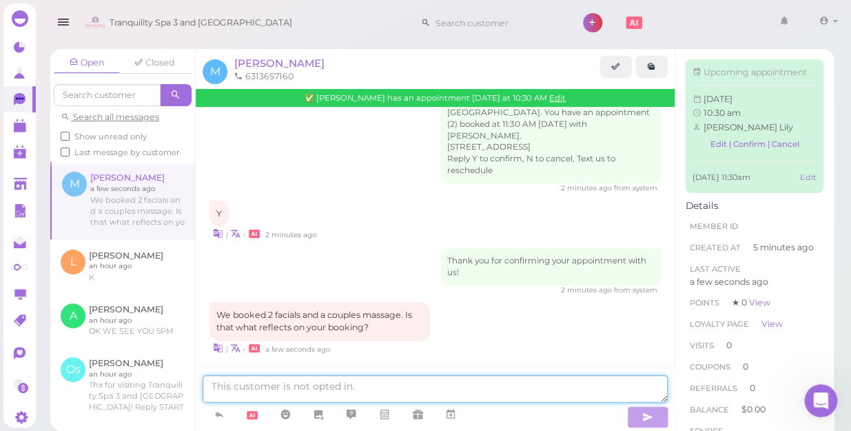
click at [324, 390] on textarea at bounding box center [435, 389] width 465 height 28
type textarea "YES THANK YOU"
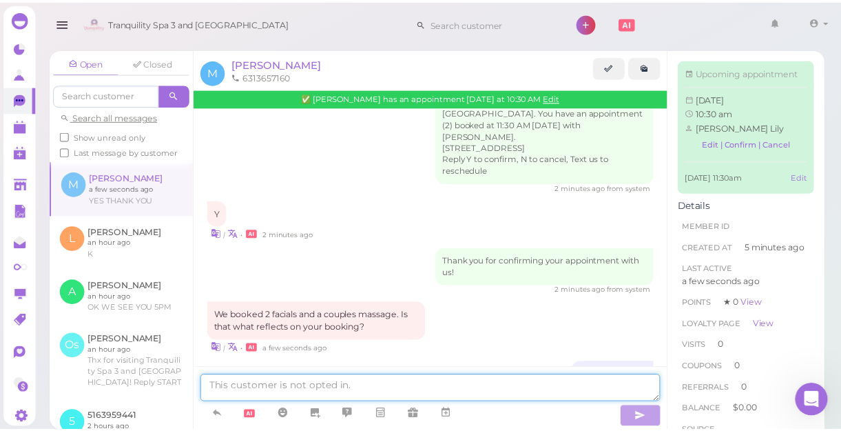
scroll to position [271, 0]
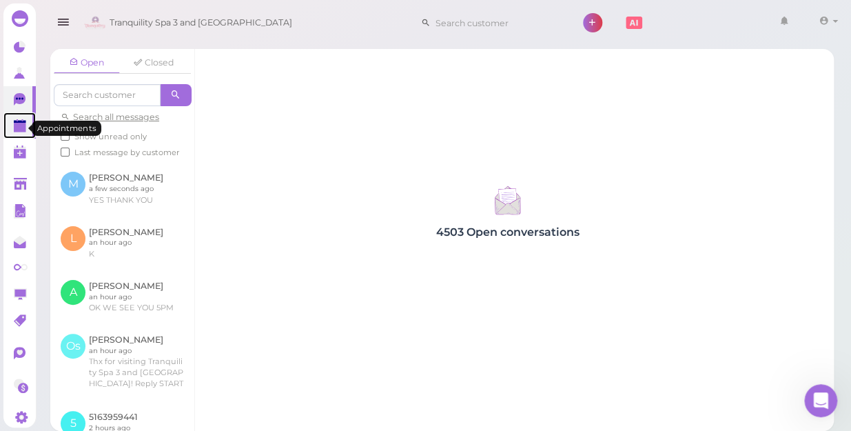
click at [18, 129] on polygon at bounding box center [20, 128] width 12 height 10
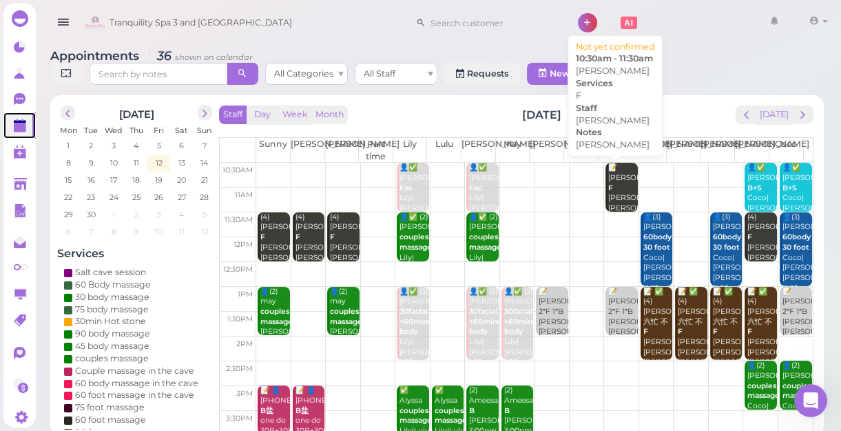
click at [621, 185] on div "📝 [PERSON_NAME] [PERSON_NAME] [PERSON_NAME] 10:30am - 11:30am" at bounding box center [623, 203] width 30 height 81
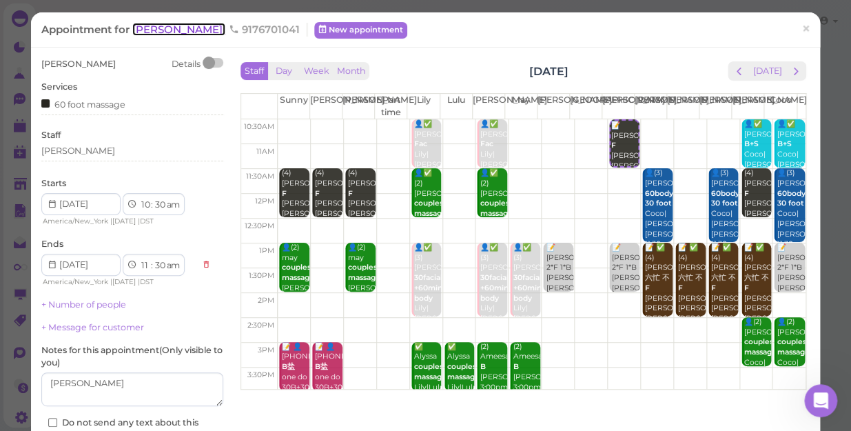
click at [149, 30] on span "[PERSON_NAME]" at bounding box center [178, 29] width 93 height 13
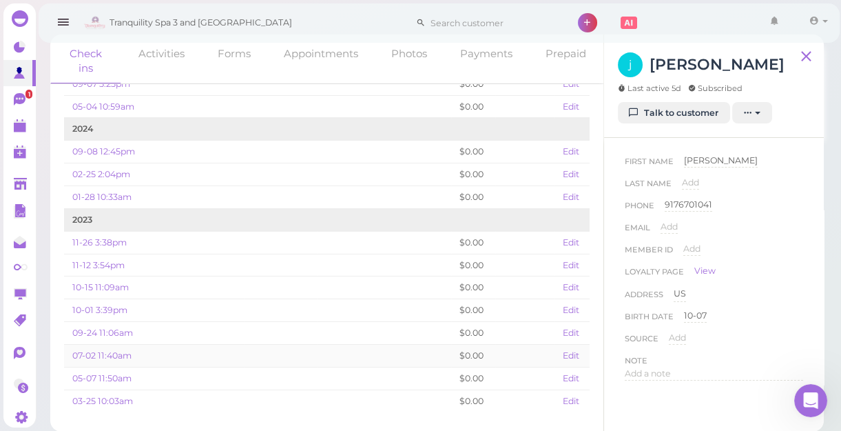
scroll to position [76, 0]
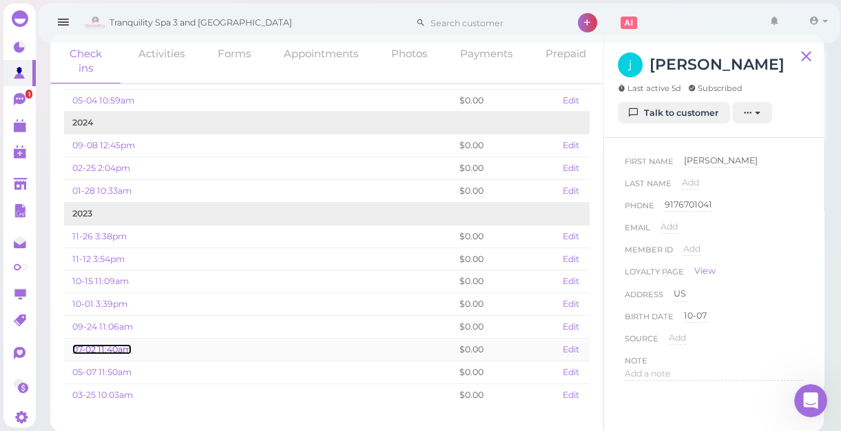
click at [123, 344] on link "07-02 11:40am" at bounding box center [101, 349] width 59 height 10
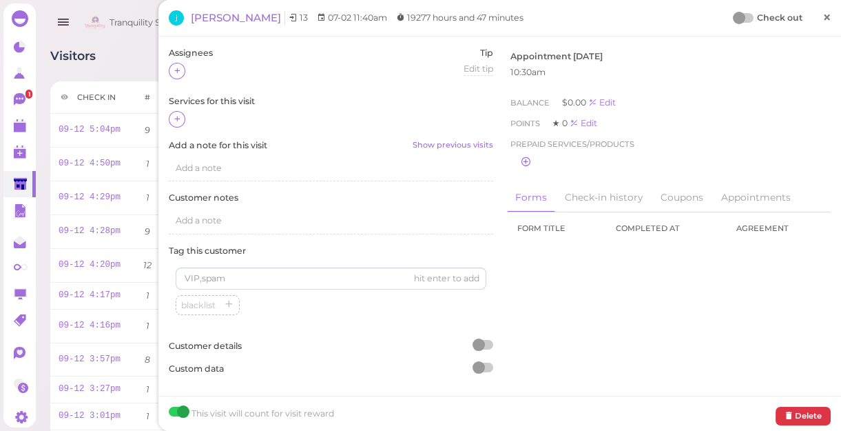
click at [823, 17] on span "×" at bounding box center [827, 17] width 9 height 19
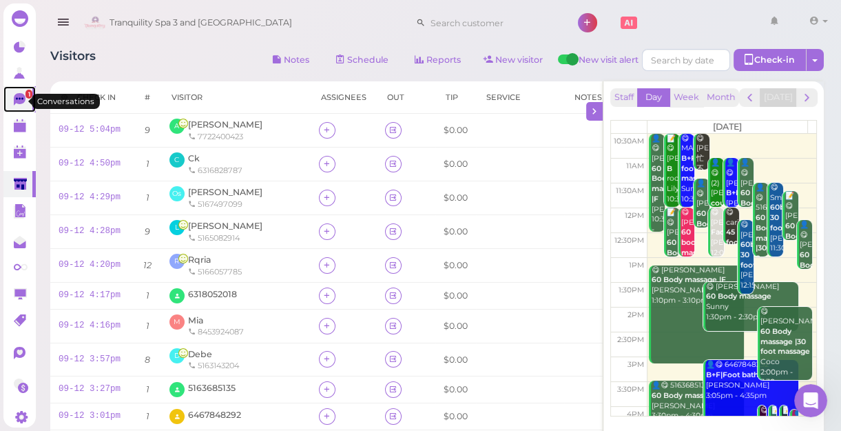
click at [24, 101] on icon at bounding box center [20, 99] width 12 height 12
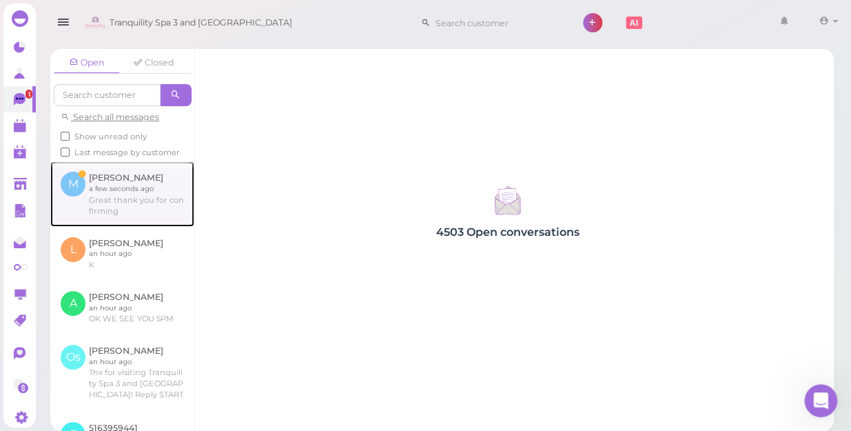
click at [112, 204] on link at bounding box center [122, 193] width 144 height 65
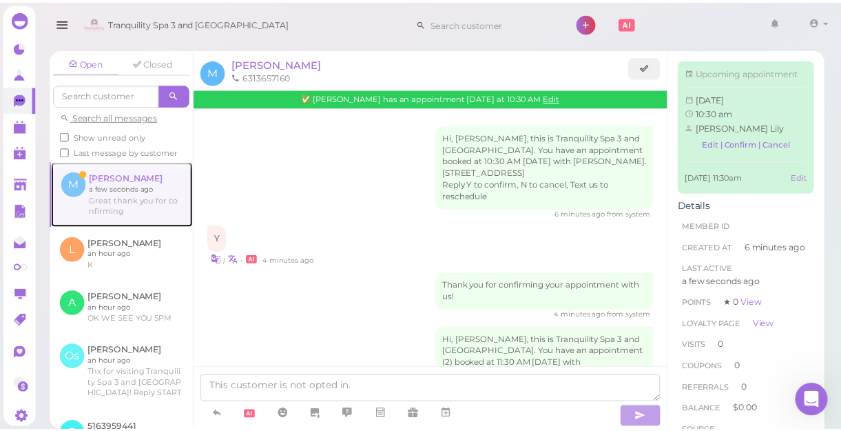
scroll to position [330, 0]
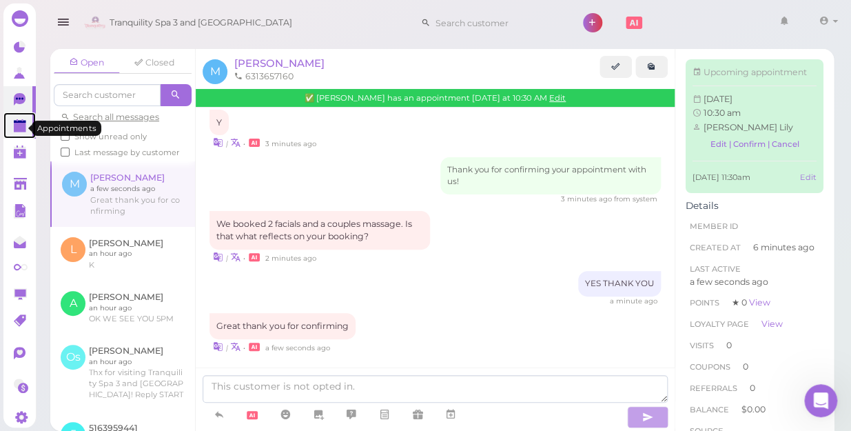
click at [17, 123] on polygon at bounding box center [20, 122] width 12 height 3
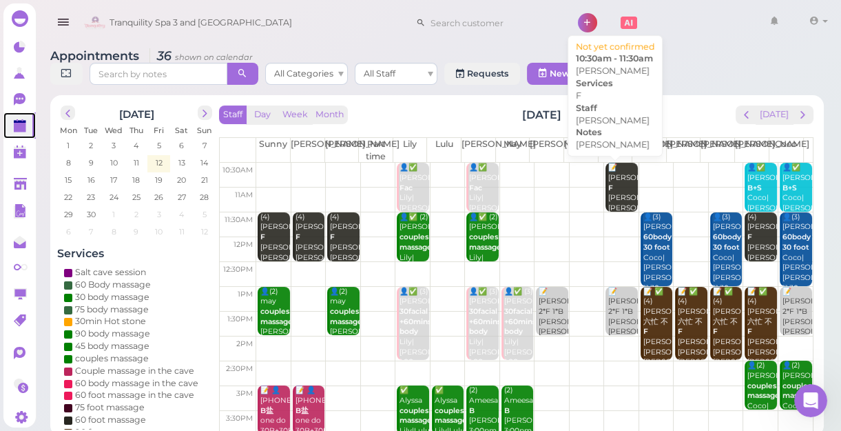
click at [619, 194] on div "📝 [PERSON_NAME] [PERSON_NAME] [PERSON_NAME] 10:30am - 11:30am" at bounding box center [623, 203] width 30 height 81
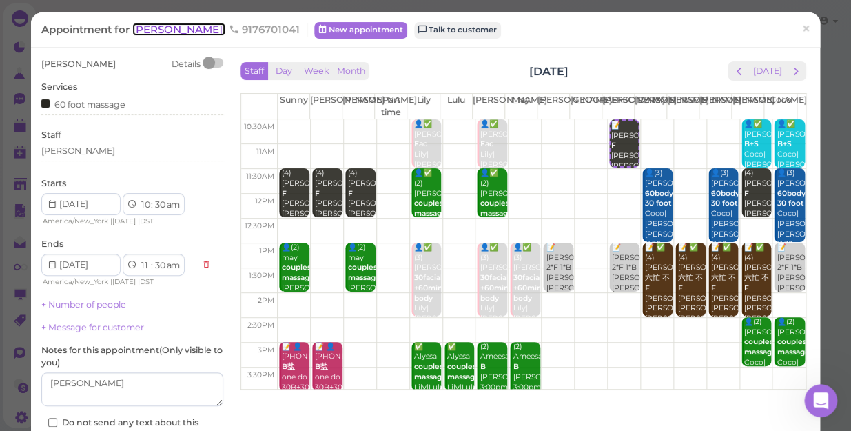
click at [151, 29] on span "[PERSON_NAME]" at bounding box center [178, 29] width 93 height 13
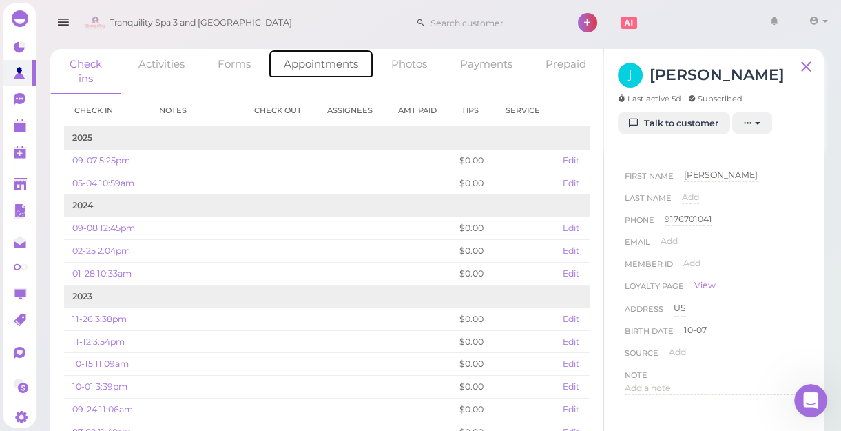
click at [298, 59] on link "Appointments" at bounding box center [321, 64] width 106 height 30
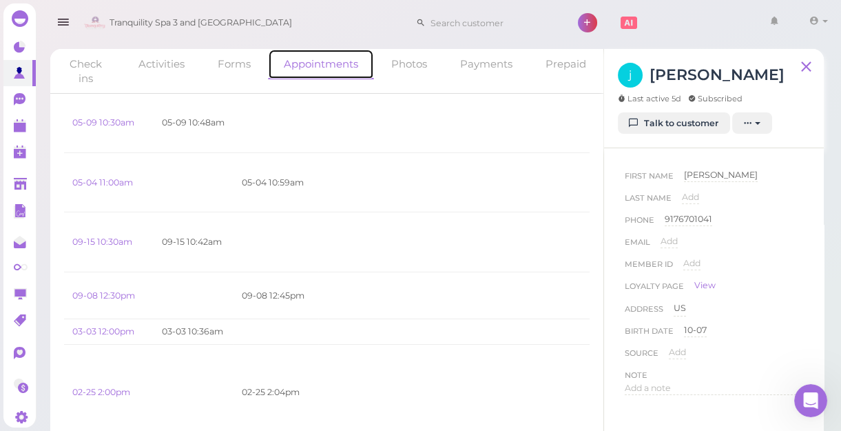
scroll to position [125, 0]
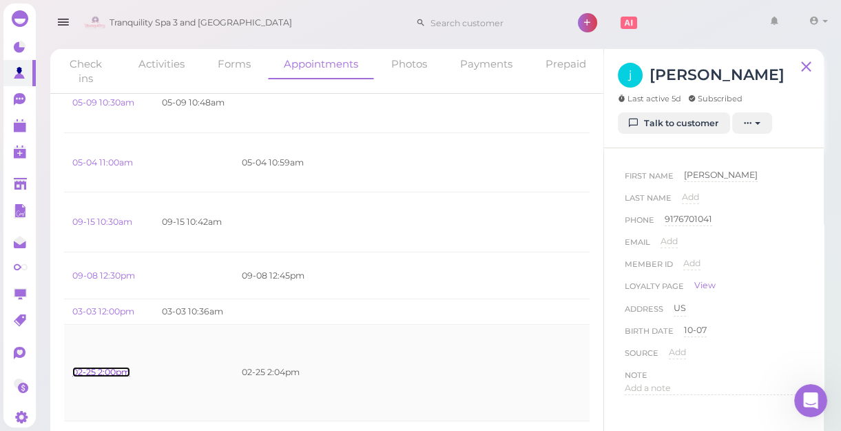
click at [90, 367] on link "02-25 2:00pm" at bounding box center [101, 372] width 58 height 10
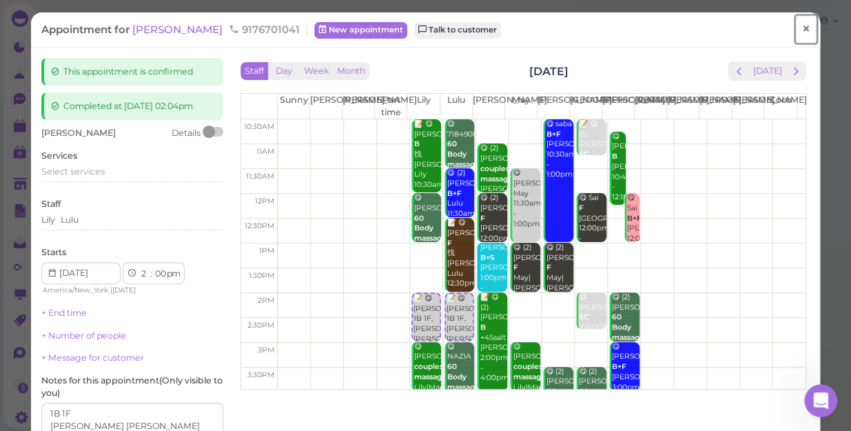
click at [801, 28] on span "×" at bounding box center [805, 28] width 9 height 19
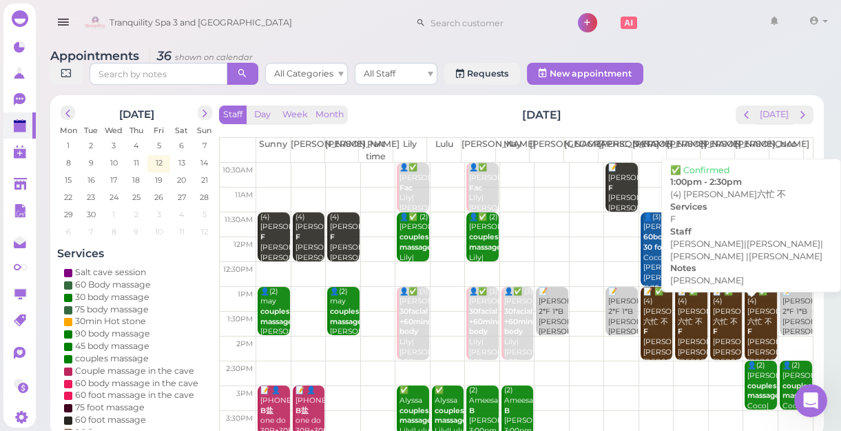
scroll to position [249, 0]
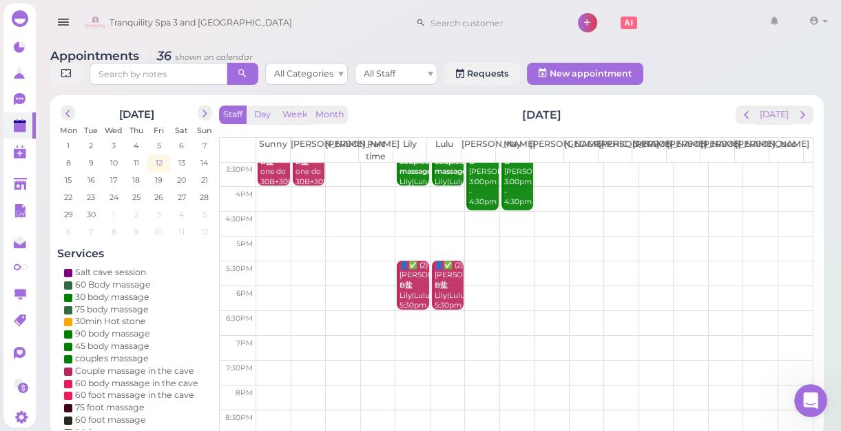
click at [158, 158] on span "12" at bounding box center [159, 162] width 10 height 12
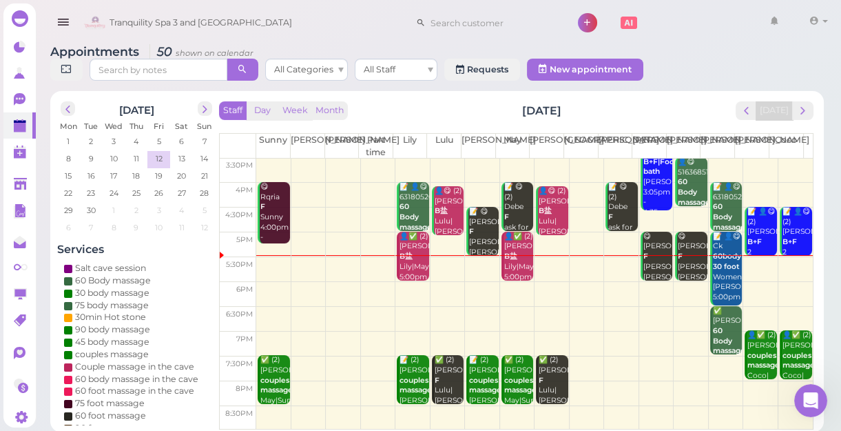
scroll to position [5, 0]
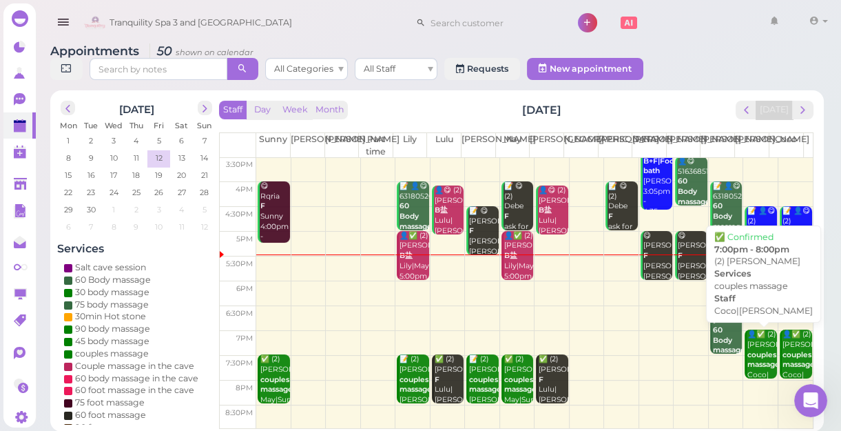
click at [750, 360] on b "couples massage" at bounding box center [764, 359] width 32 height 19
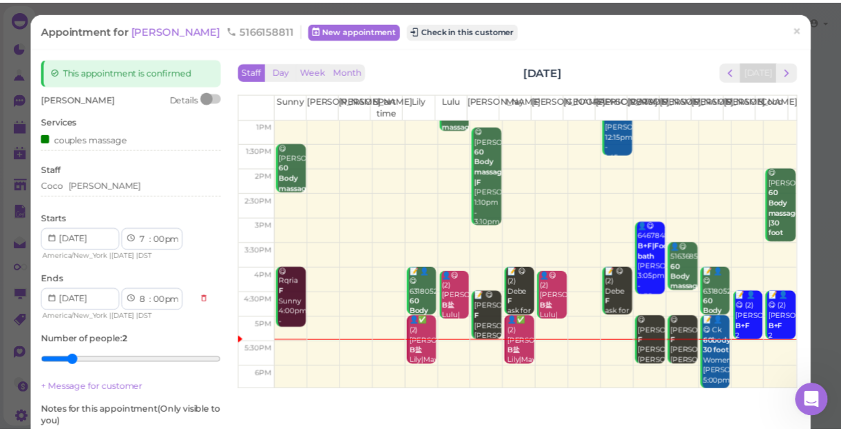
scroll to position [125, 0]
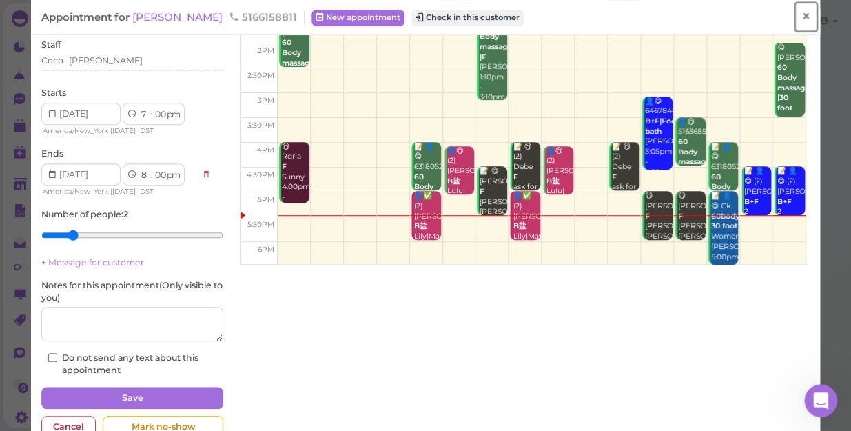
click at [801, 14] on span "×" at bounding box center [805, 16] width 9 height 19
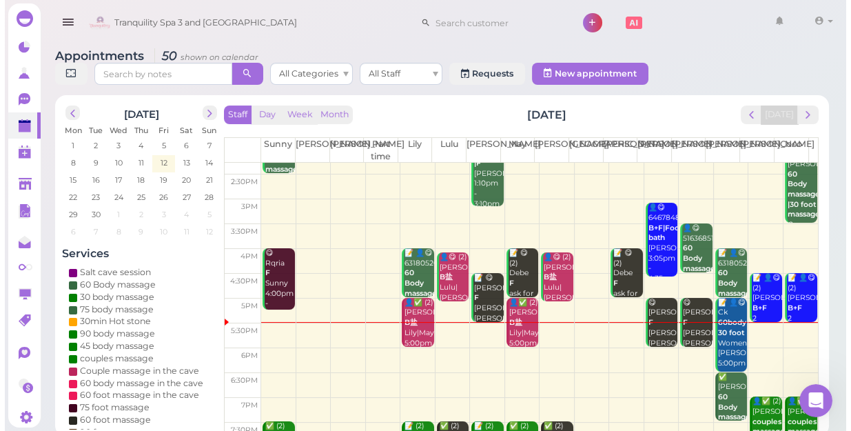
scroll to position [187, 0]
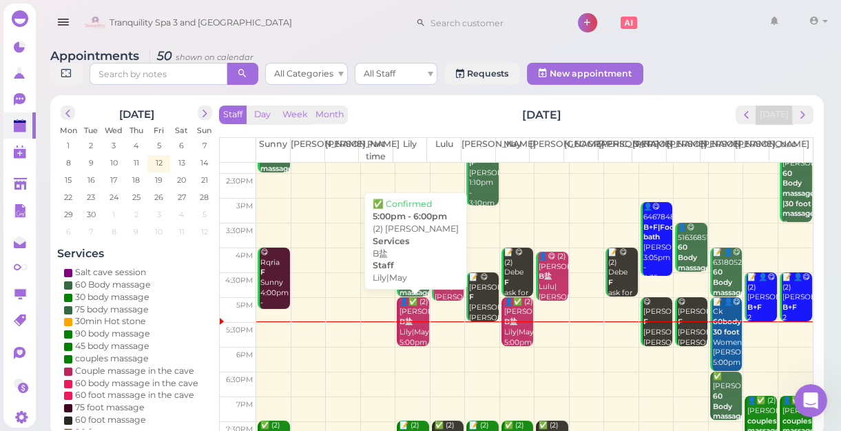
click at [409, 326] on b "B盐" at bounding box center [406, 321] width 13 height 9
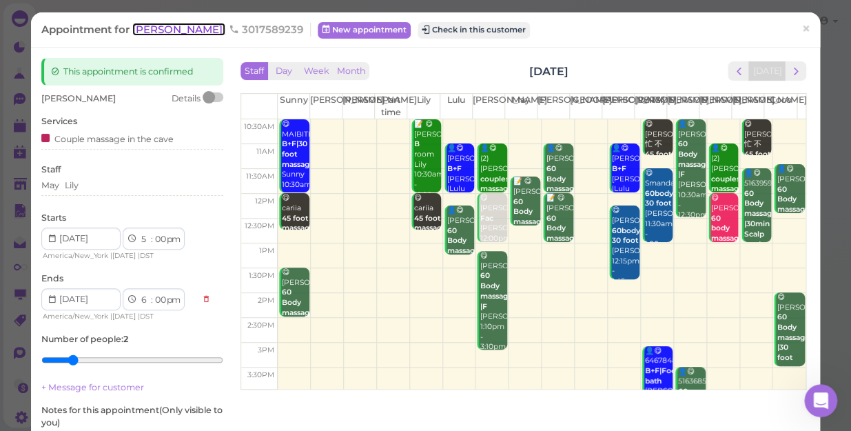
click at [152, 29] on span "[PERSON_NAME]" at bounding box center [178, 29] width 93 height 13
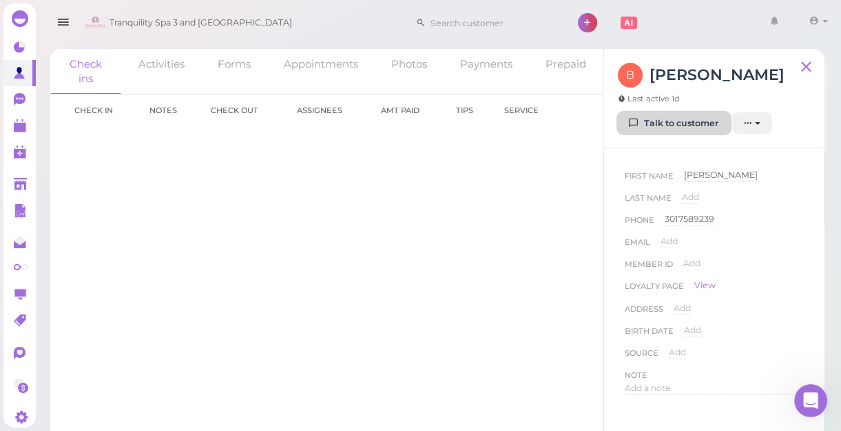
click at [673, 122] on link "Talk to customer" at bounding box center [674, 123] width 112 height 22
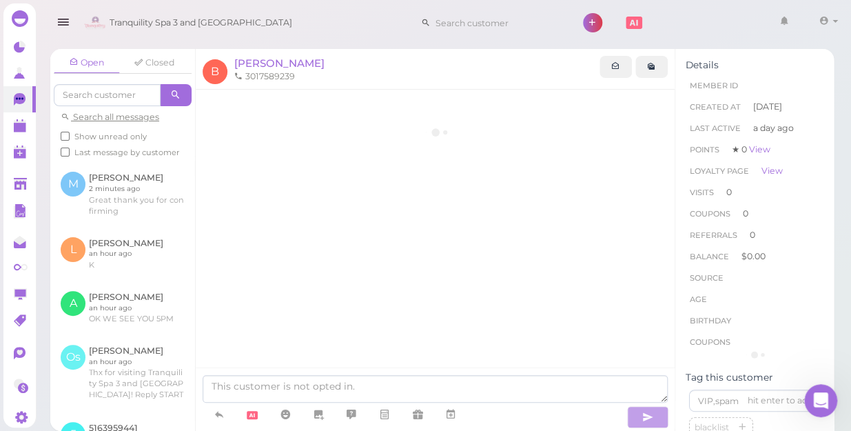
scroll to position [76, 0]
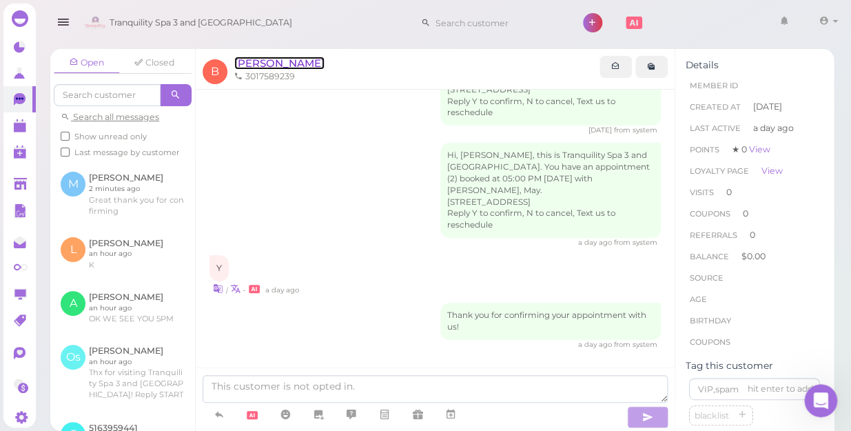
click at [254, 61] on span "[PERSON_NAME]" at bounding box center [279, 62] width 90 height 13
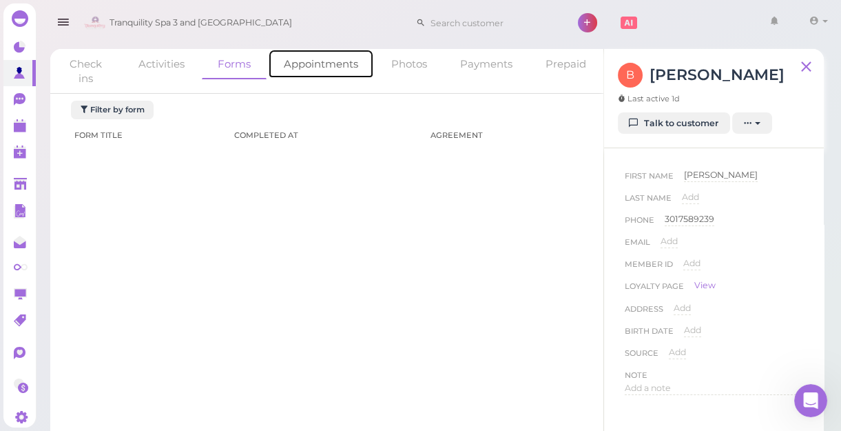
click at [308, 65] on link "Appointments" at bounding box center [321, 64] width 106 height 30
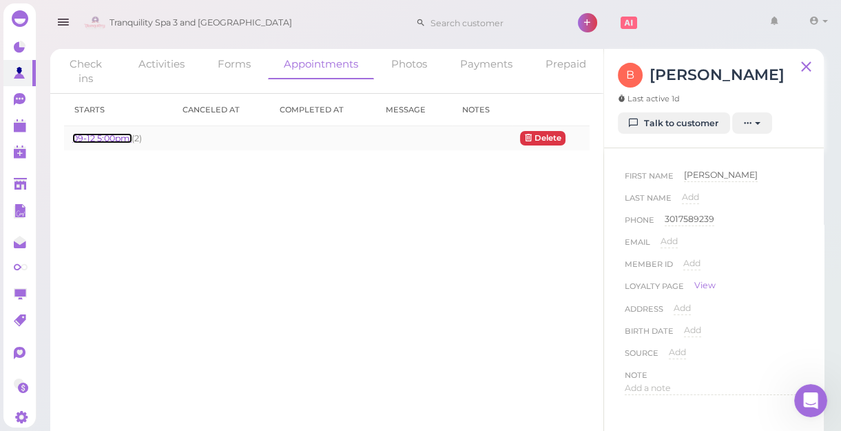
click at [99, 138] on link "09-12 5:00pm" at bounding box center [101, 138] width 59 height 10
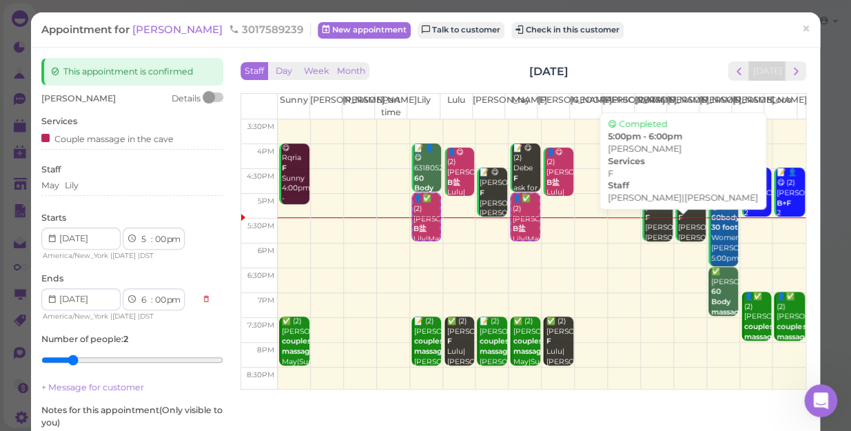
scroll to position [249, 0]
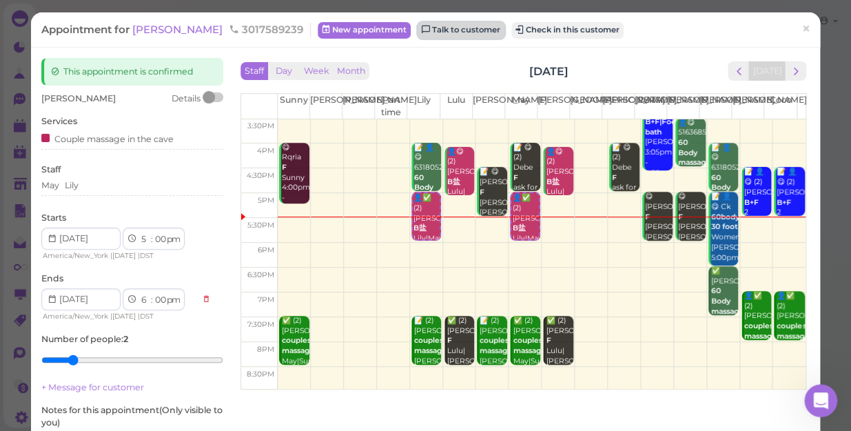
click at [418, 31] on link "Talk to customer" at bounding box center [461, 30] width 87 height 17
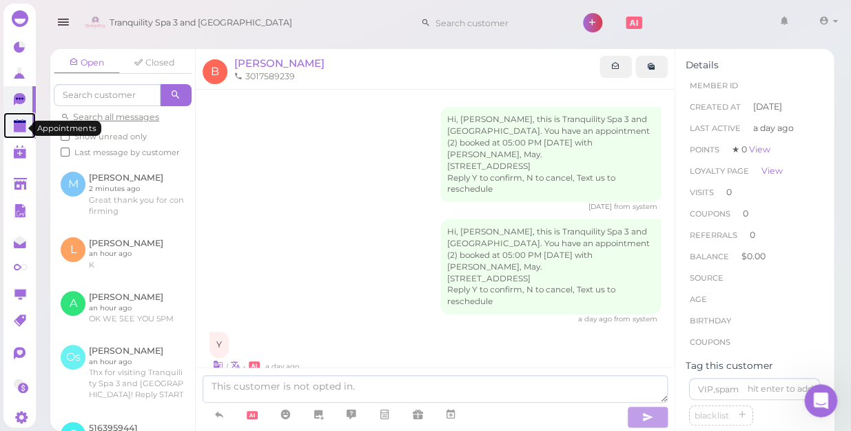
click at [18, 128] on polygon at bounding box center [20, 128] width 12 height 10
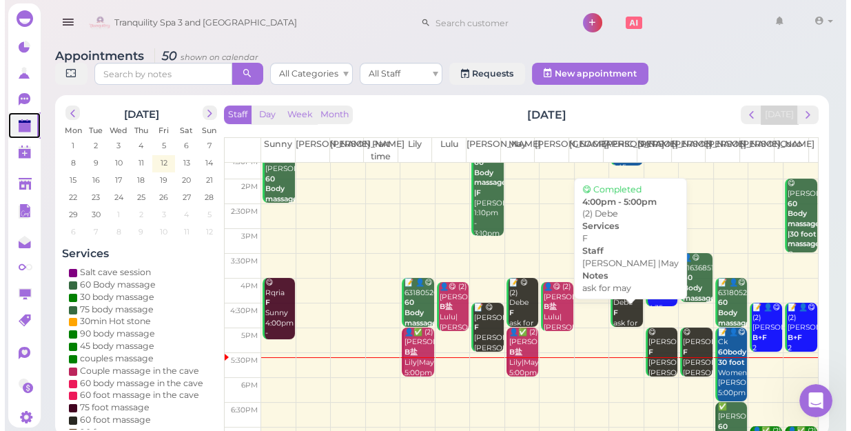
scroll to position [187, 0]
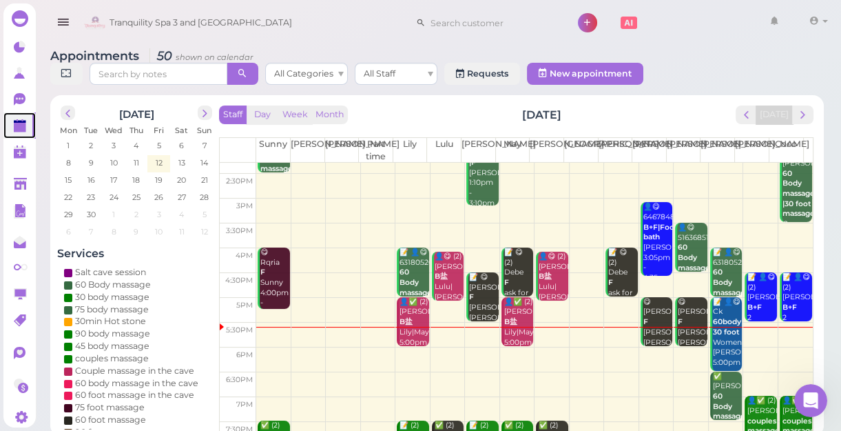
click at [512, 315] on div "👤✅ (2) [PERSON_NAME]盐 Lily|May 5:00pm - 6:00pm" at bounding box center [519, 332] width 30 height 71
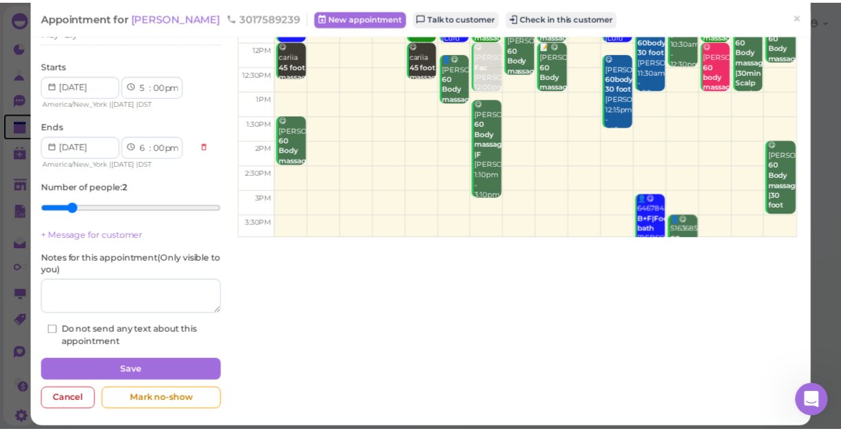
scroll to position [160, 0]
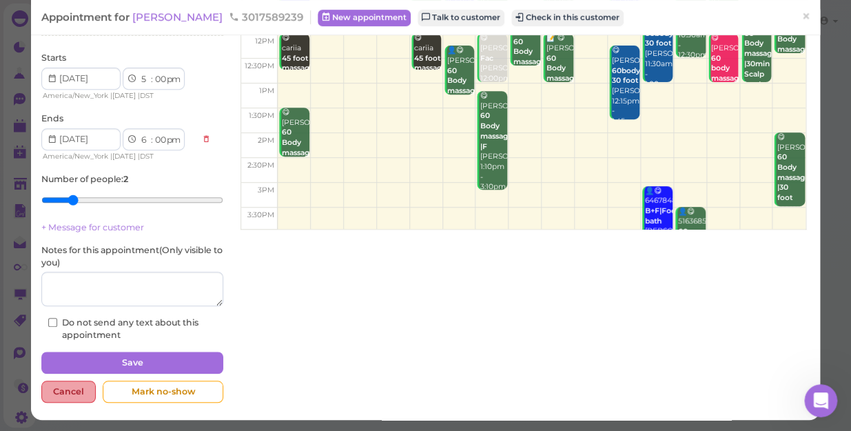
click at [65, 386] on div "Cancel" at bounding box center [68, 391] width 54 height 22
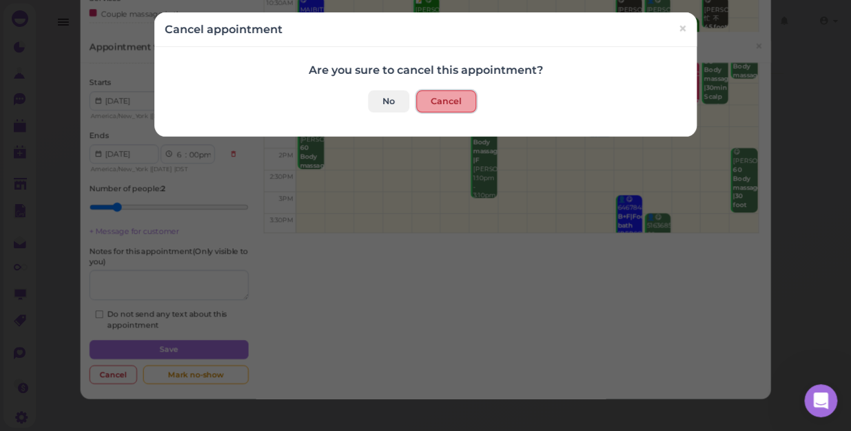
click at [446, 101] on button "Cancel" at bounding box center [446, 101] width 60 height 22
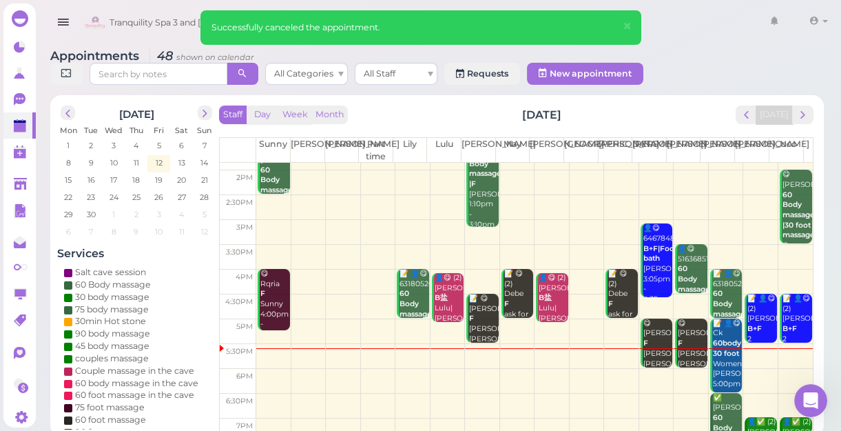
scroll to position [187, 0]
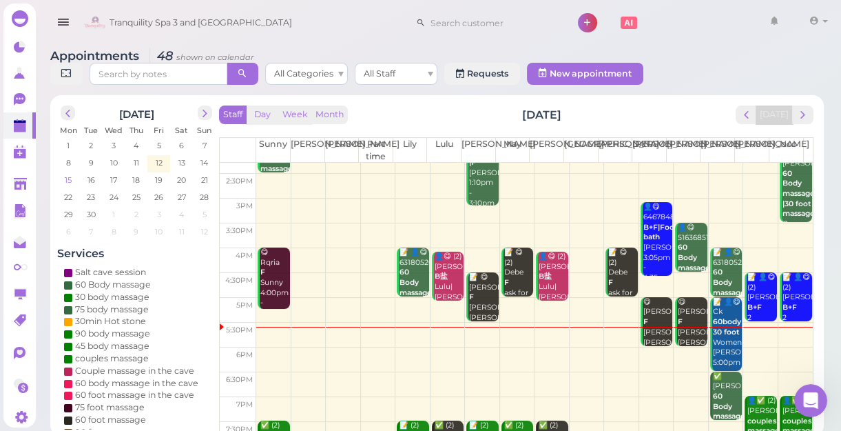
click at [69, 176] on span "15" at bounding box center [68, 180] width 10 height 12
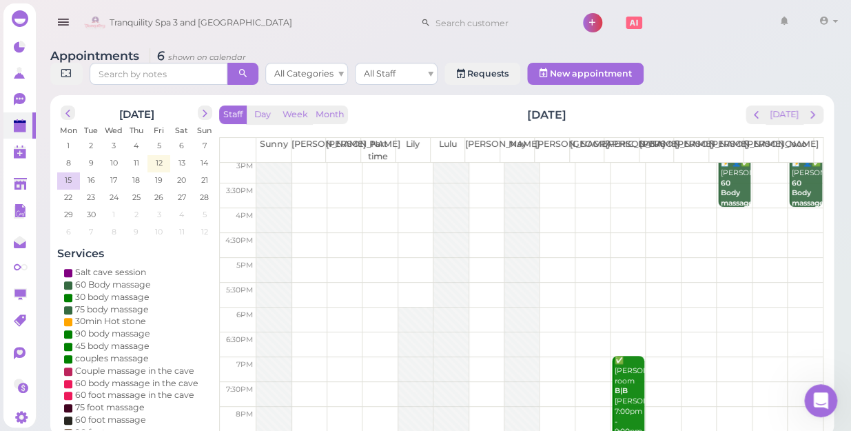
scroll to position [249, 0]
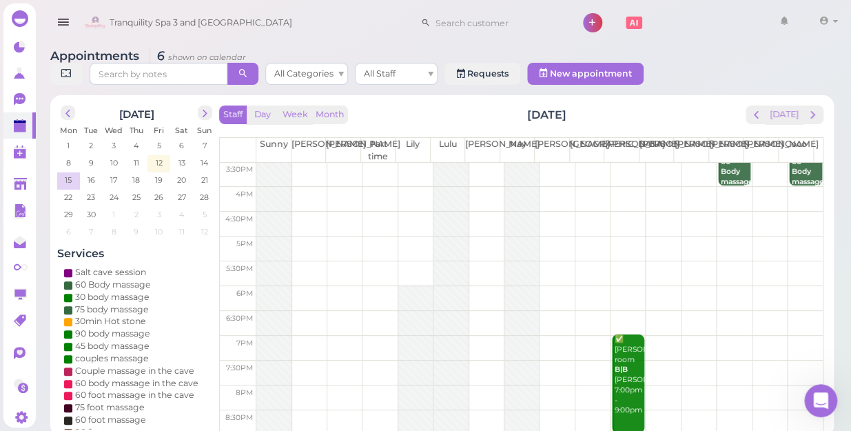
click at [410, 351] on div at bounding box center [415, 359] width 34 height 148
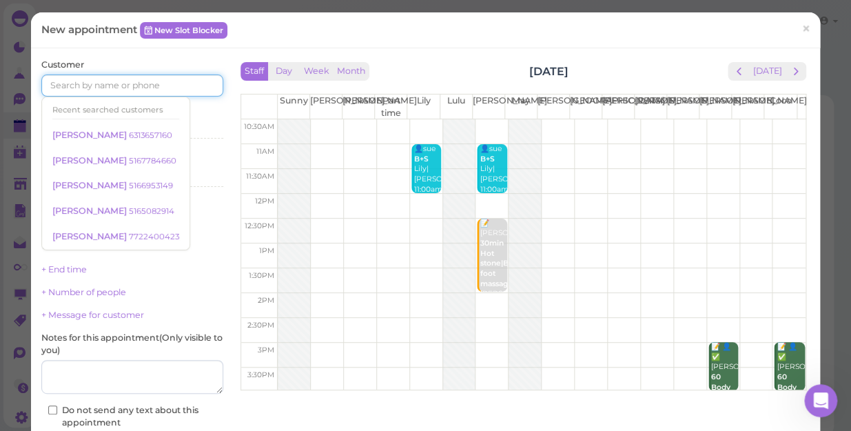
click at [128, 89] on input at bounding box center [132, 85] width 182 height 22
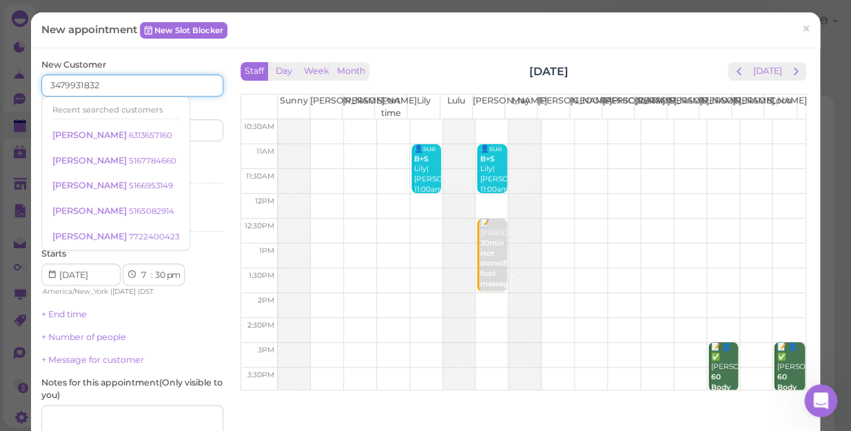
type input "3479931832"
click at [201, 123] on input at bounding box center [180, 130] width 88 height 22
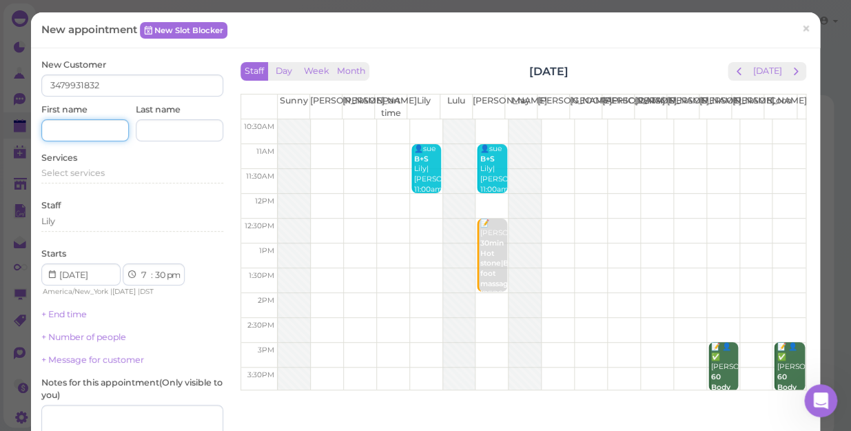
click at [76, 124] on input at bounding box center [85, 130] width 88 height 22
type input "[PERSON_NAME]"
click at [85, 167] on span "Select services" at bounding box center [72, 172] width 63 height 10
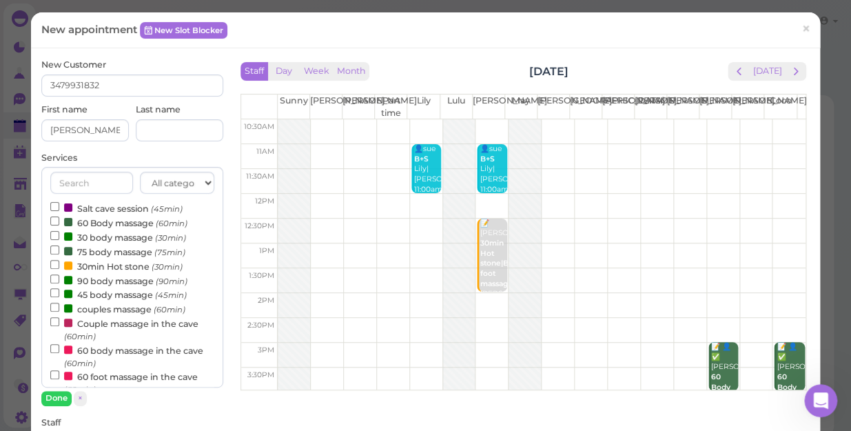
click at [99, 225] on label "60 Body massage (60min)" at bounding box center [118, 222] width 137 height 14
click at [59, 225] on input "60 Body massage (60min)" at bounding box center [54, 220] width 9 height 9
click at [56, 395] on button "Done" at bounding box center [56, 398] width 30 height 14
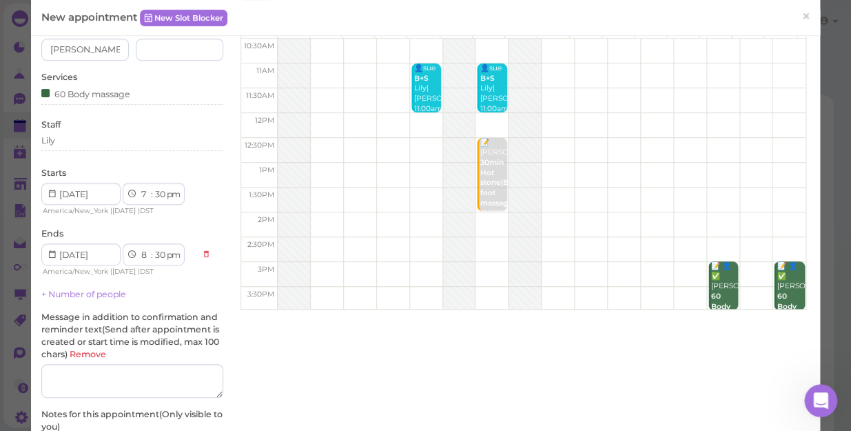
scroll to position [125, 0]
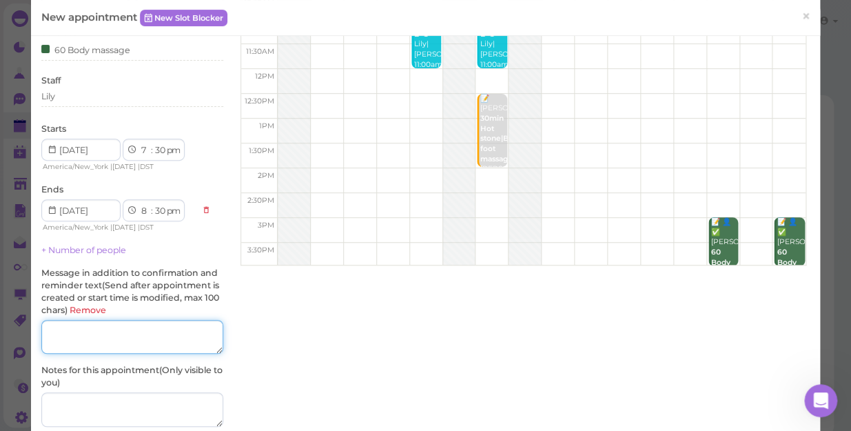
click at [110, 327] on textarea at bounding box center [132, 337] width 182 height 34
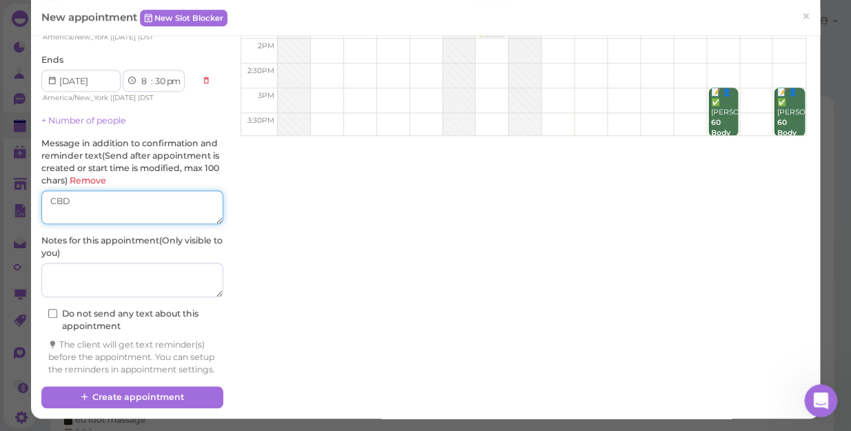
scroll to position [265, 0]
type textarea "CBD"
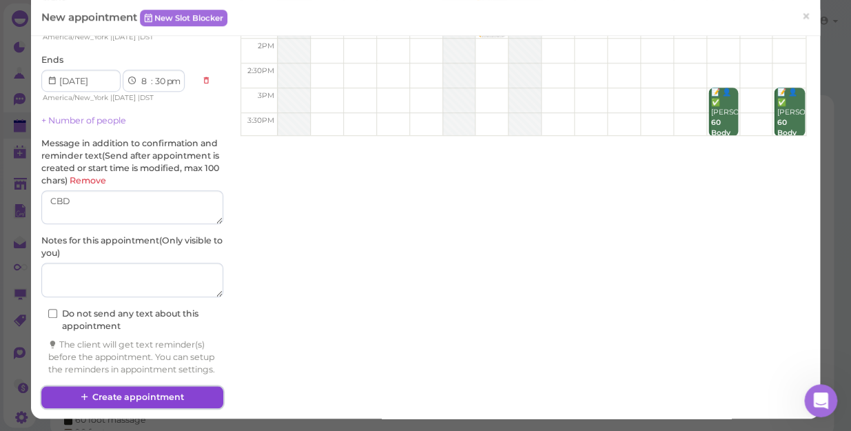
click at [158, 393] on button "Create appointment" at bounding box center [132, 397] width 182 height 22
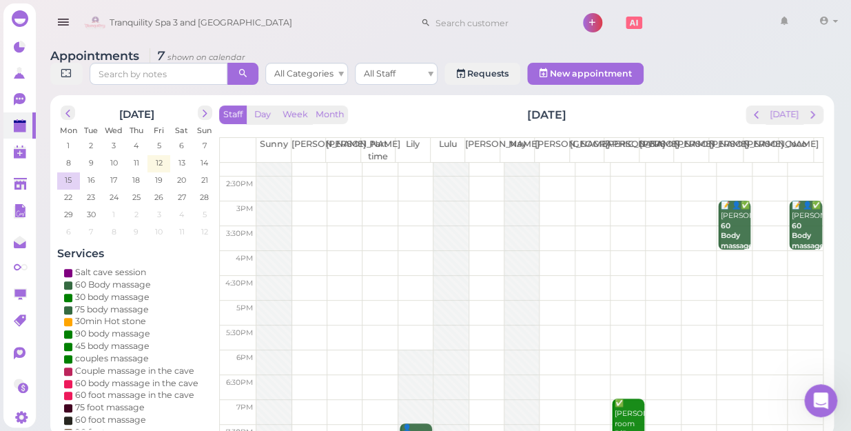
scroll to position [249, 0]
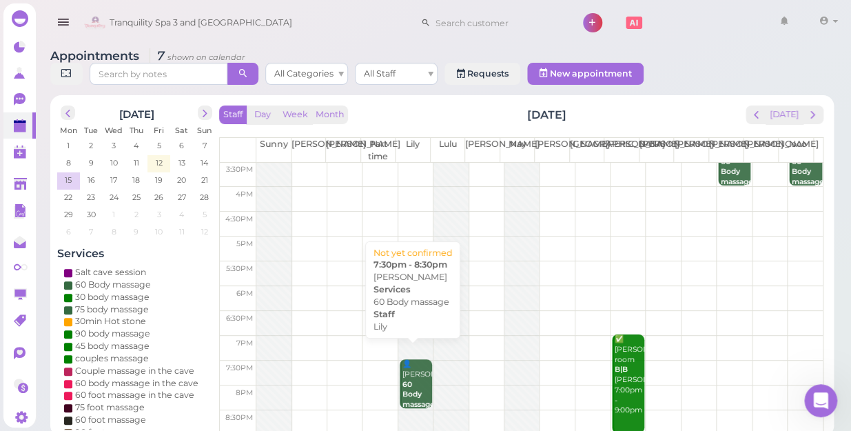
click at [412, 375] on div "👤[PERSON_NAME] 60 Body massage Lily 7:30pm - 8:30pm" at bounding box center [417, 404] width 30 height 91
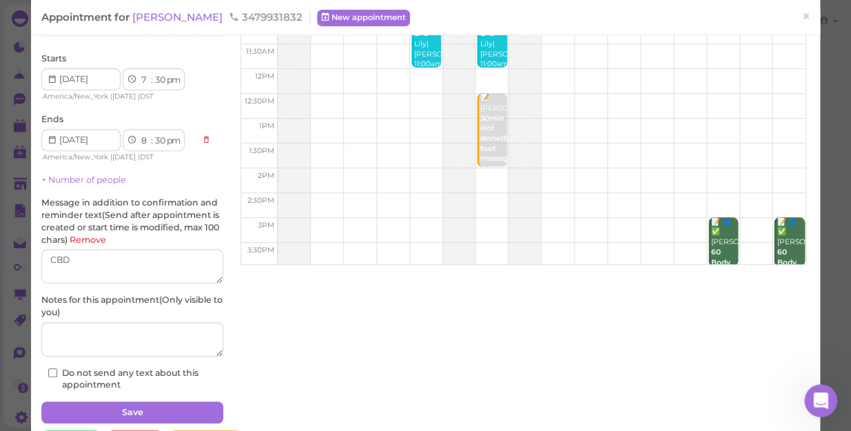
scroll to position [174, 0]
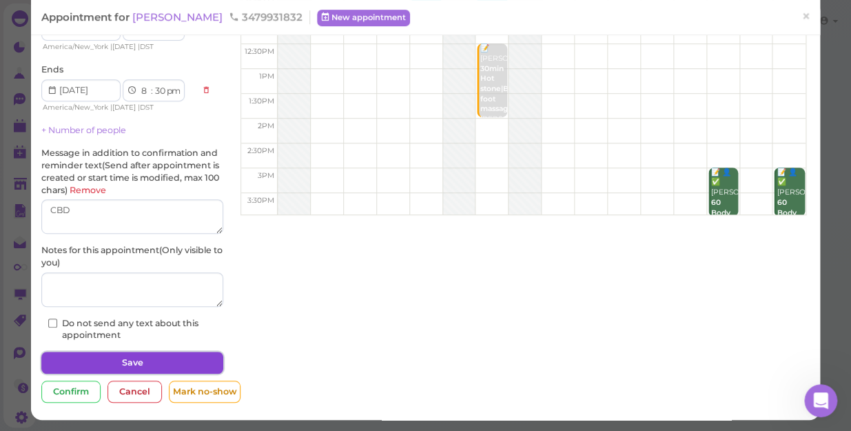
click at [157, 355] on button "Save" at bounding box center [132, 362] width 182 height 22
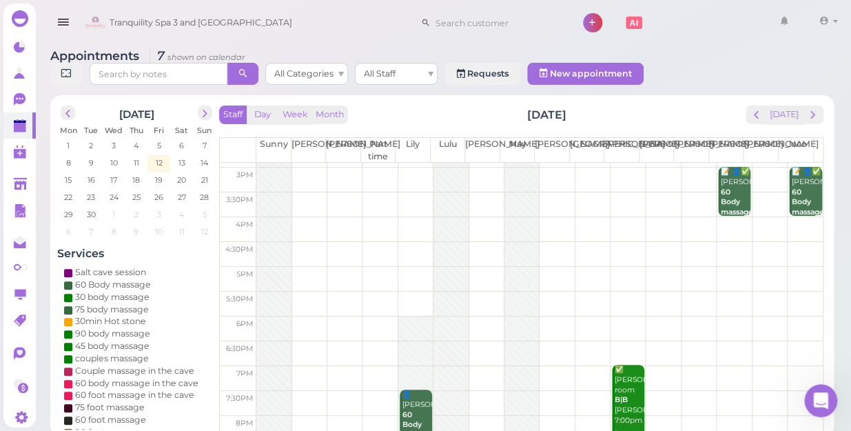
scroll to position [249, 0]
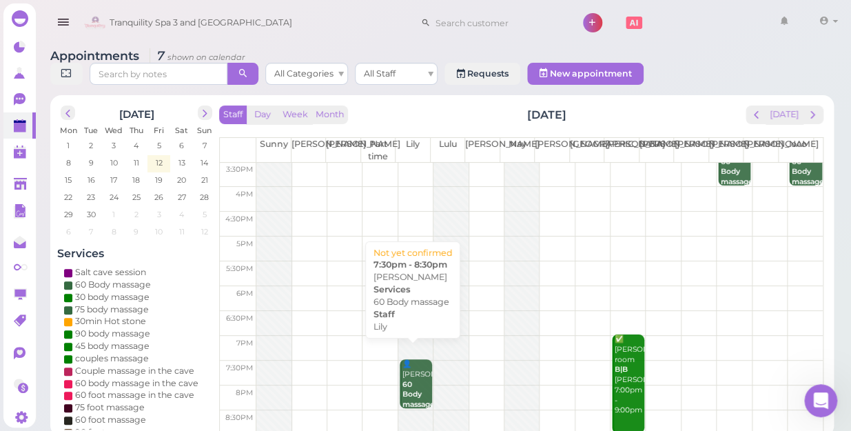
click at [403, 382] on b "60 Body massage" at bounding box center [418, 394] width 32 height 29
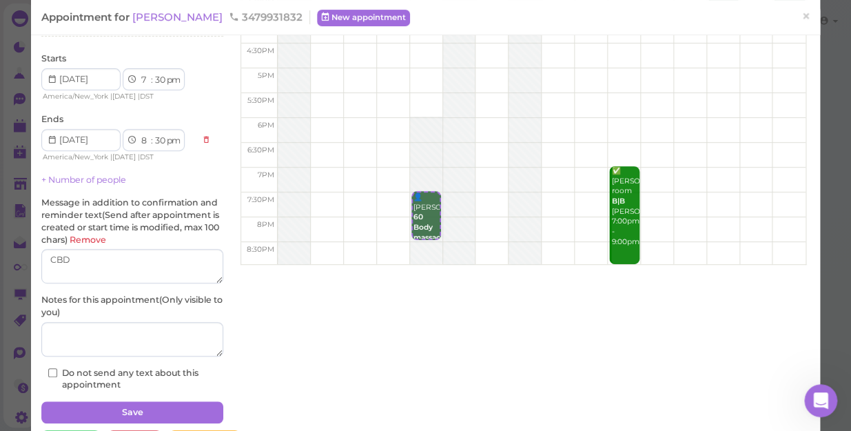
scroll to position [174, 0]
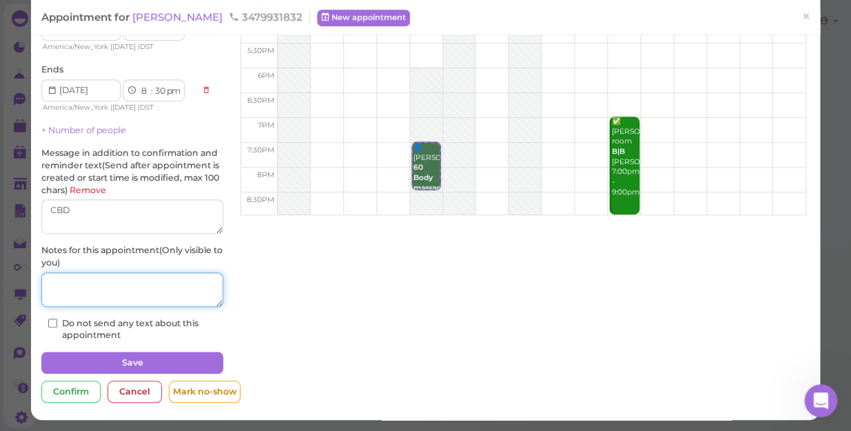
click at [117, 287] on textarea at bounding box center [132, 289] width 182 height 34
type textarea "CBD"
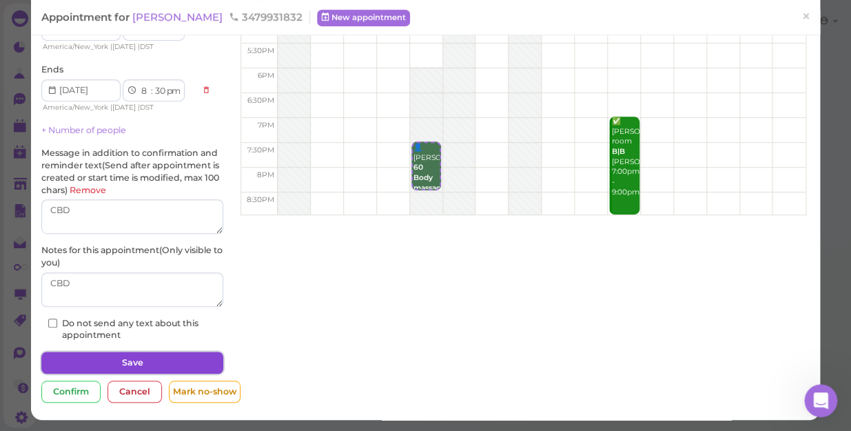
click at [179, 362] on button "Save" at bounding box center [132, 362] width 182 height 22
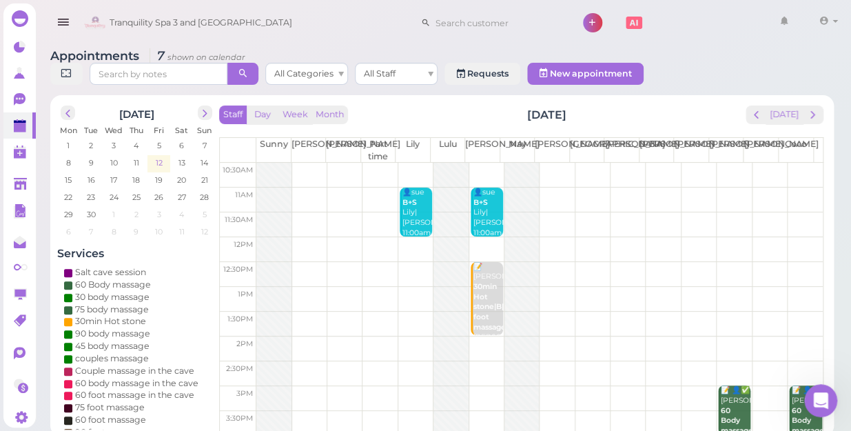
click at [159, 156] on span "12" at bounding box center [159, 162] width 10 height 12
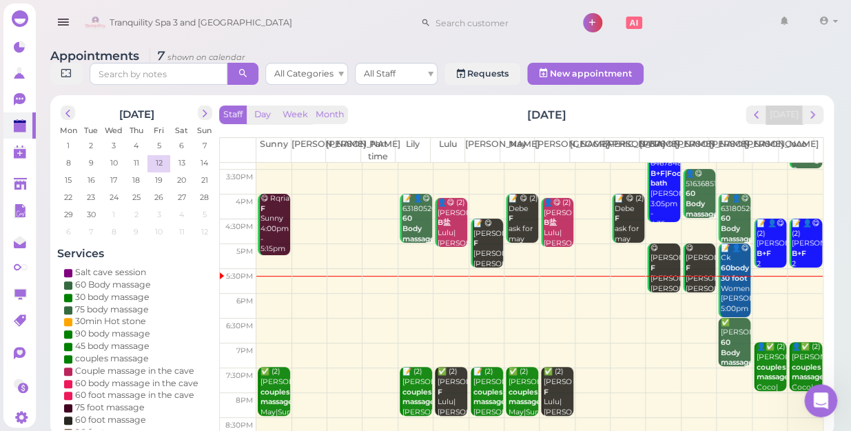
scroll to position [249, 0]
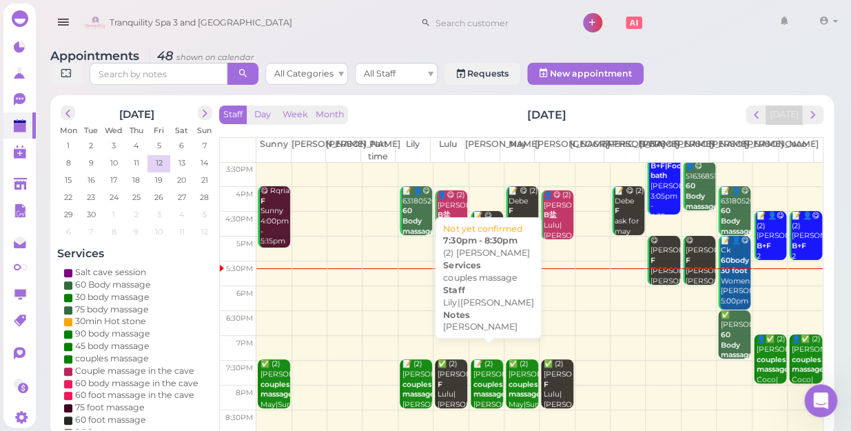
click at [480, 380] on b "couples massage" at bounding box center [489, 389] width 32 height 19
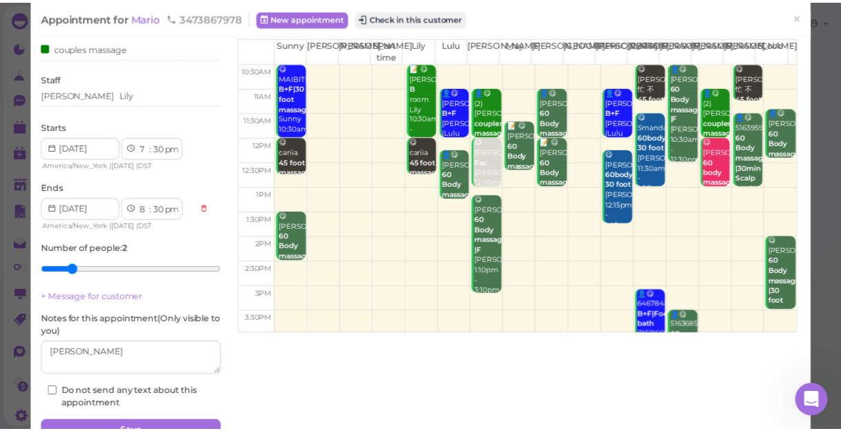
scroll to position [125, 0]
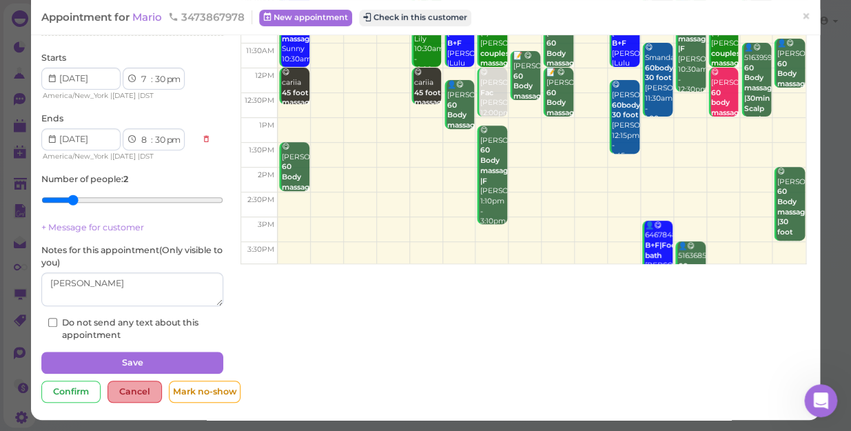
click at [130, 393] on div "Cancel" at bounding box center [134, 391] width 54 height 22
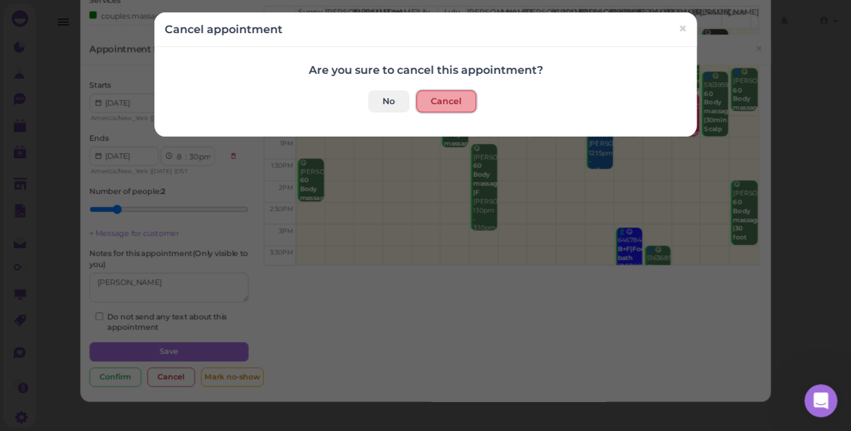
click at [451, 95] on button "Cancel" at bounding box center [446, 101] width 60 height 22
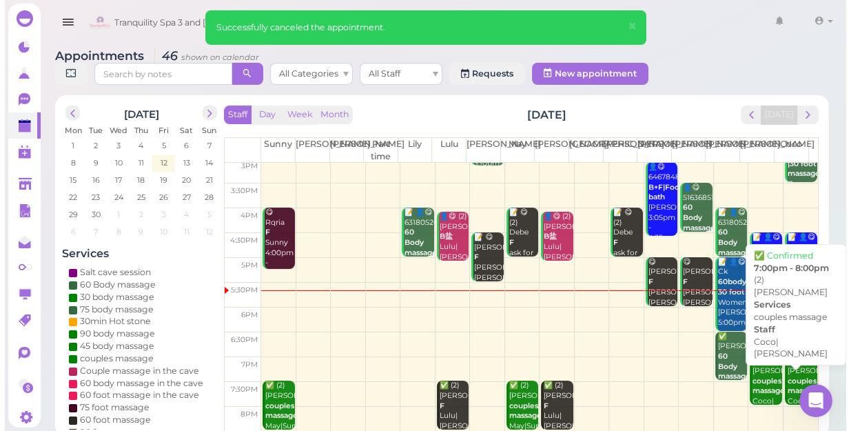
scroll to position [249, 0]
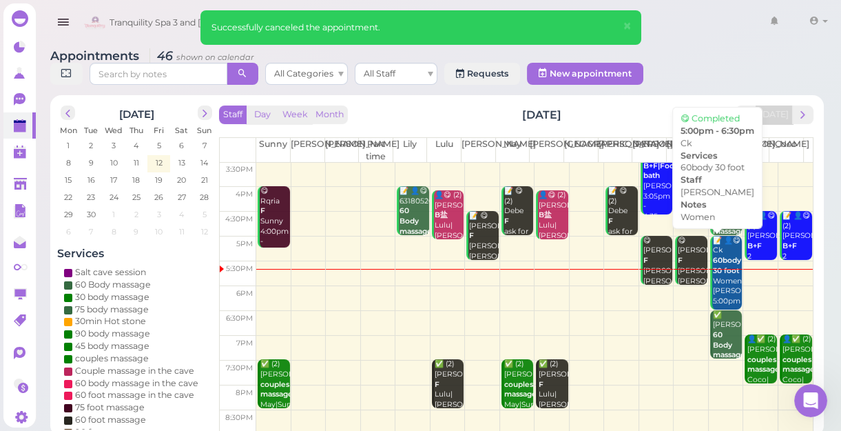
click at [712, 289] on div "📝 👤😋 Ck 60body 30 foot Women [PERSON_NAME] 5:00pm - 6:30pm" at bounding box center [727, 281] width 30 height 91
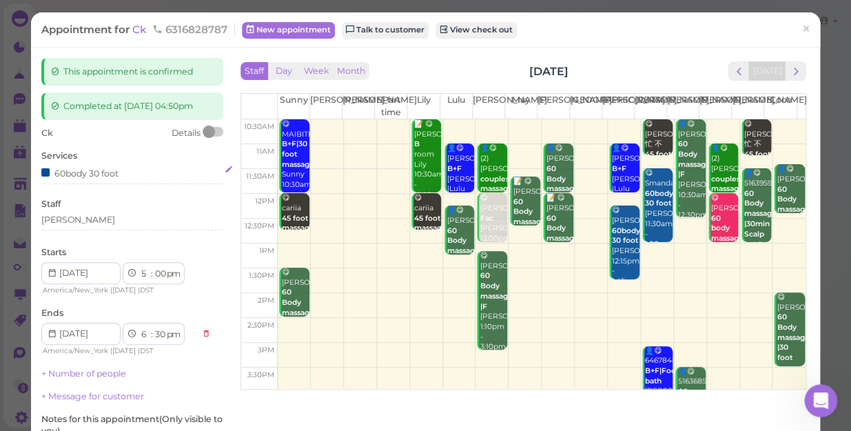
click at [69, 173] on div "60body 30 foot" at bounding box center [79, 172] width 77 height 14
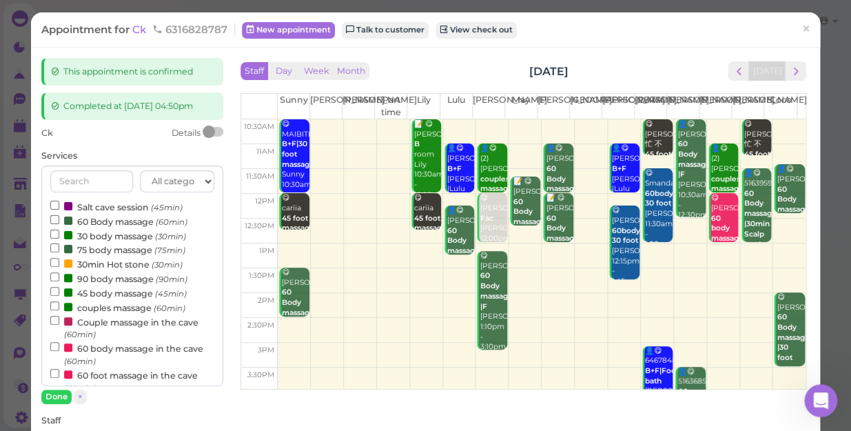
click at [121, 349] on label "60 body massage in the cave (60min)" at bounding box center [132, 353] width 164 height 27
click at [59, 349] on input "60 body massage in the cave (60min)" at bounding box center [54, 346] width 9 height 9
click at [136, 345] on label "60 body massage in the cave (60min)" at bounding box center [132, 353] width 164 height 27
click at [59, 345] on input "60 body massage in the cave (60min)" at bounding box center [54, 346] width 9 height 9
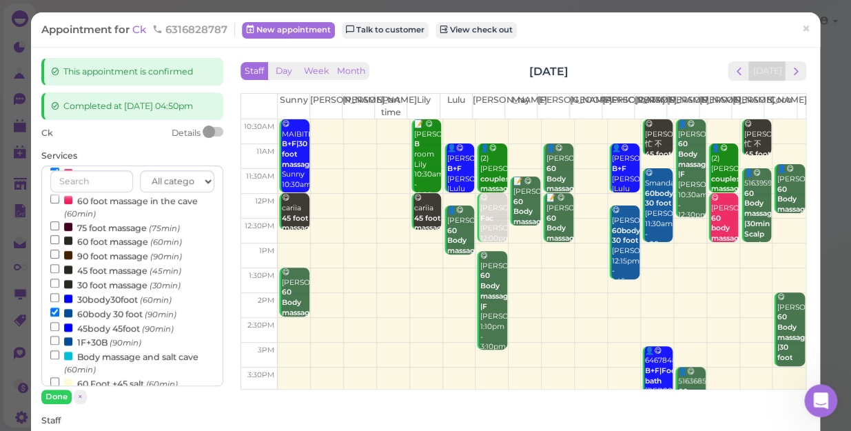
scroll to position [187, 0]
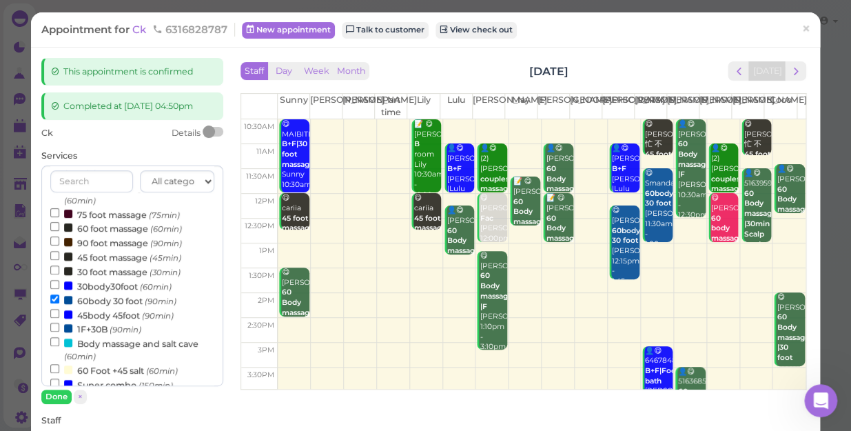
click at [95, 302] on label "60body 30 foot (90min)" at bounding box center [113, 300] width 126 height 14
click at [59, 302] on input "60body 30 foot (90min)" at bounding box center [54, 298] width 9 height 9
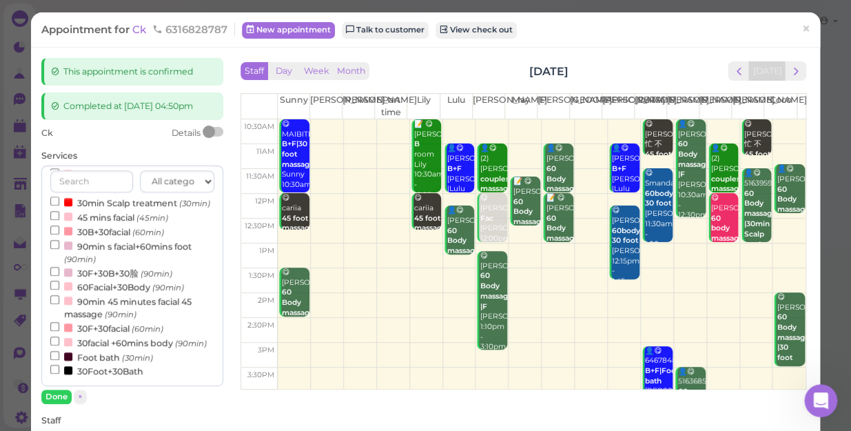
select select "6"
select select "00"
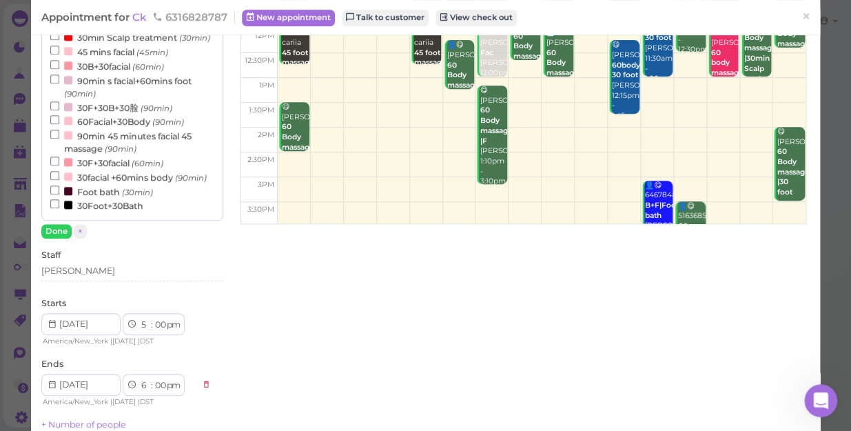
scroll to position [187, 0]
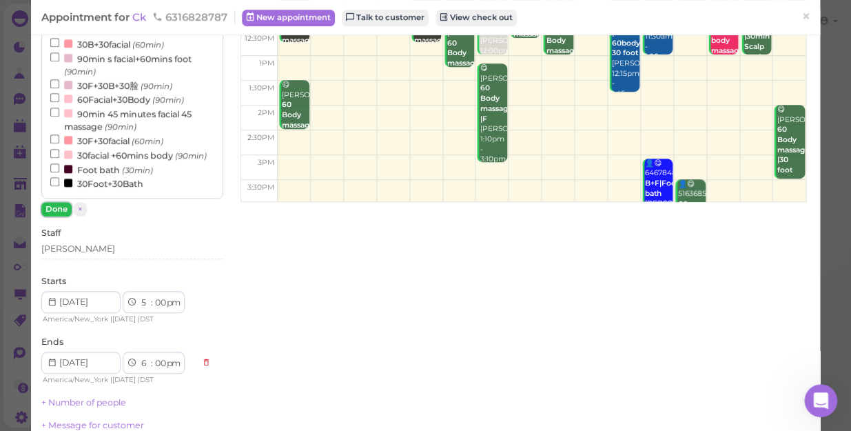
click at [52, 206] on button "Done" at bounding box center [56, 209] width 30 height 14
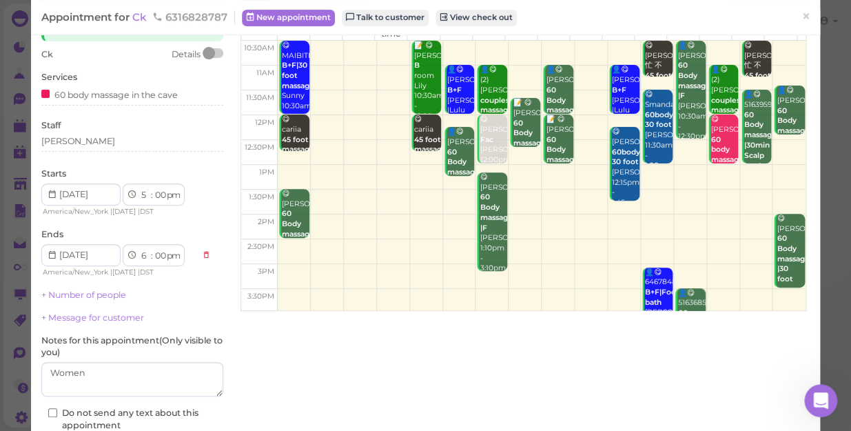
scroll to position [169, 0]
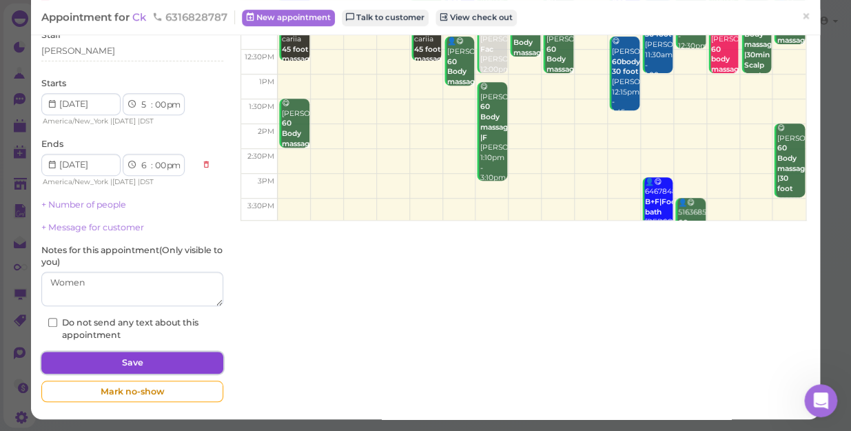
click at [178, 353] on button "Save" at bounding box center [132, 362] width 182 height 22
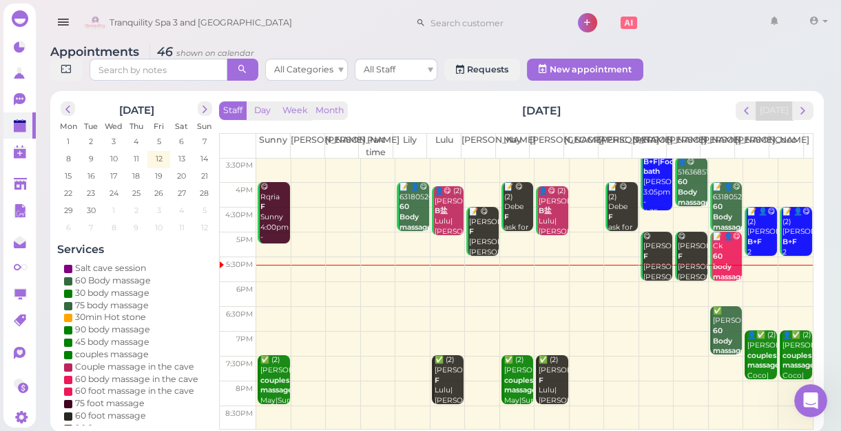
scroll to position [5, 0]
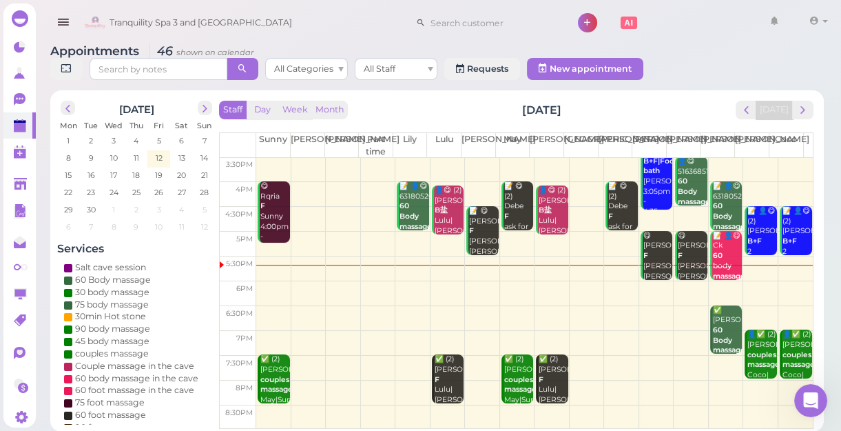
click at [446, 270] on td at bounding box center [534, 268] width 557 height 25
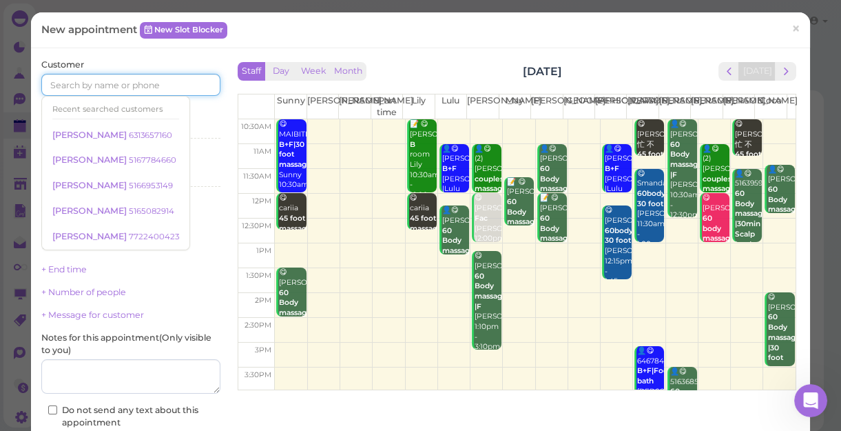
click at [130, 81] on input at bounding box center [130, 85] width 179 height 22
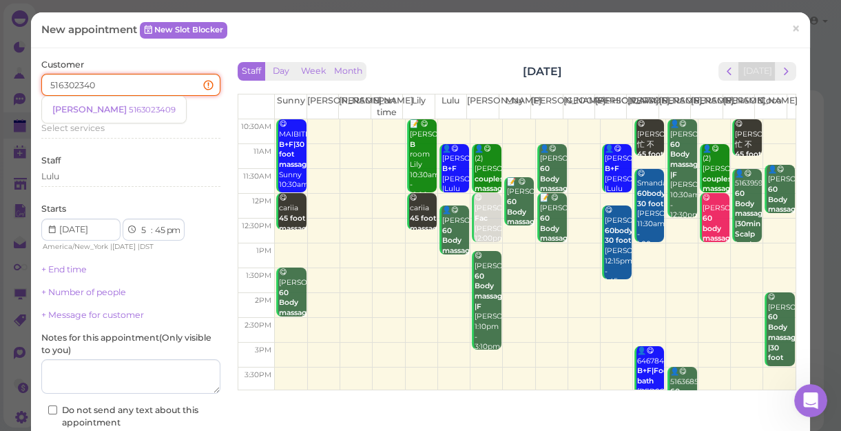
type input "5163023409"
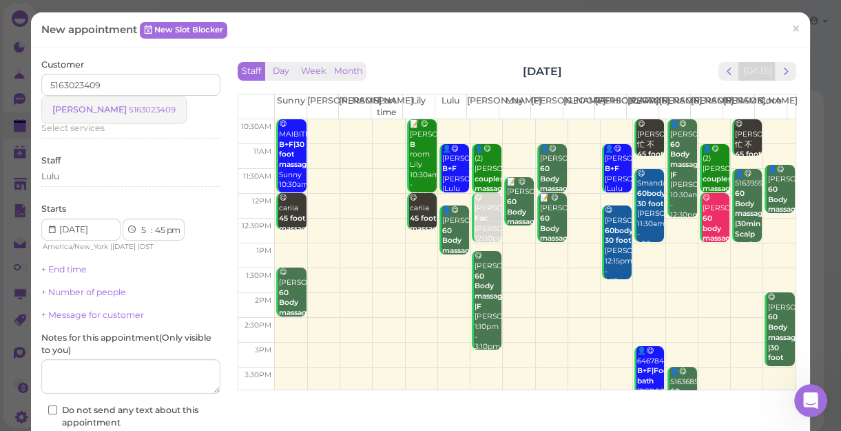
click at [134, 110] on small "5163023409" at bounding box center [152, 110] width 47 height 10
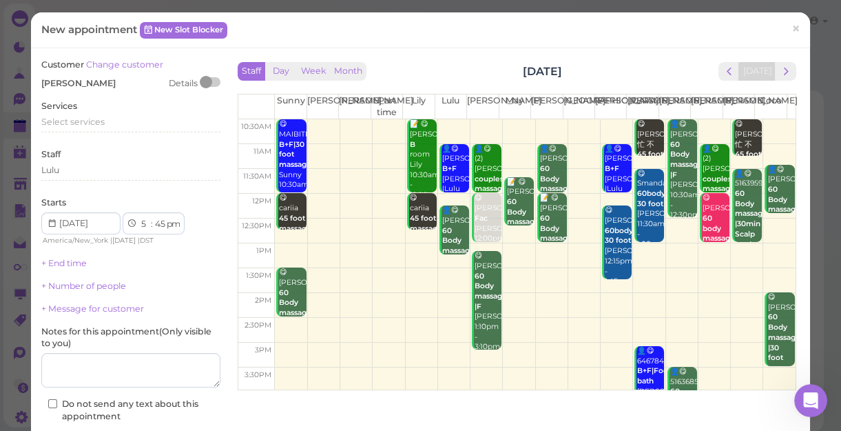
click at [134, 110] on div "Services Select services" at bounding box center [130, 119] width 179 height 38
drag, startPoint x: 134, startPoint y: 110, endPoint x: 103, endPoint y: 121, distance: 32.9
click at [103, 121] on span "Select services" at bounding box center [72, 121] width 63 height 10
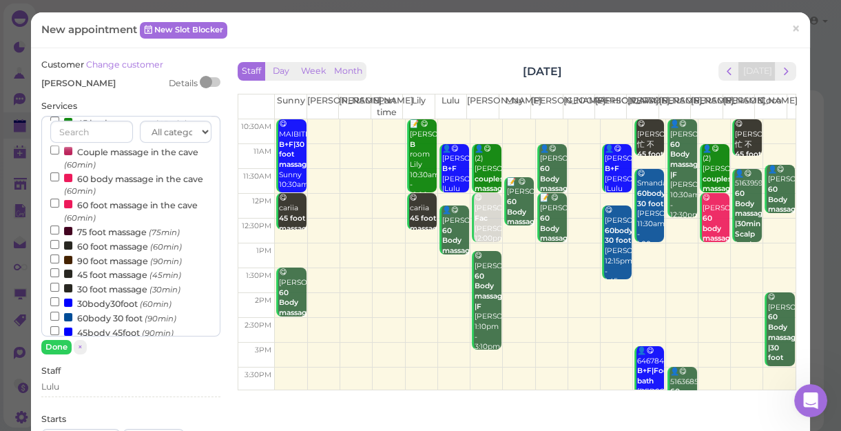
scroll to position [125, 0]
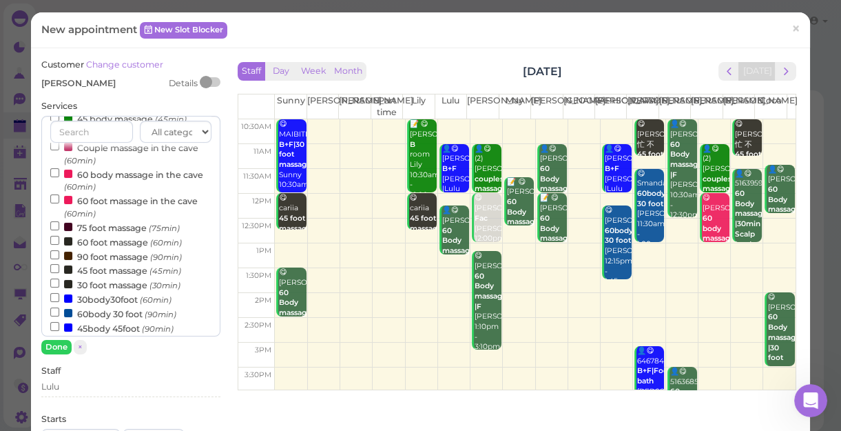
click at [109, 318] on label "60body 30 foot (90min)" at bounding box center [113, 313] width 126 height 14
click at [59, 316] on input "60body 30 foot (90min)" at bounding box center [54, 311] width 9 height 9
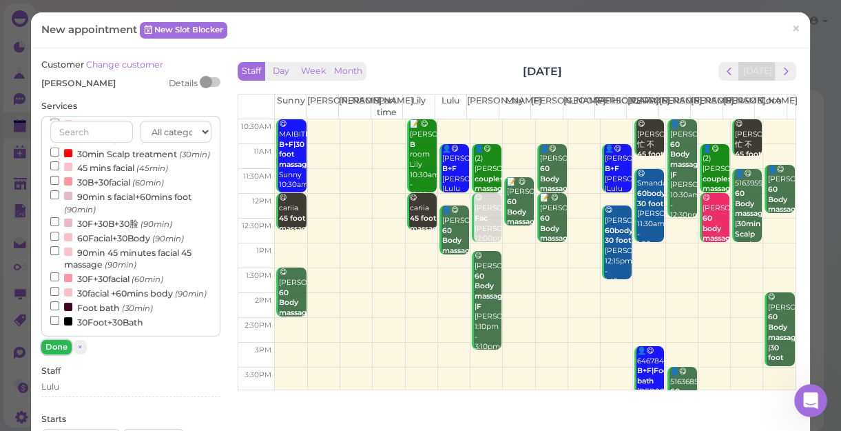
click at [56, 349] on button "Done" at bounding box center [56, 347] width 30 height 14
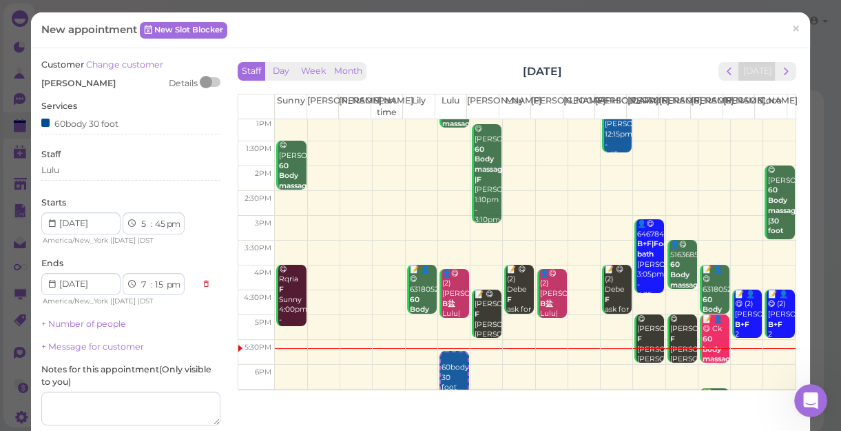
scroll to position [187, 0]
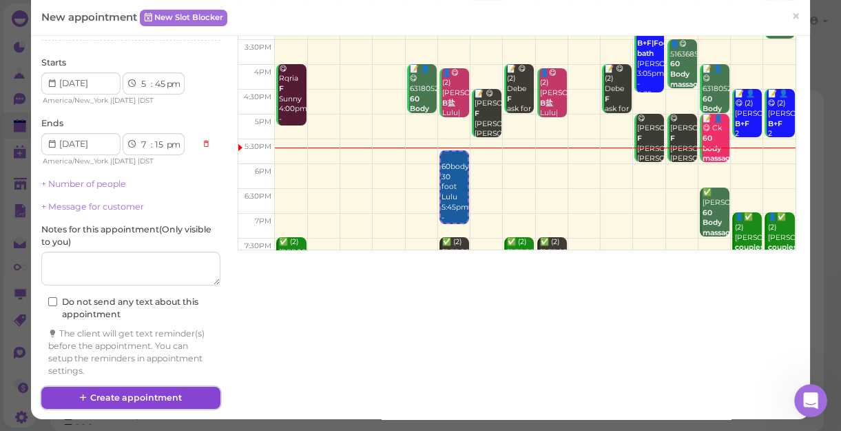
click at [179, 393] on button "Create appointment" at bounding box center [130, 398] width 179 height 22
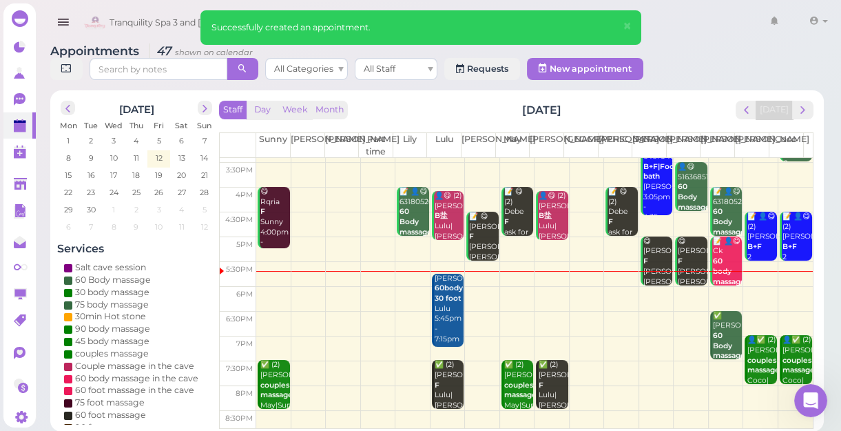
scroll to position [249, 0]
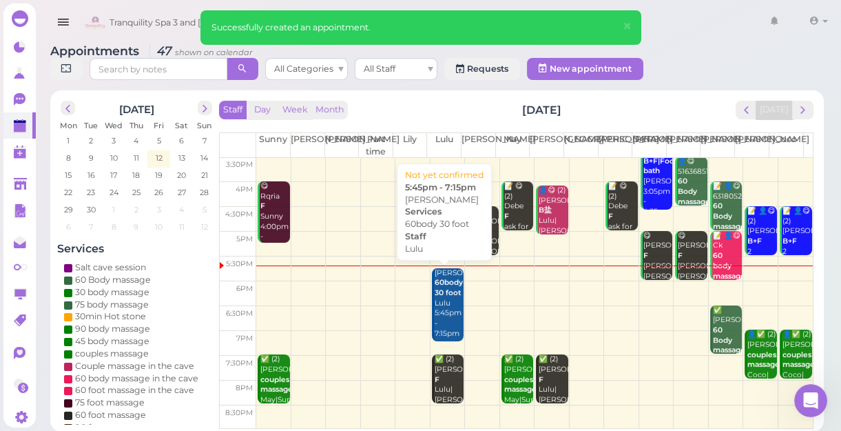
click at [434, 306] on div "[PERSON_NAME] 60body 30 foot Lulu 5:45pm - 7:15pm" at bounding box center [449, 303] width 30 height 71
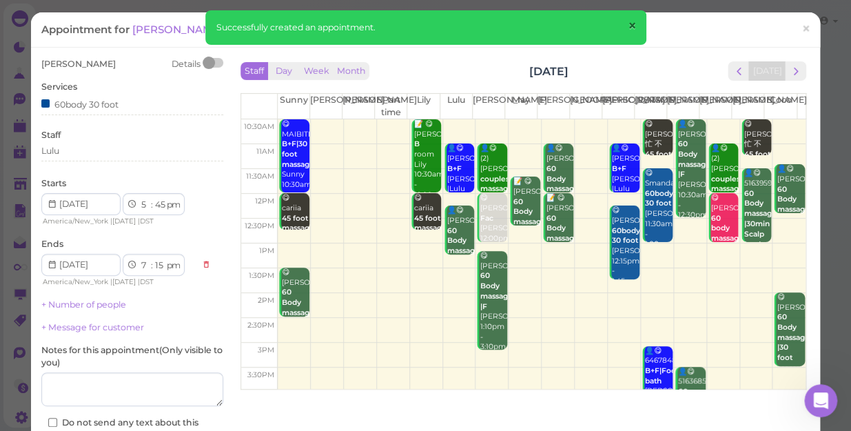
click at [630, 21] on span "×" at bounding box center [631, 26] width 9 height 19
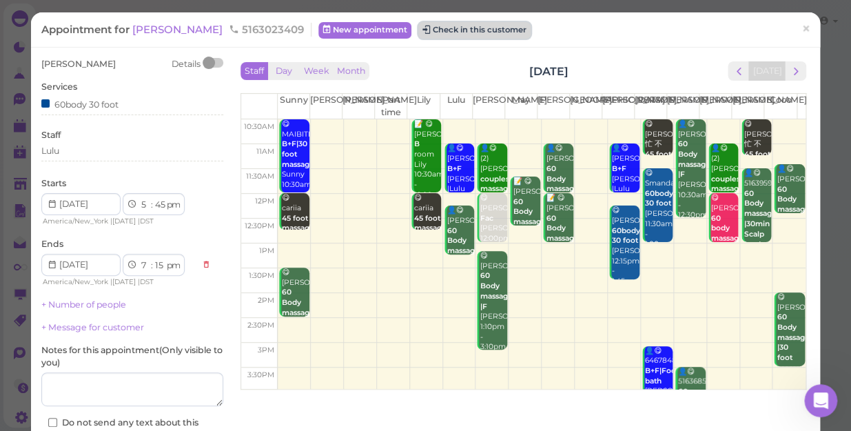
click at [464, 32] on button "Check in this customer" at bounding box center [474, 30] width 112 height 17
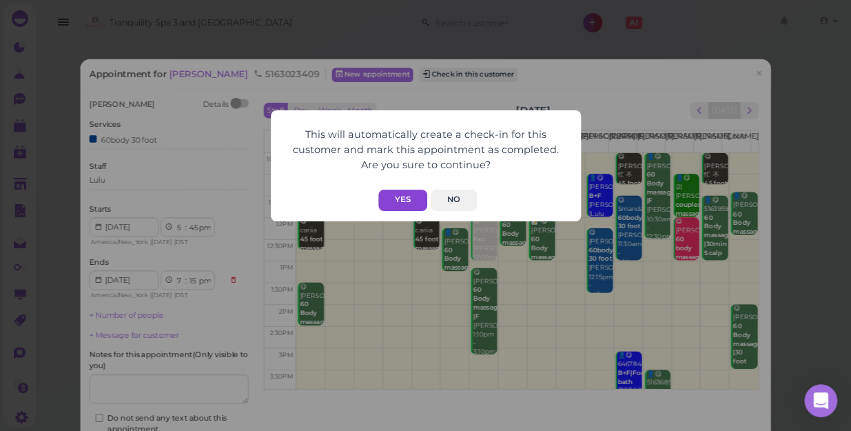
click at [399, 198] on button "Yes" at bounding box center [402, 199] width 49 height 21
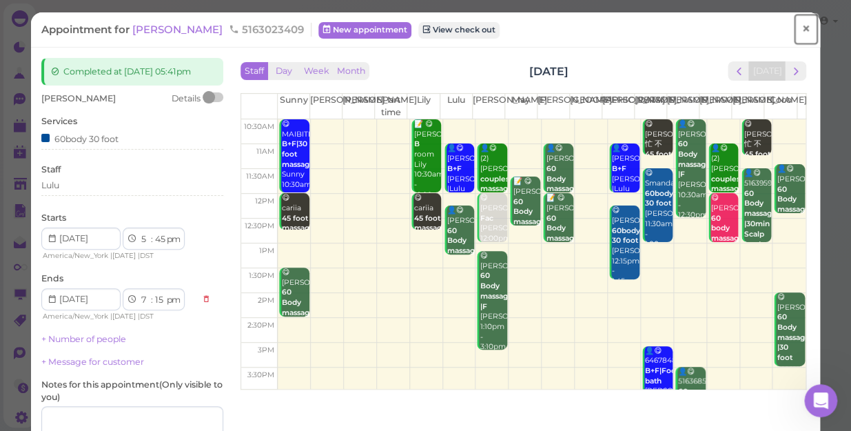
click at [801, 26] on span "×" at bounding box center [805, 28] width 9 height 19
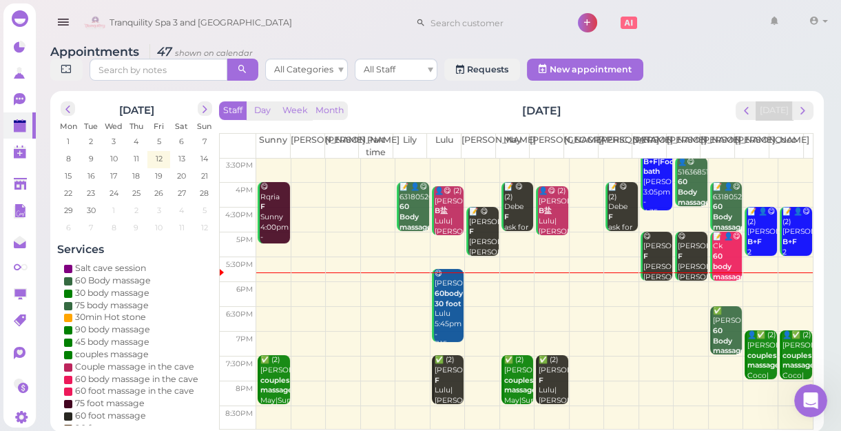
scroll to position [5, 0]
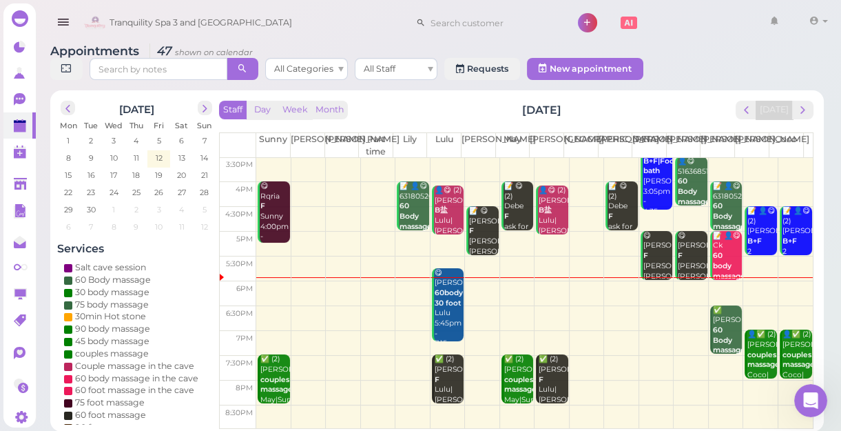
click at [646, 290] on td at bounding box center [534, 293] width 557 height 25
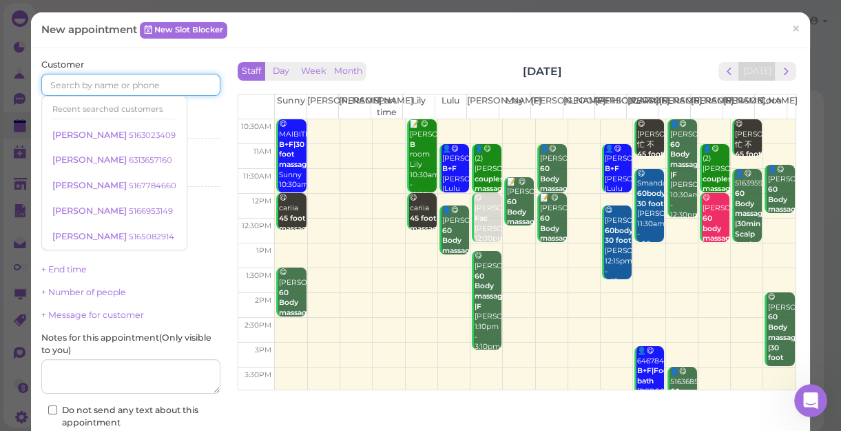
click at [81, 79] on input at bounding box center [130, 85] width 179 height 22
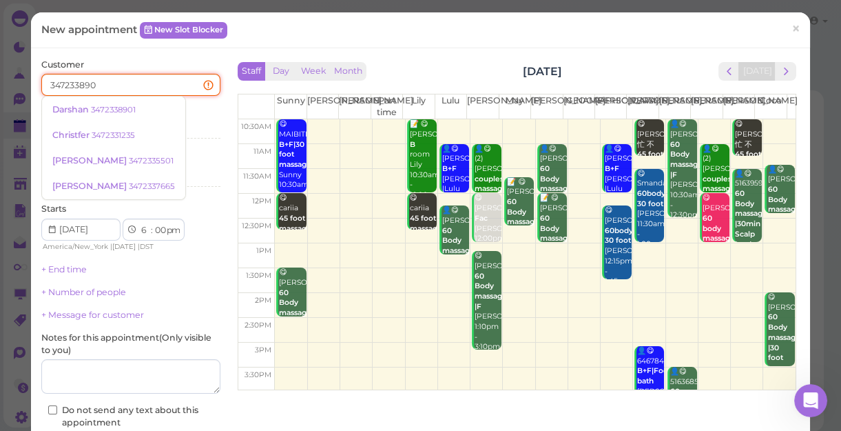
type input "3472338901"
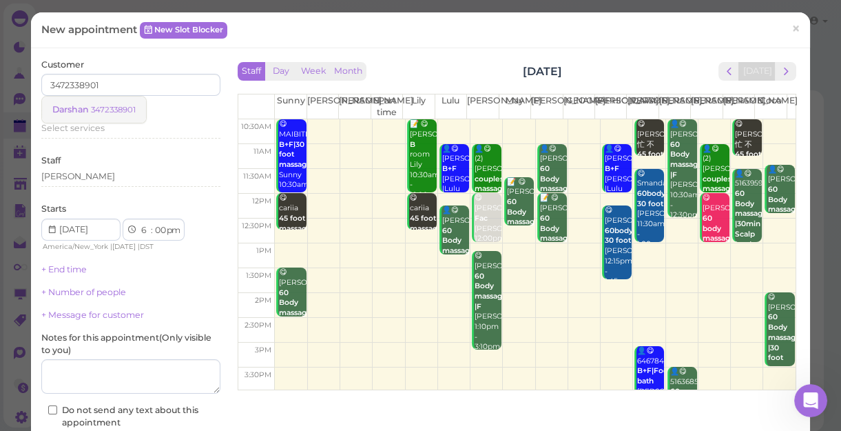
click at [110, 107] on small "3472338901" at bounding box center [113, 110] width 45 height 10
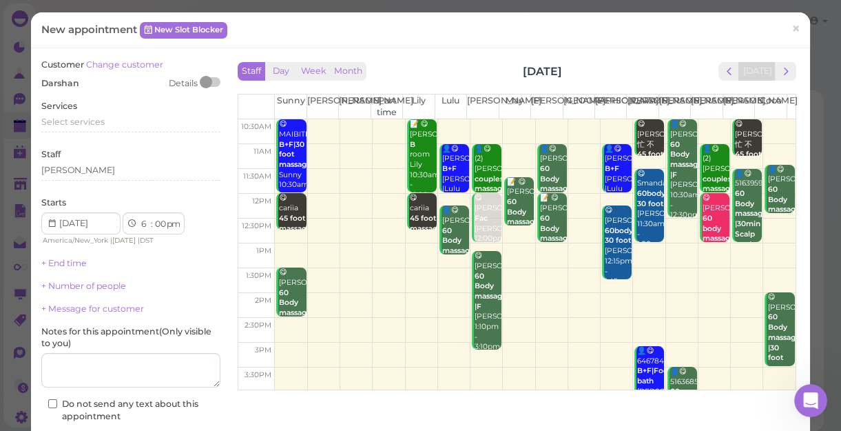
click at [110, 107] on div "Services Select services" at bounding box center [130, 119] width 179 height 38
click at [59, 123] on span "Select services" at bounding box center [72, 121] width 63 height 10
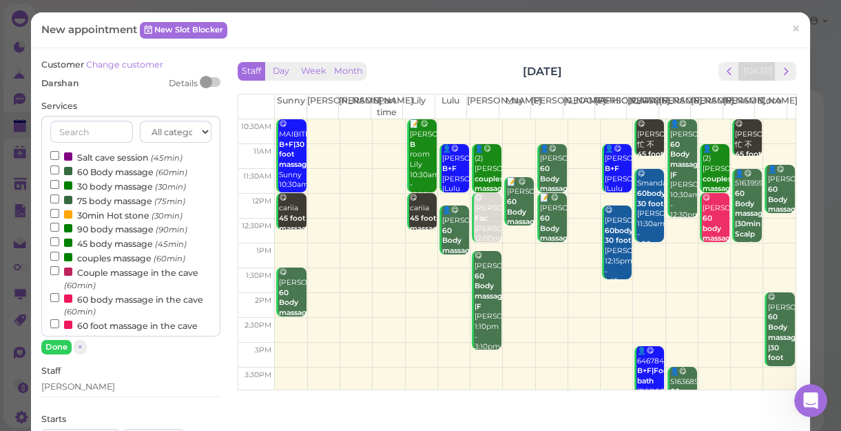
click at [110, 172] on label "60 Body massage (60min)" at bounding box center [118, 171] width 137 height 14
click at [59, 172] on input "60 Body massage (60min)" at bounding box center [54, 169] width 9 height 9
click at [110, 172] on label "60 Body massage (60min)" at bounding box center [118, 171] width 137 height 14
click at [59, 172] on input "60 Body massage (60min)" at bounding box center [54, 169] width 9 height 9
click at [127, 174] on label "60 Body massage (60min)" at bounding box center [118, 171] width 137 height 14
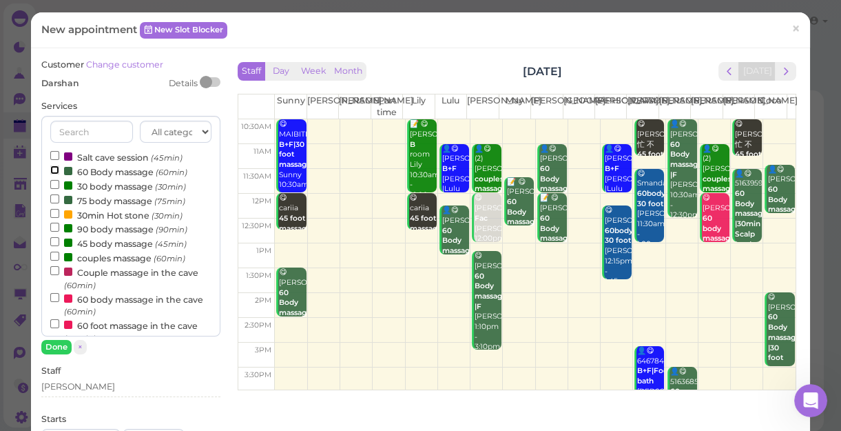
click at [59, 174] on input "60 Body massage (60min)" at bounding box center [54, 169] width 9 height 9
click at [45, 344] on button "Done" at bounding box center [56, 347] width 30 height 14
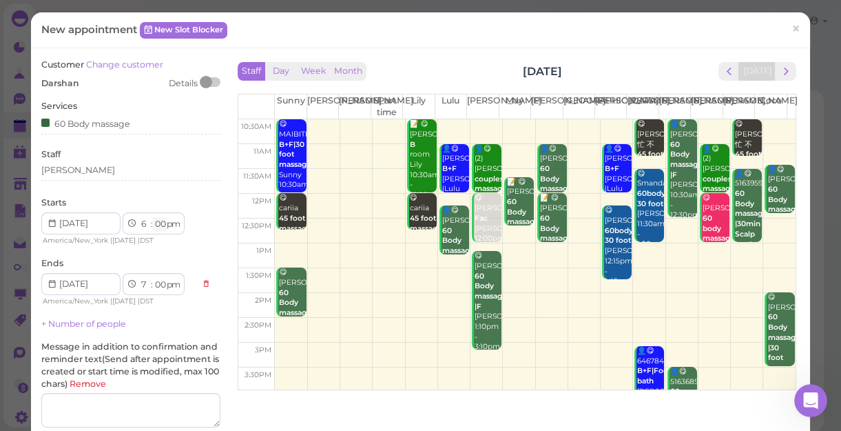
click at [158, 225] on select "00 05 10 15 20 25 30 35 40 45 50 55" at bounding box center [160, 224] width 14 height 14
select select "05"
click at [153, 217] on select "00 05 10 15 20 25 30 35 40 45 50 55" at bounding box center [160, 224] width 14 height 14
select select "05"
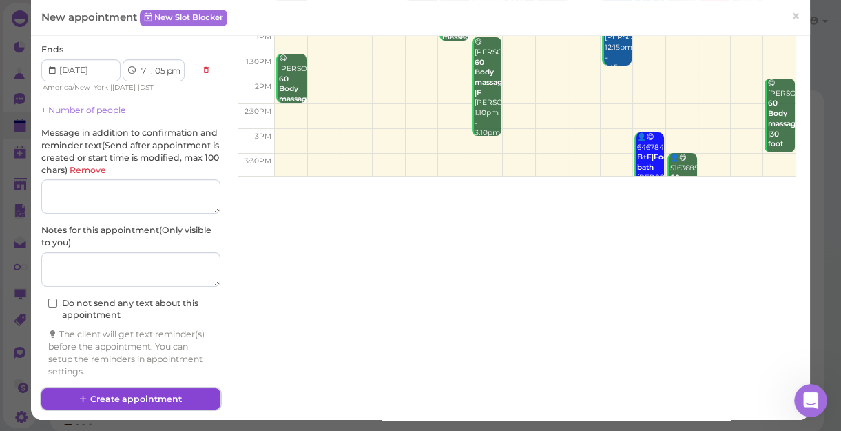
click at [181, 398] on button "Create appointment" at bounding box center [130, 399] width 179 height 22
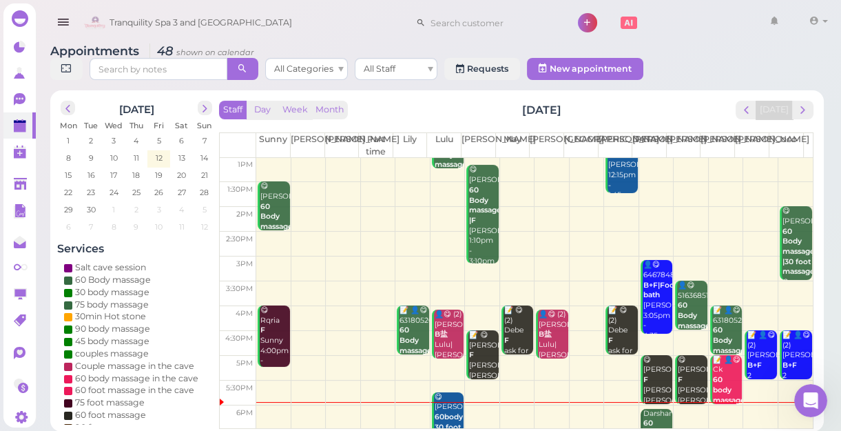
scroll to position [249, 0]
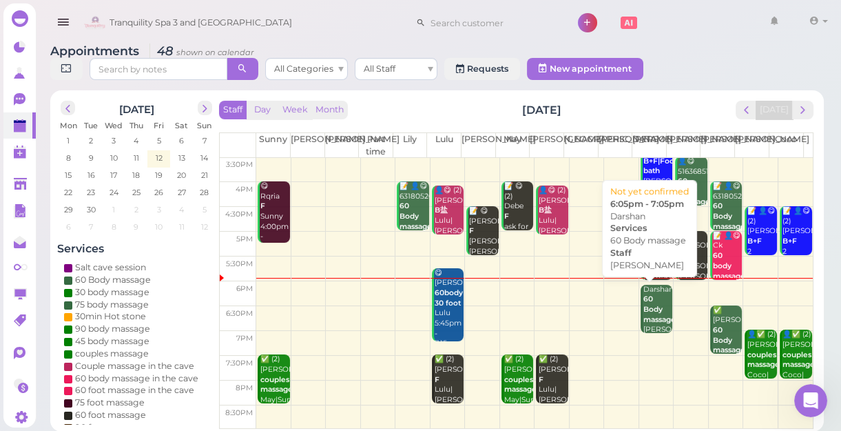
click at [647, 312] on b "60 Body massage" at bounding box center [660, 308] width 32 height 29
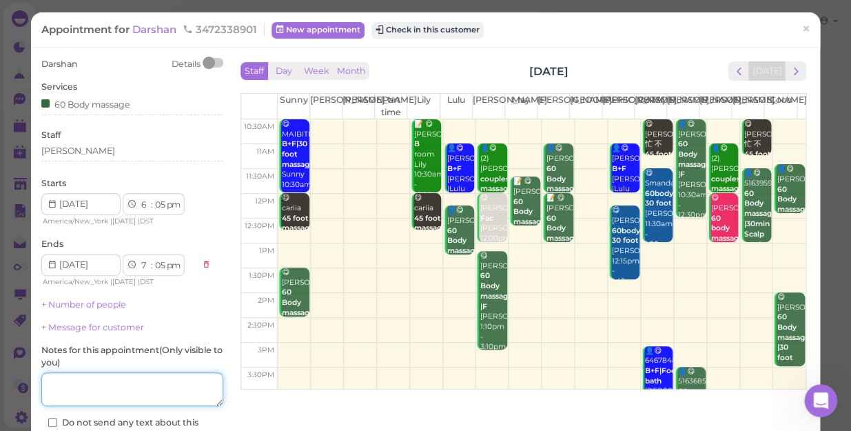
click at [145, 378] on textarea at bounding box center [132, 389] width 182 height 34
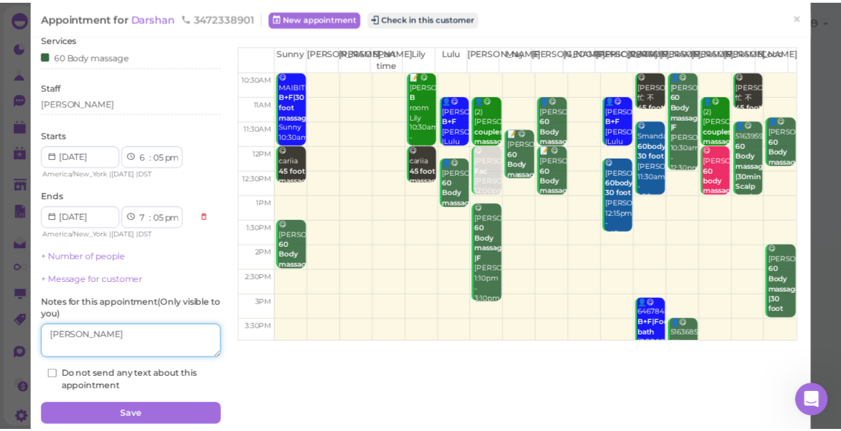
scroll to position [62, 0]
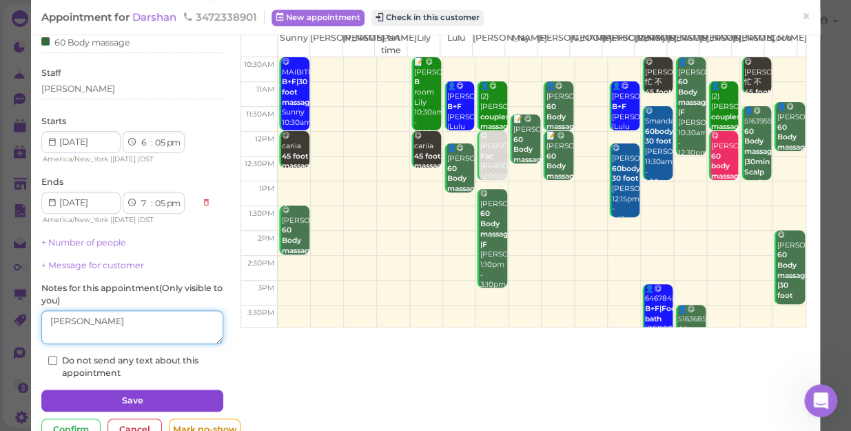
type textarea "[PERSON_NAME]"
click at [160, 395] on button "Save" at bounding box center [132, 400] width 182 height 22
